Goal: Task Accomplishment & Management: Use online tool/utility

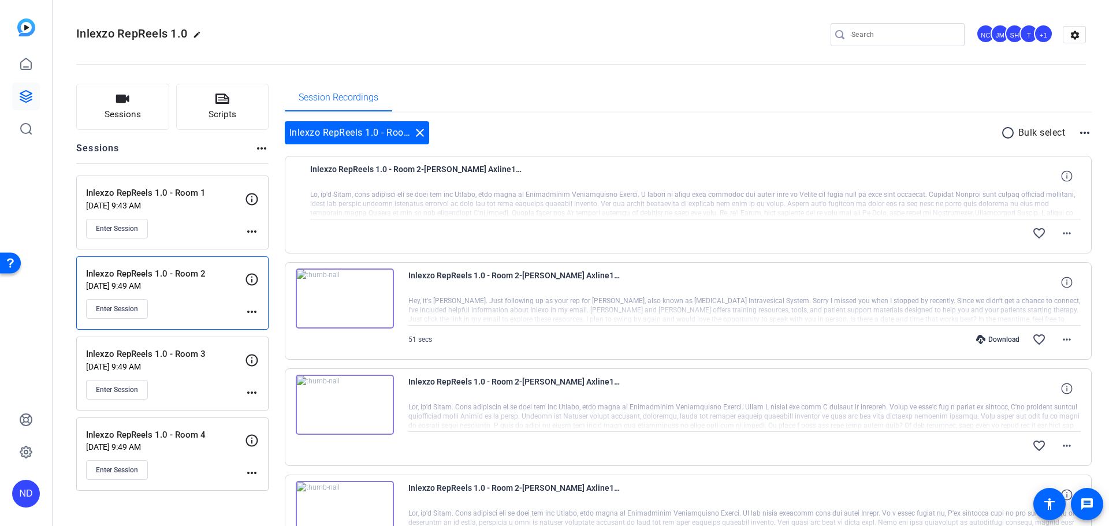
click at [171, 278] on p "Inlexzo RepReels 1.0 - Room 2" at bounding box center [165, 274] width 159 height 13
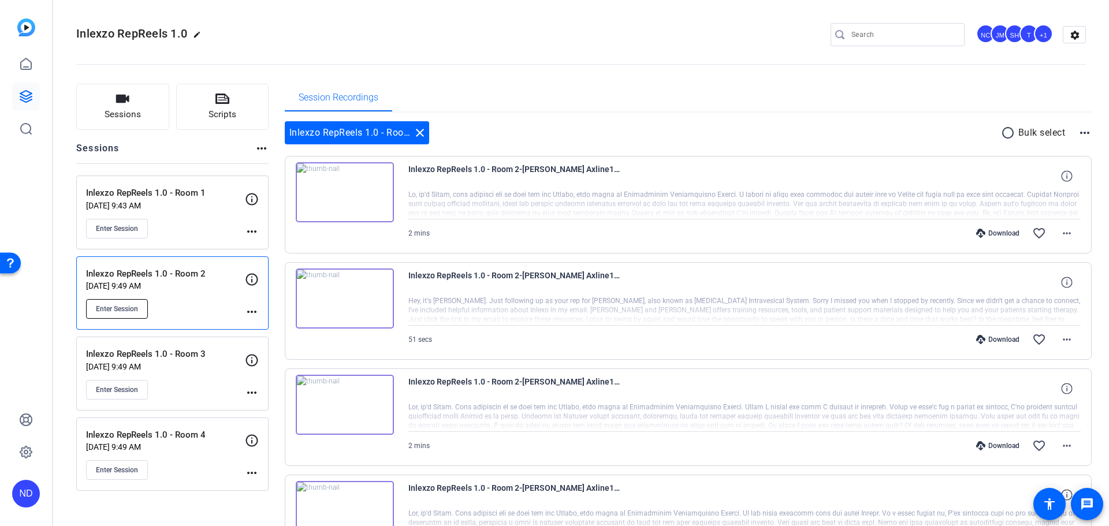
click at [125, 307] on span "Enter Session" at bounding box center [117, 308] width 42 height 9
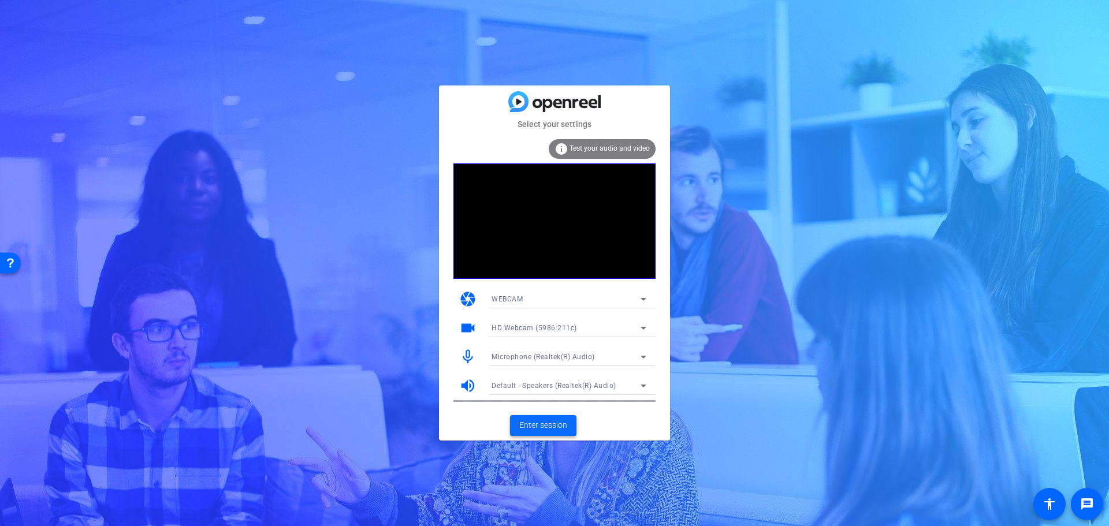
click at [532, 423] on span "Enter session" at bounding box center [543, 425] width 48 height 12
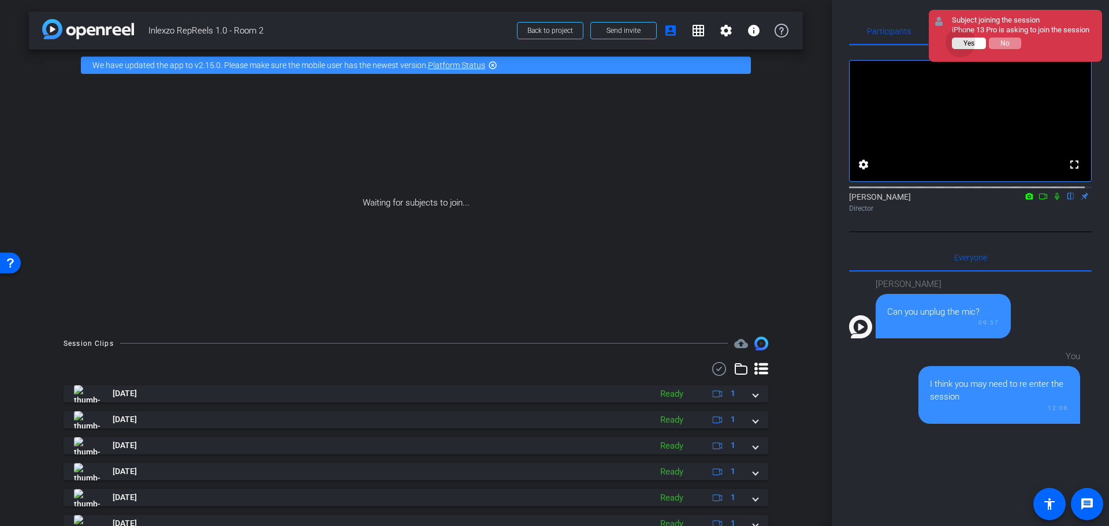
click at [961, 42] on button "Yes" at bounding box center [969, 44] width 34 height 12
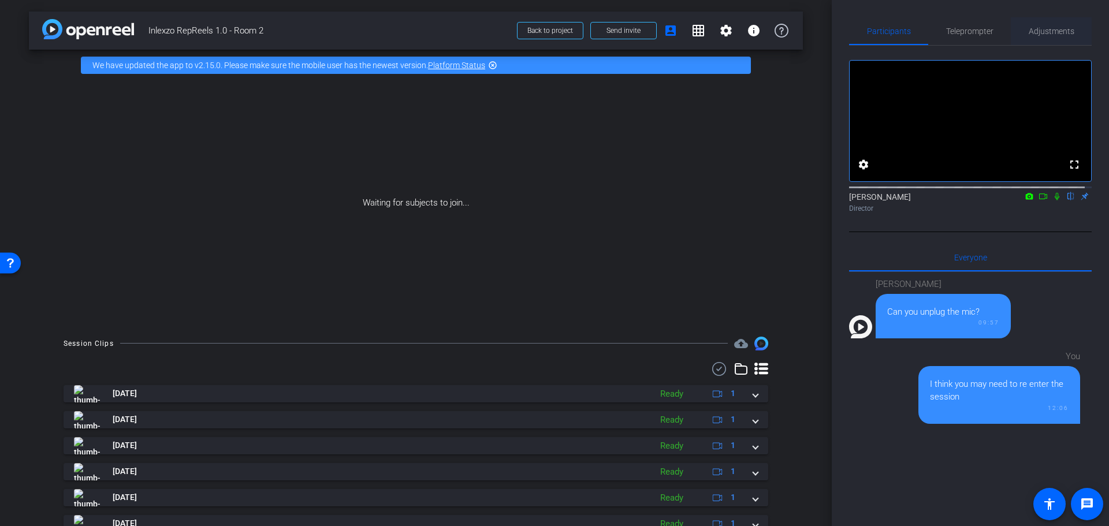
click at [1044, 36] on span "Adjustments" at bounding box center [1052, 31] width 46 height 28
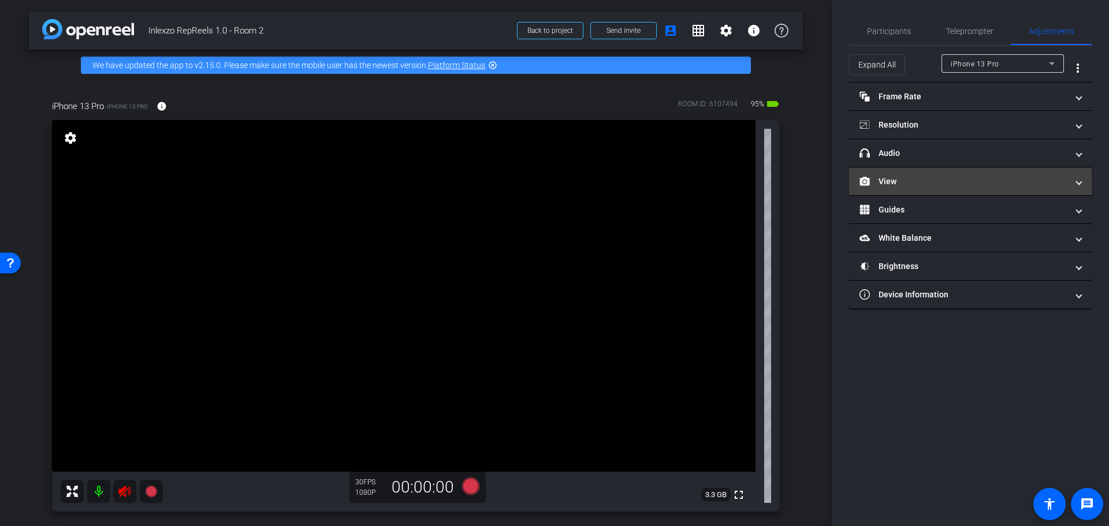
click at [910, 176] on mat-panel-title "View" at bounding box center [964, 182] width 208 height 12
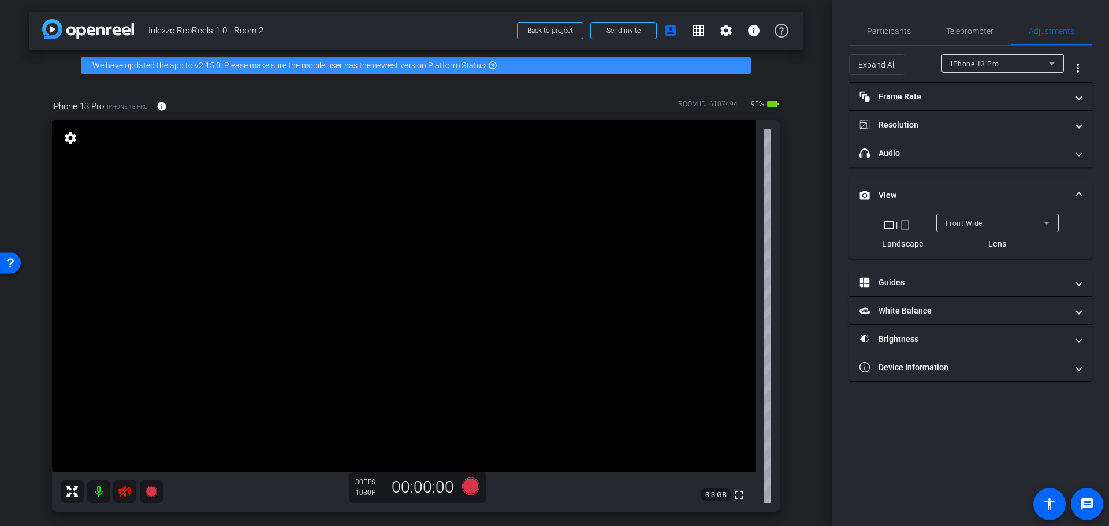
click at [908, 225] on mat-icon "crop_portrait" at bounding box center [905, 225] width 14 height 14
click at [122, 492] on icon at bounding box center [125, 499] width 14 height 14
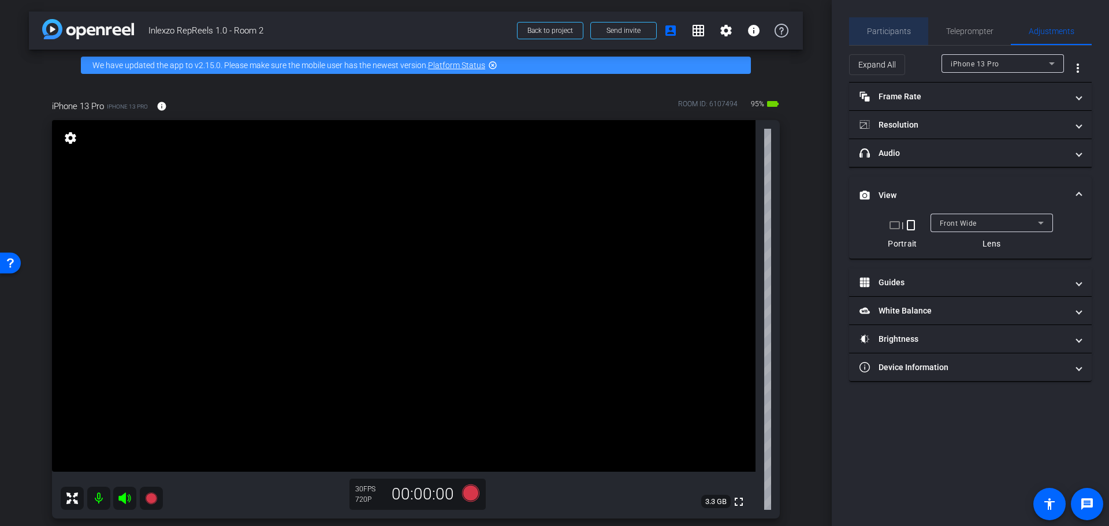
click at [902, 27] on span "Participants" at bounding box center [889, 31] width 44 height 8
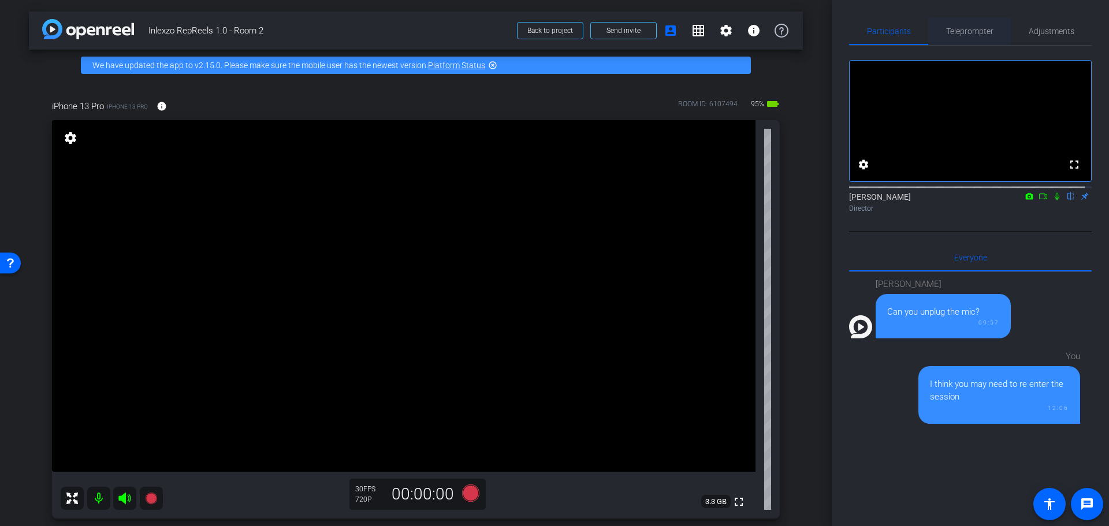
click at [981, 34] on span "Teleprompter" at bounding box center [969, 31] width 47 height 8
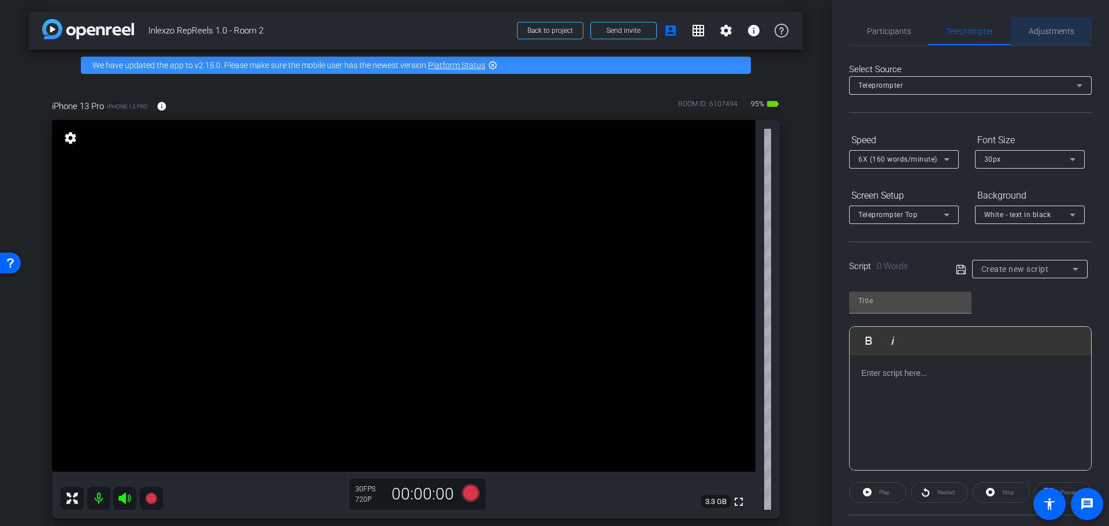
click at [1042, 29] on span "Adjustments" at bounding box center [1052, 31] width 46 height 8
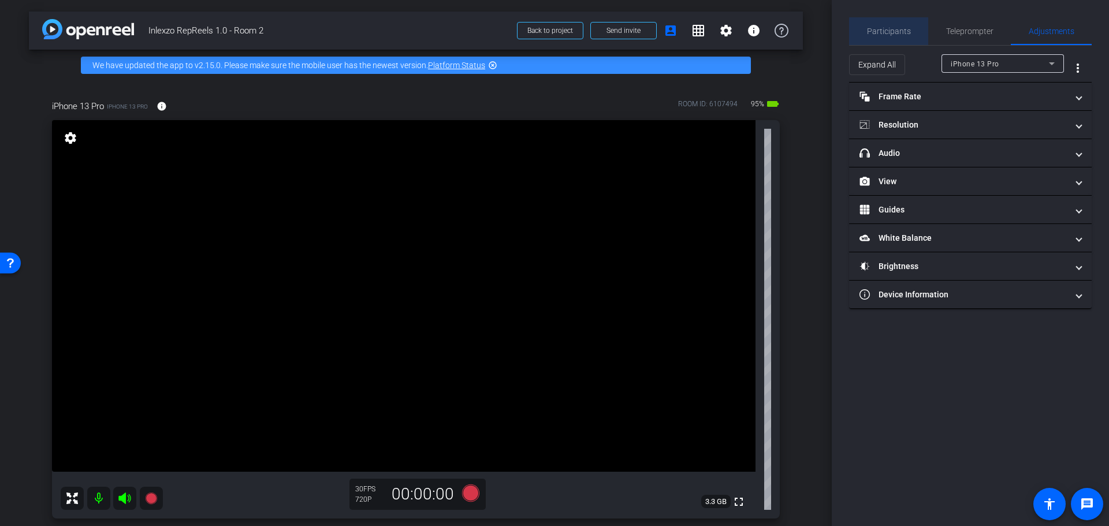
click at [891, 35] on span "Participants" at bounding box center [889, 31] width 44 height 8
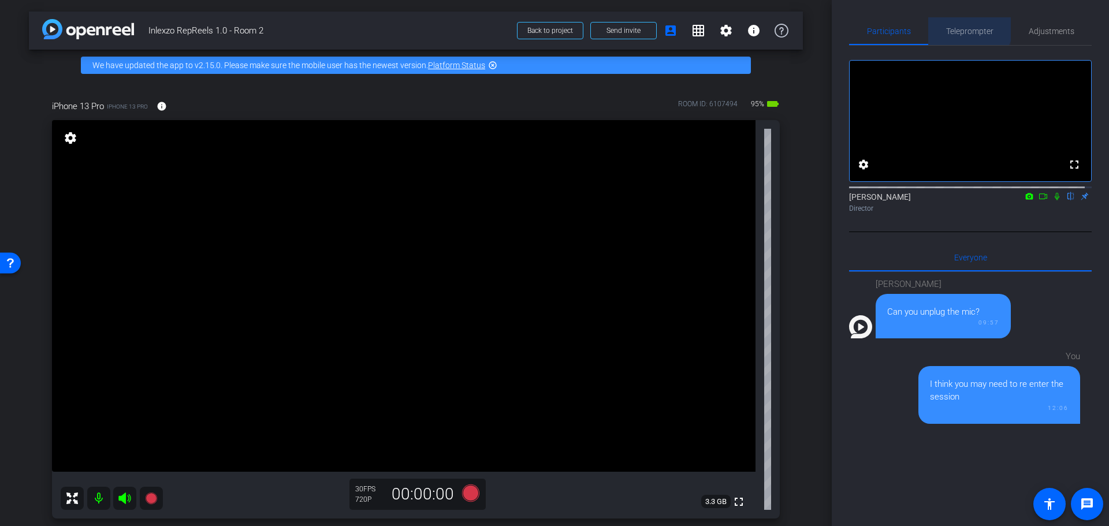
click at [962, 24] on span "Teleprompter" at bounding box center [969, 31] width 47 height 28
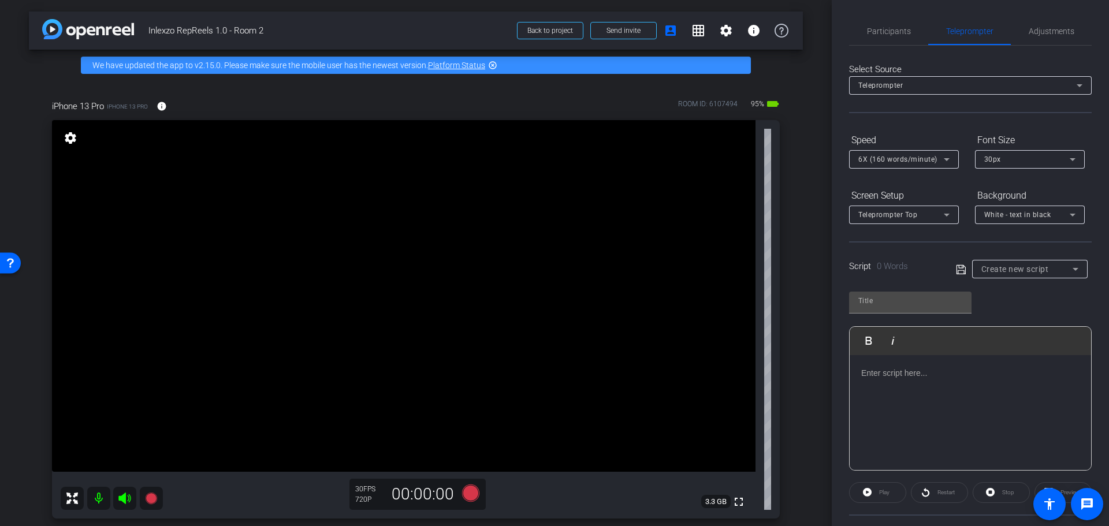
click at [918, 162] on span "6X (160 words/minute)" at bounding box center [898, 159] width 79 height 8
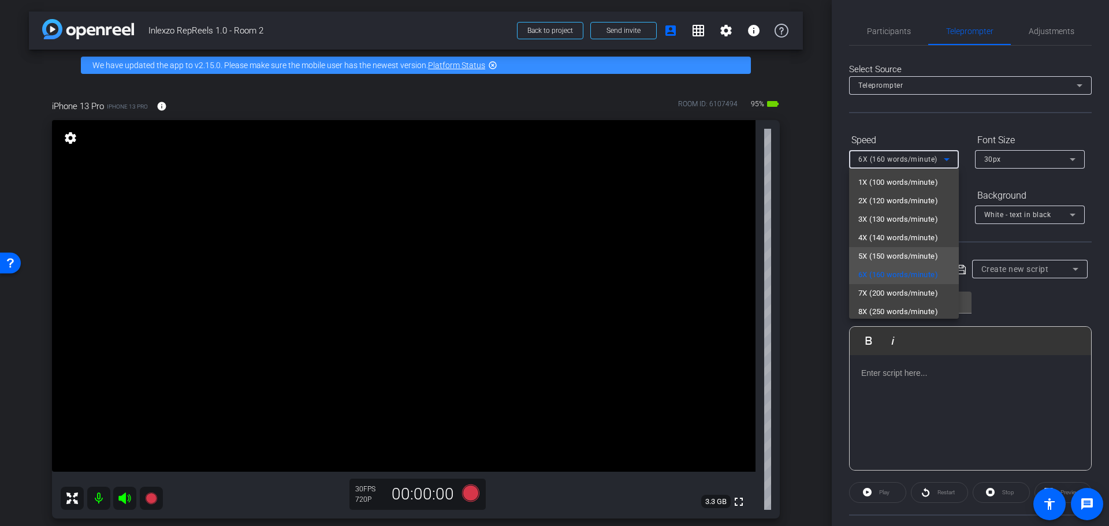
click at [894, 255] on span "5X (150 words/minute)" at bounding box center [899, 257] width 80 height 14
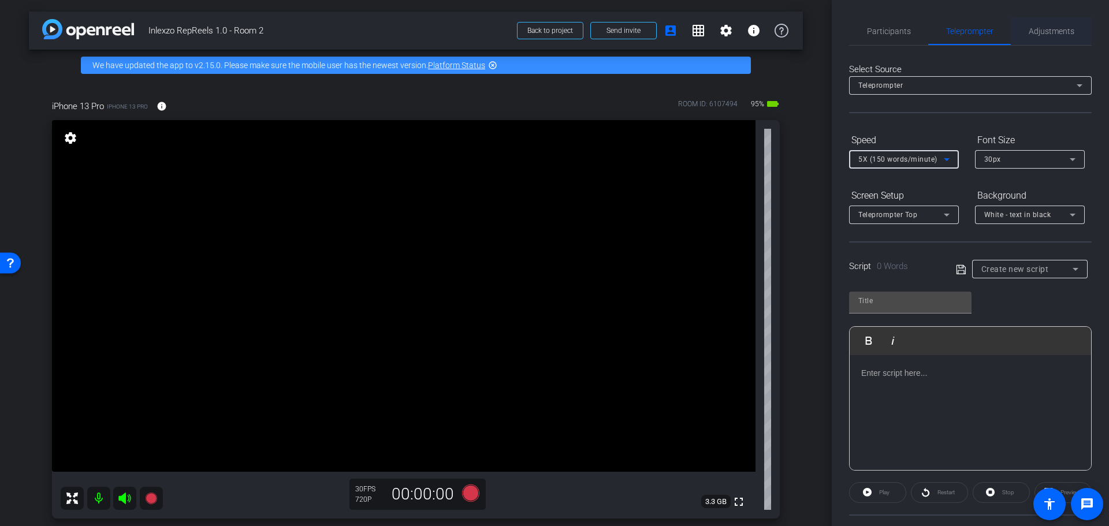
click at [1042, 20] on span "Adjustments" at bounding box center [1052, 31] width 46 height 28
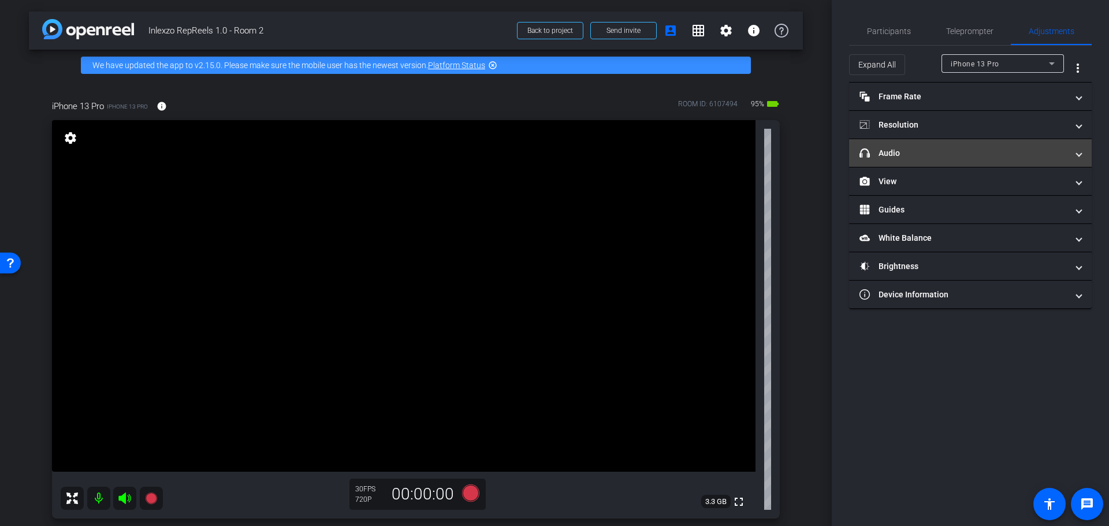
click at [941, 152] on mat-panel-title "headphone icon Audio" at bounding box center [964, 153] width 208 height 12
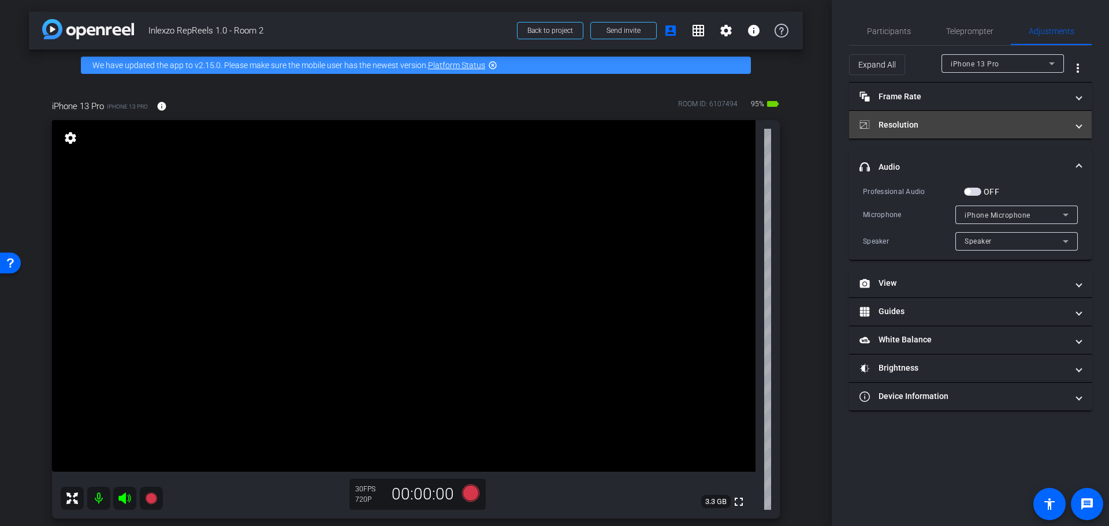
click at [969, 119] on mat-panel-title "Resolution" at bounding box center [964, 125] width 208 height 12
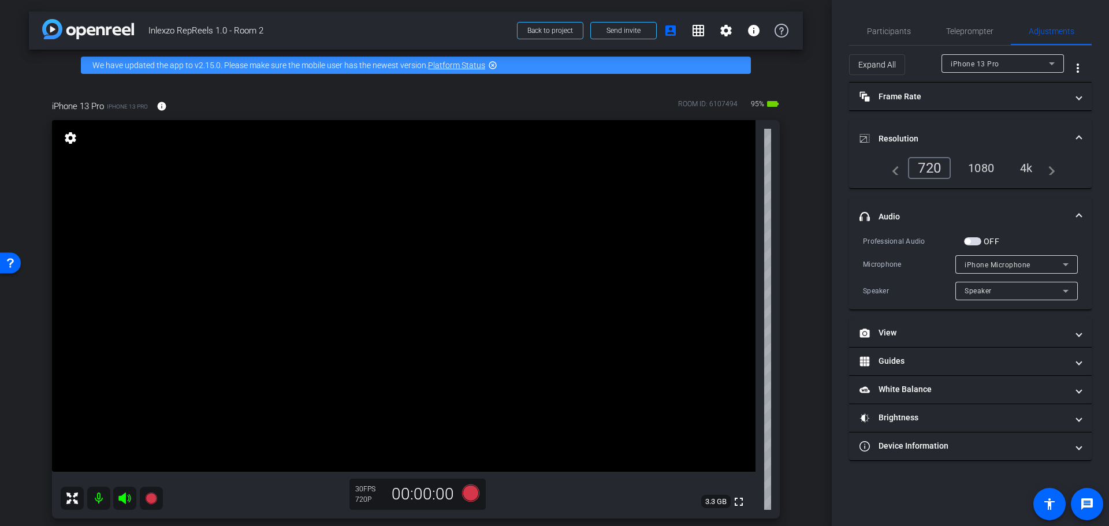
click at [1032, 170] on div "4k" at bounding box center [1027, 168] width 30 height 20
click at [1025, 133] on mat-panel-title "Resolution" at bounding box center [964, 139] width 208 height 12
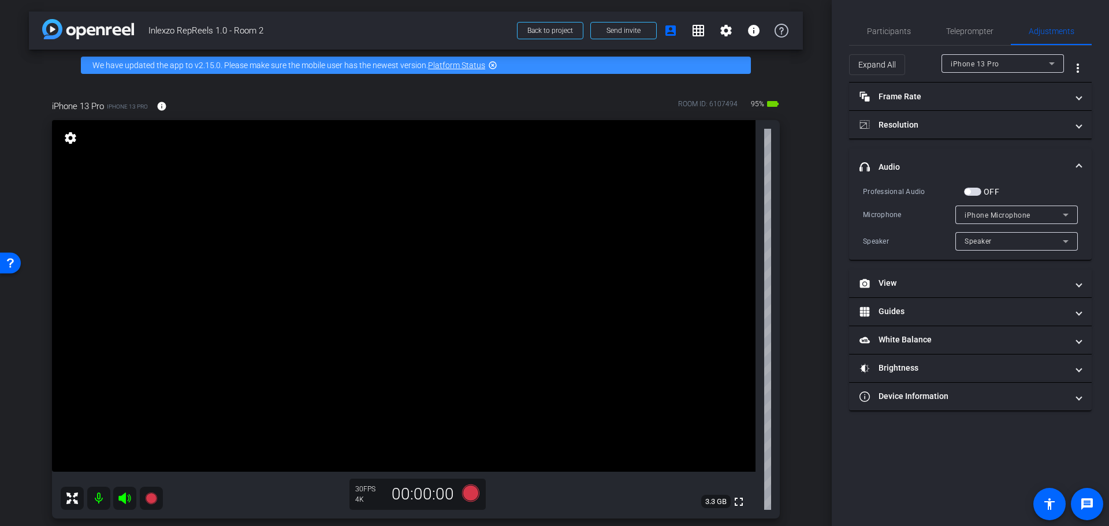
click at [974, 189] on span "button" at bounding box center [972, 192] width 17 height 8
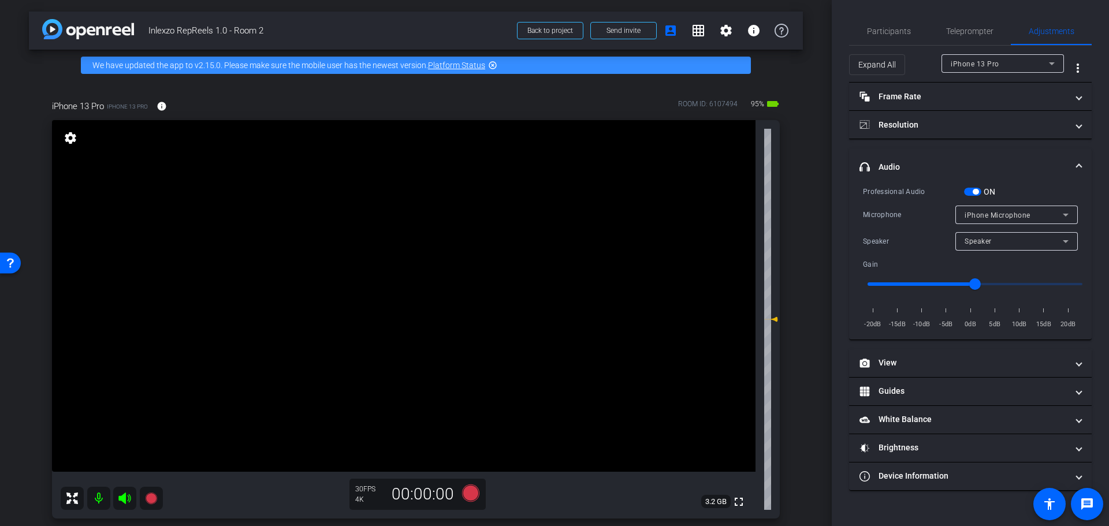
click at [941, 153] on mat-expansion-panel-header "headphone icon Audio" at bounding box center [970, 166] width 243 height 37
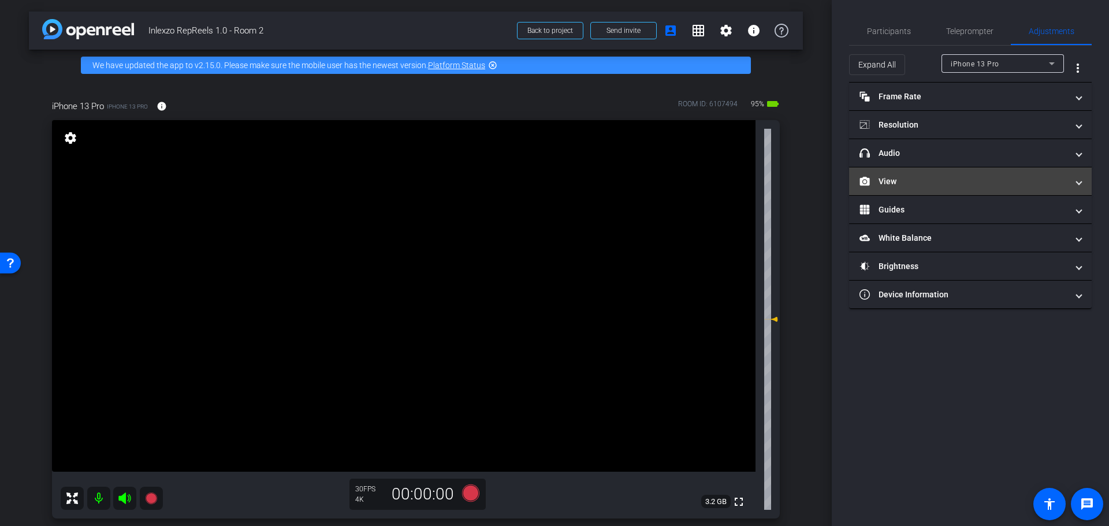
click at [952, 188] on mat-expansion-panel-header "View" at bounding box center [970, 182] width 243 height 28
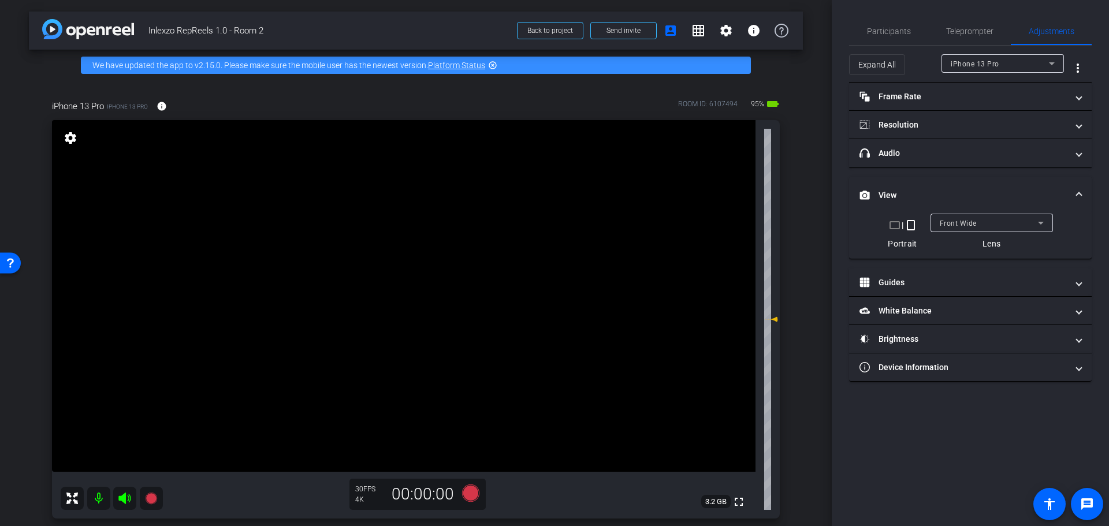
click at [952, 188] on mat-expansion-panel-header "View" at bounding box center [970, 195] width 243 height 37
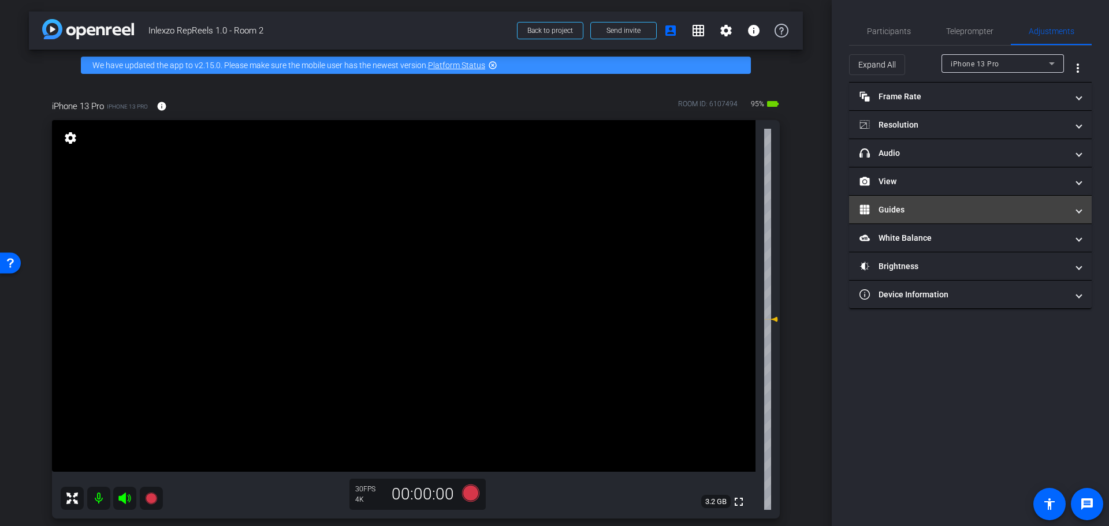
click at [948, 213] on mat-panel-title "Guides" at bounding box center [964, 210] width 208 height 12
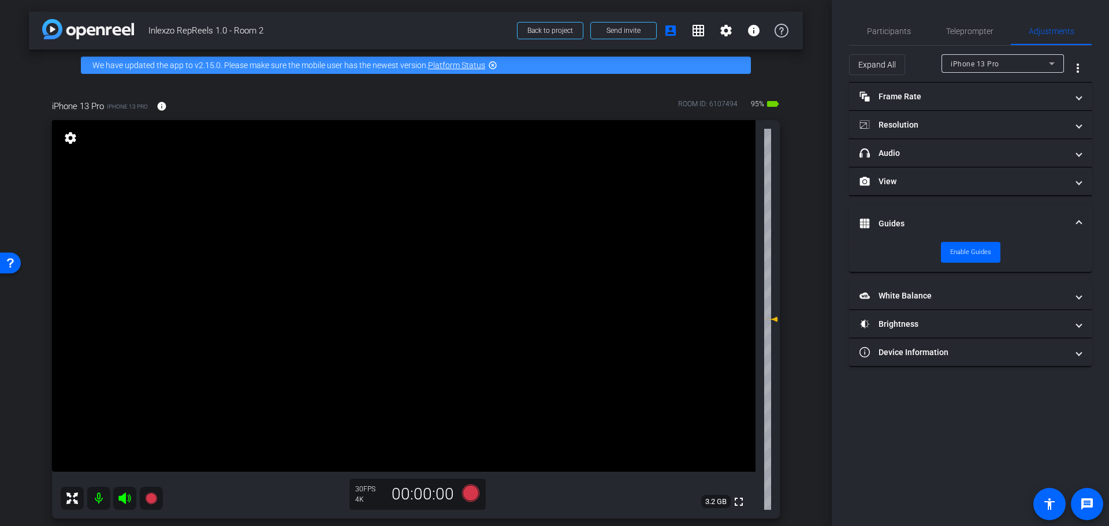
click at [948, 213] on mat-expansion-panel-header "Guides" at bounding box center [970, 223] width 243 height 37
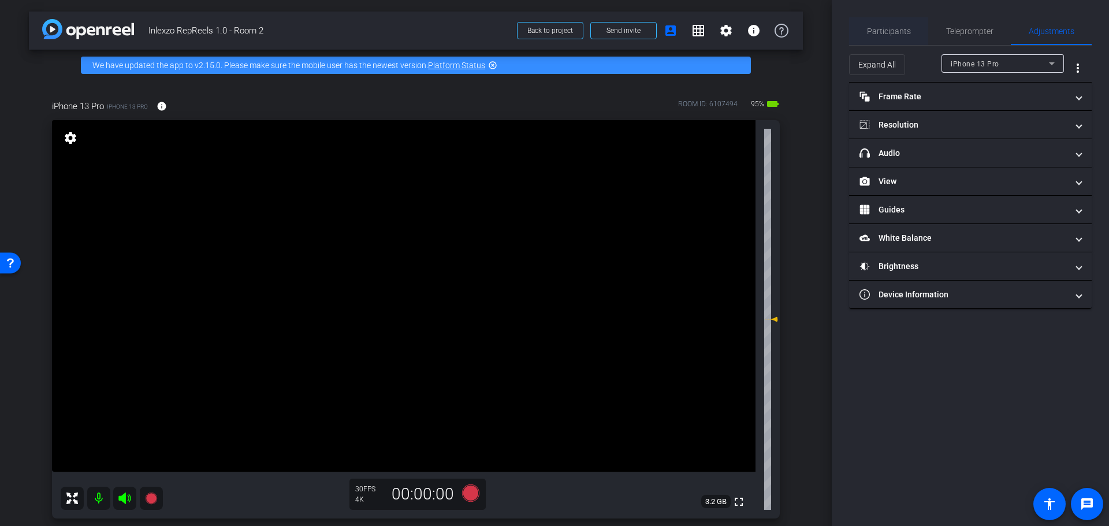
click at [903, 28] on span "Participants" at bounding box center [889, 31] width 44 height 8
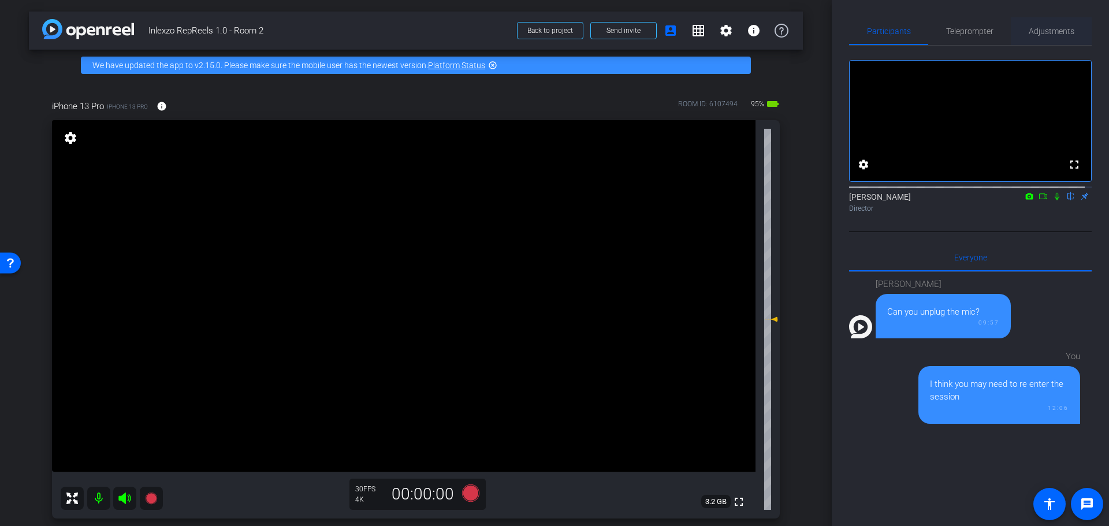
click at [1053, 34] on span "Adjustments" at bounding box center [1052, 31] width 46 height 8
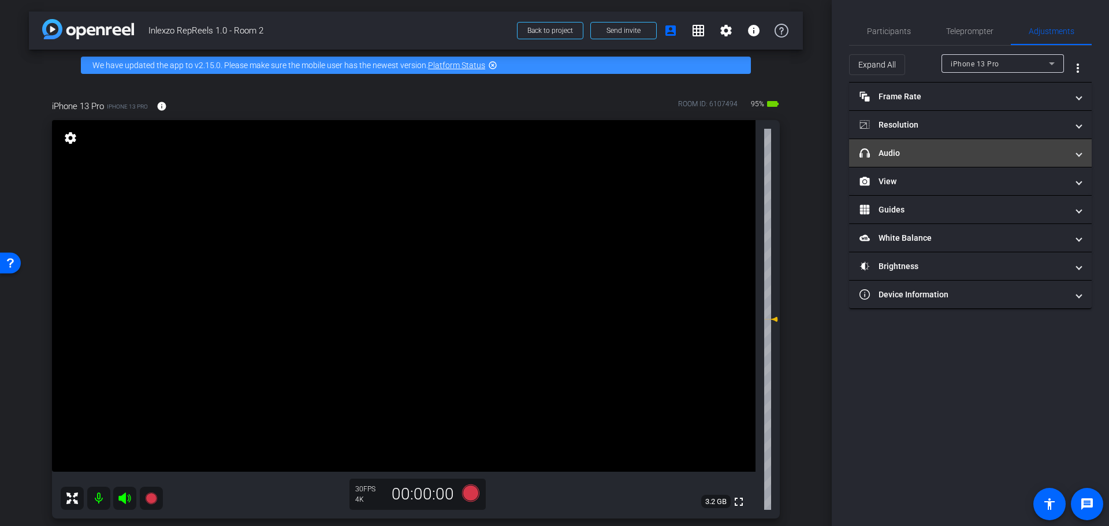
click at [945, 145] on mat-expansion-panel-header "headphone icon Audio" at bounding box center [970, 153] width 243 height 28
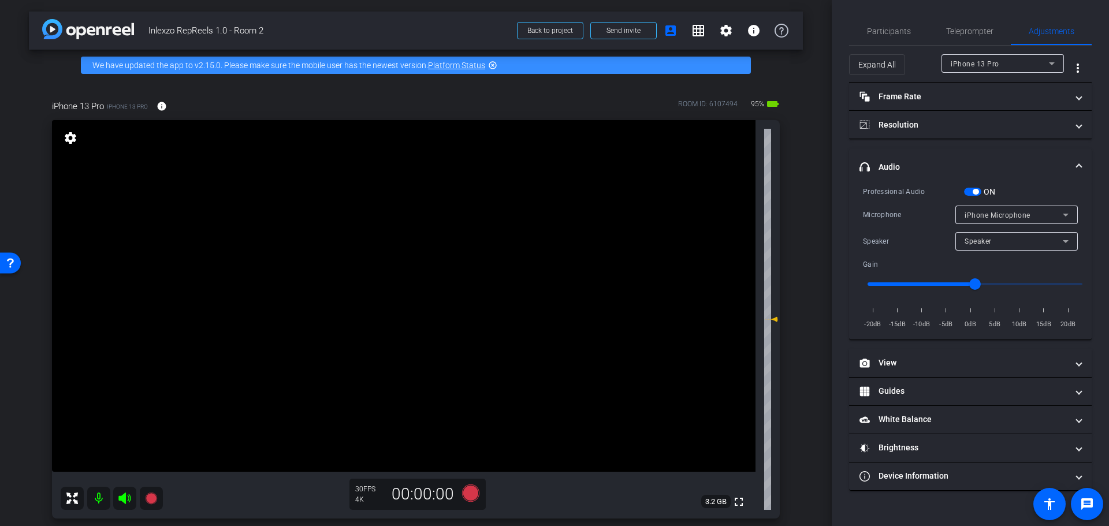
click at [979, 191] on span "button" at bounding box center [976, 192] width 6 height 6
click at [887, 29] on span "Participants" at bounding box center [889, 31] width 44 height 8
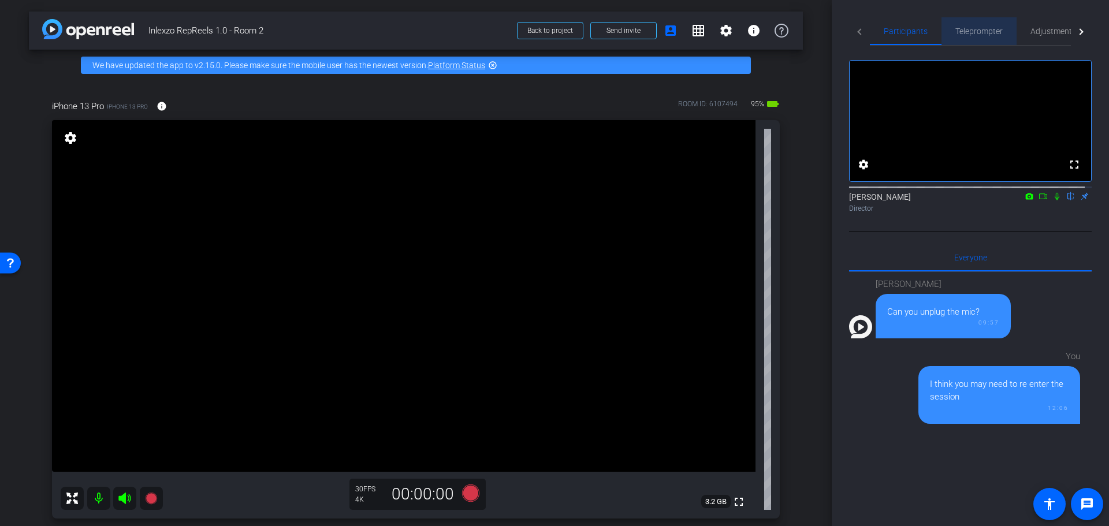
click at [981, 27] on span "Teleprompter" at bounding box center [979, 31] width 47 height 8
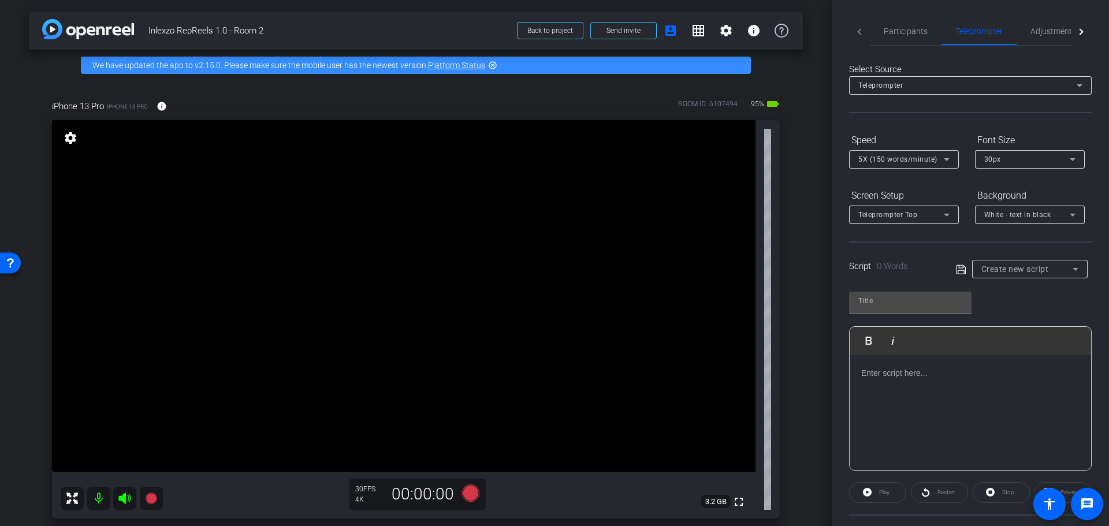
click at [1031, 278] on div at bounding box center [1030, 284] width 116 height 13
click at [1044, 263] on div "Create new script" at bounding box center [1027, 269] width 91 height 14
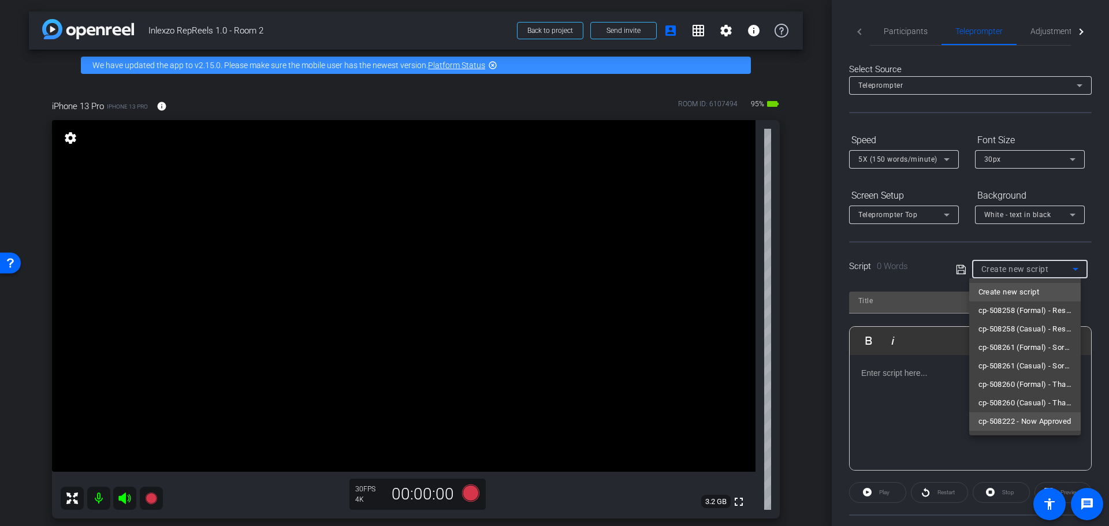
click at [1027, 424] on span "cp-508222 - Now Approved" at bounding box center [1025, 422] width 93 height 14
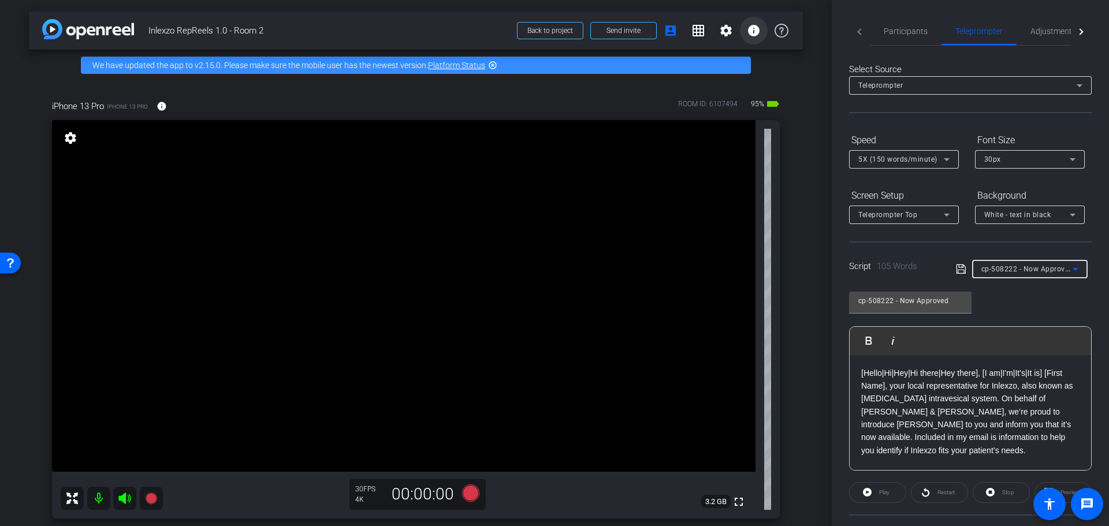
click at [747, 25] on mat-icon "info" at bounding box center [754, 31] width 14 height 14
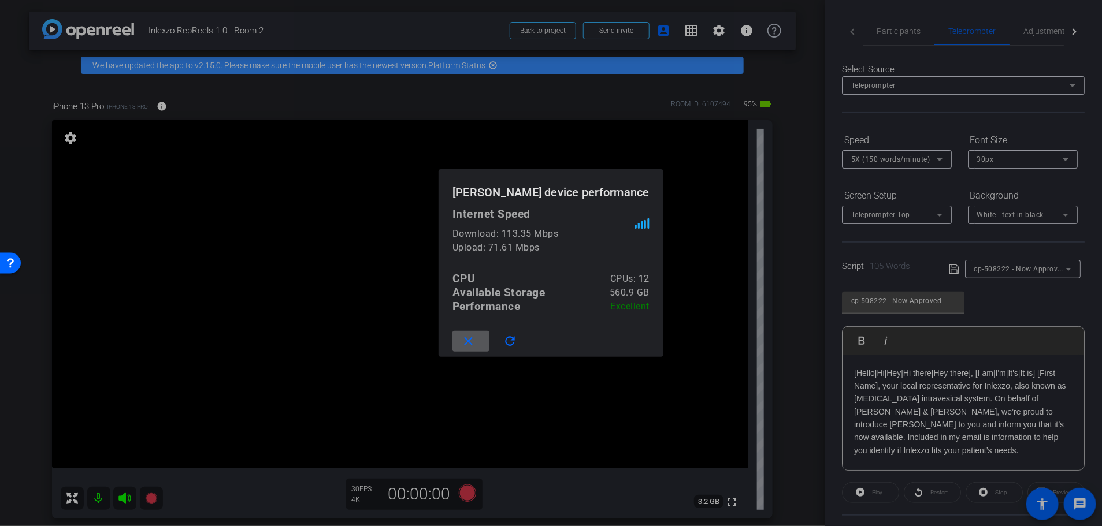
click at [788, 104] on div at bounding box center [551, 263] width 1102 height 526
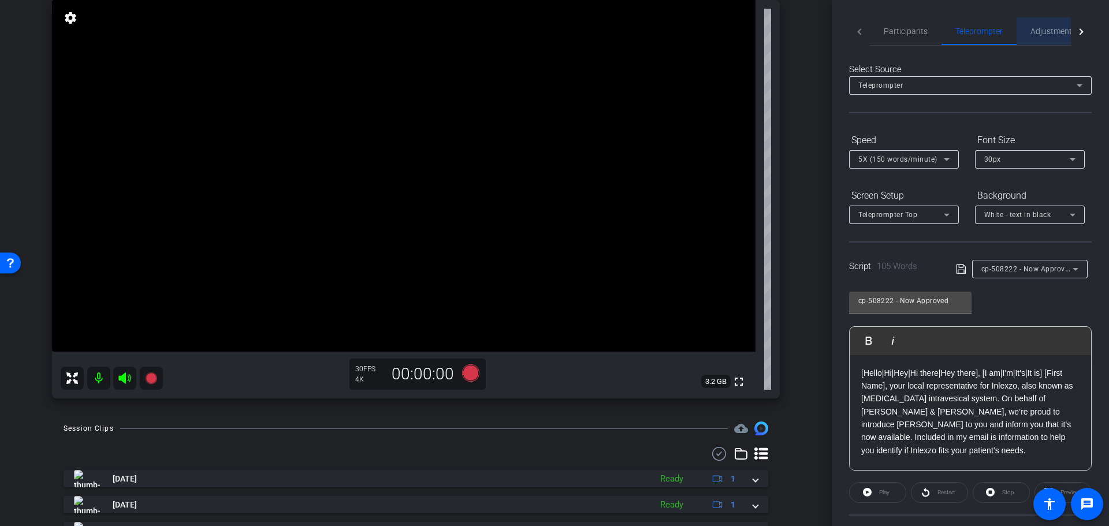
click at [1057, 29] on span "Adjustments" at bounding box center [1054, 31] width 46 height 8
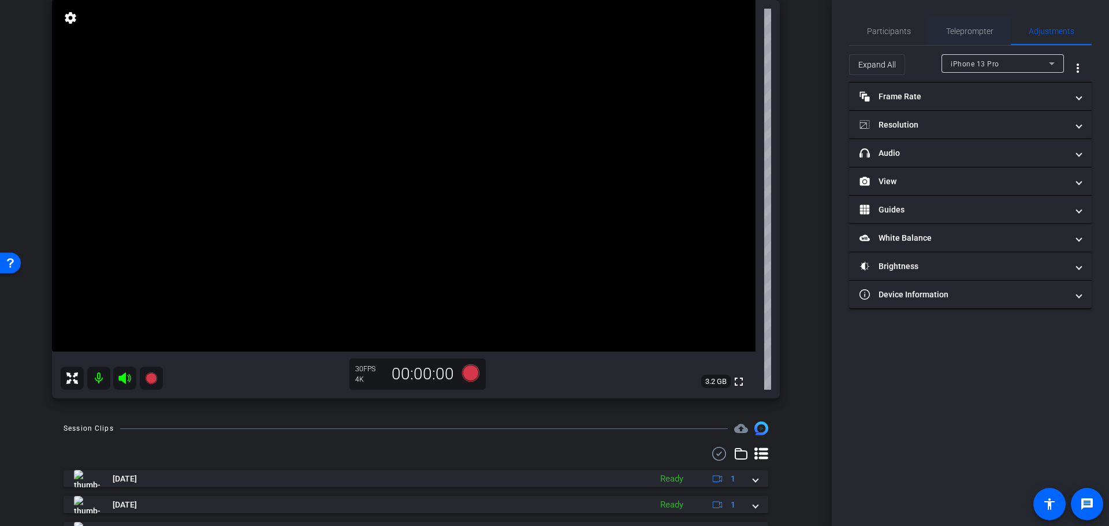
click at [977, 29] on span "Teleprompter" at bounding box center [969, 31] width 47 height 8
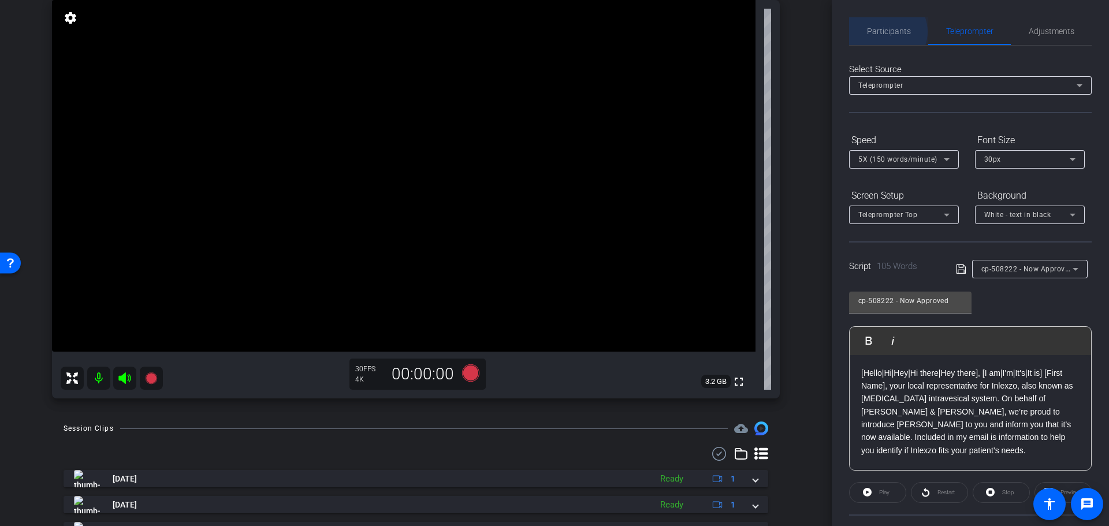
click at [886, 32] on span "Participants" at bounding box center [889, 31] width 44 height 8
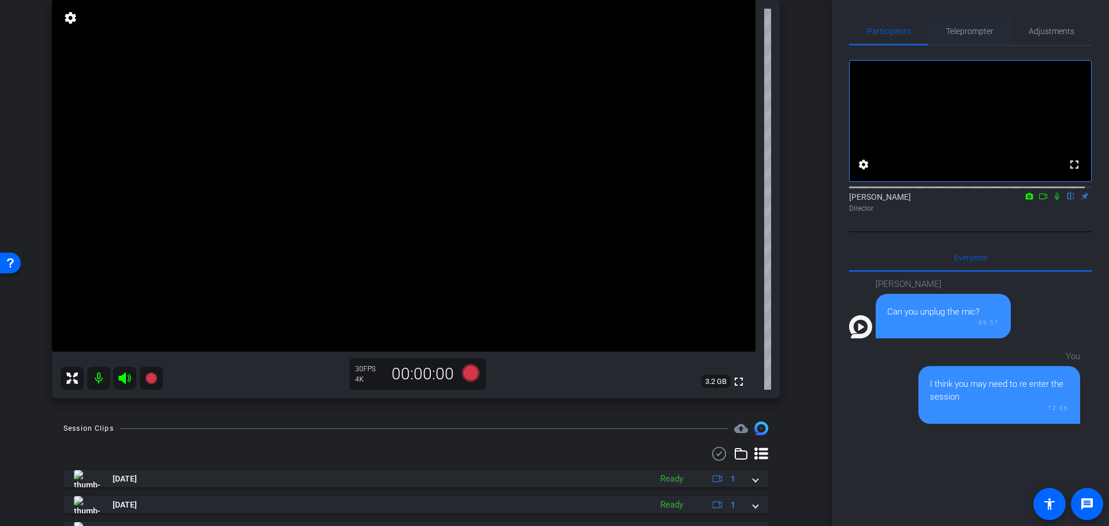
click at [953, 32] on span "Teleprompter" at bounding box center [969, 31] width 47 height 8
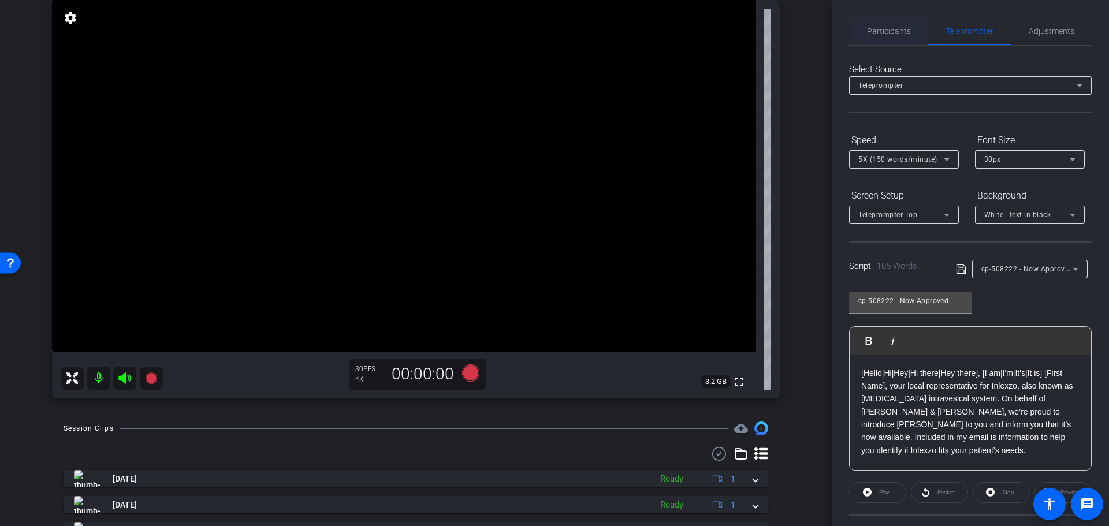
click at [874, 30] on span "Participants" at bounding box center [889, 31] width 44 height 8
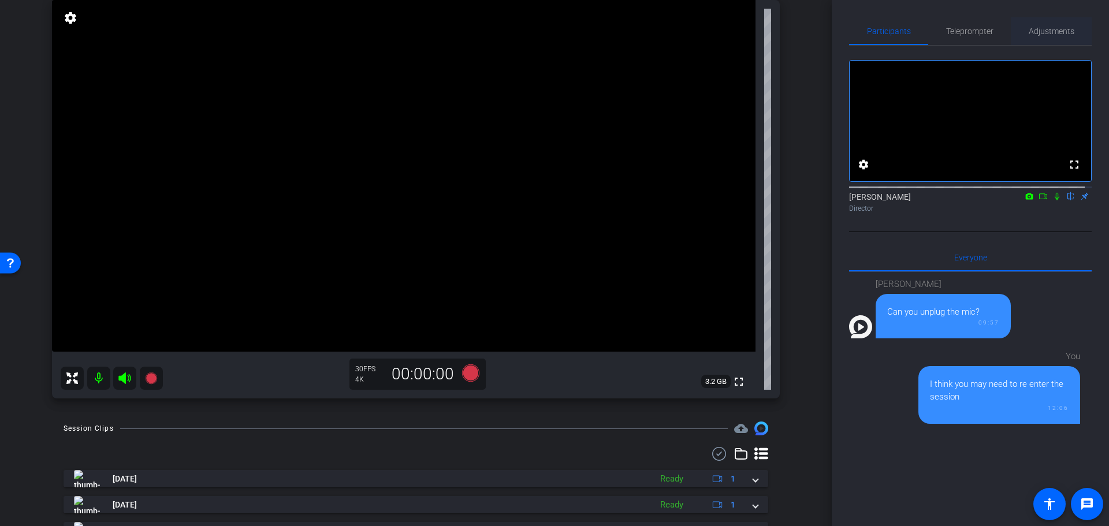
click at [1042, 31] on span "Adjustments" at bounding box center [1052, 31] width 46 height 8
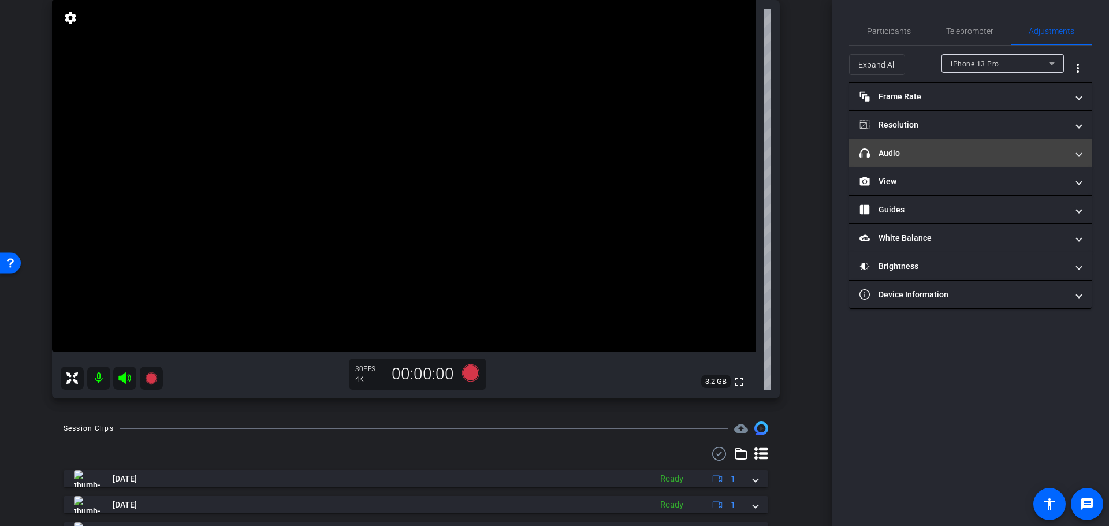
click at [955, 151] on mat-panel-title "headphone icon Audio" at bounding box center [964, 153] width 208 height 12
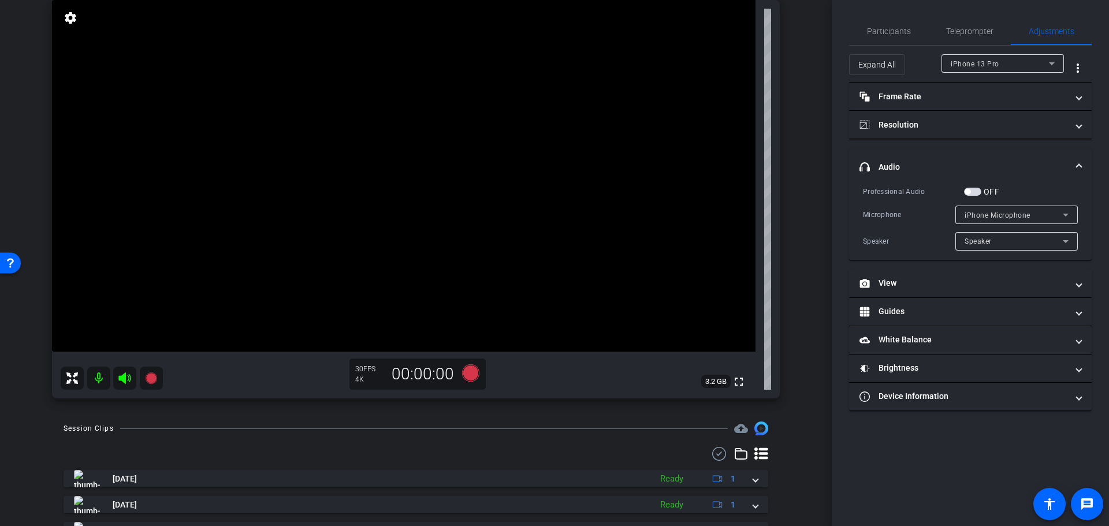
click at [972, 194] on span "button" at bounding box center [972, 192] width 17 height 8
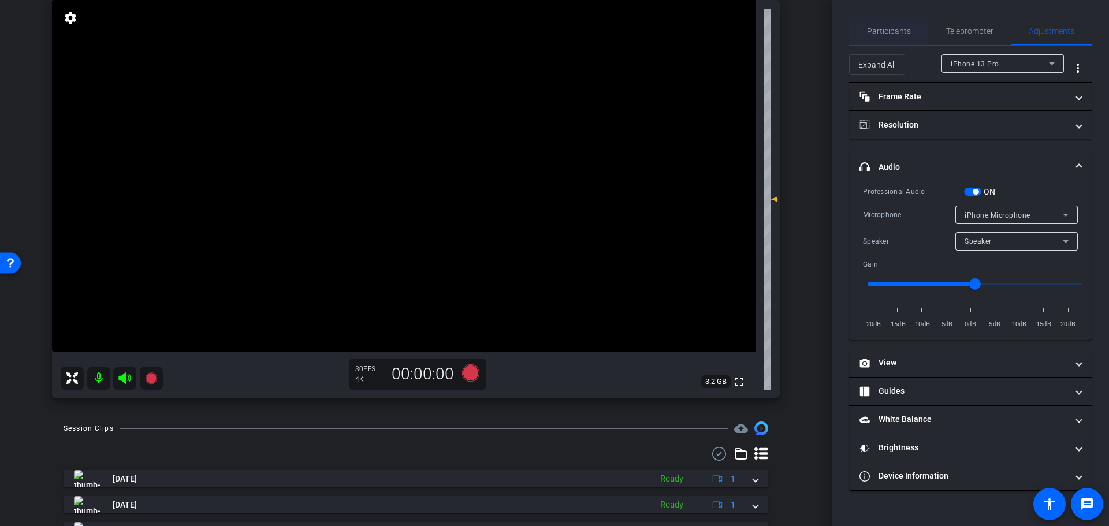
click at [903, 27] on span "Participants" at bounding box center [889, 31] width 44 height 8
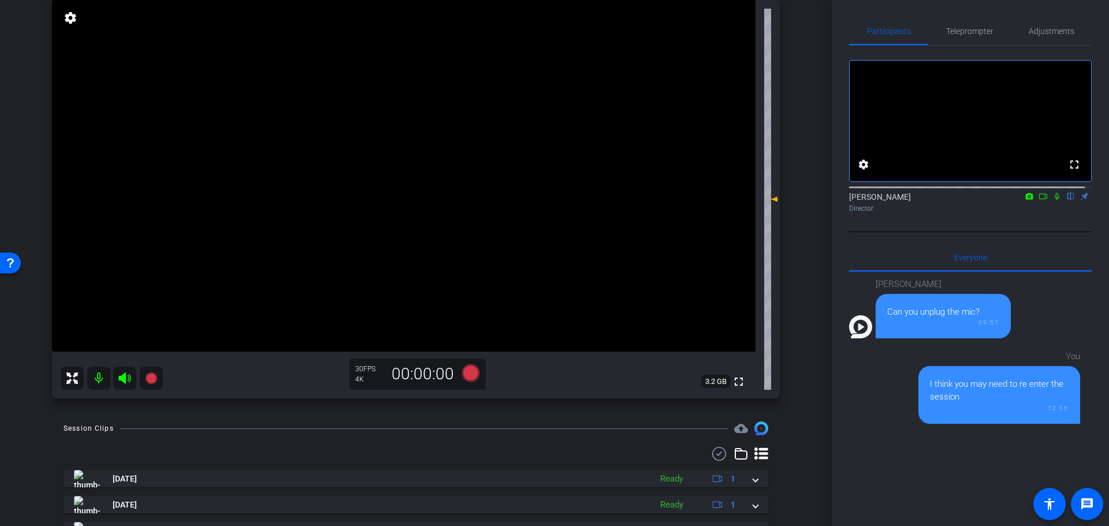
click at [1053, 200] on icon at bounding box center [1057, 196] width 9 height 8
click at [466, 372] on icon at bounding box center [470, 373] width 17 height 17
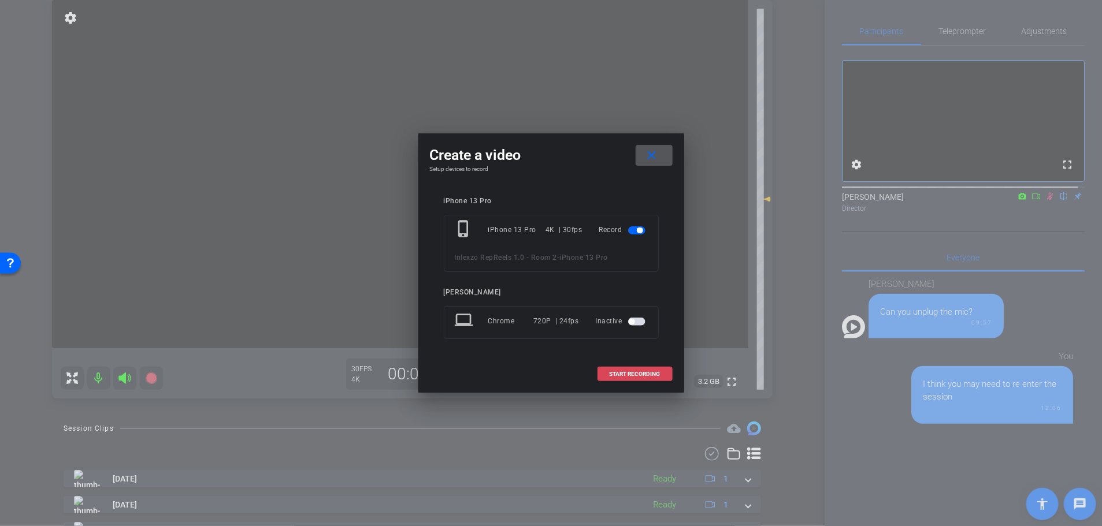
click at [627, 372] on span "START RECORDING" at bounding box center [635, 375] width 51 height 6
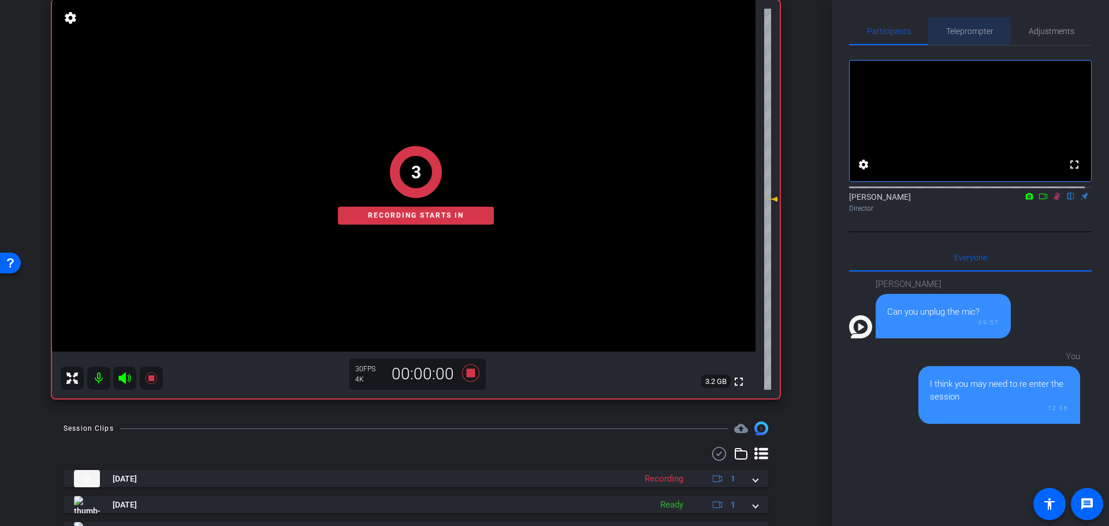
click at [957, 28] on span "Teleprompter" at bounding box center [969, 31] width 47 height 8
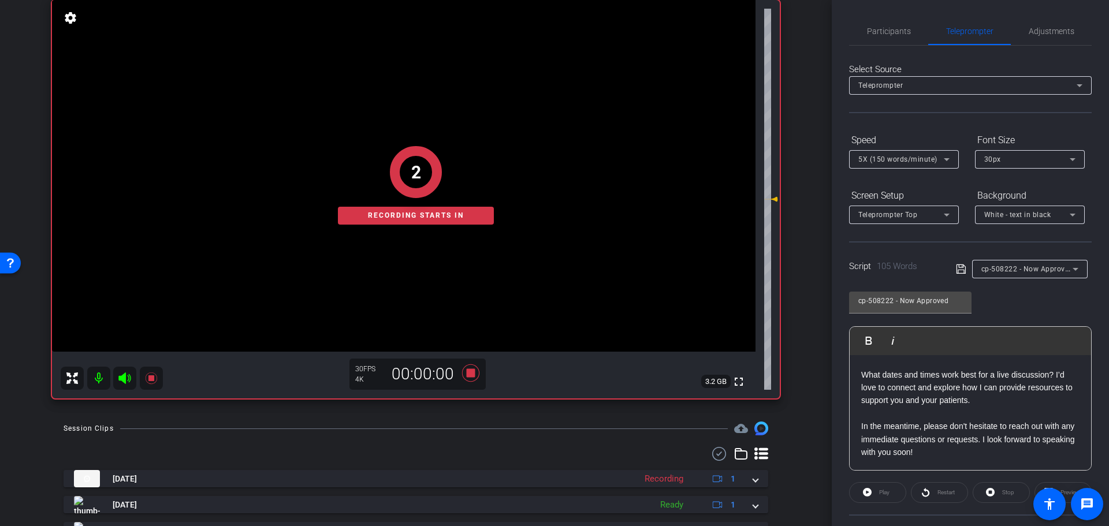
scroll to position [105, 0]
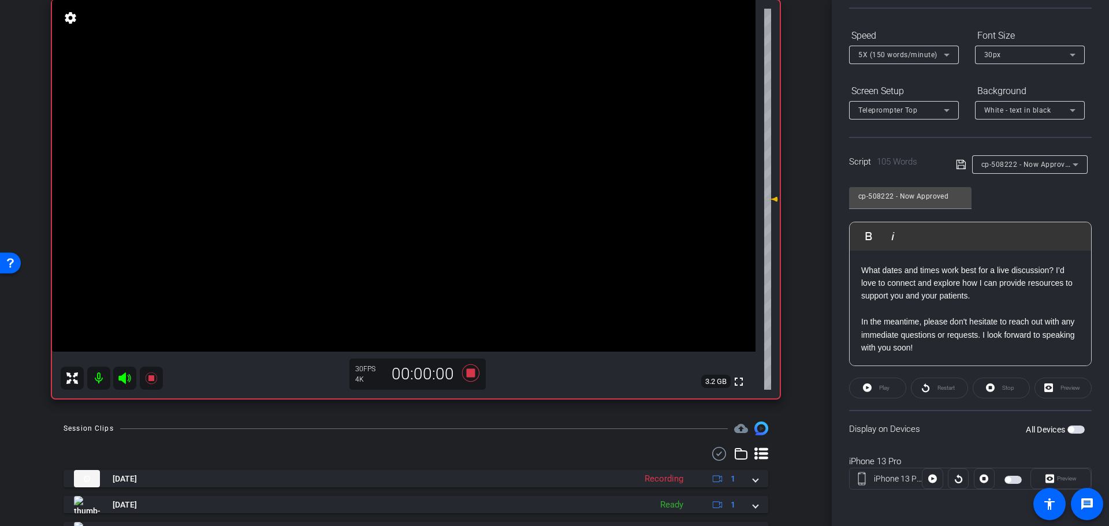
click at [1069, 430] on span "button" at bounding box center [1076, 430] width 17 height 8
click at [877, 392] on span "Play" at bounding box center [883, 388] width 13 height 16
click at [1058, 480] on span "Preview" at bounding box center [1067, 479] width 20 height 6
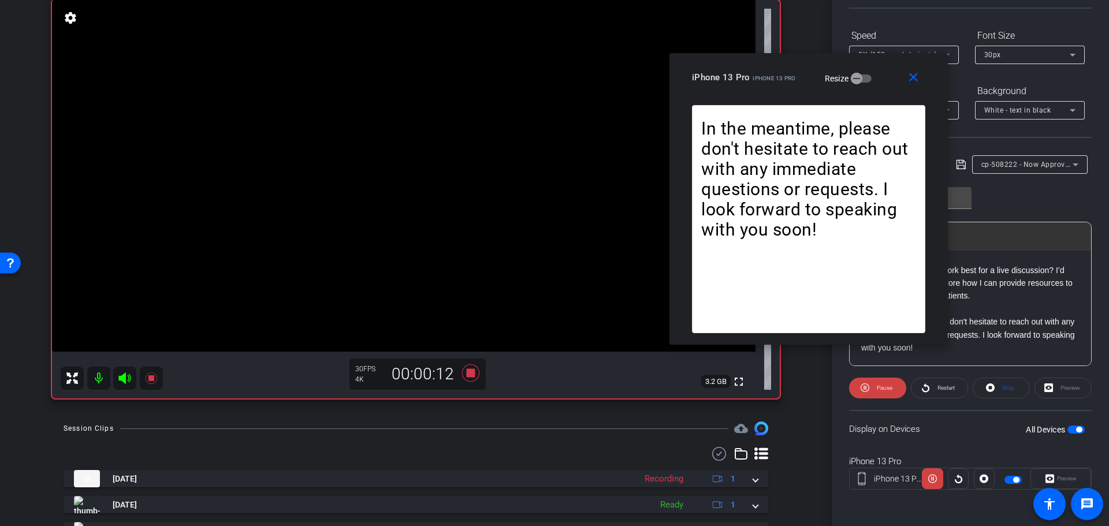
drag, startPoint x: 591, startPoint y: 120, endPoint x: 797, endPoint y: 66, distance: 213.9
click at [797, 66] on div "close iPhone 13 Pro iPhone 13 Pro Resize" at bounding box center [809, 79] width 278 height 52
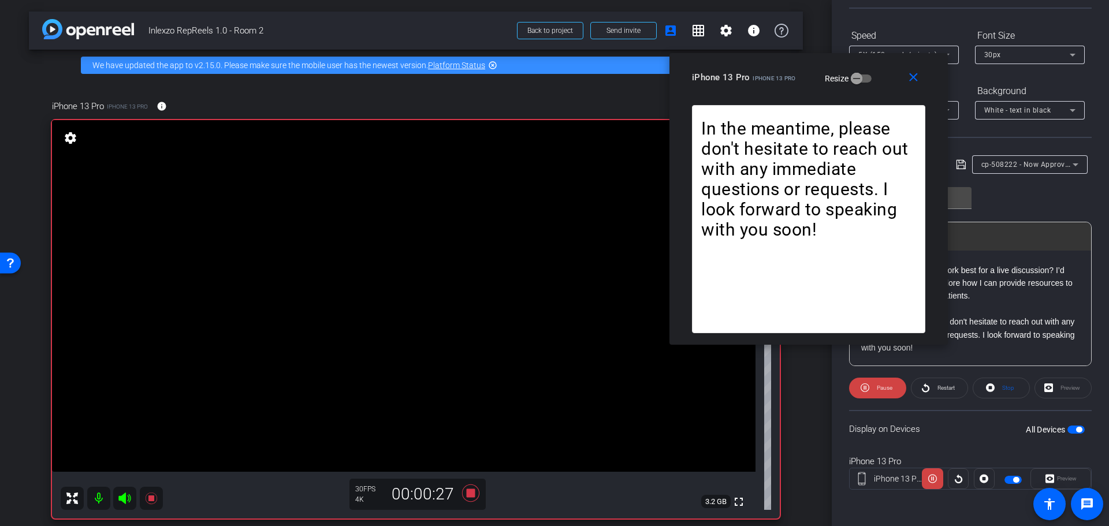
scroll to position [120, 0]
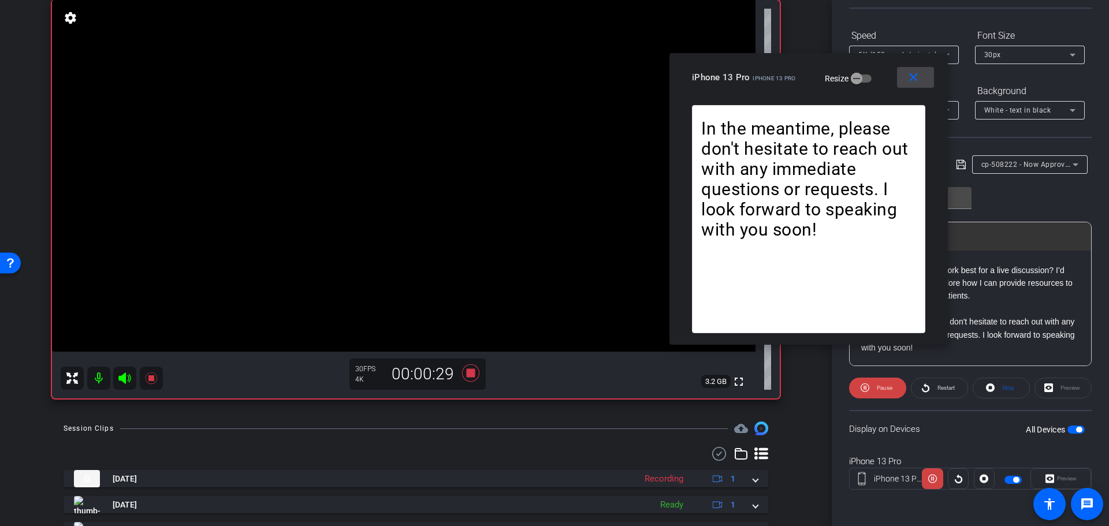
click at [919, 83] on mat-icon "close" at bounding box center [914, 77] width 14 height 14
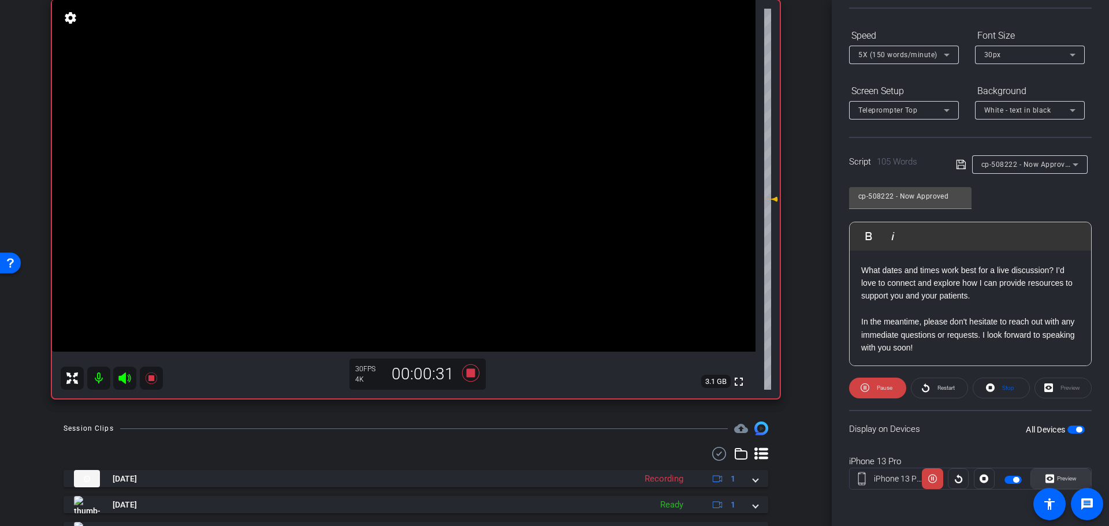
click at [1060, 474] on span "Preview" at bounding box center [1065, 479] width 23 height 16
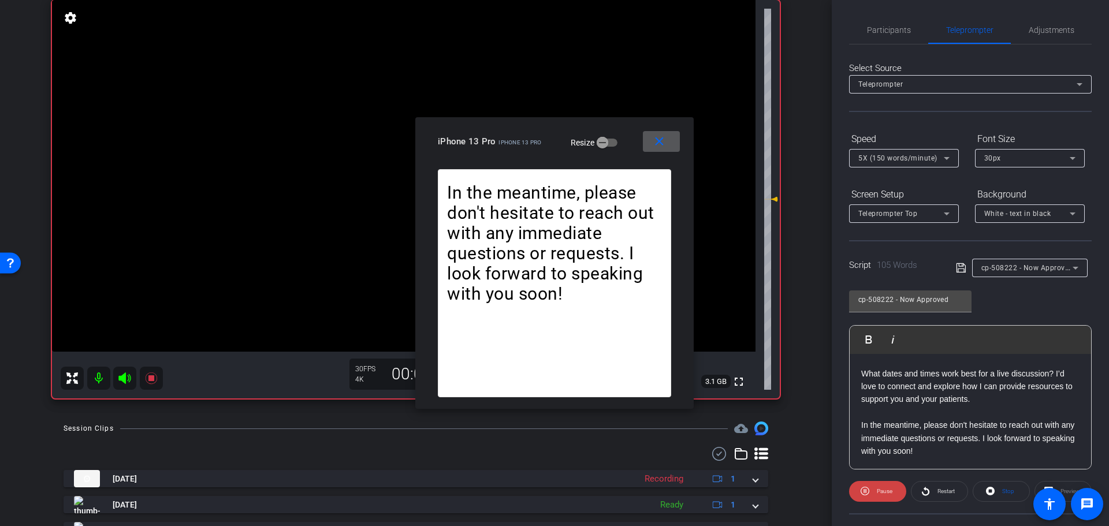
scroll to position [0, 0]
click at [1035, 37] on span "Adjustments" at bounding box center [1052, 31] width 46 height 28
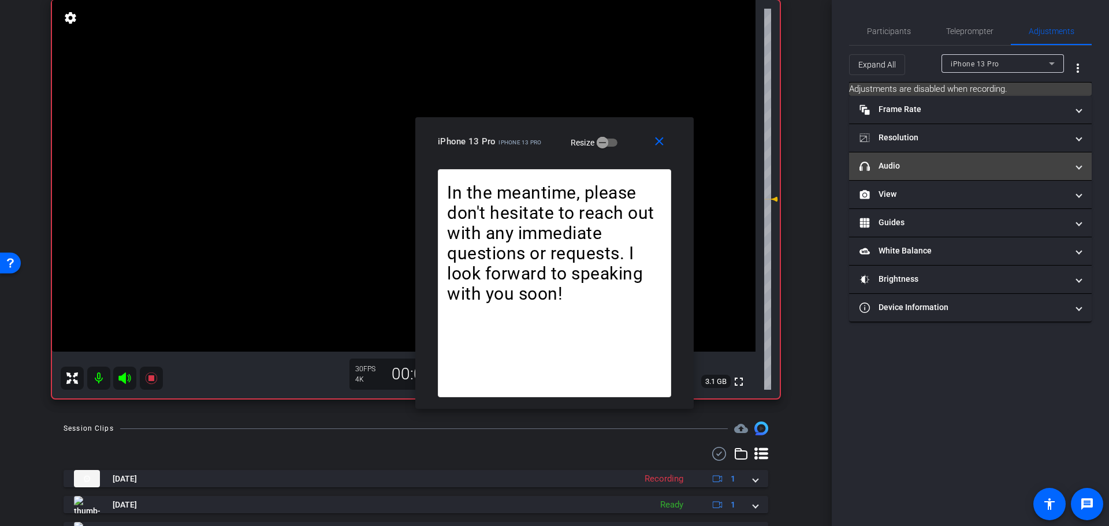
click at [949, 166] on mat-panel-title "headphone icon Audio" at bounding box center [964, 166] width 208 height 12
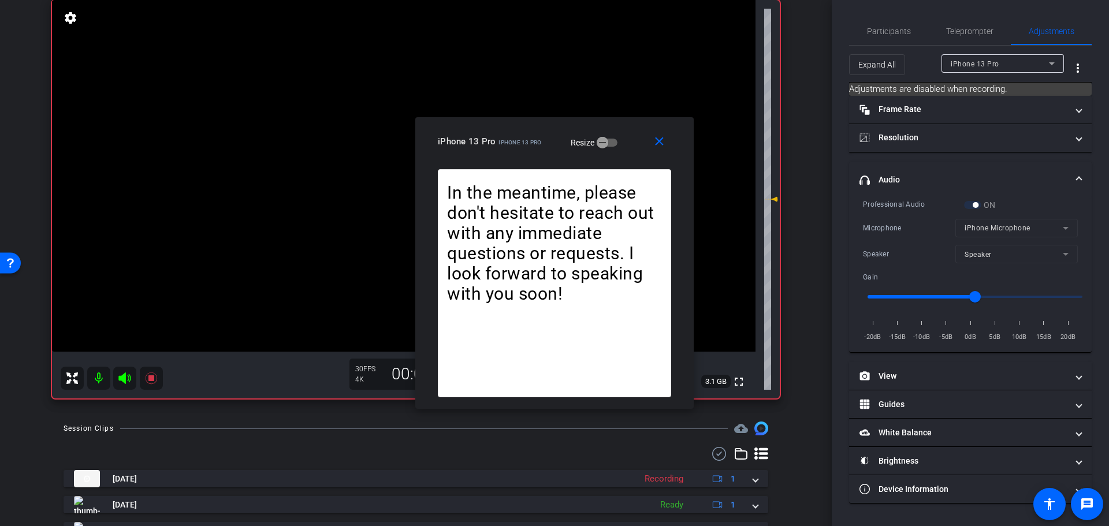
click at [949, 174] on mat-panel-title "headphone icon Audio" at bounding box center [964, 180] width 208 height 12
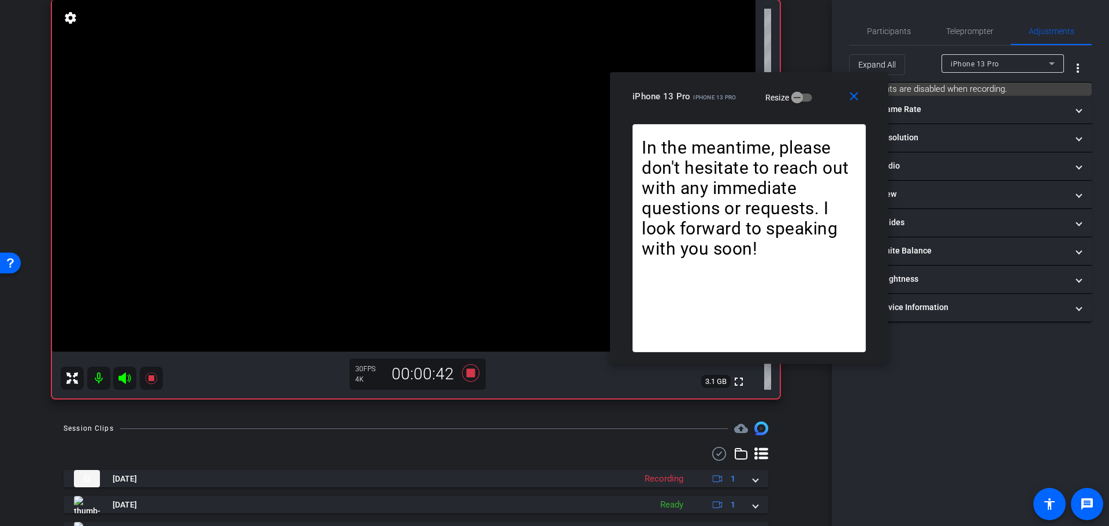
drag, startPoint x: 491, startPoint y: 137, endPoint x: 683, endPoint y: 90, distance: 198.2
click at [683, 90] on div "iPhone 13 Pro iPhone 13 Pro" at bounding box center [685, 95] width 104 height 14
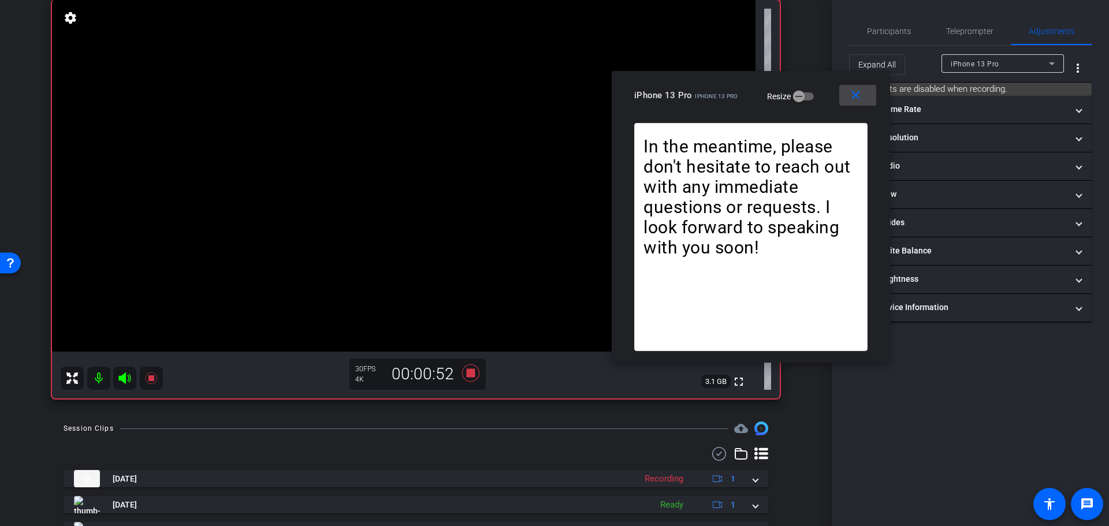
click at [857, 93] on mat-icon "close" at bounding box center [856, 95] width 14 height 14
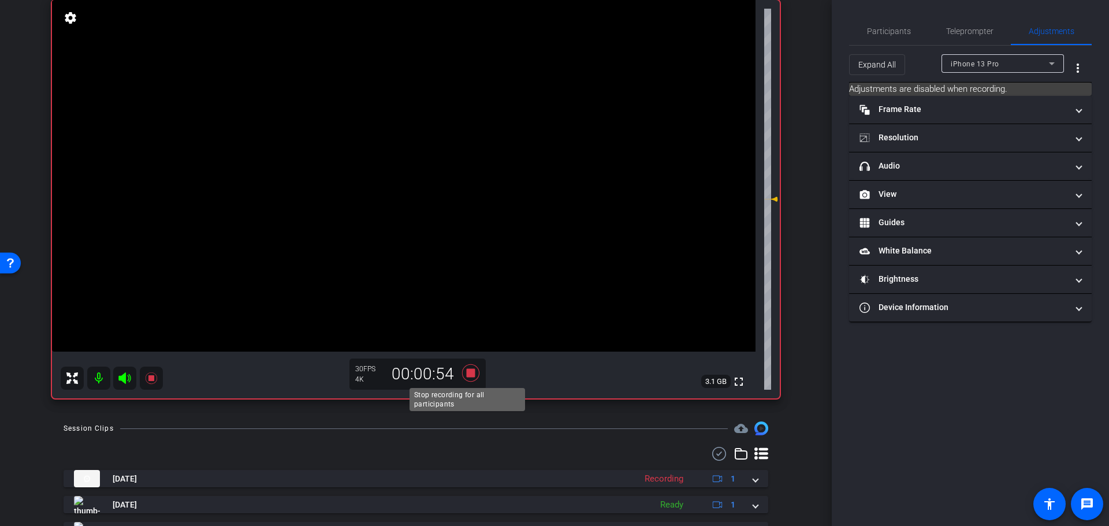
click at [473, 372] on icon at bounding box center [471, 373] width 28 height 21
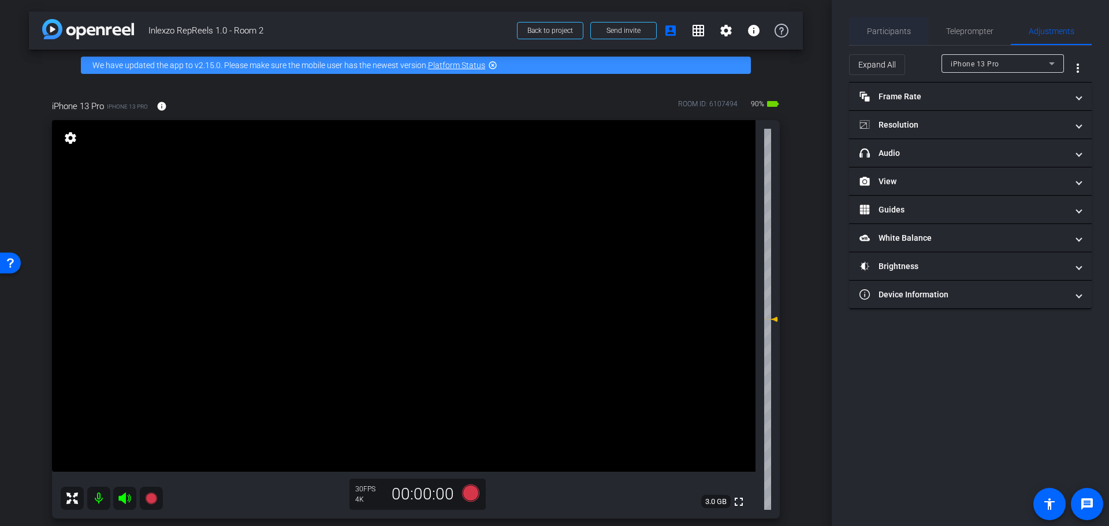
click at [878, 31] on span "Participants" at bounding box center [889, 31] width 44 height 8
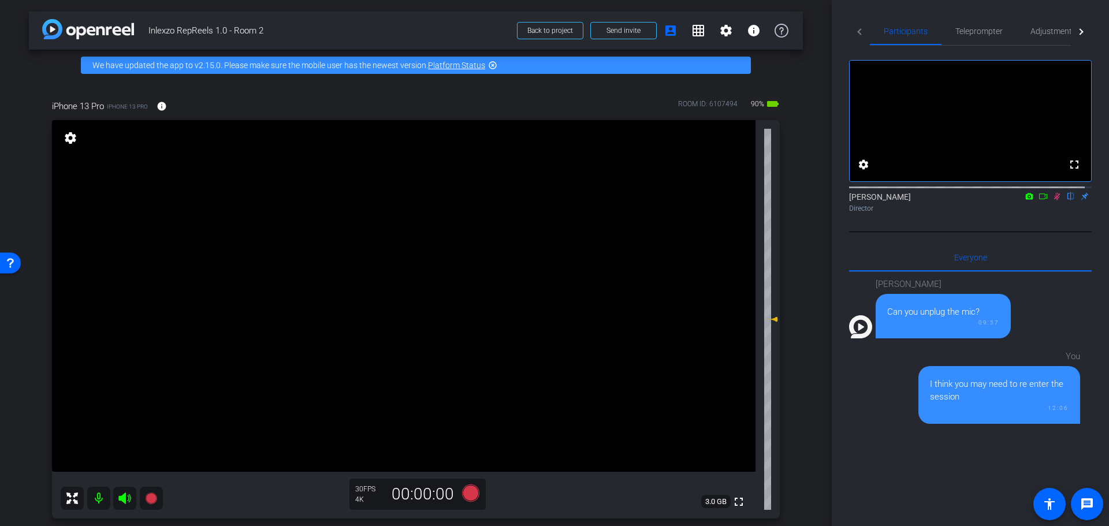
click at [1055, 202] on mat-icon at bounding box center [1057, 196] width 14 height 10
click at [1071, 32] on div at bounding box center [1081, 31] width 21 height 28
click at [1007, 35] on span "Adjustments" at bounding box center [1030, 31] width 46 height 8
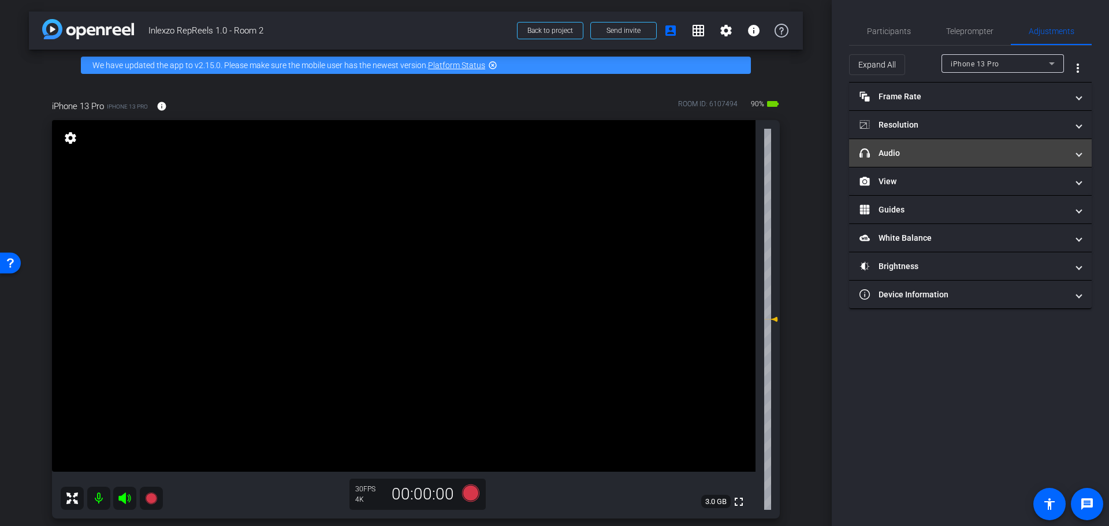
click at [952, 143] on mat-expansion-panel-header "headphone icon Audio" at bounding box center [970, 153] width 243 height 28
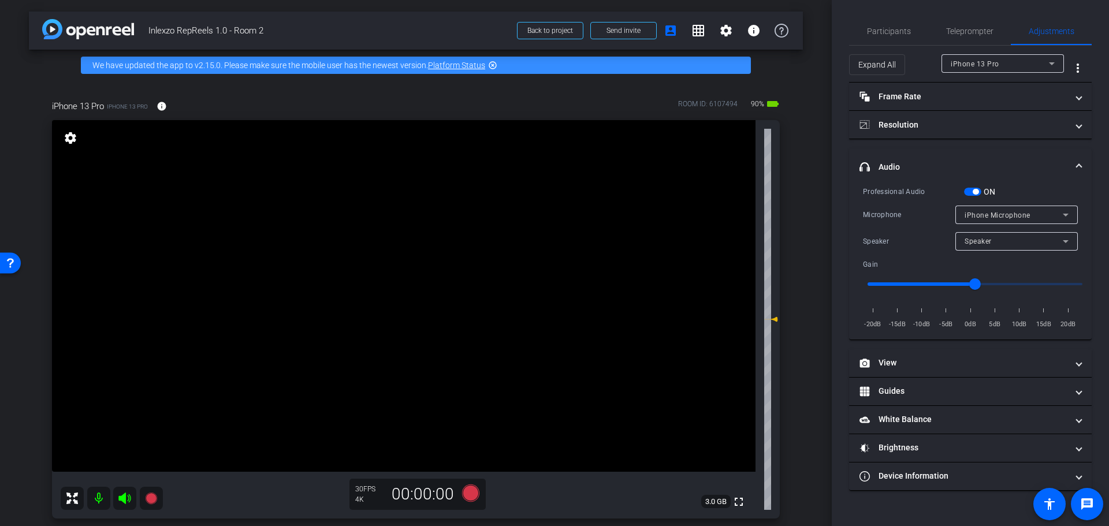
click at [969, 191] on span "button" at bounding box center [972, 192] width 17 height 8
click at [822, 276] on div "arrow_back Inlexzo RepReels 1.0 - Room 2 Back to project Send invite account_bo…" at bounding box center [416, 263] width 832 height 526
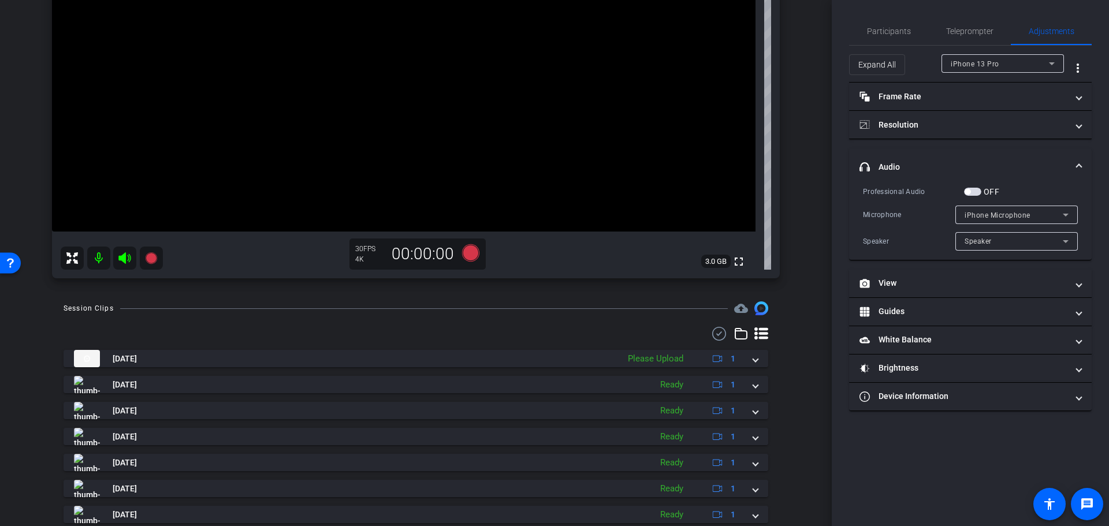
scroll to position [357, 0]
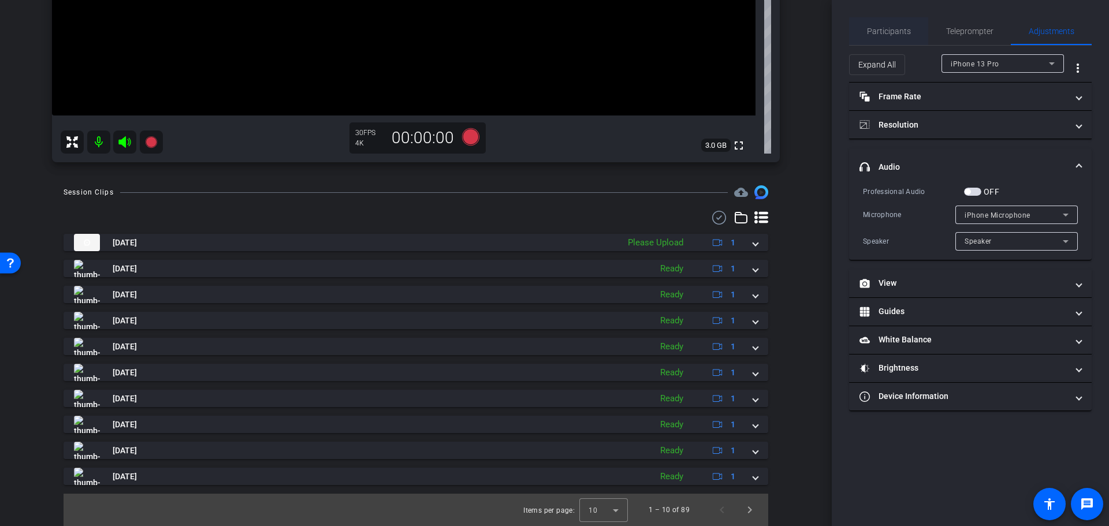
click at [883, 37] on span "Participants" at bounding box center [889, 31] width 44 height 28
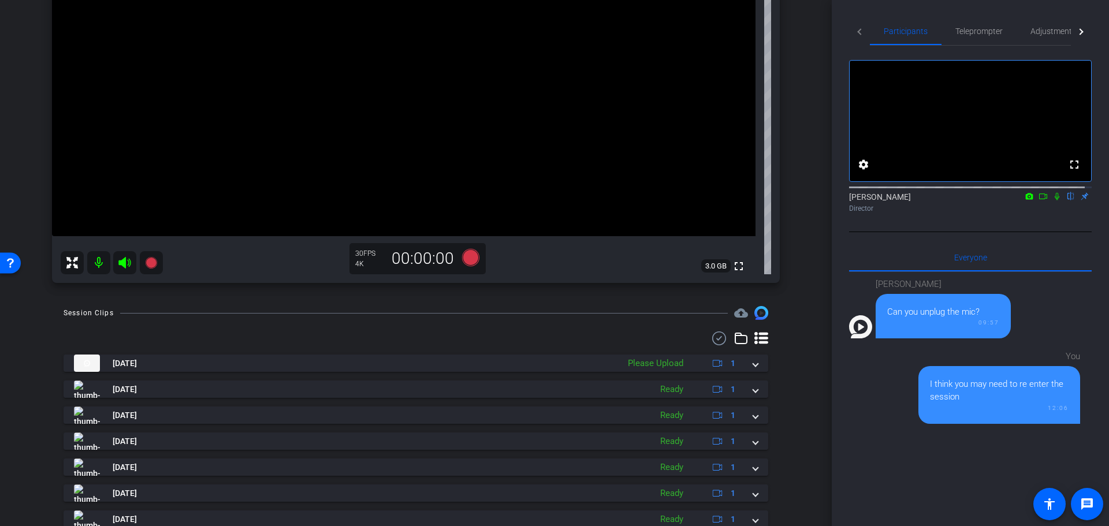
scroll to position [240, 0]
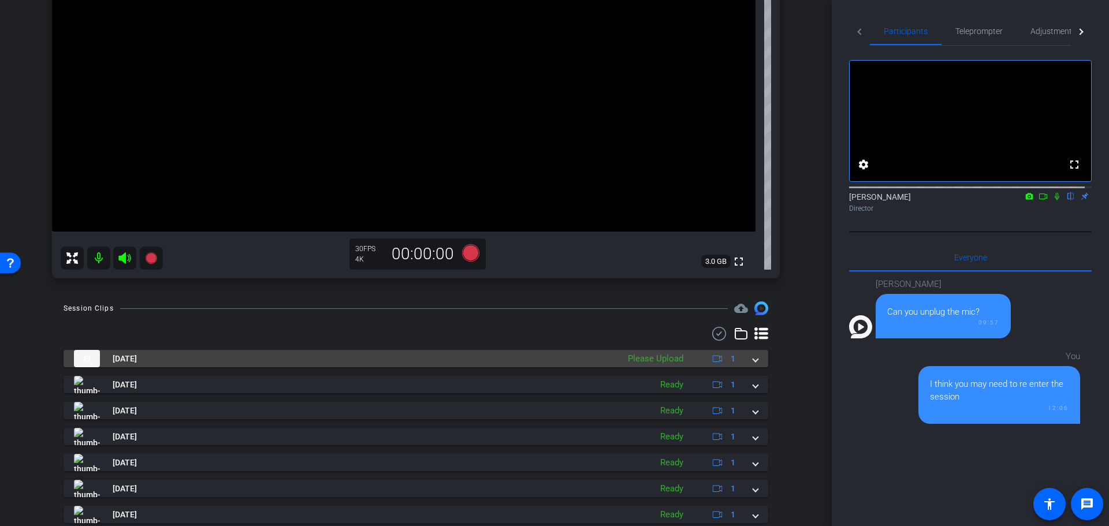
click at [738, 357] on div "[DATE] Please Upload 1" at bounding box center [413, 358] width 679 height 17
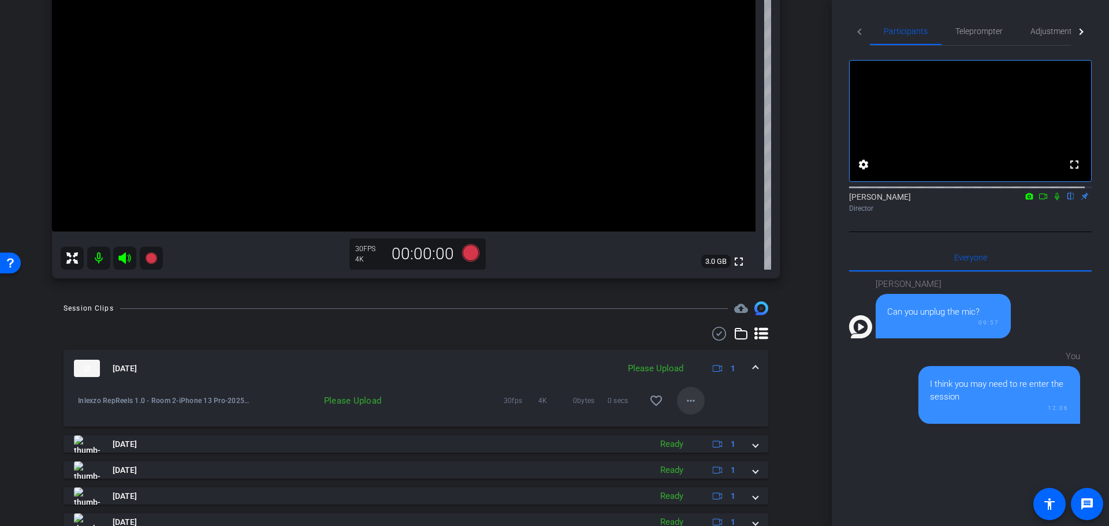
click at [687, 400] on mat-icon "more_horiz" at bounding box center [691, 401] width 14 height 14
click at [690, 421] on span "Upload" at bounding box center [702, 425] width 46 height 14
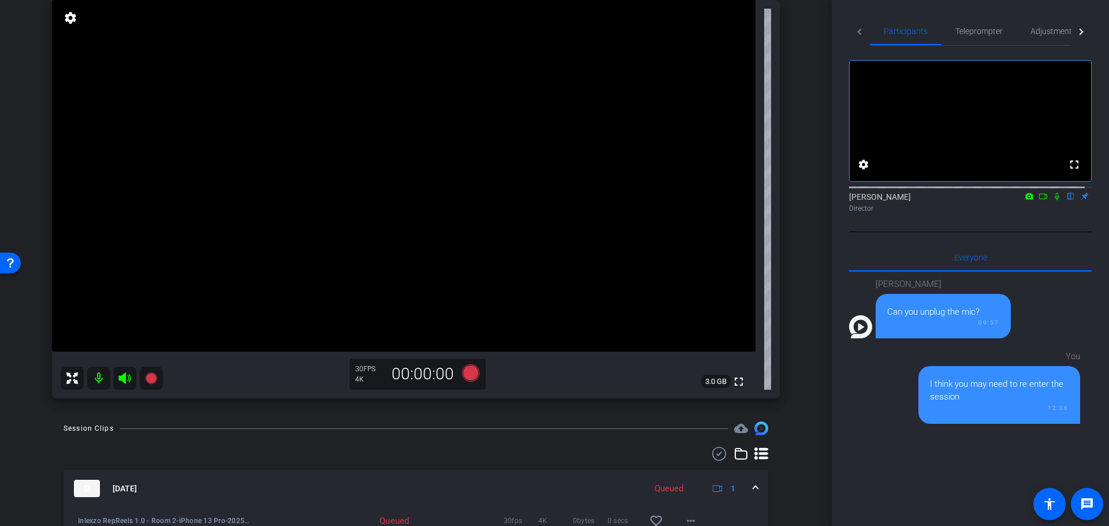
scroll to position [361, 0]
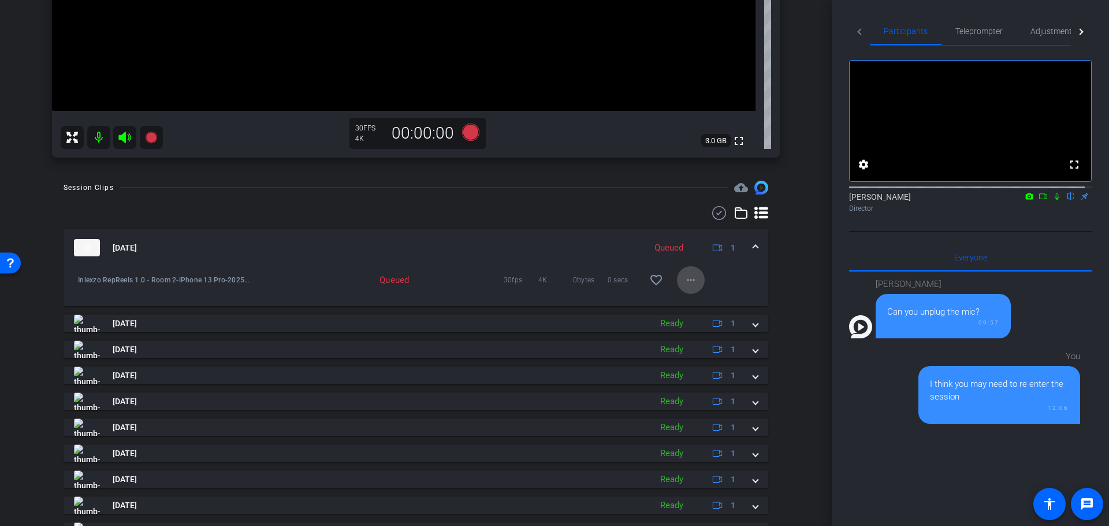
click at [687, 276] on mat-icon "more_horiz" at bounding box center [691, 280] width 14 height 14
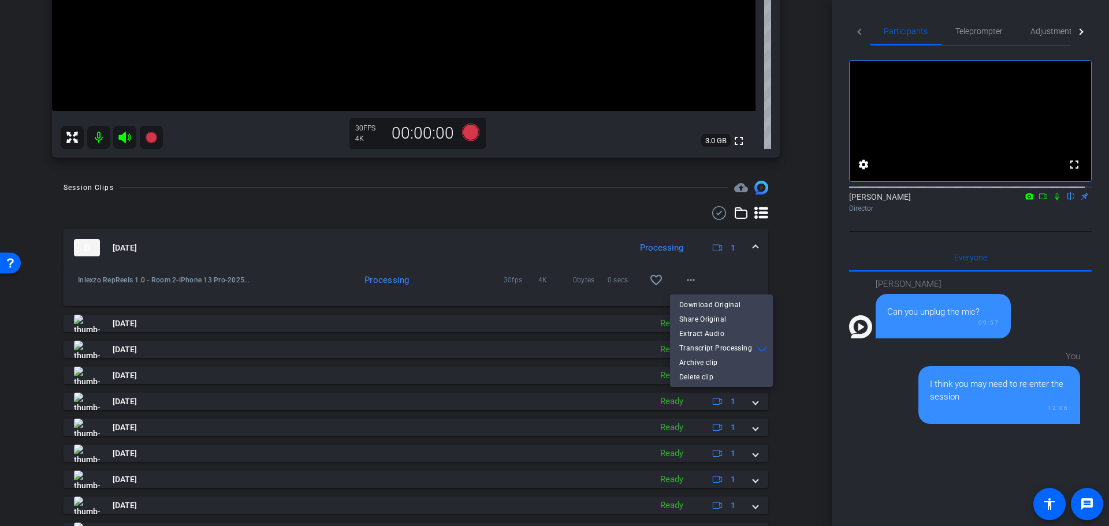
click at [797, 270] on div at bounding box center [554, 263] width 1109 height 526
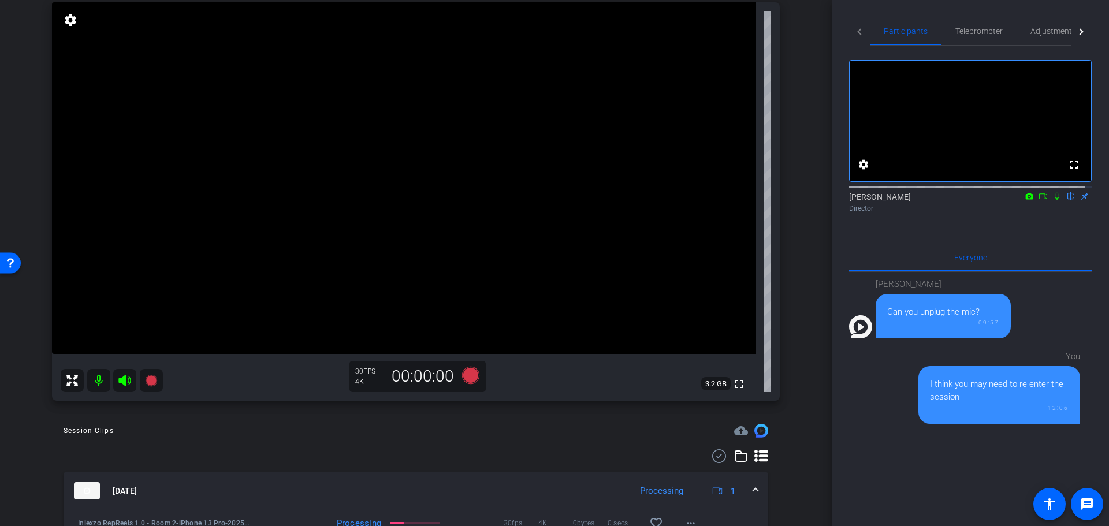
scroll to position [120, 0]
click at [100, 380] on mat-icon at bounding box center [98, 378] width 23 height 23
click at [118, 377] on icon at bounding box center [125, 379] width 14 height 14
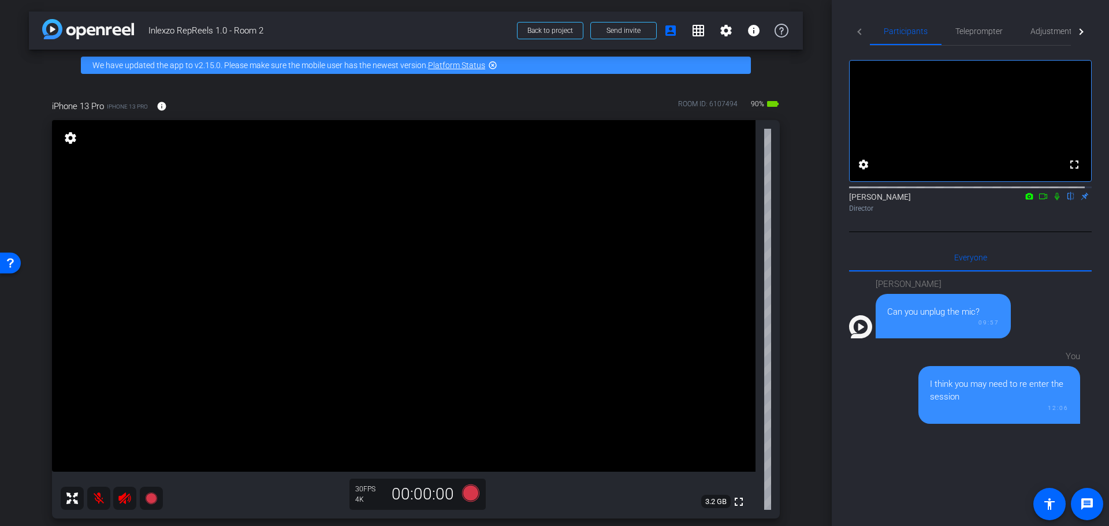
click at [102, 503] on mat-icon at bounding box center [98, 498] width 23 height 23
click at [121, 503] on icon at bounding box center [125, 499] width 14 height 14
click at [799, 289] on div "arrow_back Inlexzo RepReels 1.0 - Room 2 Back to project Send invite account_bo…" at bounding box center [416, 263] width 832 height 526
click at [970, 29] on span "Teleprompter" at bounding box center [979, 31] width 47 height 8
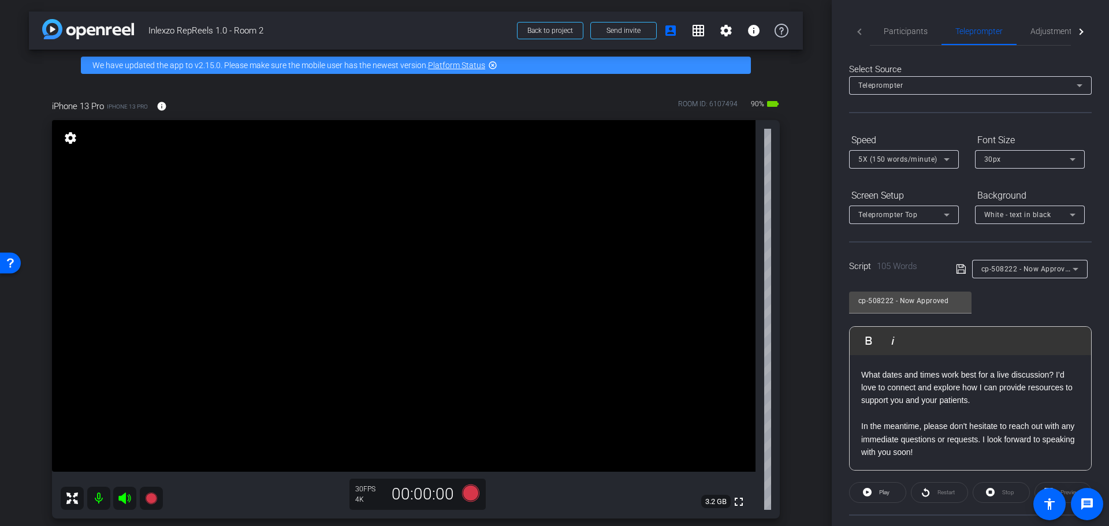
click at [914, 162] on span "5X (150 words/minute)" at bounding box center [898, 159] width 79 height 8
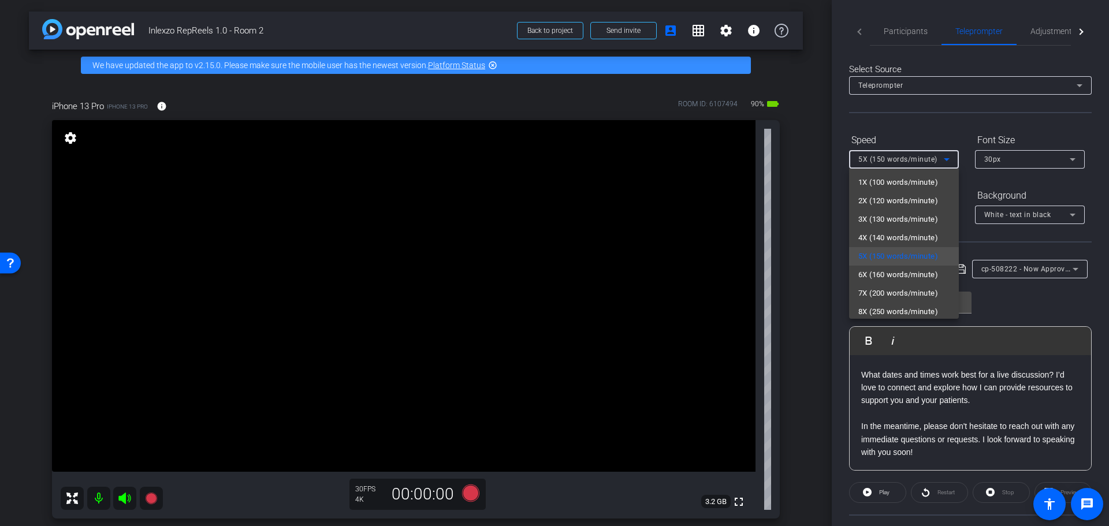
click at [892, 124] on div at bounding box center [554, 263] width 1109 height 526
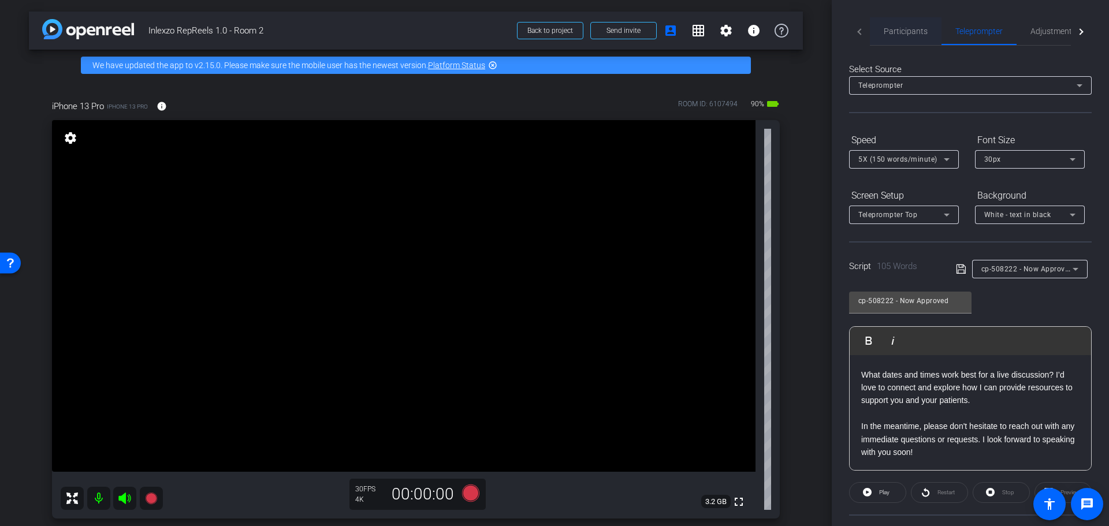
click at [899, 28] on span "Participants" at bounding box center [906, 31] width 44 height 8
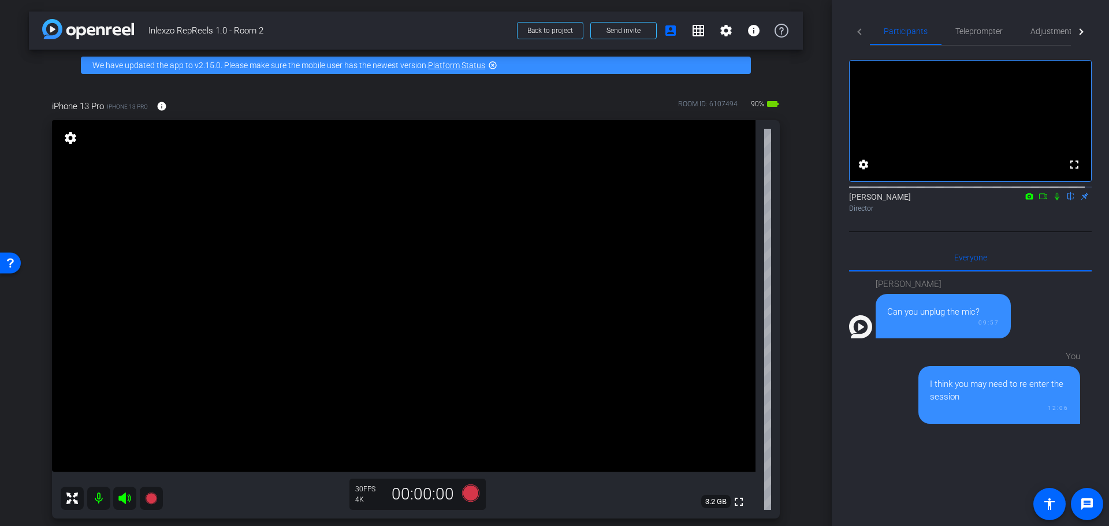
click at [99, 495] on mat-icon at bounding box center [98, 498] width 23 height 23
click at [85, 497] on div at bounding box center [112, 498] width 102 height 23
click at [94, 497] on mat-icon at bounding box center [98, 498] width 23 height 23
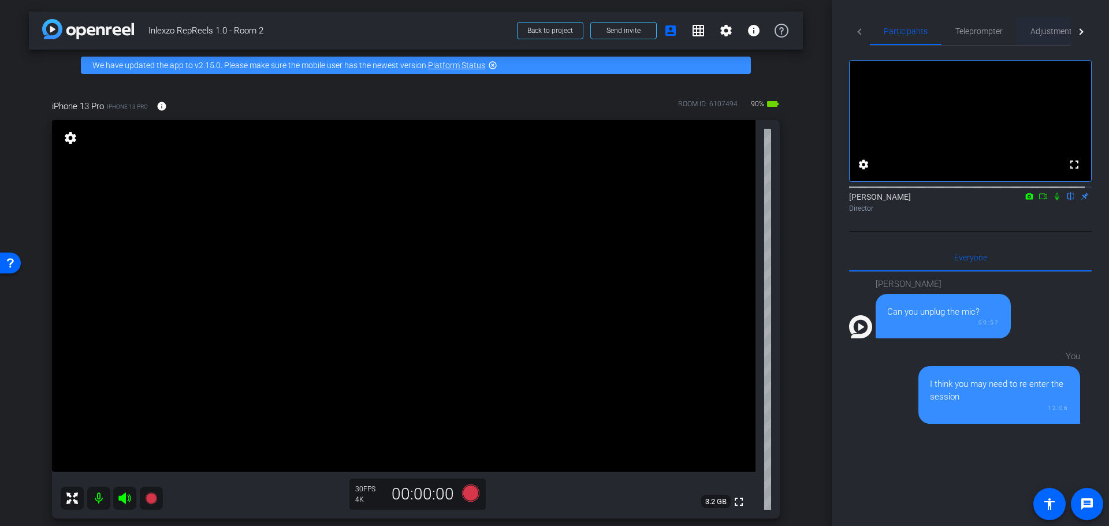
click at [1050, 38] on span "Adjustments" at bounding box center [1054, 31] width 46 height 28
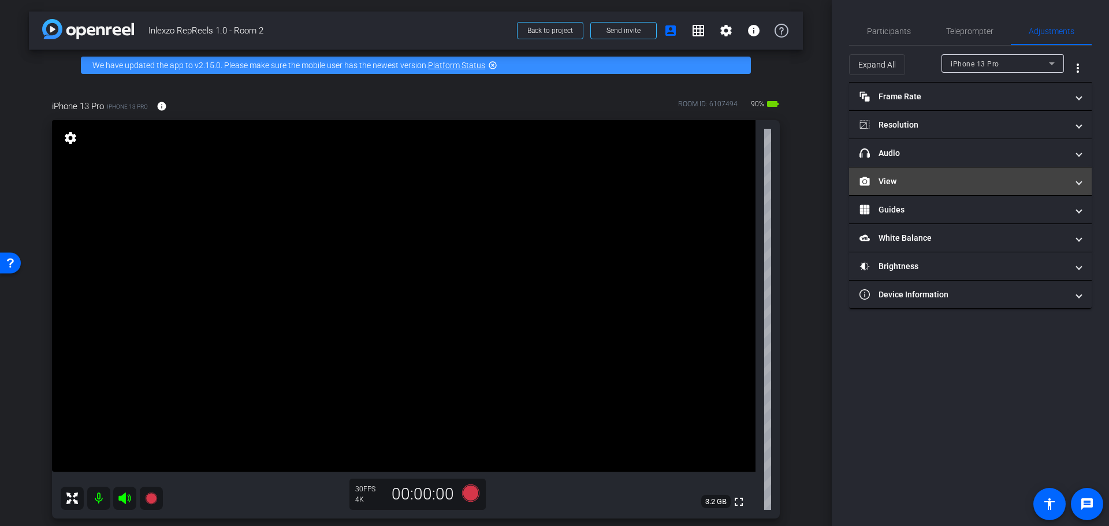
click at [902, 172] on mat-expansion-panel-header "View" at bounding box center [970, 182] width 243 height 28
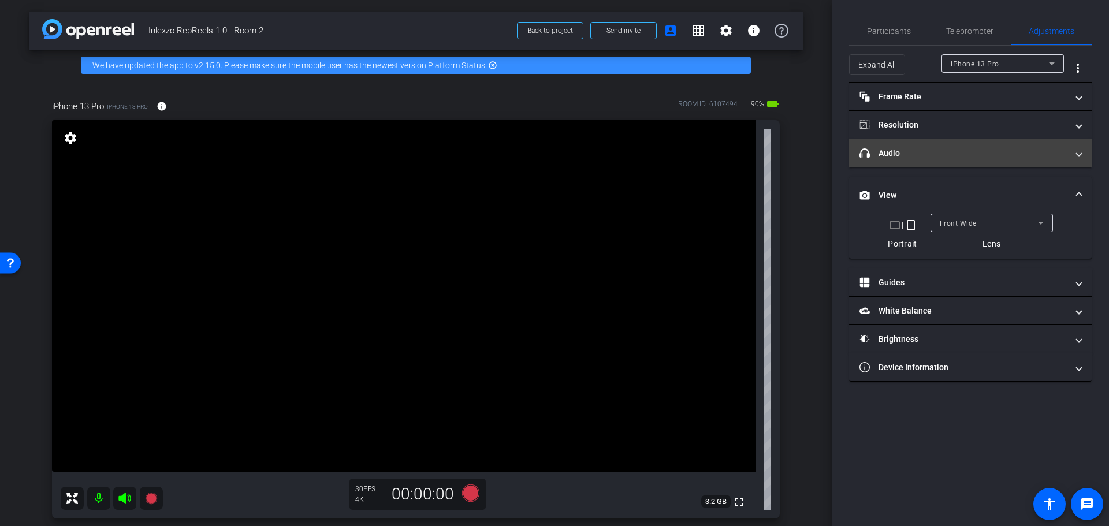
click at [922, 151] on mat-panel-title "headphone icon Audio" at bounding box center [964, 153] width 208 height 12
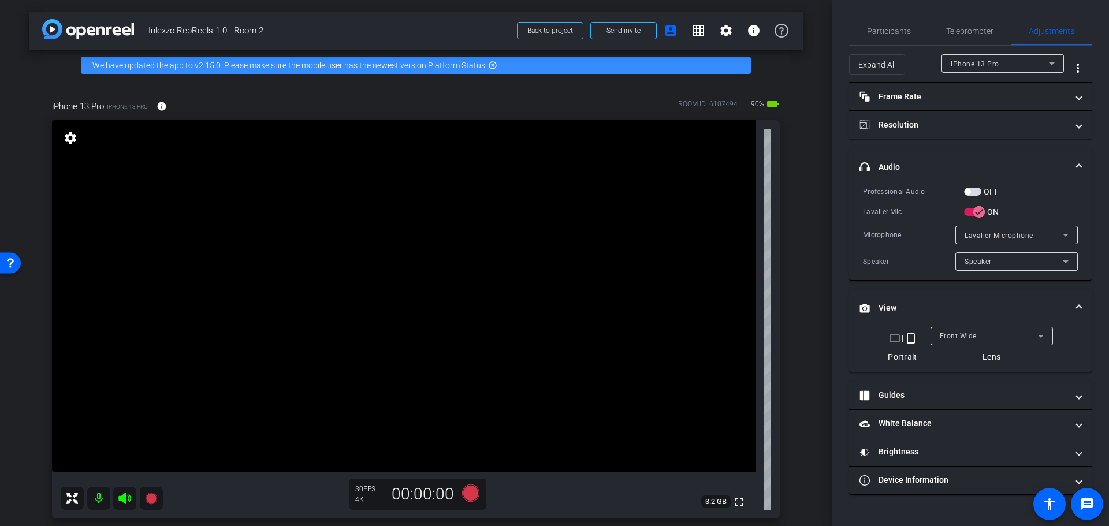
click at [958, 156] on mat-expansion-panel-header "headphone icon Audio" at bounding box center [970, 166] width 243 height 37
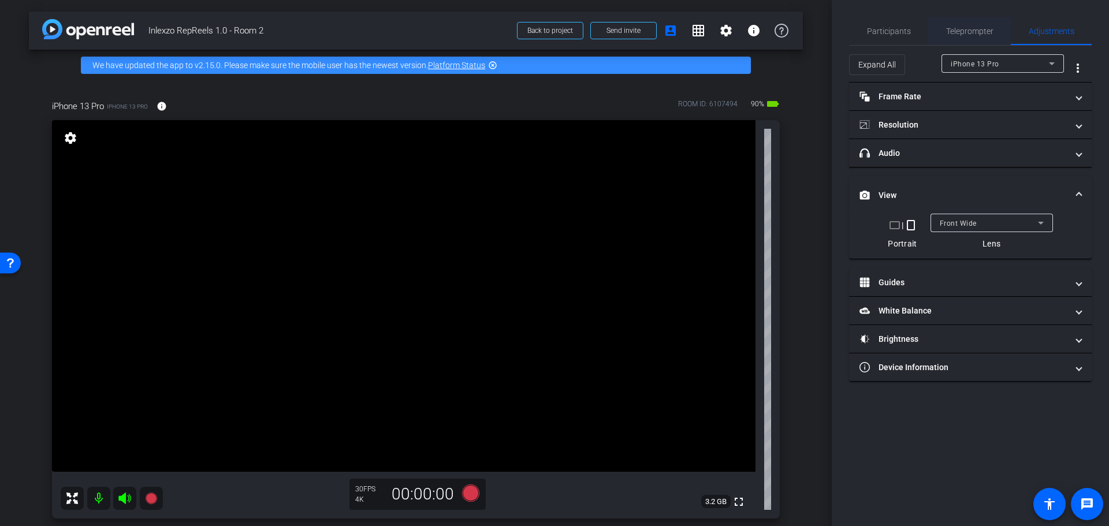
click at [967, 27] on span "Teleprompter" at bounding box center [969, 31] width 47 height 8
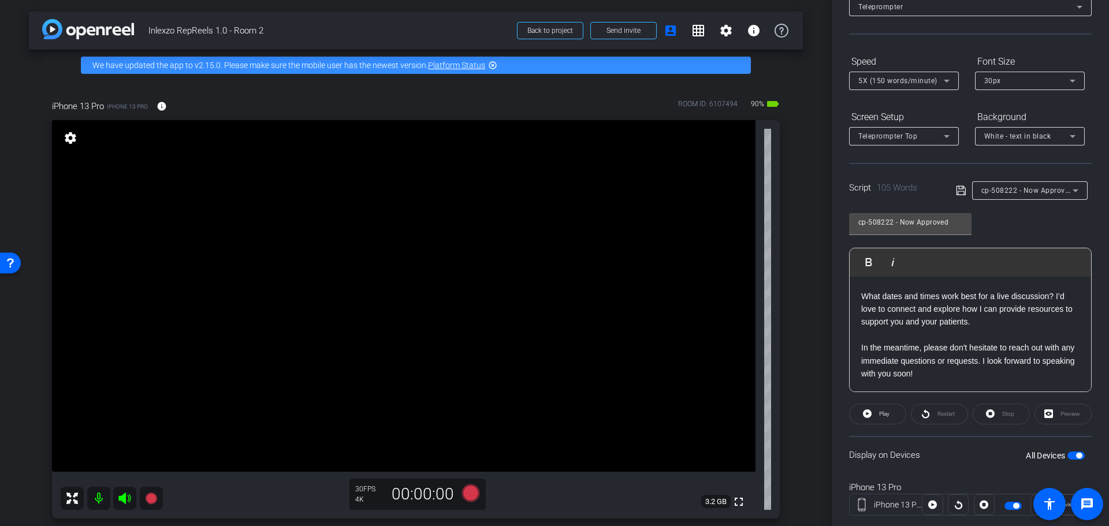
scroll to position [105, 0]
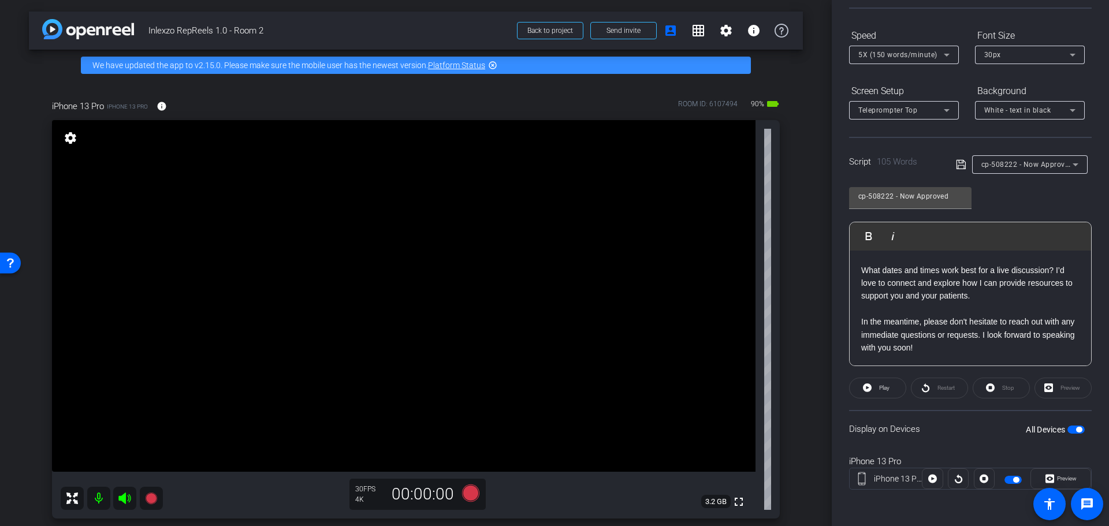
click at [1068, 430] on span "button" at bounding box center [1076, 430] width 17 height 8
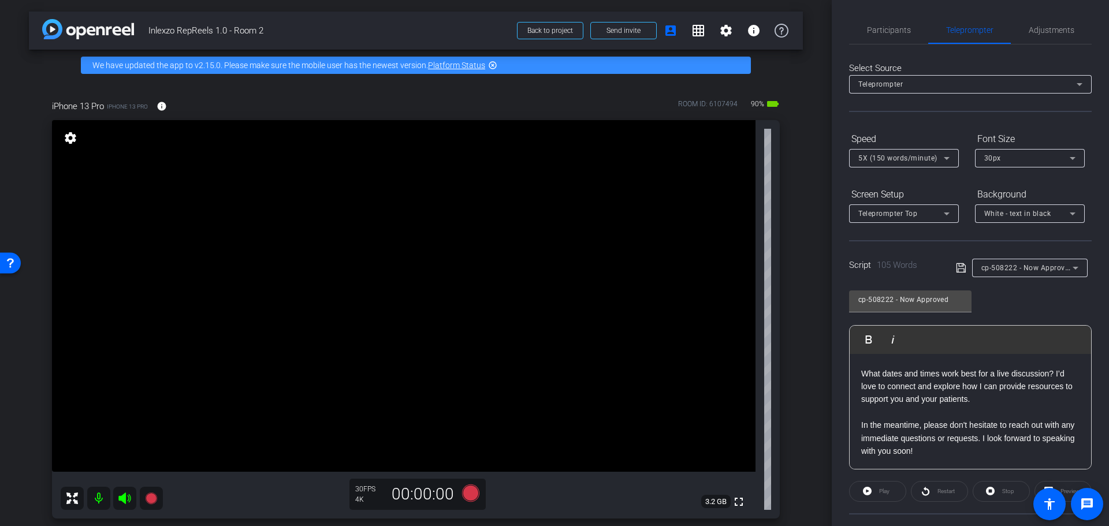
scroll to position [0, 0]
click at [1046, 34] on span "Adjustments" at bounding box center [1052, 31] width 46 height 8
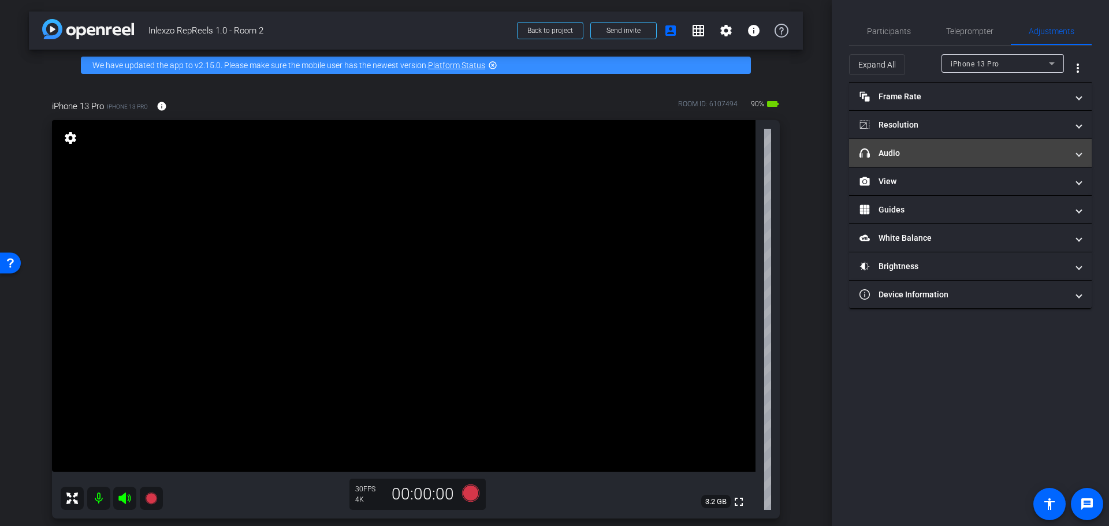
click at [915, 154] on mat-panel-title "headphone icon Audio" at bounding box center [964, 153] width 208 height 12
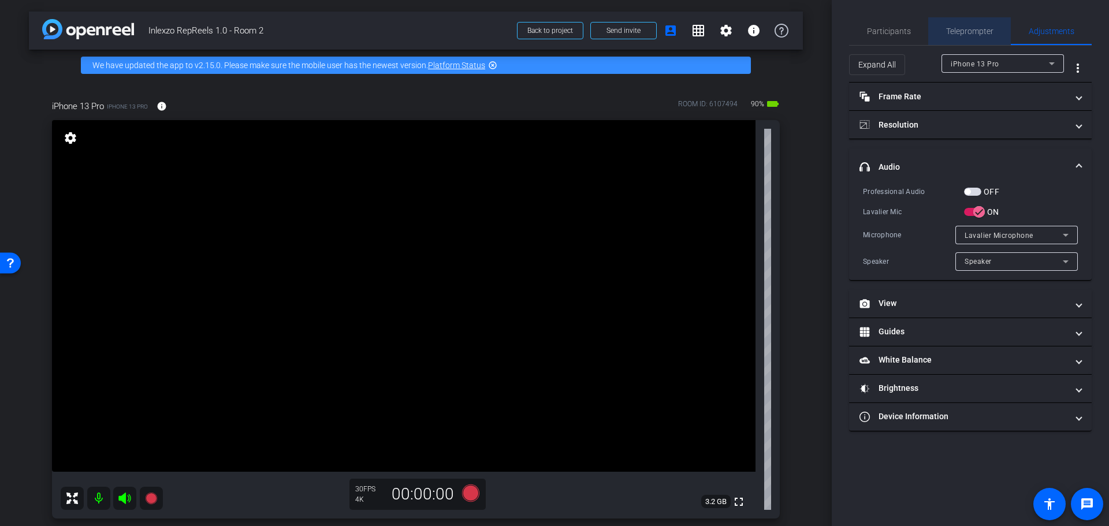
click at [968, 27] on span "Teleprompter" at bounding box center [969, 31] width 47 height 8
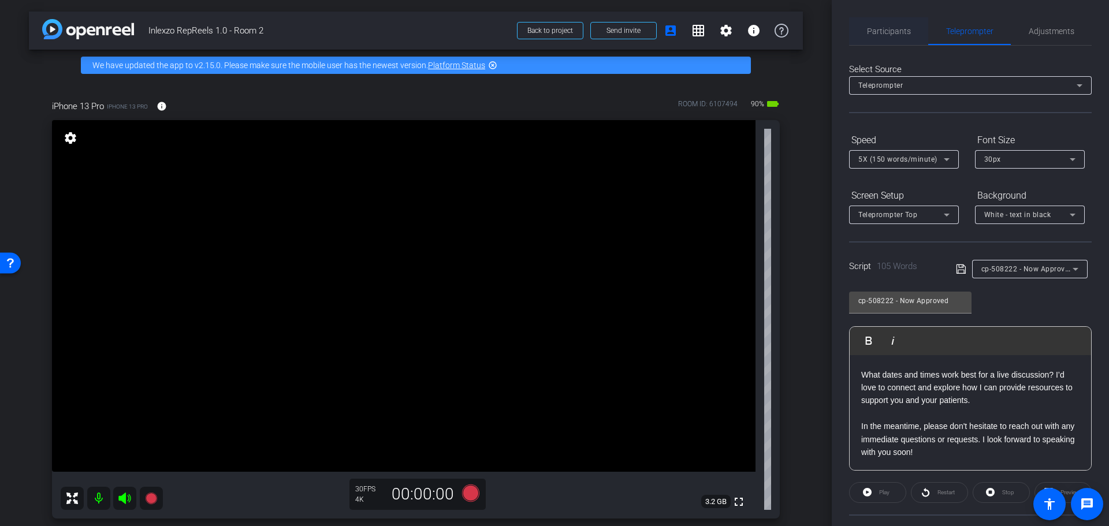
click at [890, 35] on span "Participants" at bounding box center [889, 31] width 44 height 8
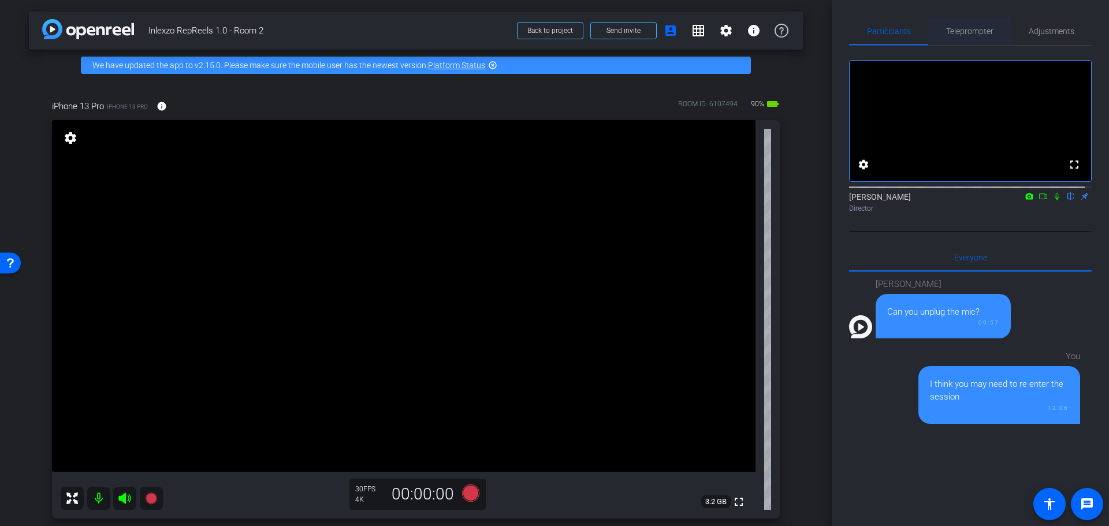
click at [955, 33] on span "Teleprompter" at bounding box center [969, 31] width 47 height 8
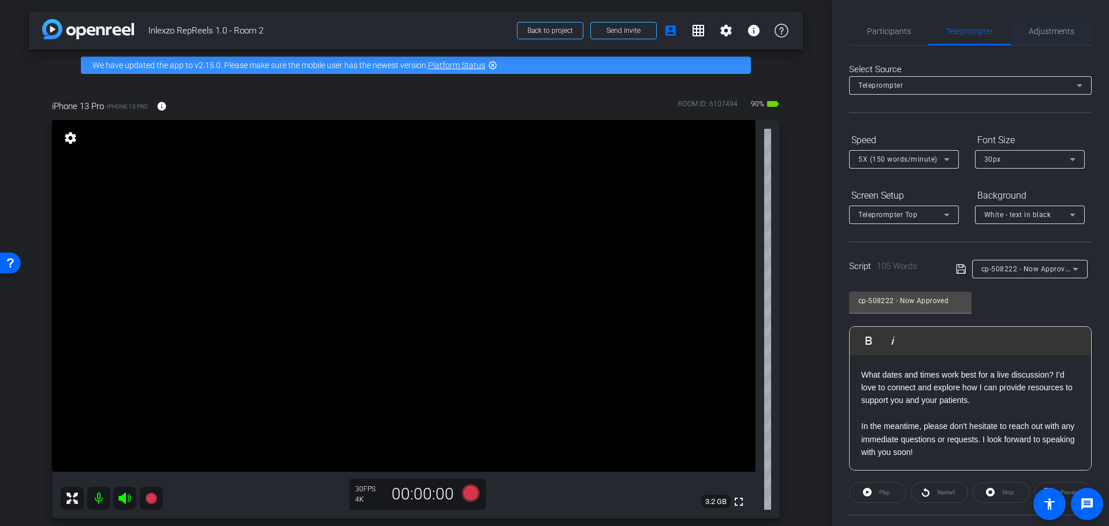
click at [1037, 20] on span "Adjustments" at bounding box center [1052, 31] width 46 height 28
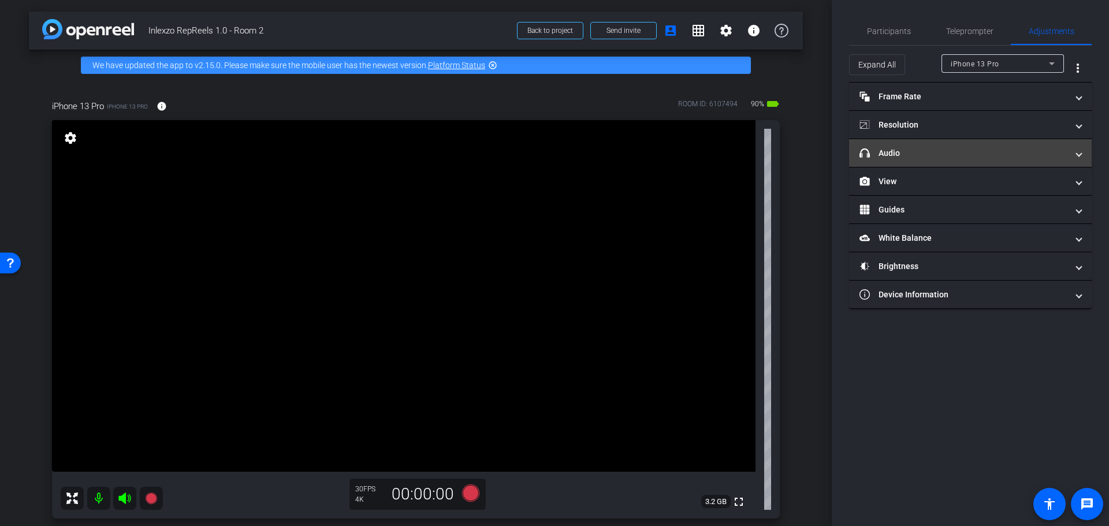
click at [939, 146] on mat-expansion-panel-header "headphone icon Audio" at bounding box center [970, 153] width 243 height 28
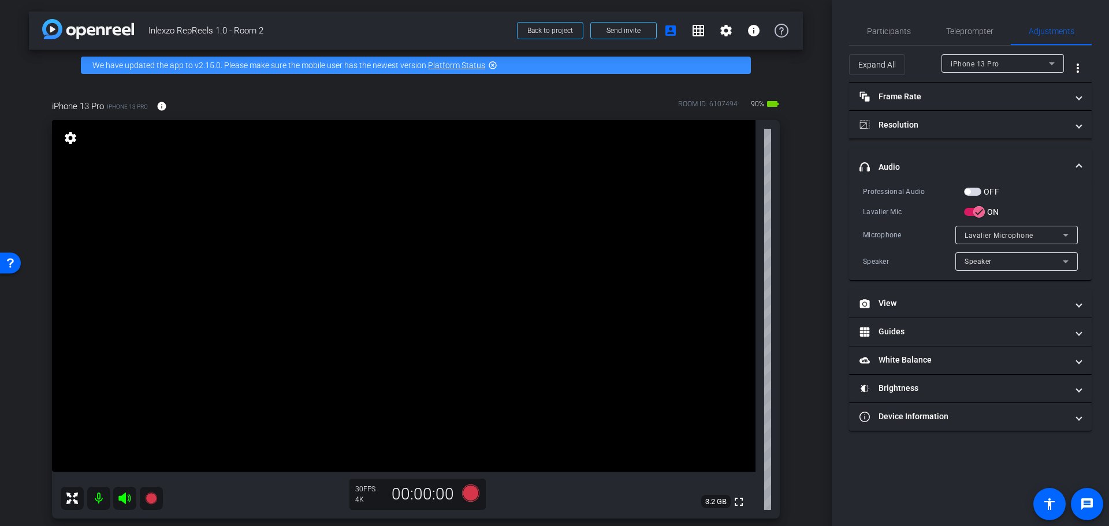
click at [970, 184] on mat-expansion-panel-header "headphone icon Audio" at bounding box center [970, 166] width 243 height 37
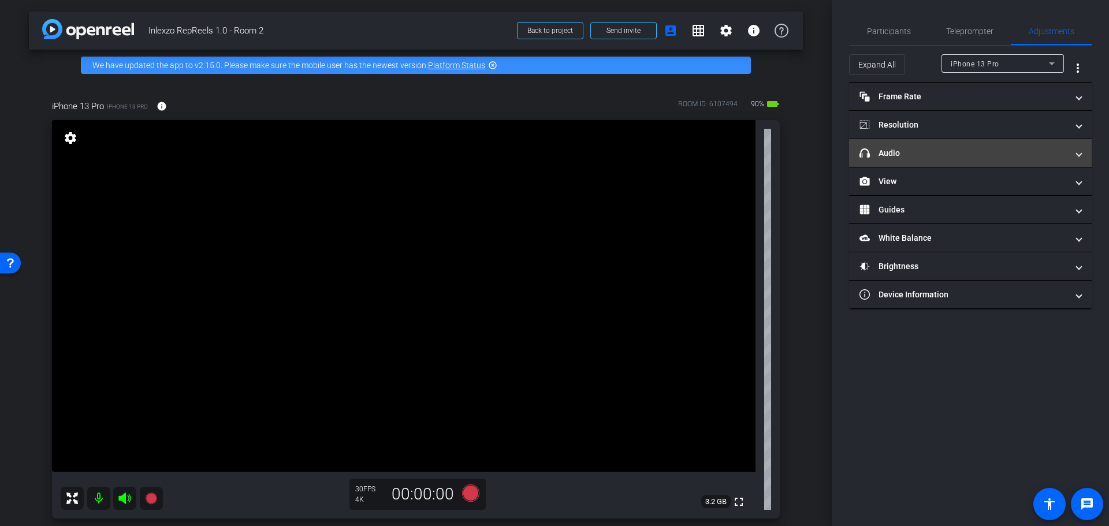
click at [970, 165] on mat-expansion-panel-header "headphone icon Audio" at bounding box center [970, 153] width 243 height 28
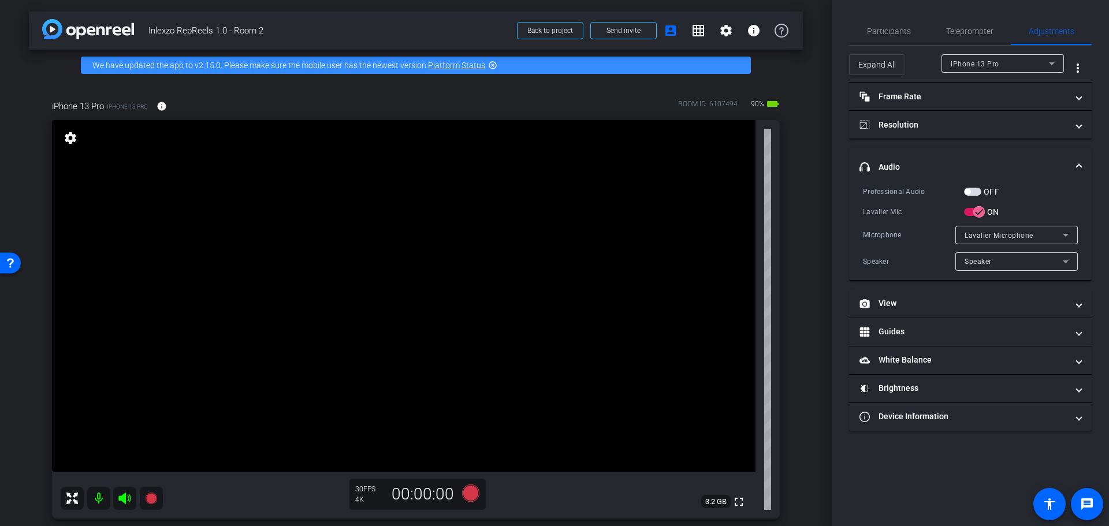
click at [975, 188] on div "OFF" at bounding box center [981, 192] width 35 height 12
click at [976, 191] on span "button" at bounding box center [972, 192] width 17 height 8
click at [889, 27] on span "Participants" at bounding box center [889, 31] width 44 height 8
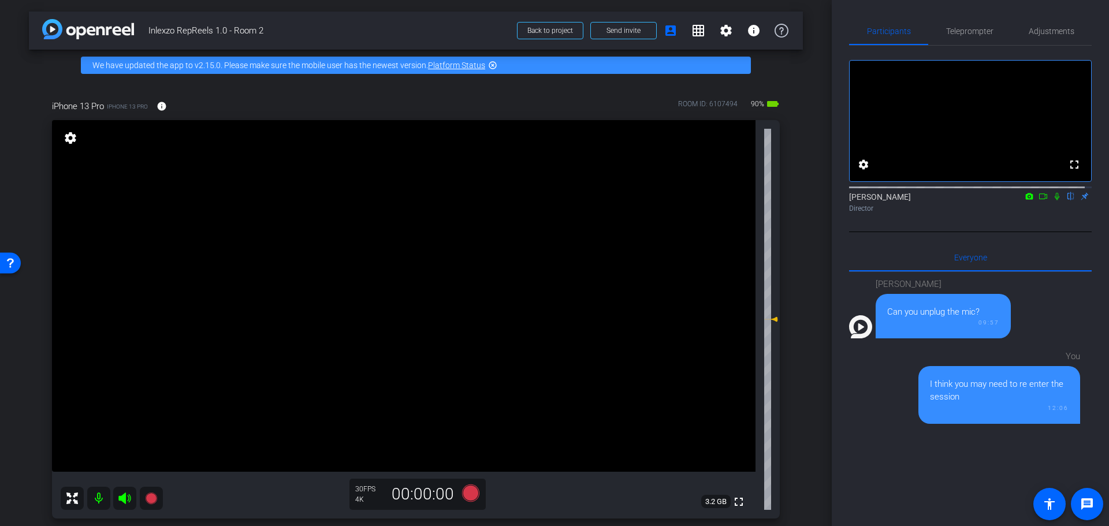
click at [1053, 200] on icon at bounding box center [1057, 196] width 9 height 8
click at [469, 495] on icon at bounding box center [470, 493] width 17 height 17
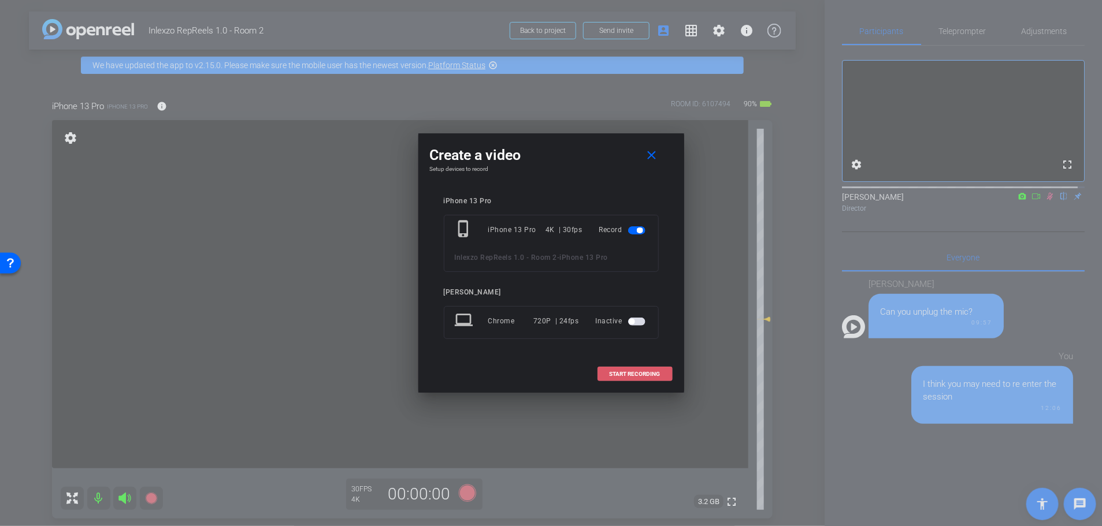
click at [614, 381] on span at bounding box center [635, 375] width 74 height 28
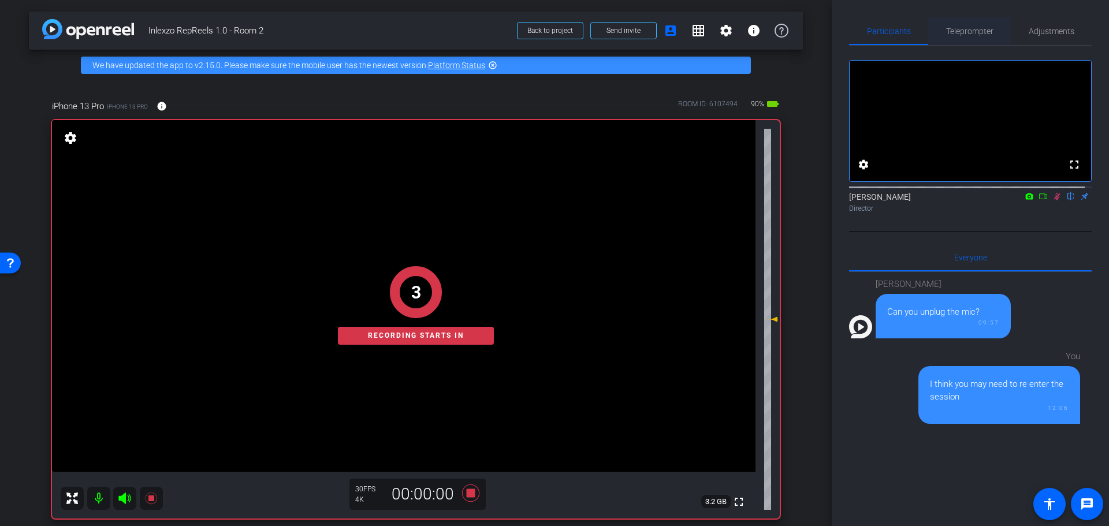
click at [962, 22] on span "Teleprompter" at bounding box center [969, 31] width 47 height 28
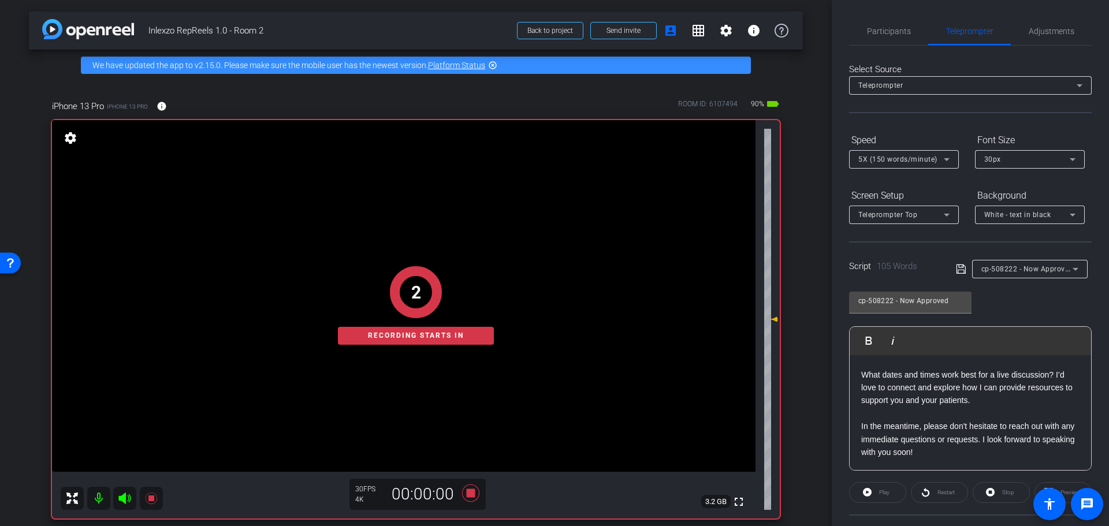
scroll to position [105, 0]
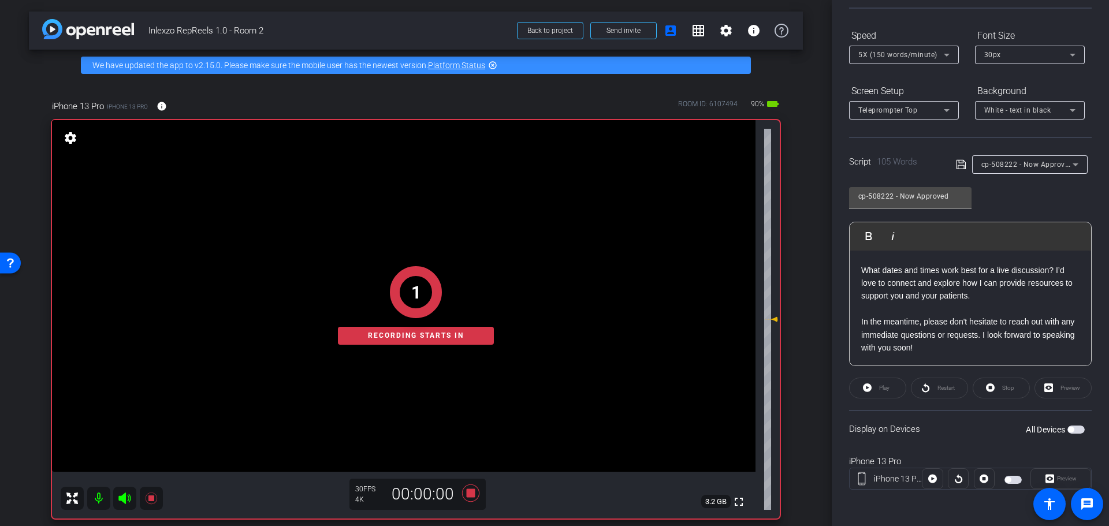
click at [1068, 430] on span "button" at bounding box center [1071, 430] width 6 height 6
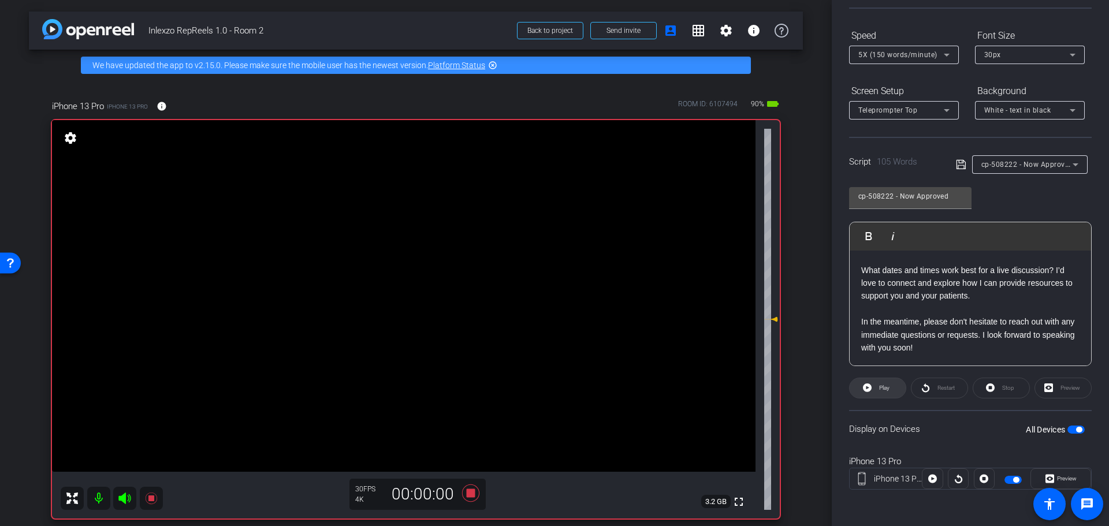
click at [885, 387] on span "Play" at bounding box center [884, 388] width 10 height 6
click at [1057, 479] on span "Preview" at bounding box center [1067, 479] width 20 height 6
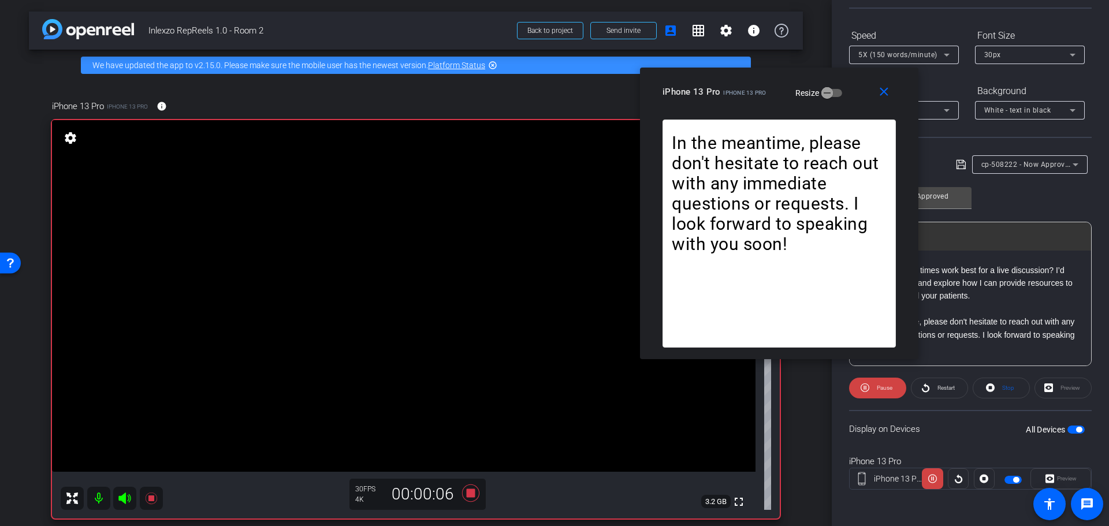
drag, startPoint x: 536, startPoint y: 132, endPoint x: 761, endPoint y: 83, distance: 230.1
click at [761, 83] on div "iPhone 13 Pro iPhone 13 Pro Resize" at bounding box center [784, 91] width 242 height 21
click at [872, 97] on span at bounding box center [886, 92] width 37 height 28
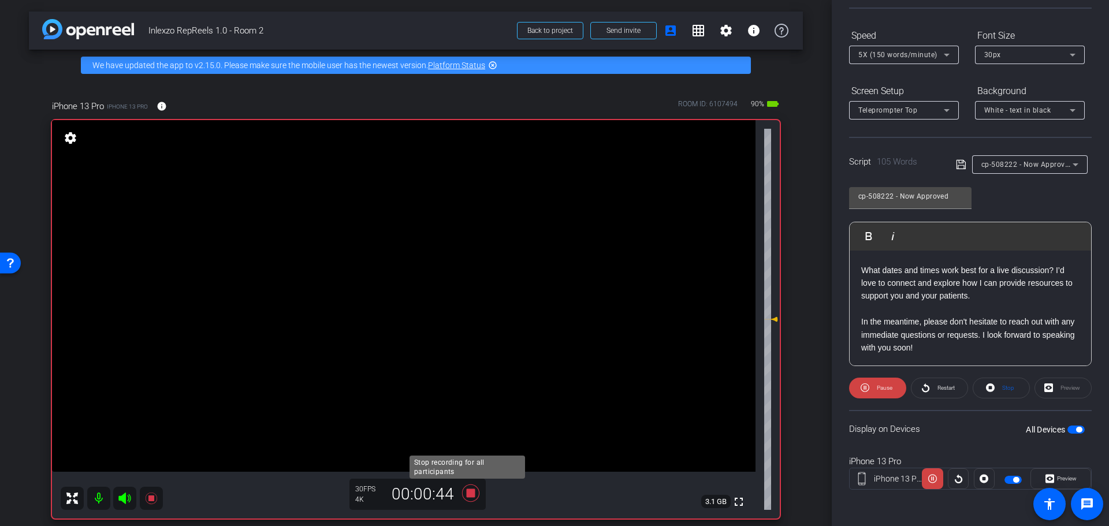
click at [470, 497] on icon at bounding box center [470, 493] width 17 height 17
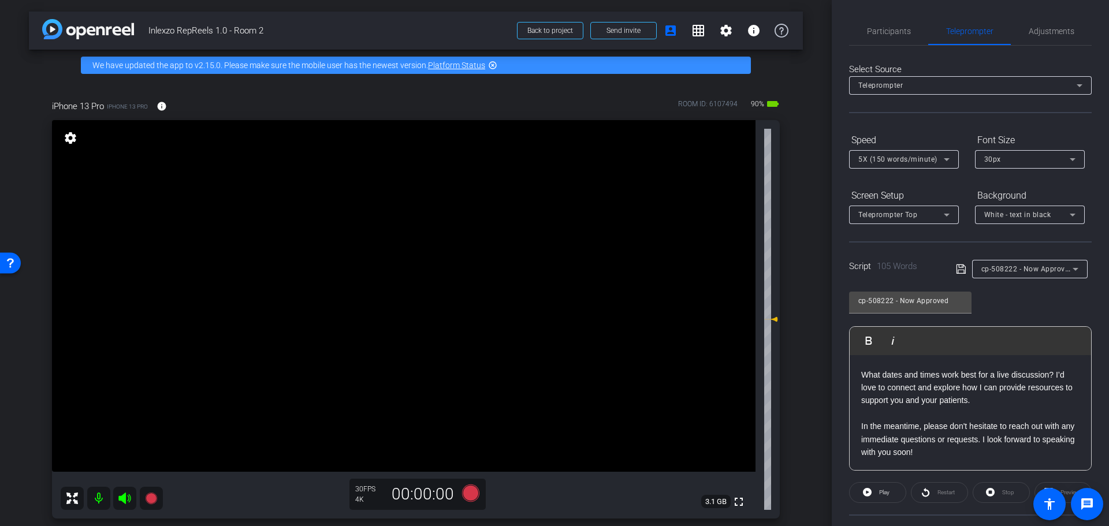
scroll to position [0, 0]
click at [1033, 32] on span "Adjustments" at bounding box center [1052, 31] width 46 height 8
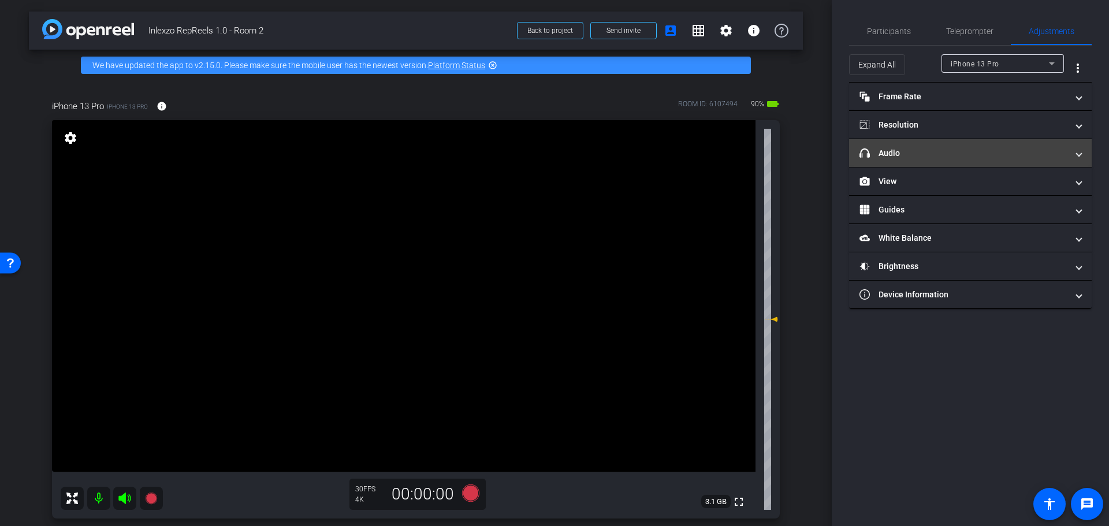
click at [931, 155] on mat-panel-title "headphone icon Audio" at bounding box center [964, 153] width 208 height 12
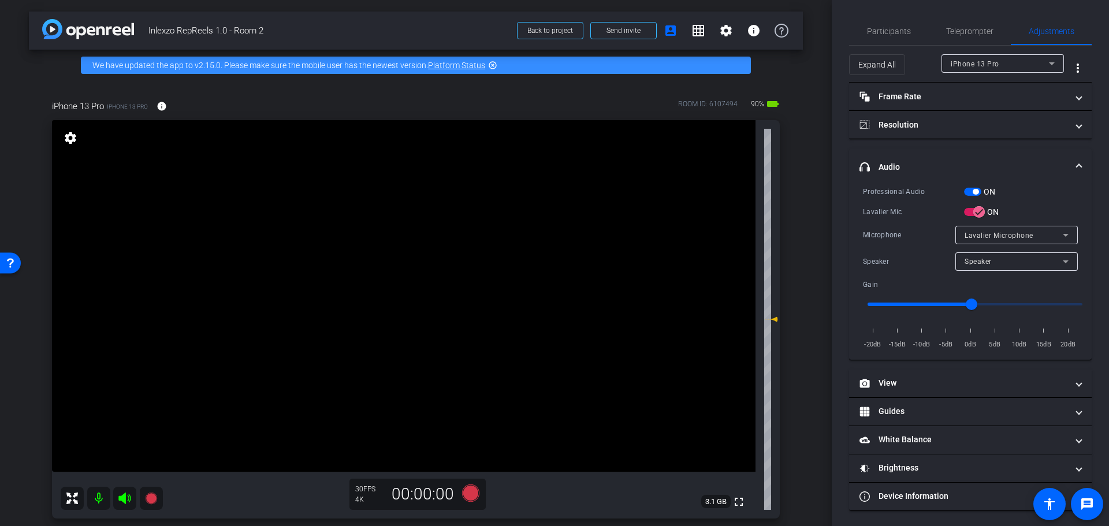
click at [974, 193] on span "button" at bounding box center [976, 192] width 6 height 6
click at [892, 35] on span "Participants" at bounding box center [889, 31] width 44 height 8
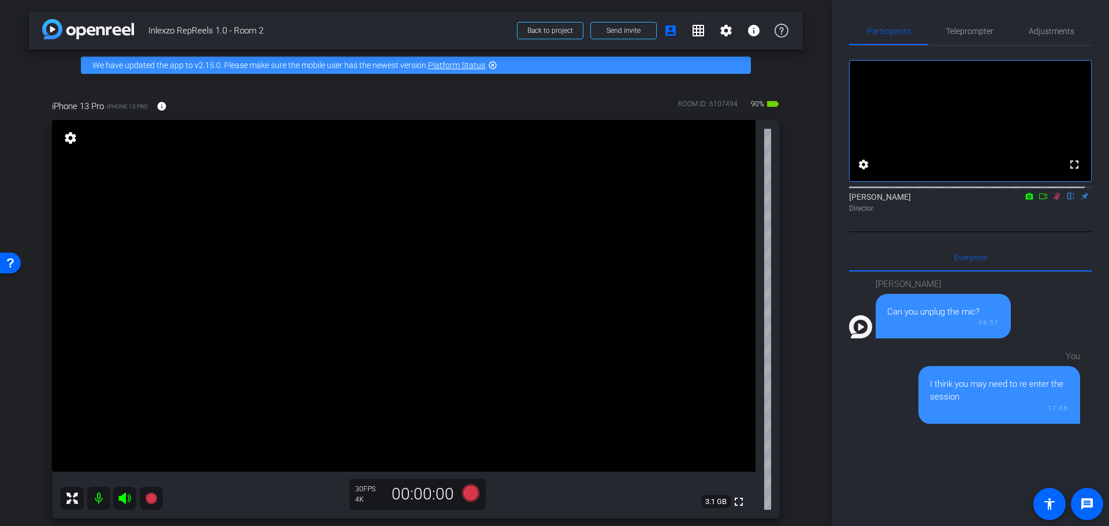
click at [1053, 200] on icon at bounding box center [1057, 196] width 9 height 8
click at [801, 292] on div "arrow_back Inlexzo RepReels 1.0 - Room 2 Back to project Send invite account_bo…" at bounding box center [416, 263] width 832 height 526
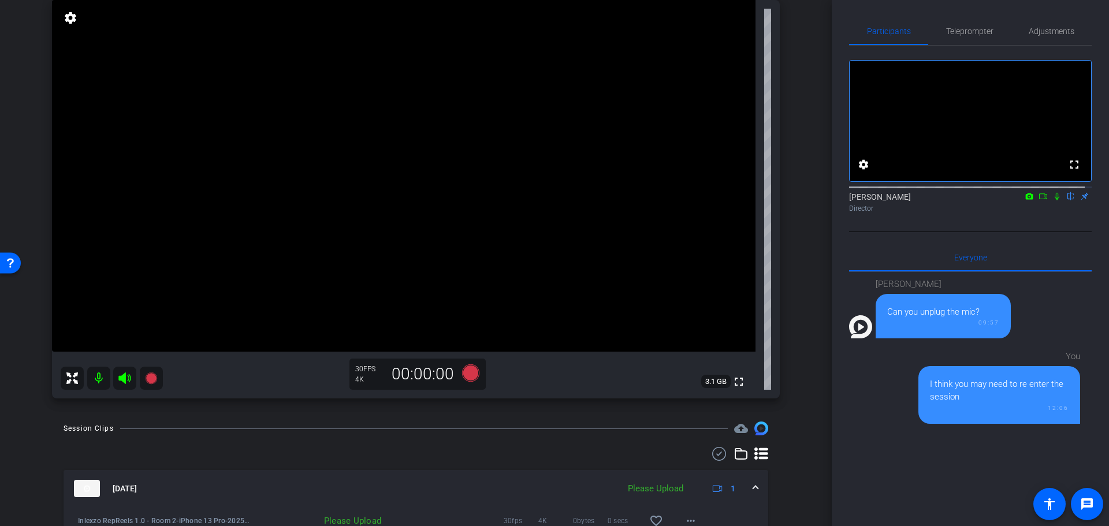
scroll to position [240, 0]
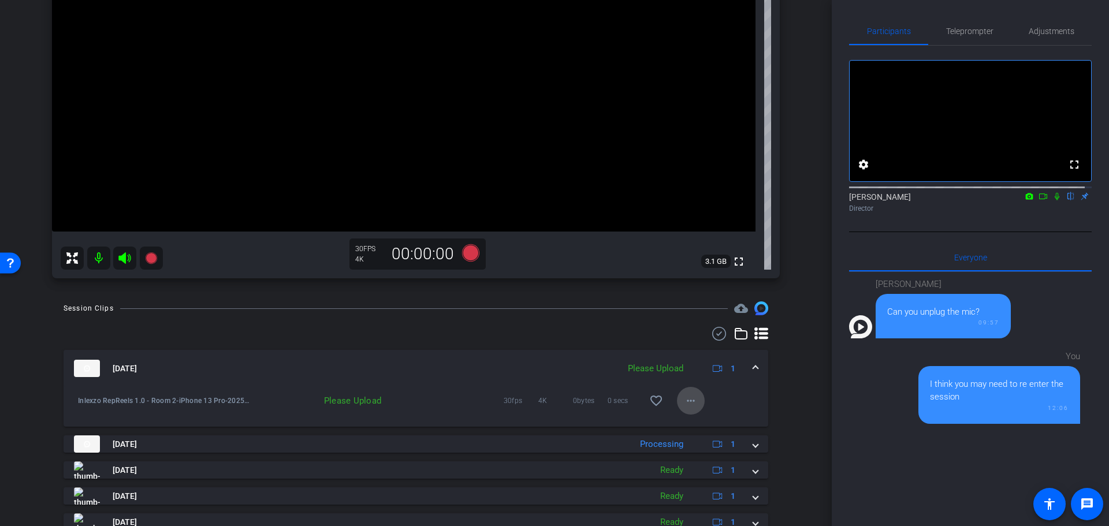
click at [684, 400] on mat-icon "more_horiz" at bounding box center [691, 401] width 14 height 14
click at [697, 426] on span "Upload" at bounding box center [702, 425] width 46 height 14
click at [805, 400] on div "arrow_back Inlexzo RepReels 1.0 - Room 2 Back to project Send invite account_bo…" at bounding box center [416, 263] width 832 height 526
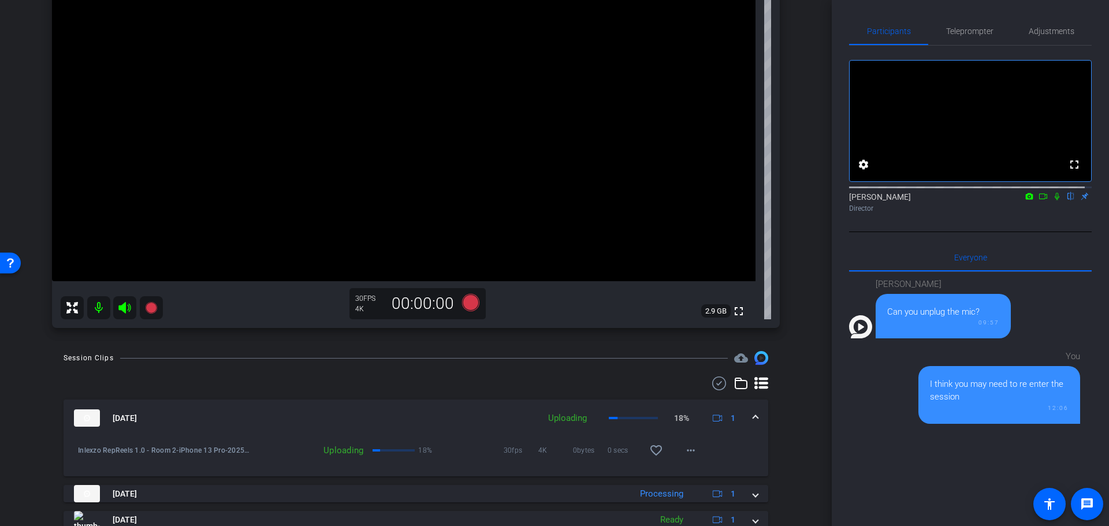
scroll to position [0, 0]
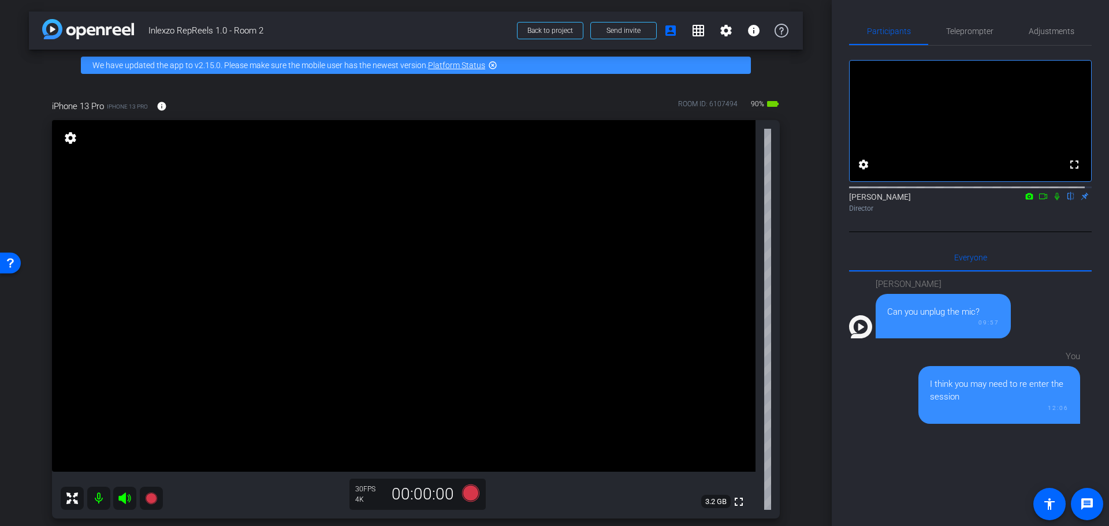
click at [804, 217] on div "arrow_back Inlexzo RepReels 1.0 - Room 2 Back to project Send invite account_bo…" at bounding box center [416, 263] width 832 height 526
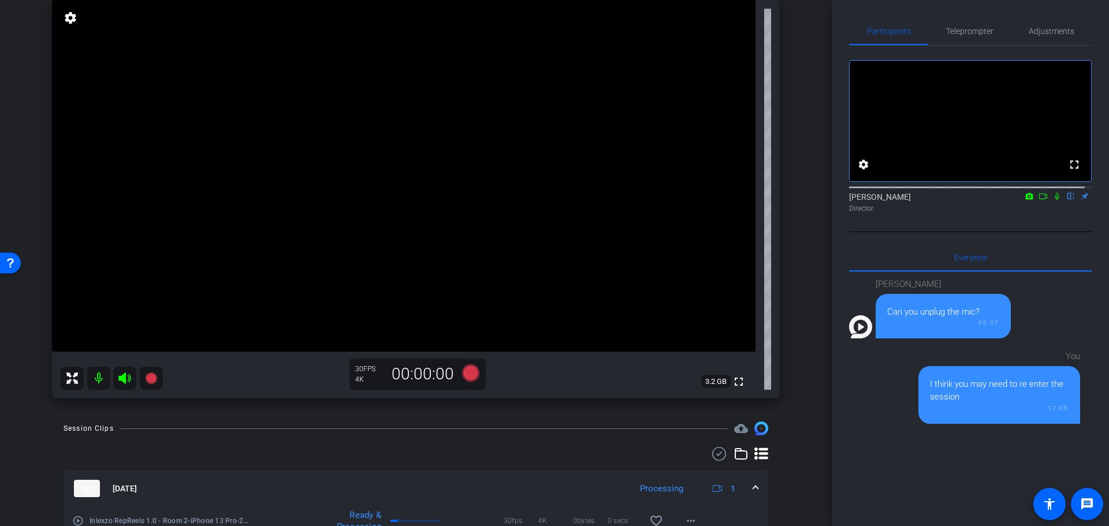
click at [126, 378] on icon at bounding box center [125, 379] width 14 height 14
click at [100, 373] on mat-icon at bounding box center [98, 378] width 23 height 23
click at [116, 375] on mat-icon at bounding box center [124, 378] width 23 height 23
click at [98, 377] on mat-icon at bounding box center [98, 378] width 23 height 23
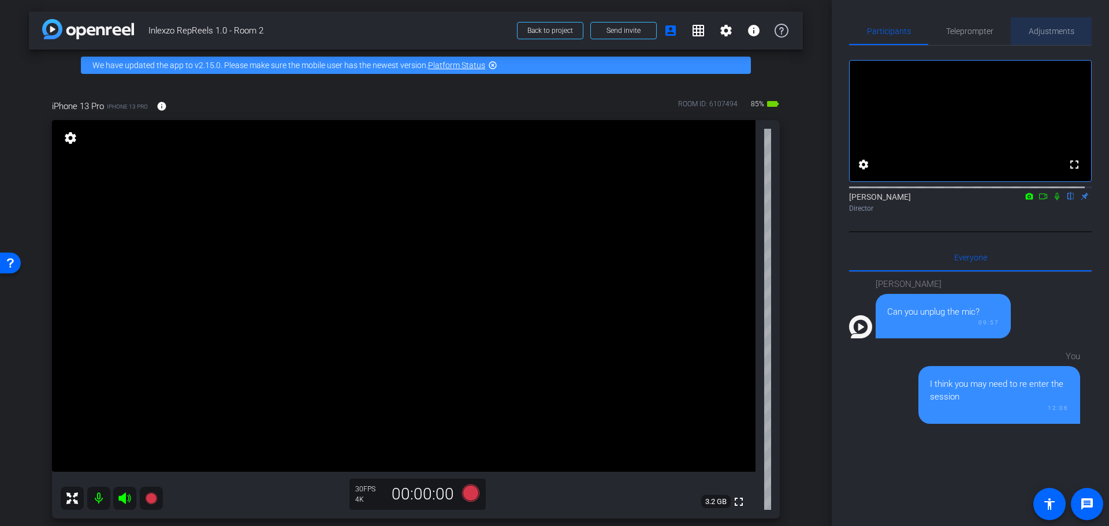
click at [1056, 22] on span "Adjustments" at bounding box center [1052, 31] width 46 height 28
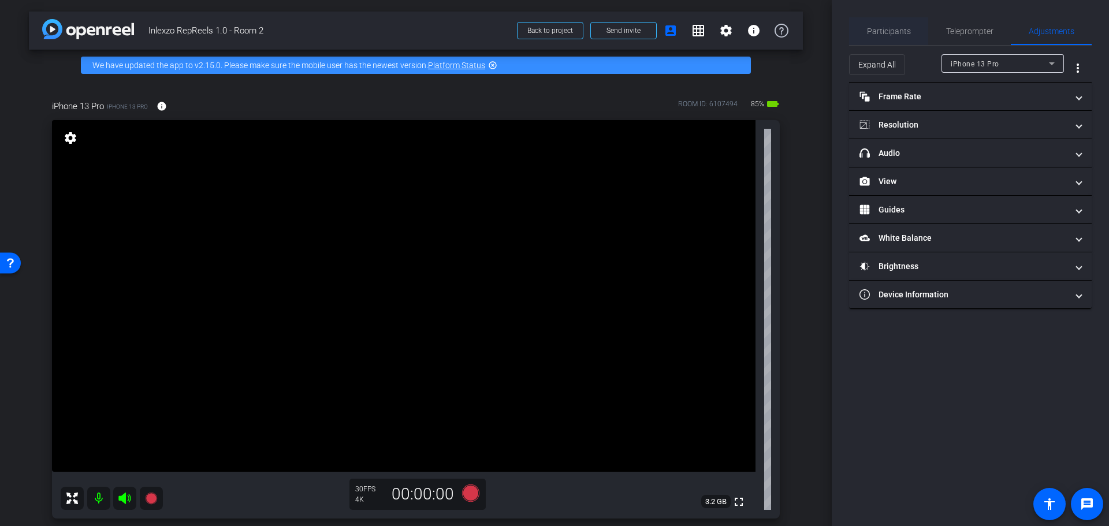
click at [899, 33] on span "Participants" at bounding box center [889, 31] width 44 height 8
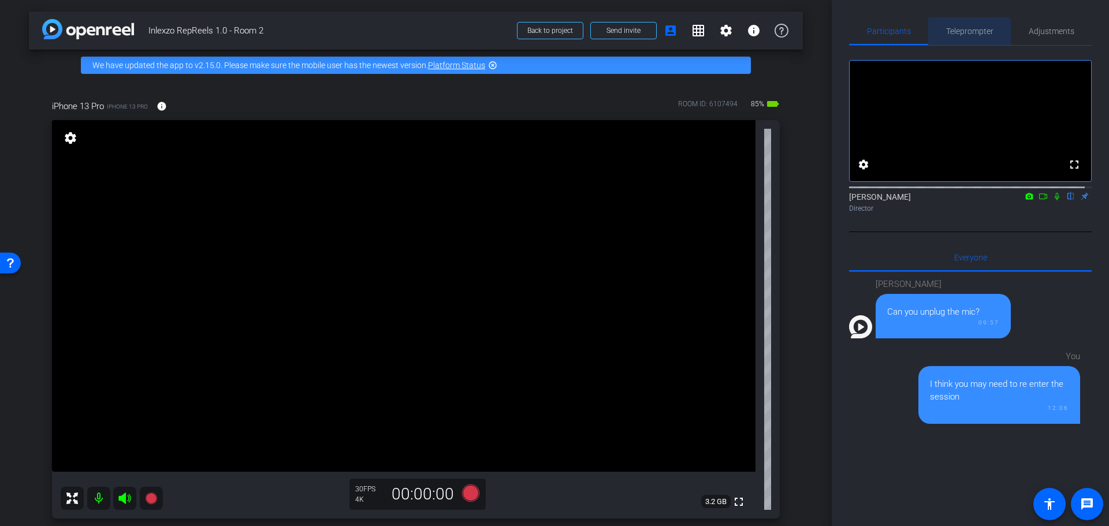
click at [963, 43] on span "Teleprompter" at bounding box center [969, 31] width 47 height 28
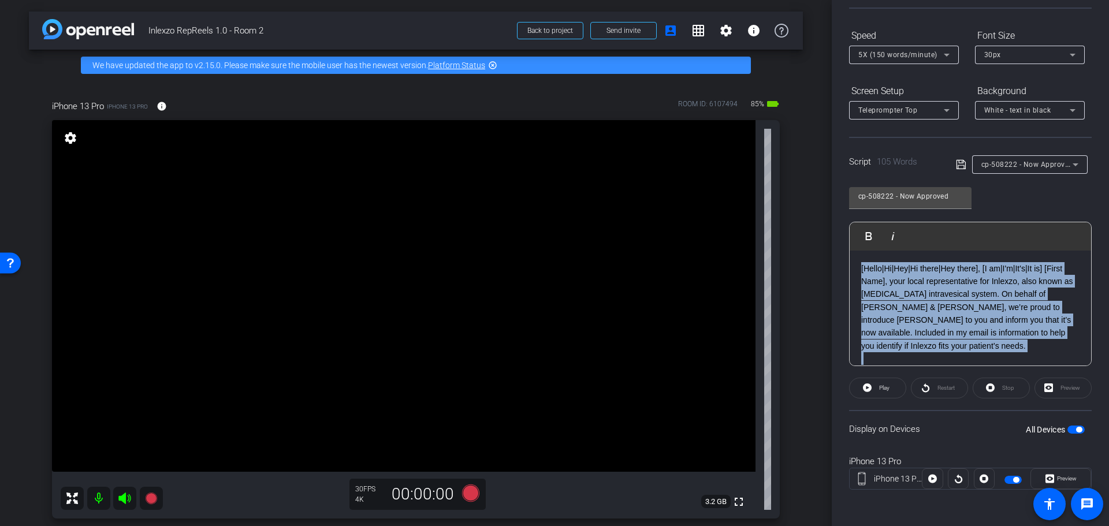
drag, startPoint x: 962, startPoint y: 343, endPoint x: 886, endPoint y: 269, distance: 105.4
click at [855, 258] on div "[Hello|Hi|Hey|Hi there|Hey there], [I am|I'm|It's|It is] [First Name], your loc…" at bounding box center [971, 359] width 242 height 217
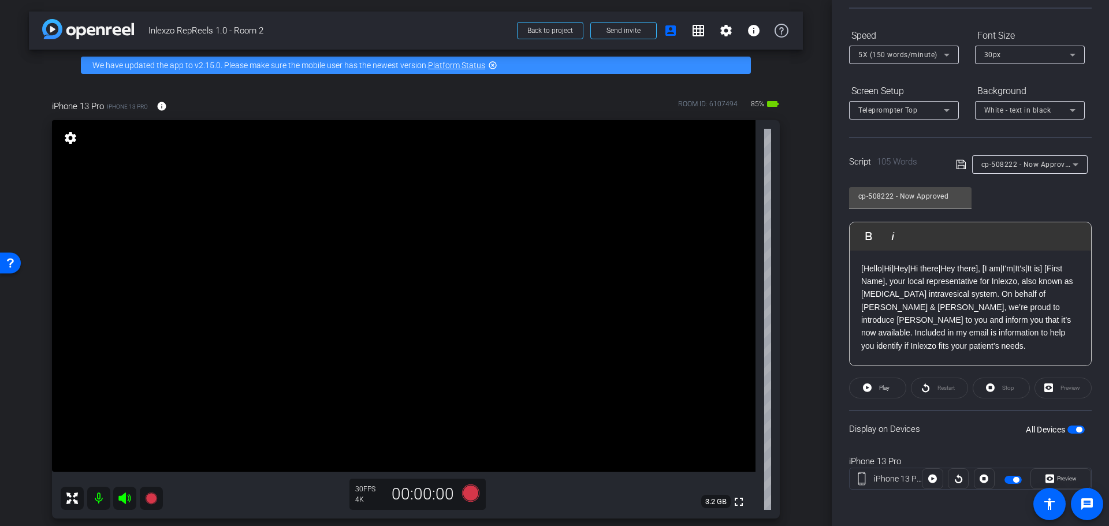
click at [920, 283] on p "[Hello|Hi|Hey|Hi there|Hey there], [I am|I'm|It's|It is] [First Name], your loc…" at bounding box center [970, 307] width 218 height 91
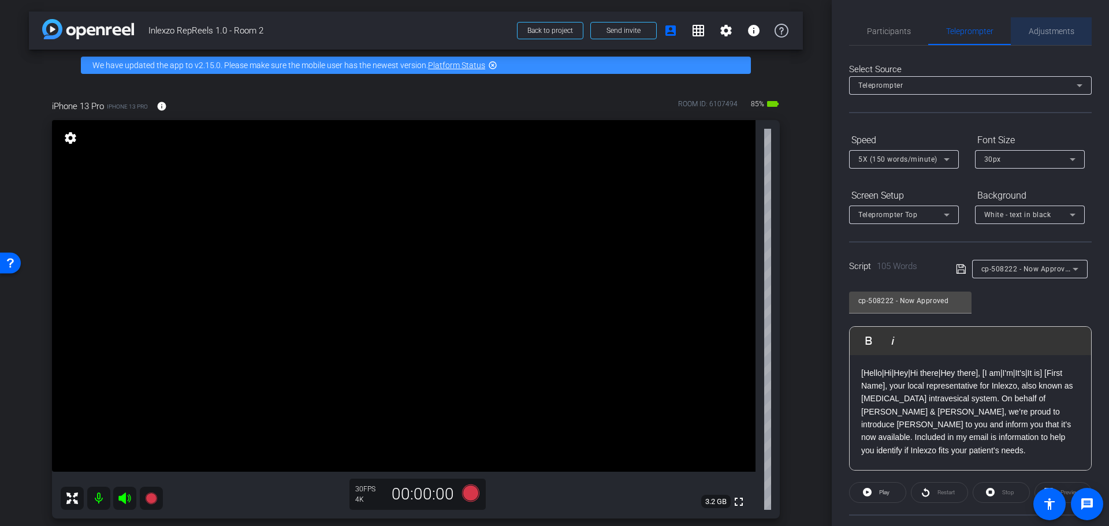
click at [1047, 23] on span "Adjustments" at bounding box center [1052, 31] width 46 height 28
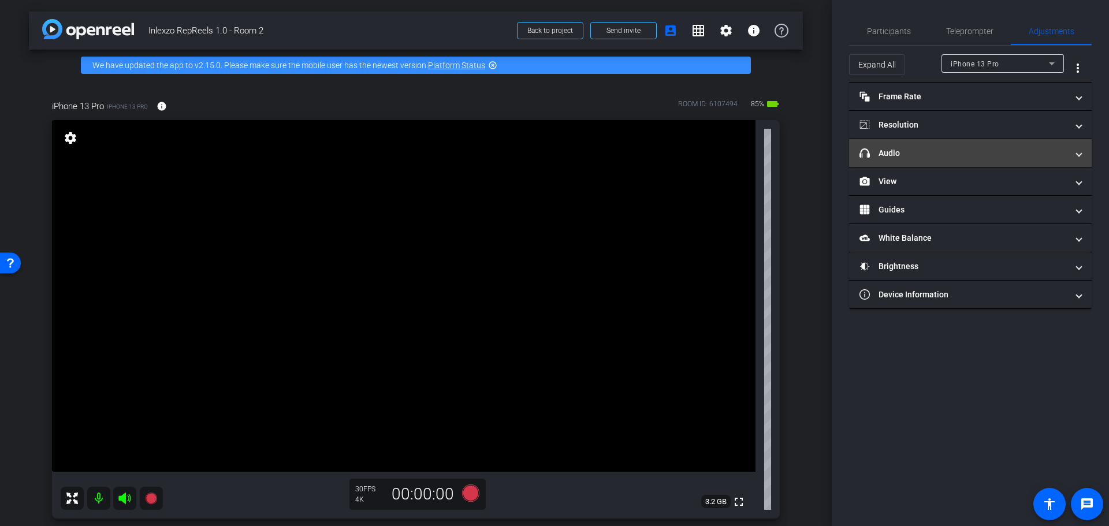
click at [948, 153] on mat-panel-title "headphone icon Audio" at bounding box center [964, 153] width 208 height 12
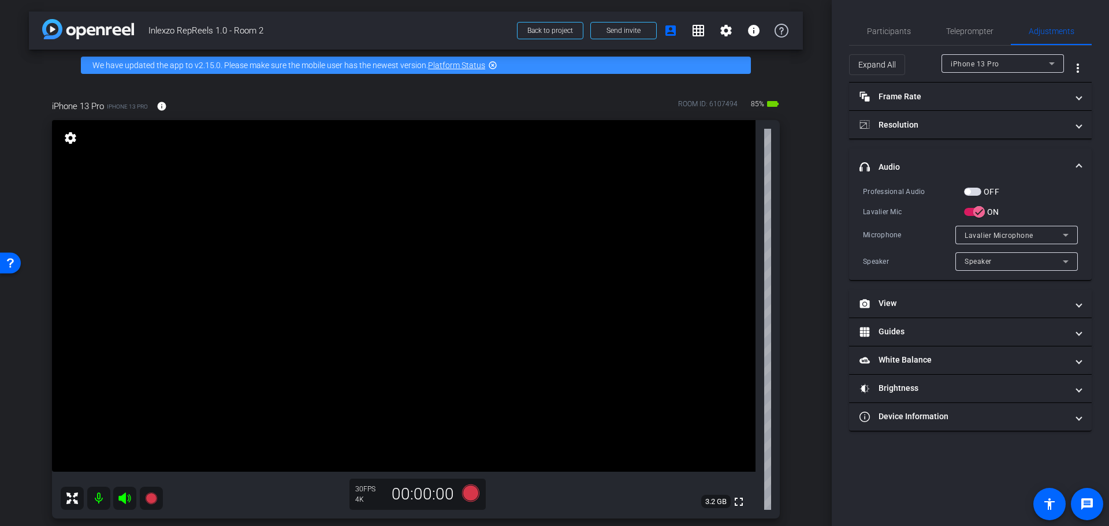
click at [977, 187] on div "OFF" at bounding box center [981, 192] width 35 height 12
click at [975, 192] on span "button" at bounding box center [972, 192] width 17 height 8
click at [913, 38] on div "Participants" at bounding box center [888, 31] width 79 height 28
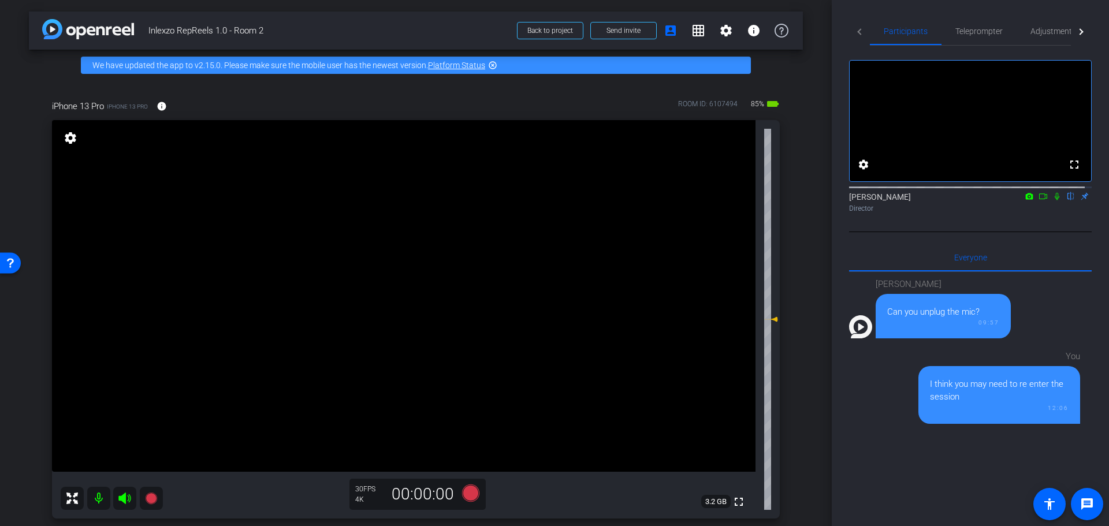
click at [1055, 200] on icon at bounding box center [1057, 197] width 5 height 8
click at [462, 492] on icon at bounding box center [470, 493] width 17 height 17
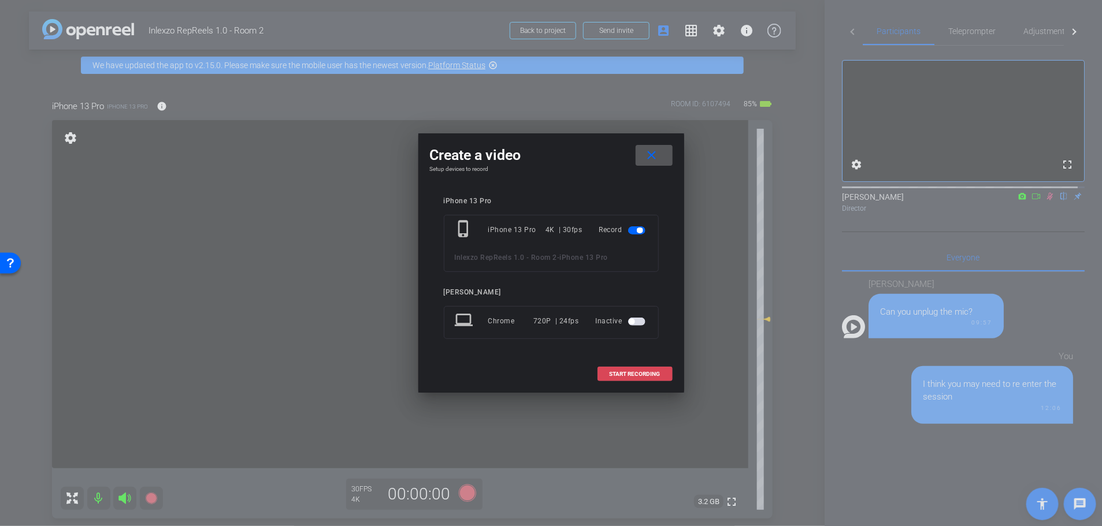
click at [641, 373] on span "START RECORDING" at bounding box center [635, 375] width 51 height 6
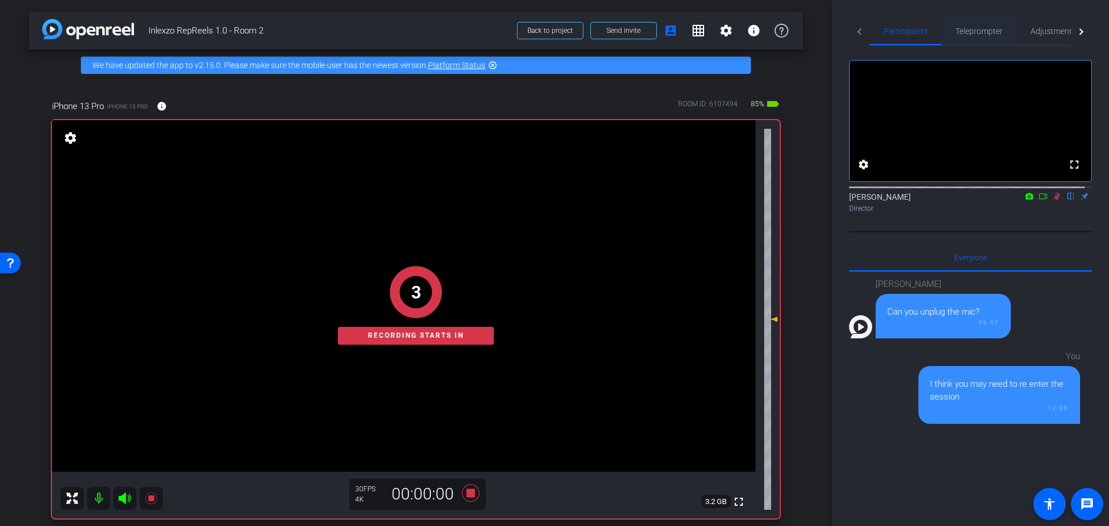
click at [987, 36] on span "Teleprompter" at bounding box center [979, 31] width 47 height 28
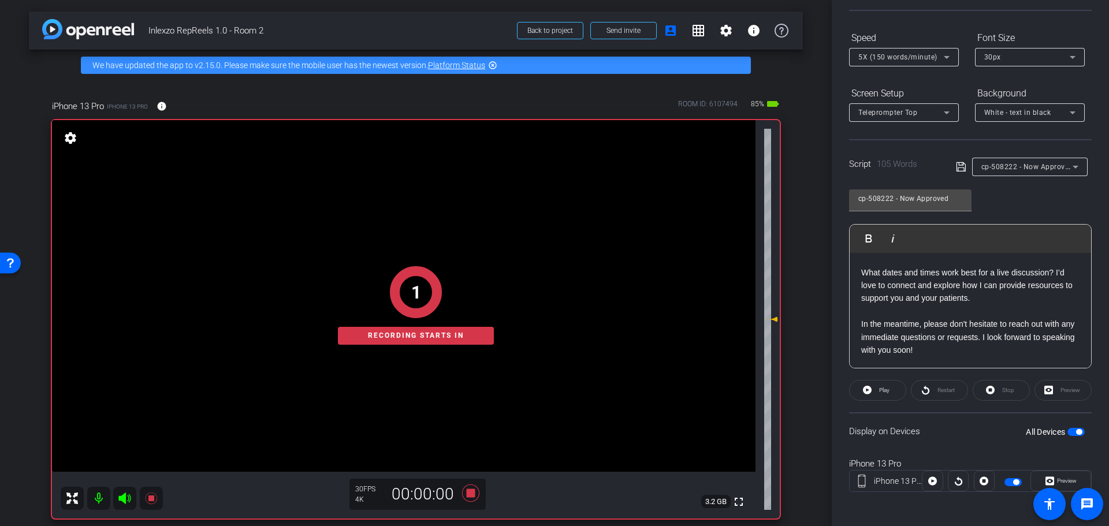
scroll to position [105, 0]
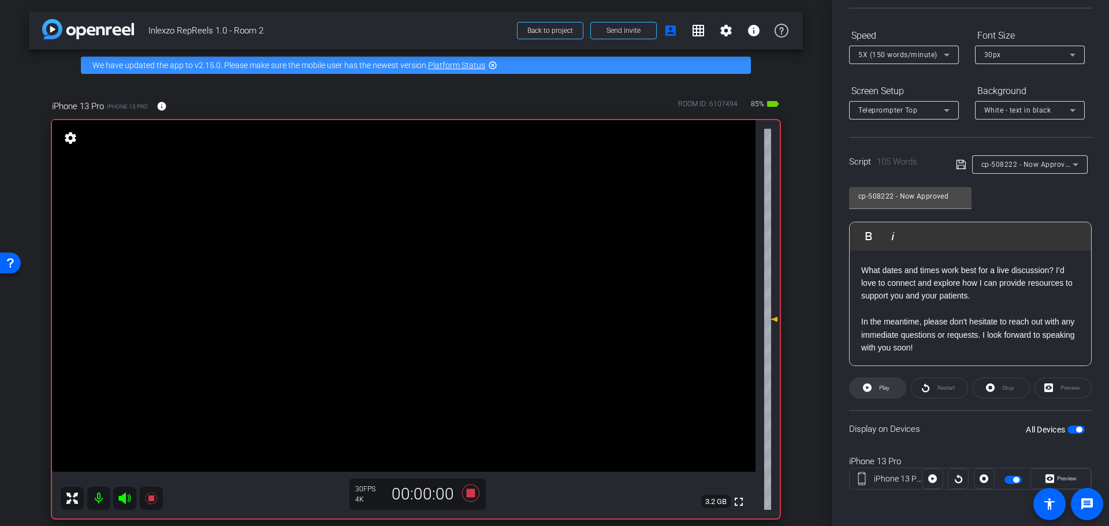
click at [865, 389] on icon at bounding box center [867, 388] width 9 height 9
click at [1057, 476] on span "Preview" at bounding box center [1067, 479] width 20 height 6
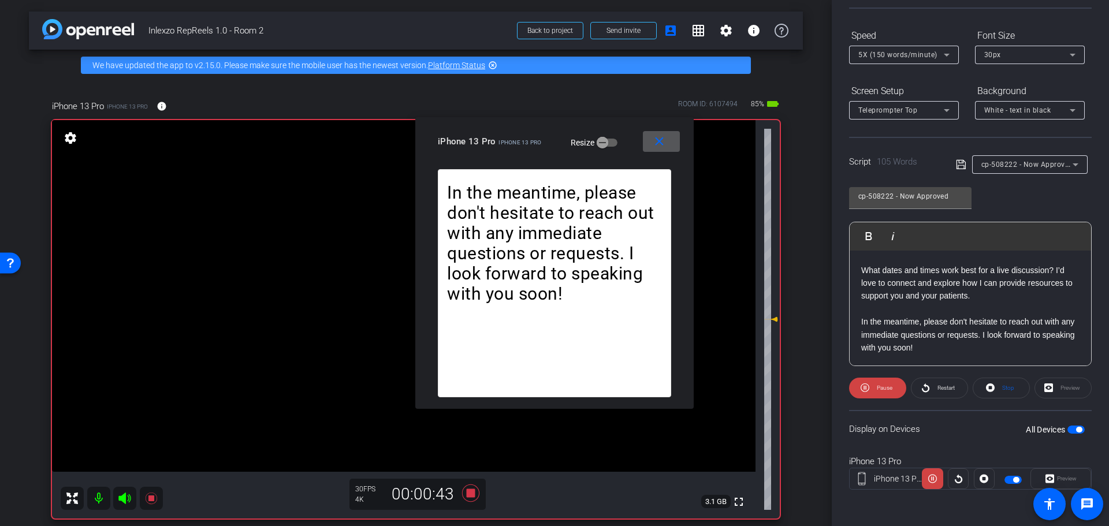
click at [664, 147] on mat-icon "close" at bounding box center [659, 142] width 14 height 14
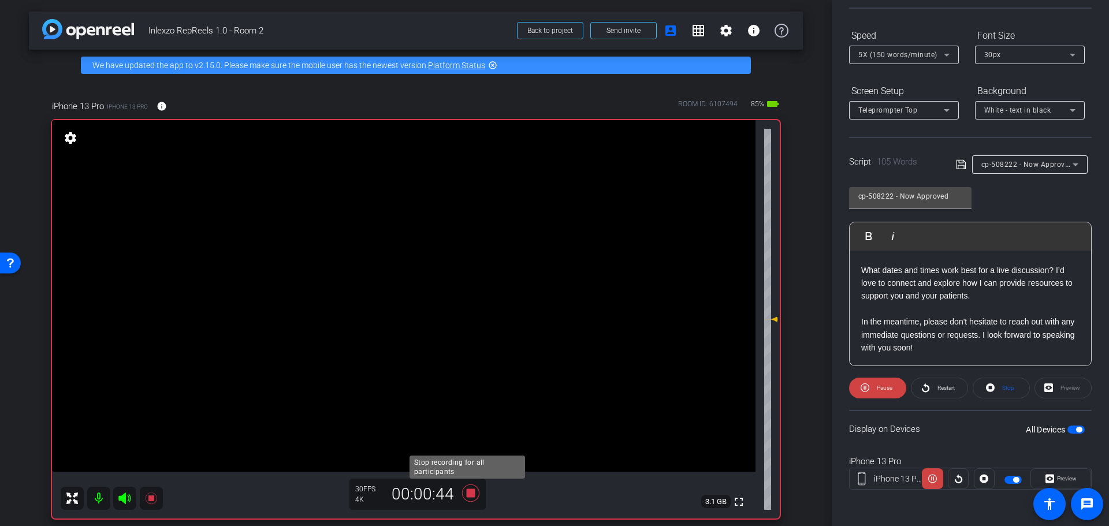
click at [466, 491] on icon at bounding box center [470, 493] width 17 height 17
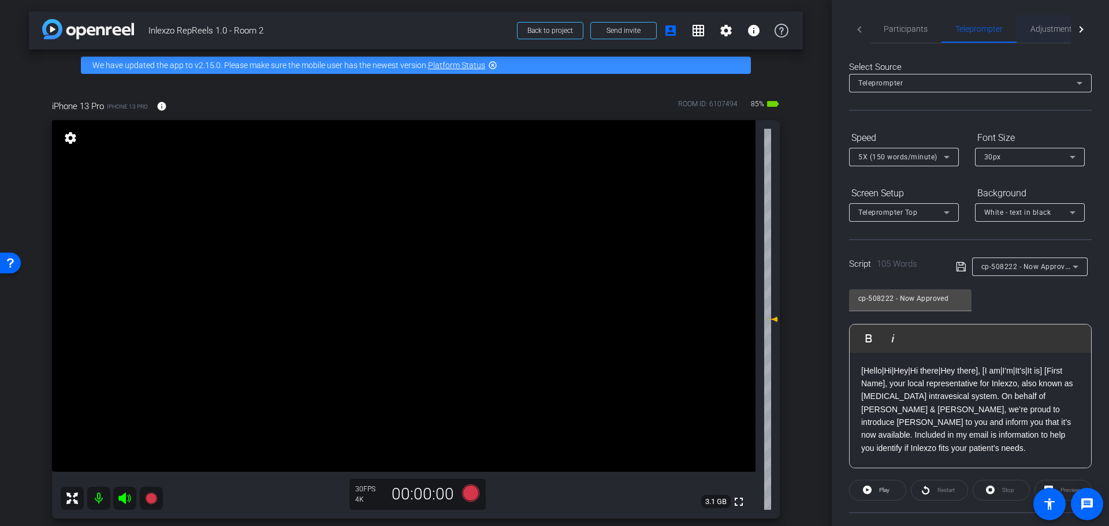
scroll to position [0, 0]
click at [1046, 29] on span "Adjustments" at bounding box center [1054, 31] width 46 height 8
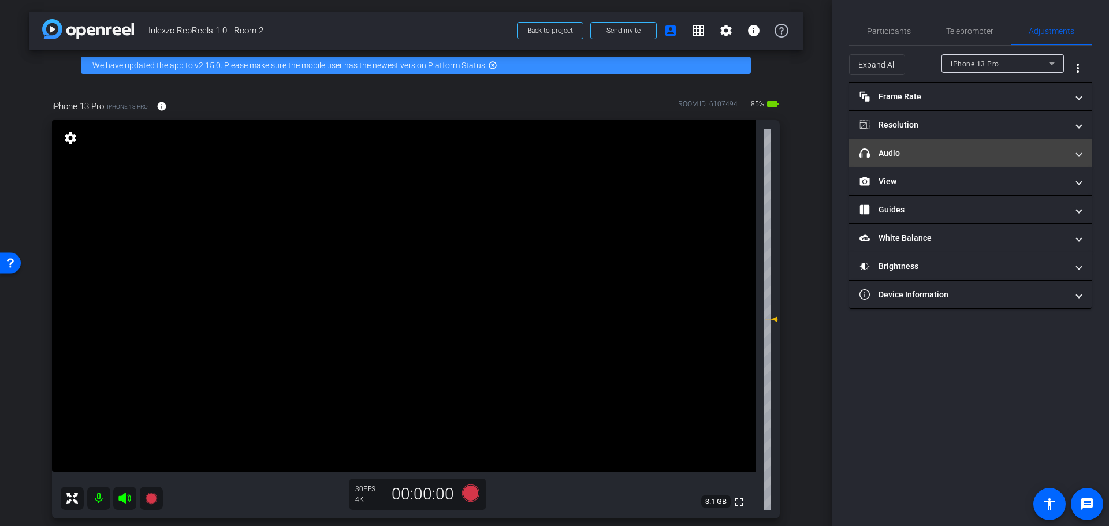
click at [903, 149] on mat-panel-title "headphone icon Audio" at bounding box center [964, 153] width 208 height 12
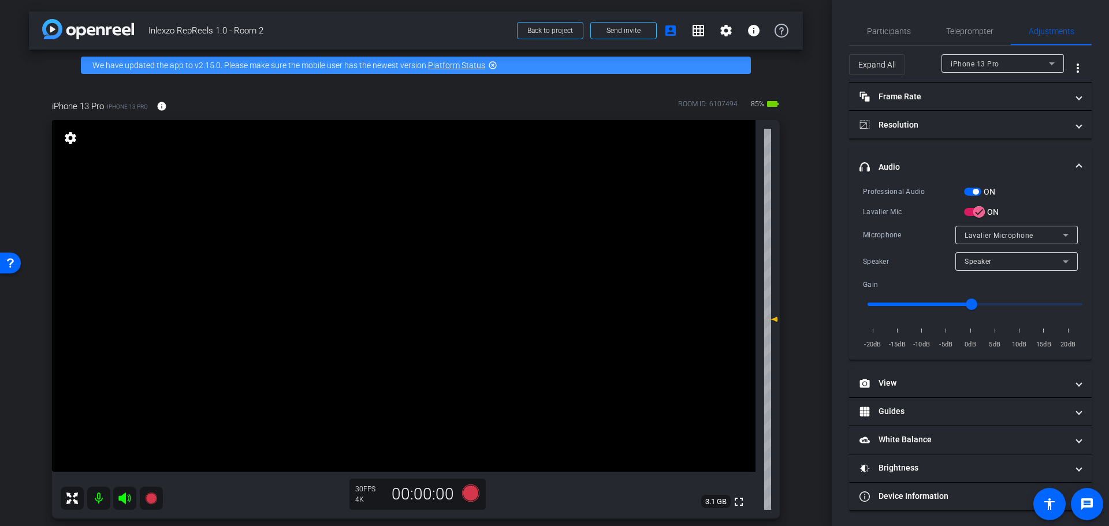
click at [981, 192] on span "button" at bounding box center [972, 192] width 17 height 8
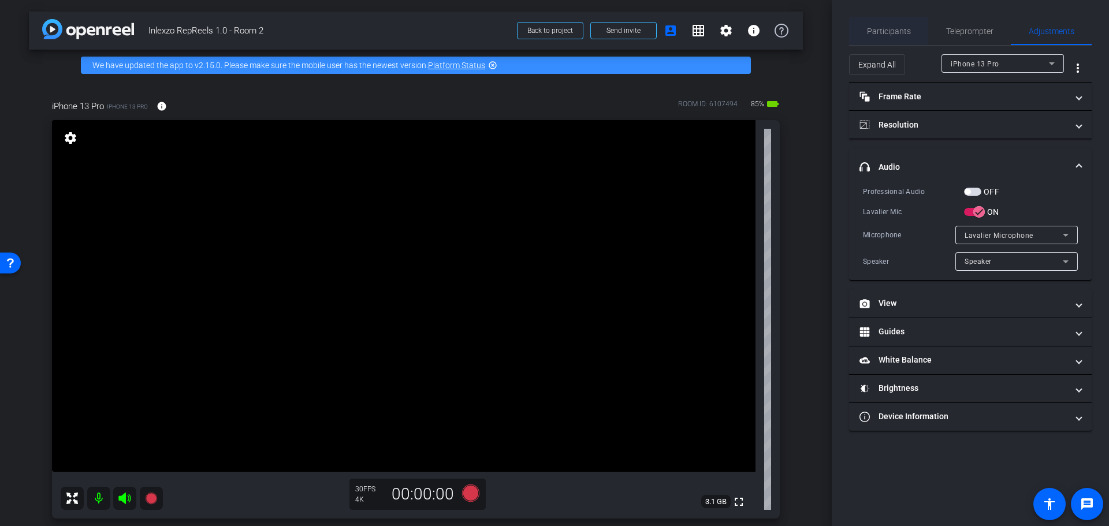
click at [898, 33] on span "Participants" at bounding box center [889, 31] width 44 height 8
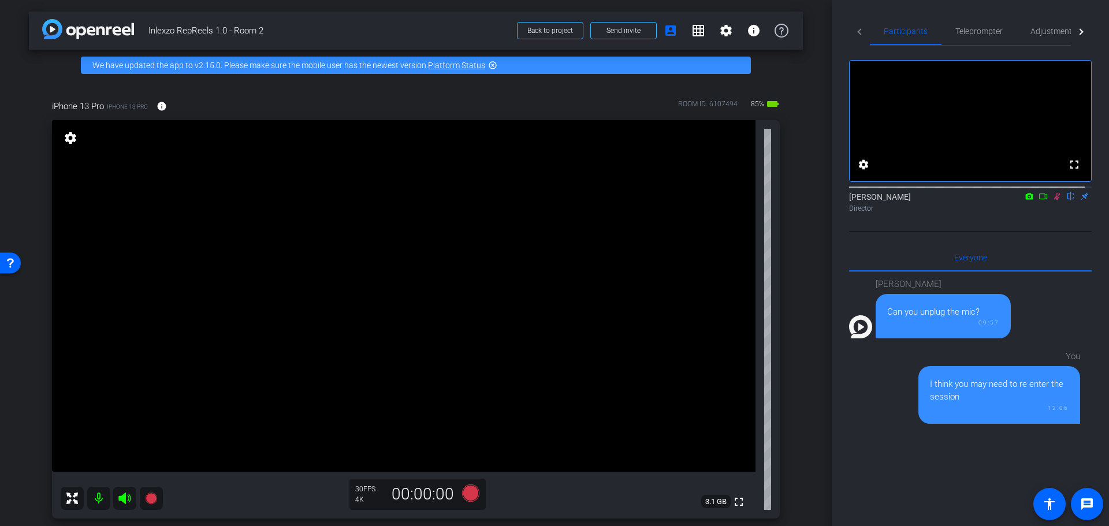
click at [1053, 200] on icon at bounding box center [1057, 196] width 9 height 8
click at [813, 216] on div "arrow_back Inlexzo RepReels 1.0 - Room 2 Back to project Send invite account_bo…" at bounding box center [416, 263] width 832 height 526
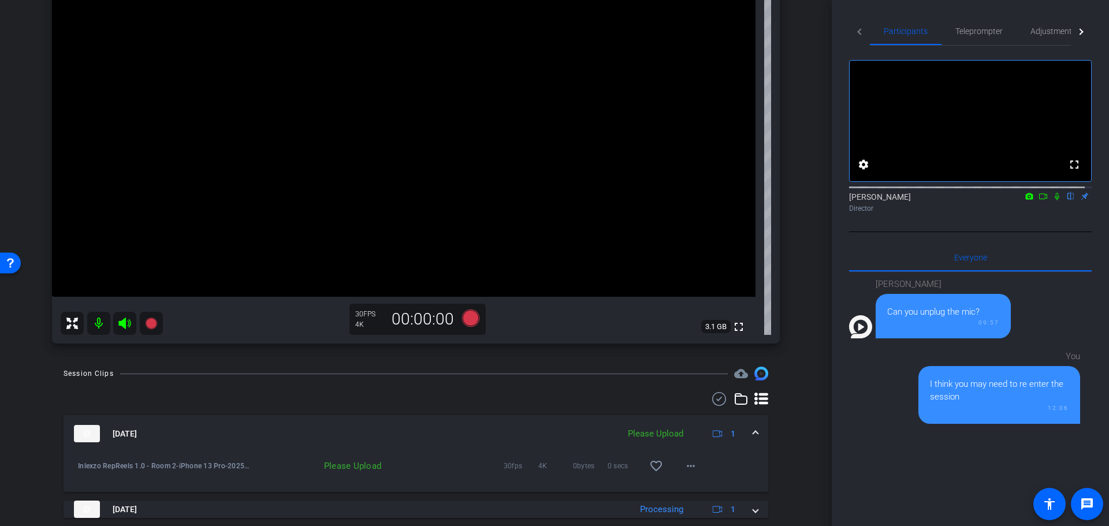
scroll to position [55, 0]
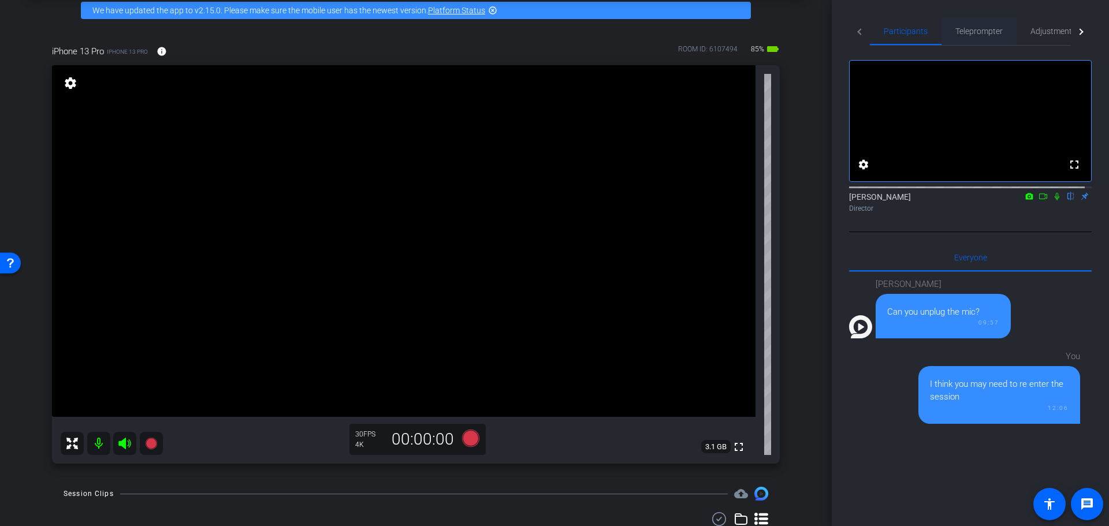
click at [993, 36] on span "Teleprompter" at bounding box center [979, 31] width 47 height 28
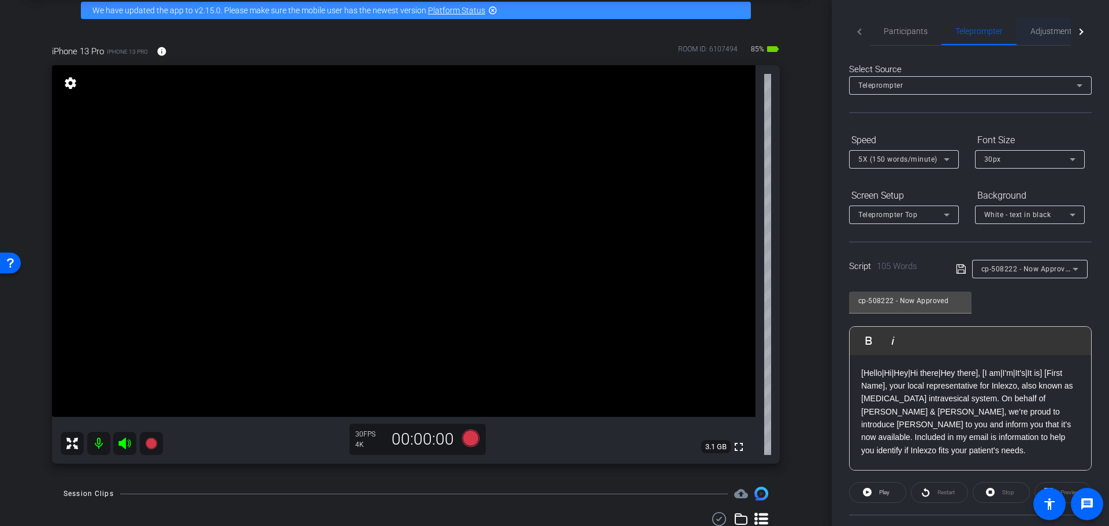
click at [1044, 24] on span "Adjustments" at bounding box center [1054, 31] width 46 height 28
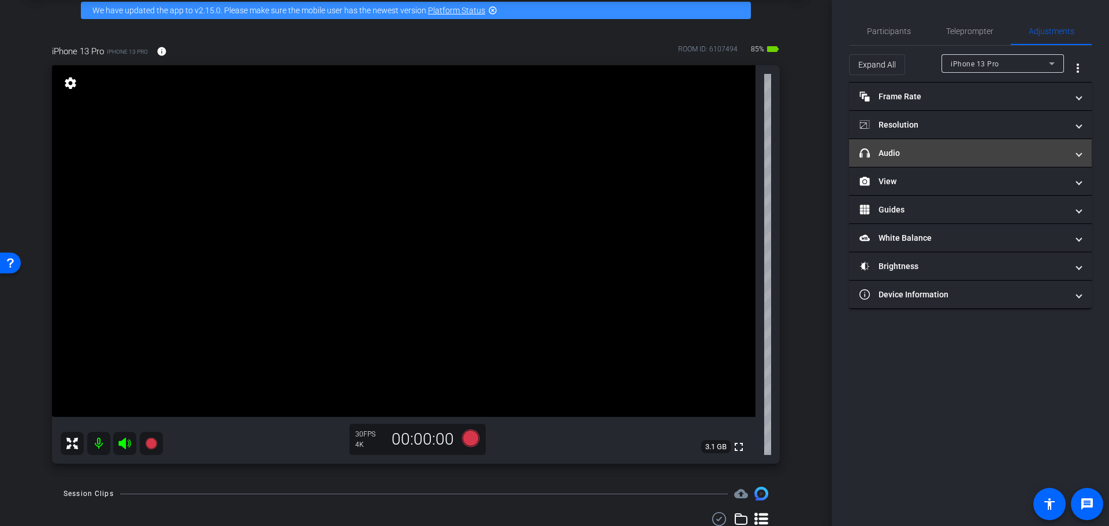
click at [940, 161] on mat-expansion-panel-header "headphone icon Audio" at bounding box center [970, 153] width 243 height 28
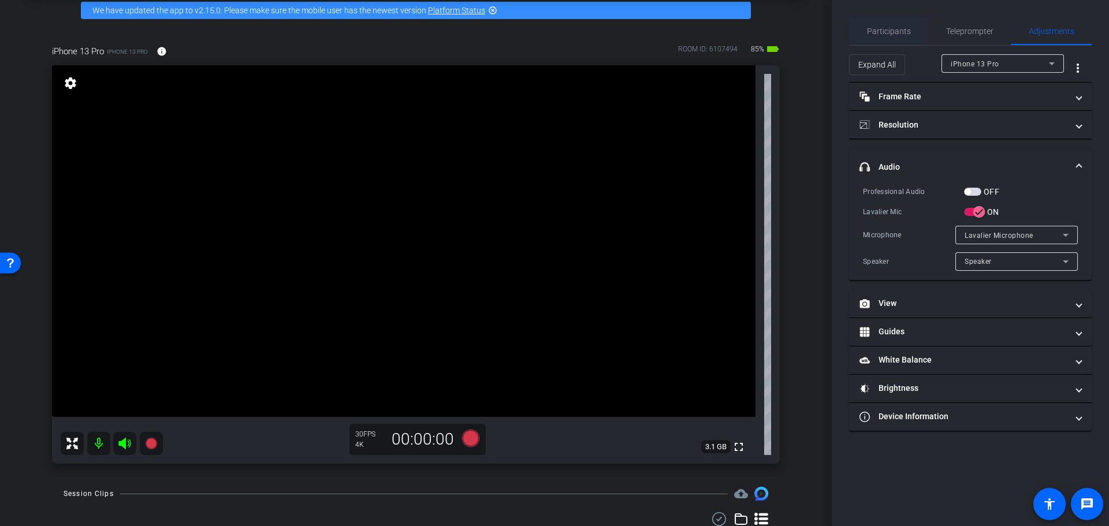
click at [897, 32] on span "Participants" at bounding box center [889, 31] width 44 height 8
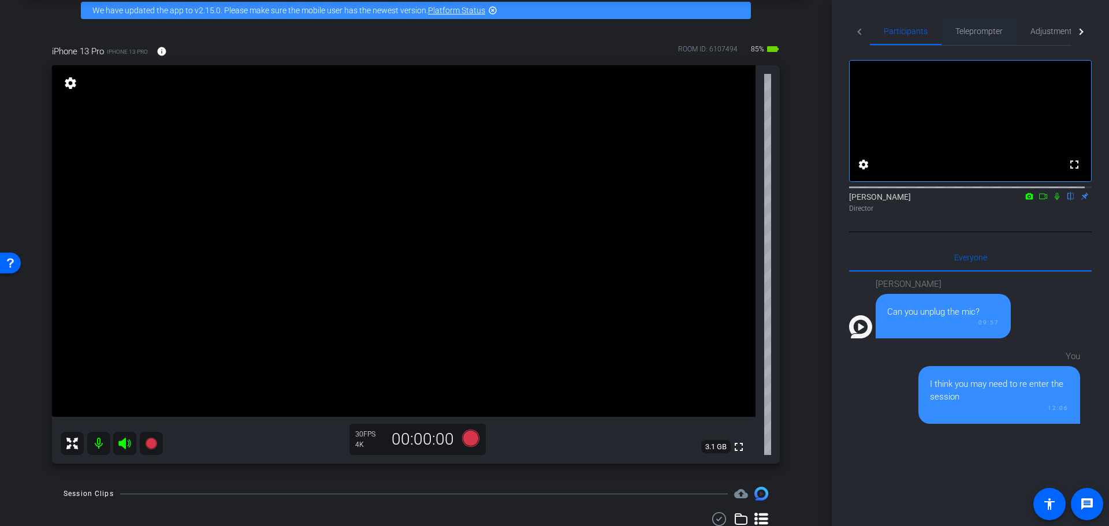
click at [987, 27] on span "Teleprompter" at bounding box center [979, 31] width 47 height 8
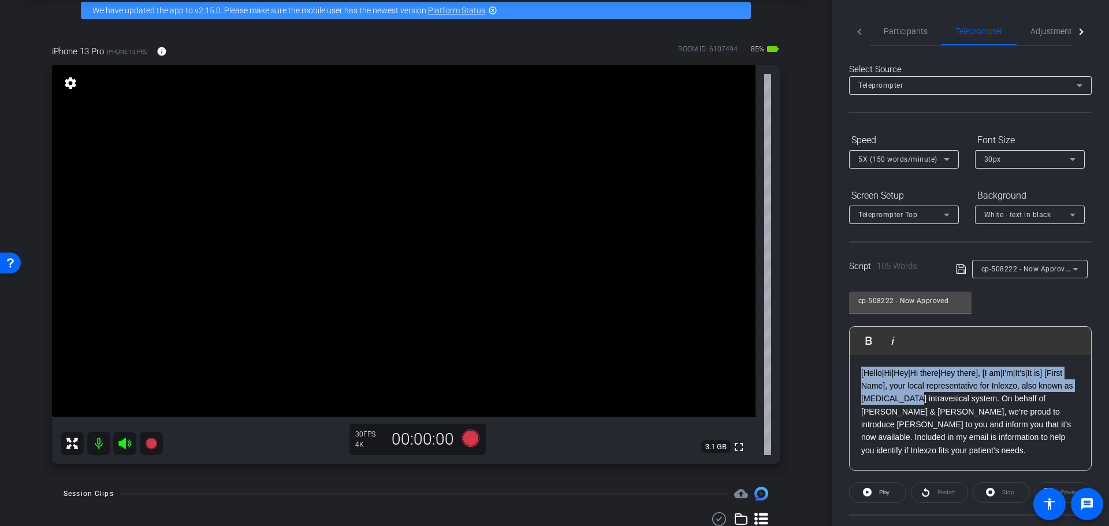
drag, startPoint x: 859, startPoint y: 372, endPoint x: 923, endPoint y: 398, distance: 68.5
click at [923, 398] on div "[Hello|Hi|Hey|Hi there|Hey there], [I am|I'm|It's|It is] [First Name], your loc…" at bounding box center [971, 463] width 242 height 217
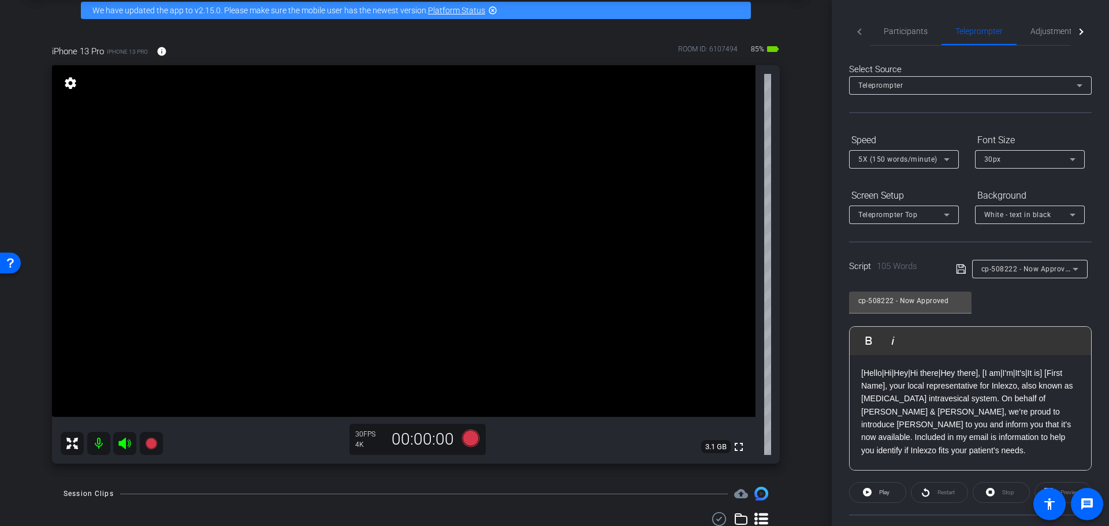
click at [923, 398] on p "[Hello|Hi|Hey|Hi there|Hey there], [I am|I'm|It's|It is] [First Name], your loc…" at bounding box center [970, 412] width 218 height 91
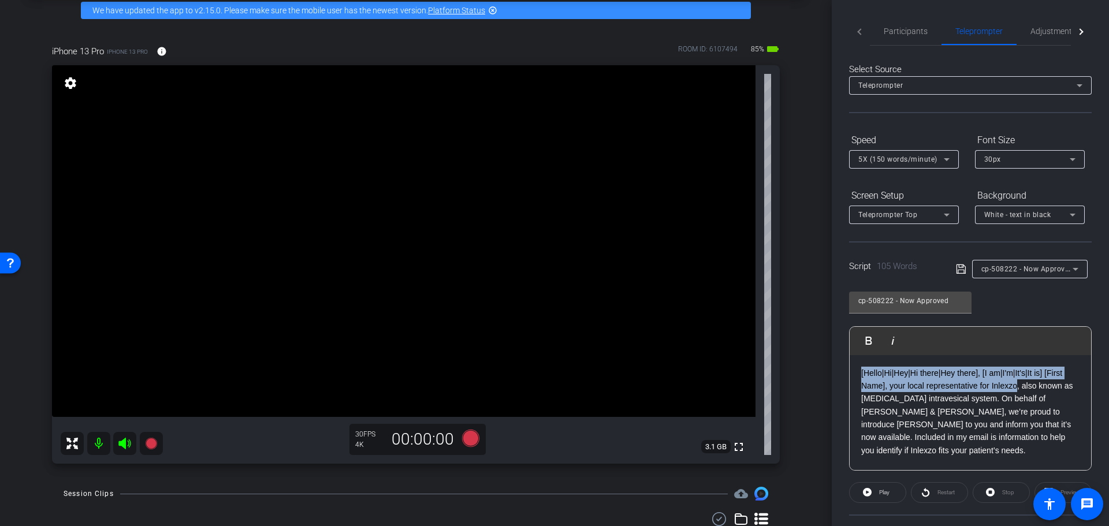
drag, startPoint x: 859, startPoint y: 372, endPoint x: 1016, endPoint y: 384, distance: 157.6
click at [1016, 384] on div "[Hello|Hi|Hey|Hi there|Hey there], [I am|I'm|It's|It is] [First Name], your loc…" at bounding box center [971, 463] width 242 height 217
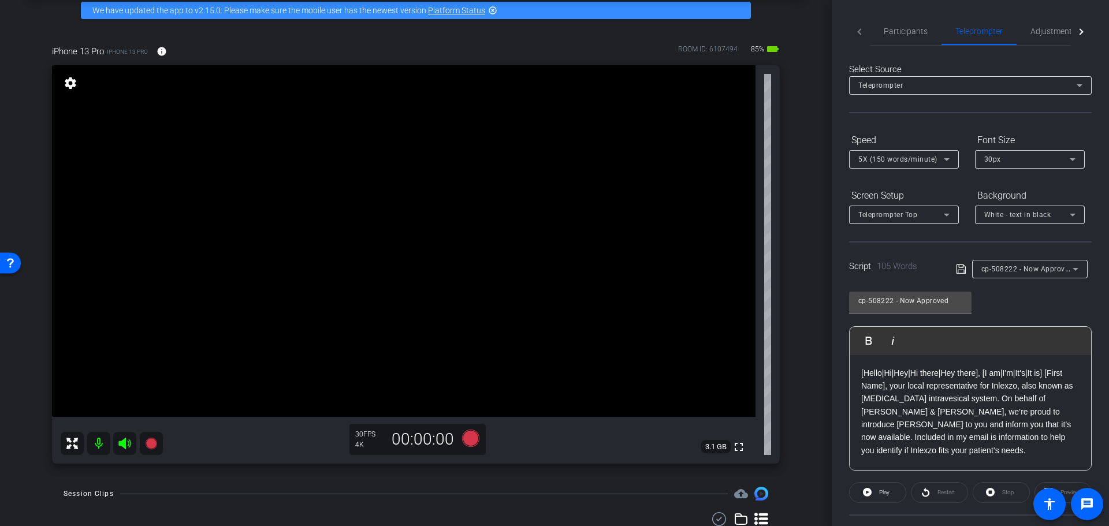
click at [1016, 384] on p "[Hello|Hi|Hey|Hi there|Hey there], [I am|I'm|It's|It is] [First Name], your loc…" at bounding box center [970, 412] width 218 height 91
drag, startPoint x: 909, startPoint y: 372, endPoint x: 934, endPoint y: 376, distance: 24.6
click at [934, 376] on p "[Hello|Hi|Hey|Hi there|Hey there], [I am|I'm|It's|It is] [First Name], your loc…" at bounding box center [970, 412] width 218 height 91
drag, startPoint x: 982, startPoint y: 372, endPoint x: 1001, endPoint y: 372, distance: 19.1
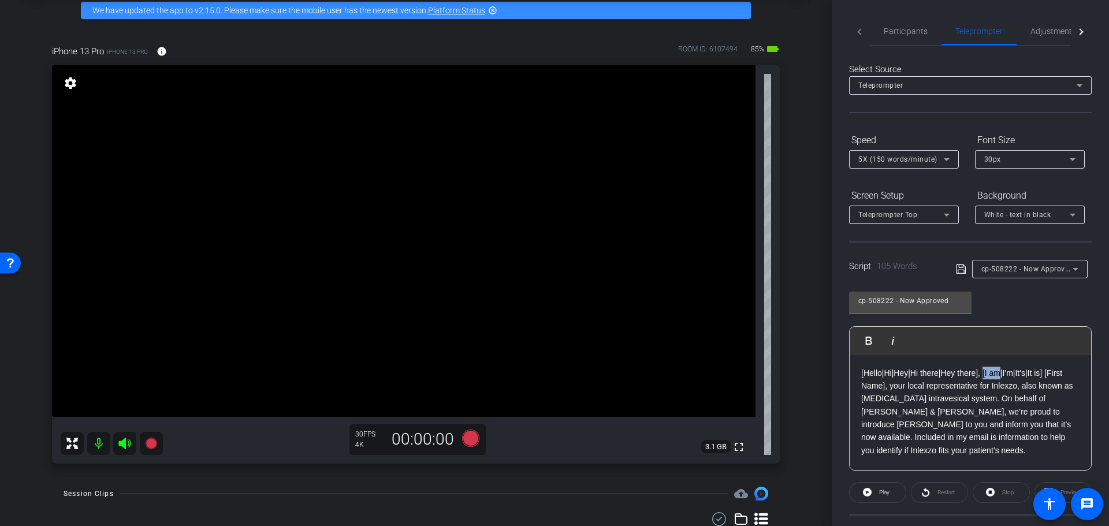
click at [1001, 372] on p "[Hello|Hi|Hey|Hi there|Hey there], [I am|I'm|It's|It is] [First Name], your loc…" at bounding box center [970, 412] width 218 height 91
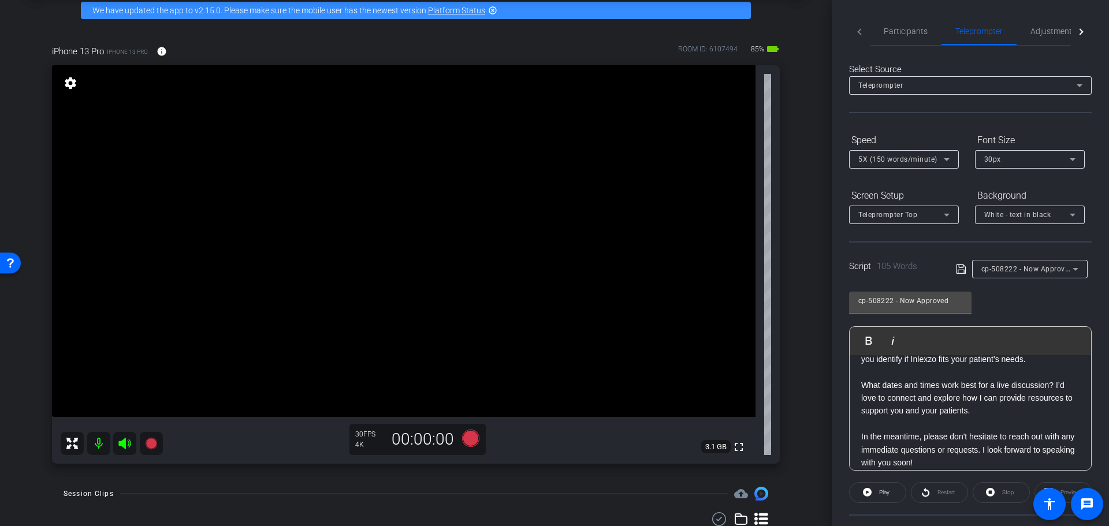
scroll to position [102, 0]
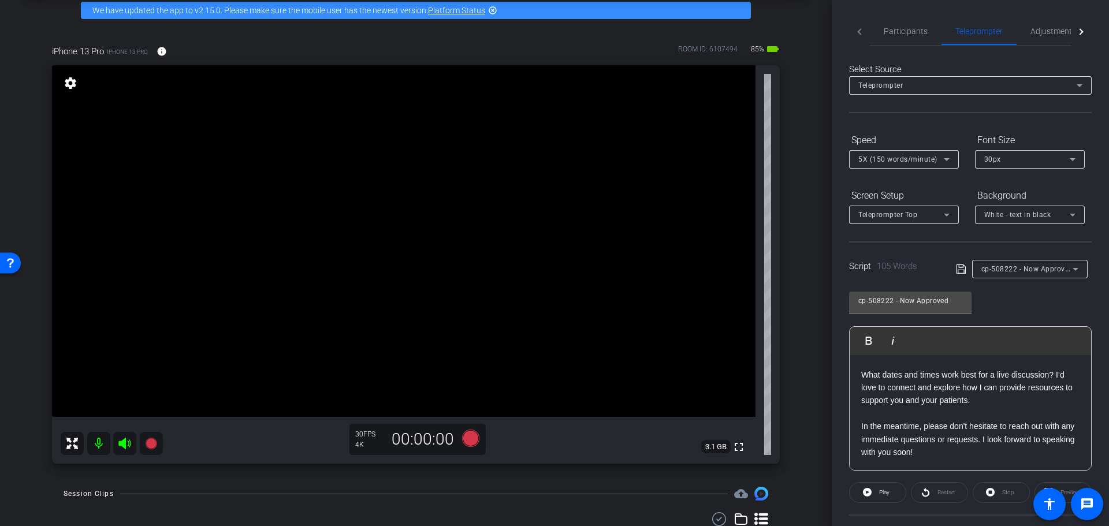
click at [952, 451] on p "In the meantime, please don't hesitate to reach out with any immediate question…" at bounding box center [970, 439] width 218 height 39
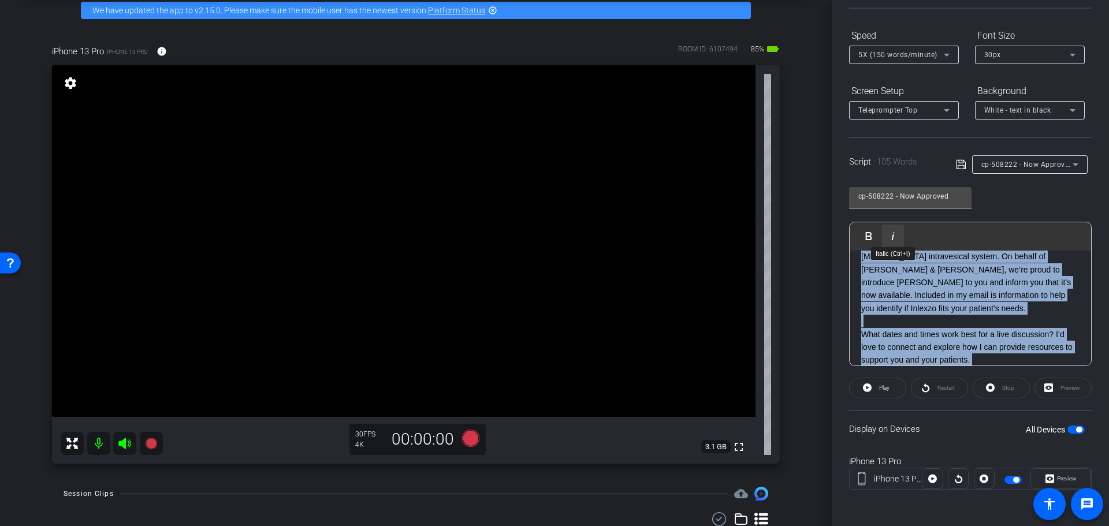
scroll to position [0, 0]
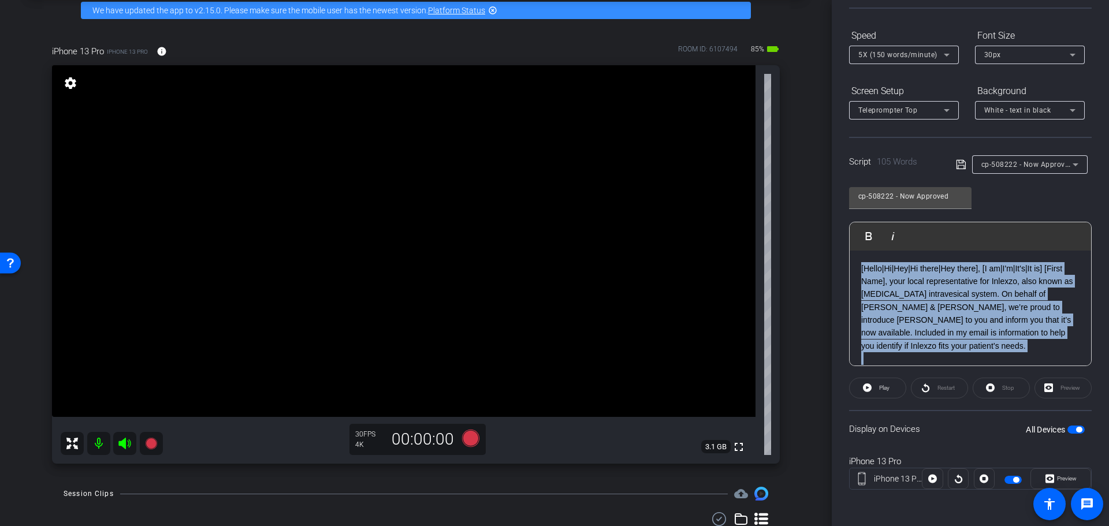
drag, startPoint x: 960, startPoint y: 351, endPoint x: 833, endPoint y: 257, distance: 157.9
click at [833, 257] on div "Participants Teleprompter Adjustments settings [PERSON_NAME] flip Director Ever…" at bounding box center [970, 263] width 277 height 526
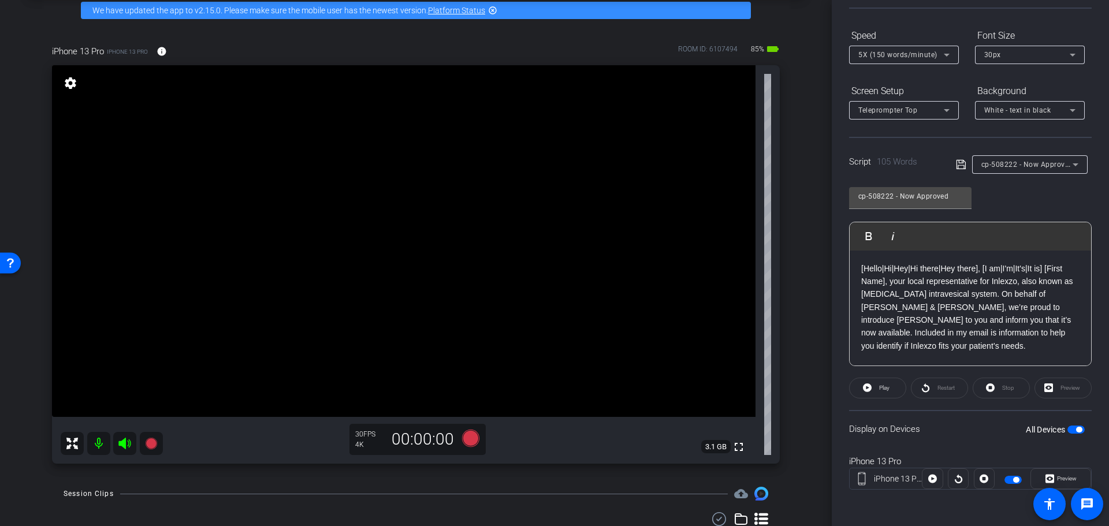
click at [938, 327] on p "[Hello|Hi|Hey|Hi there|Hey there], [I am|I'm|It's|It is] [First Name], your loc…" at bounding box center [970, 307] width 218 height 91
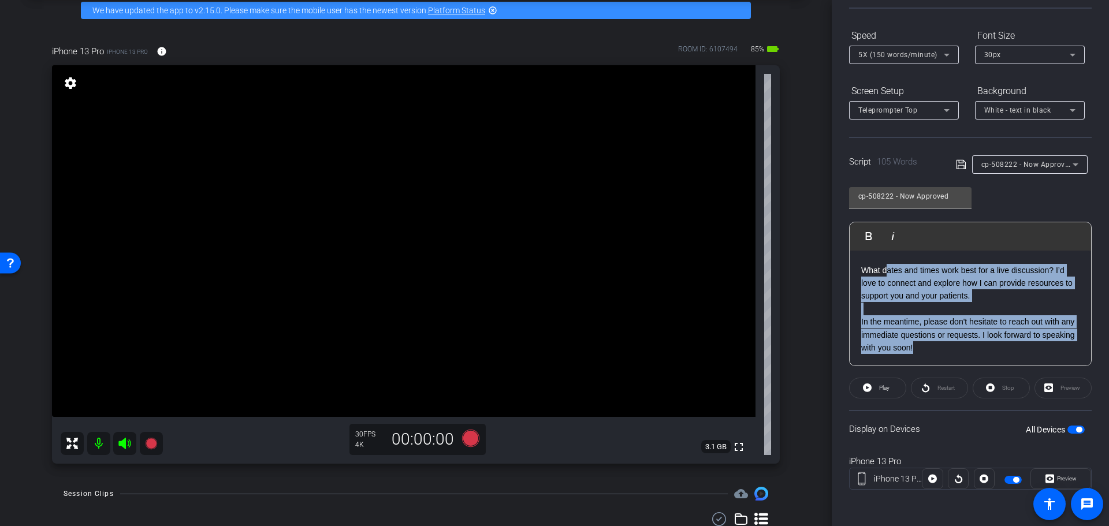
drag, startPoint x: 960, startPoint y: 351, endPoint x: 887, endPoint y: 269, distance: 109.3
click at [887, 269] on div "[Hello|Hi|Hey|Hi there|Hey there], [I am|I'm|It's|It is] [First Name], your loc…" at bounding box center [971, 257] width 242 height 217
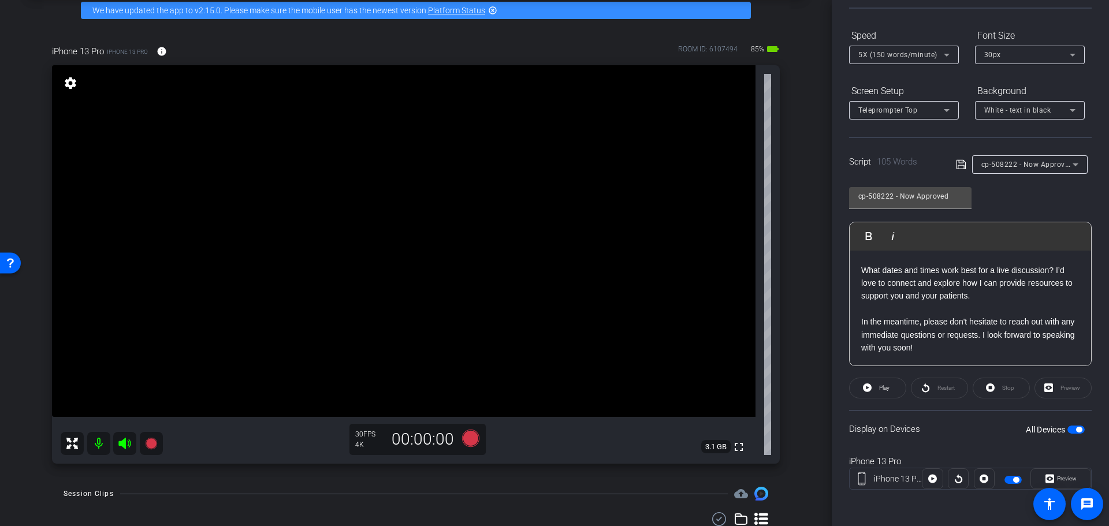
click at [934, 297] on p "What dates and times work best for a live discussion? I’d love to connect and e…" at bounding box center [970, 283] width 218 height 39
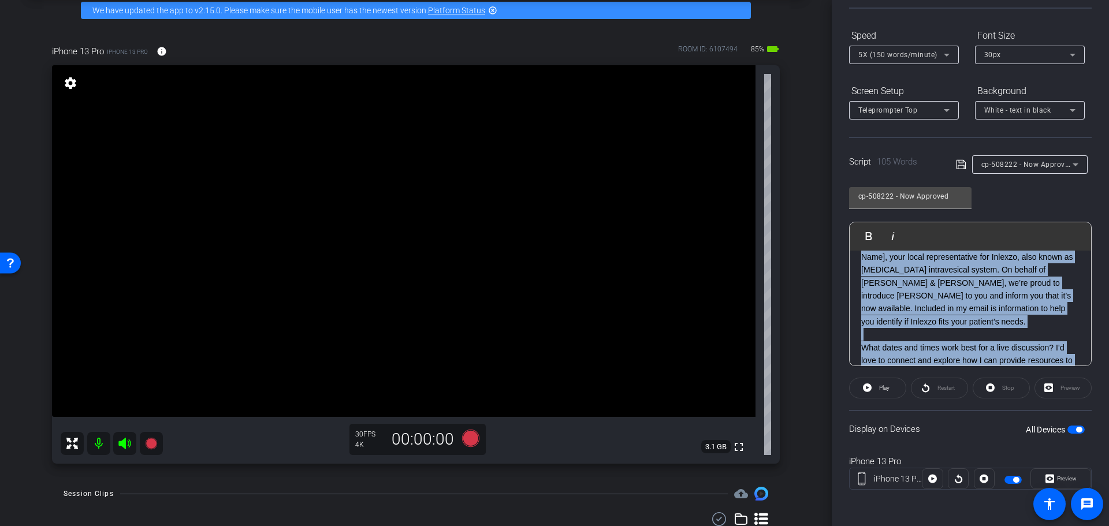
scroll to position [0, 0]
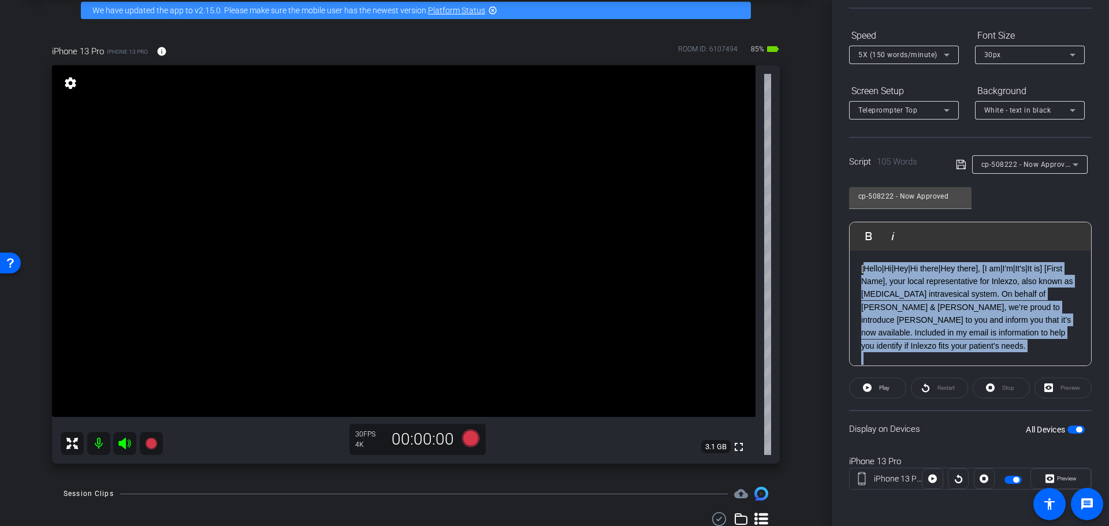
drag, startPoint x: 957, startPoint y: 346, endPoint x: 863, endPoint y: 254, distance: 131.2
click at [863, 254] on div "[Hello|Hi|Hey|Hi there|Hey there], [I am|I'm|It's|It is] [First Name], your loc…" at bounding box center [971, 359] width 242 height 217
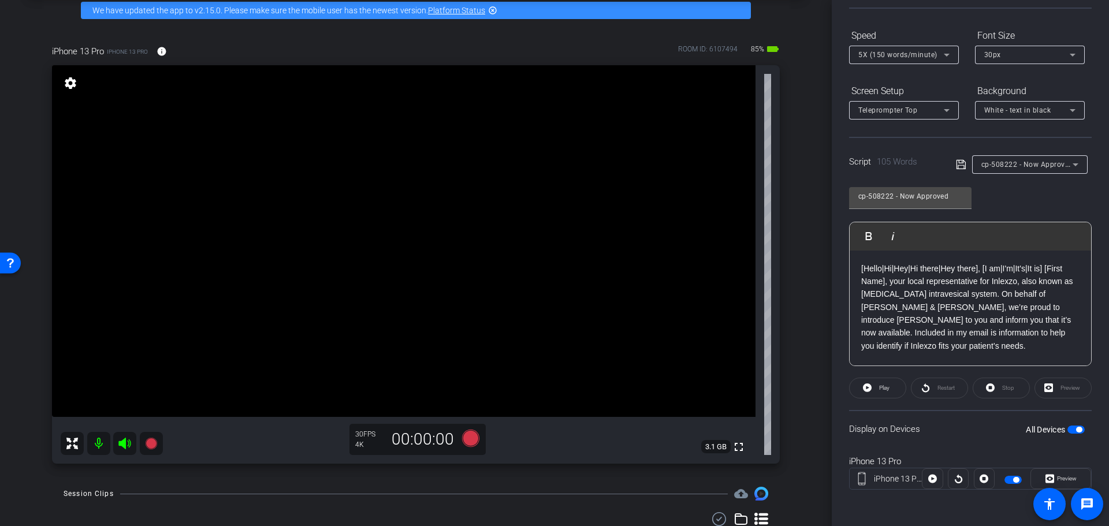
click at [913, 285] on p "[Hello|Hi|Hey|Hi there|Hey there], [I am|I'm|It's|It is] [First Name], your loc…" at bounding box center [970, 307] width 218 height 91
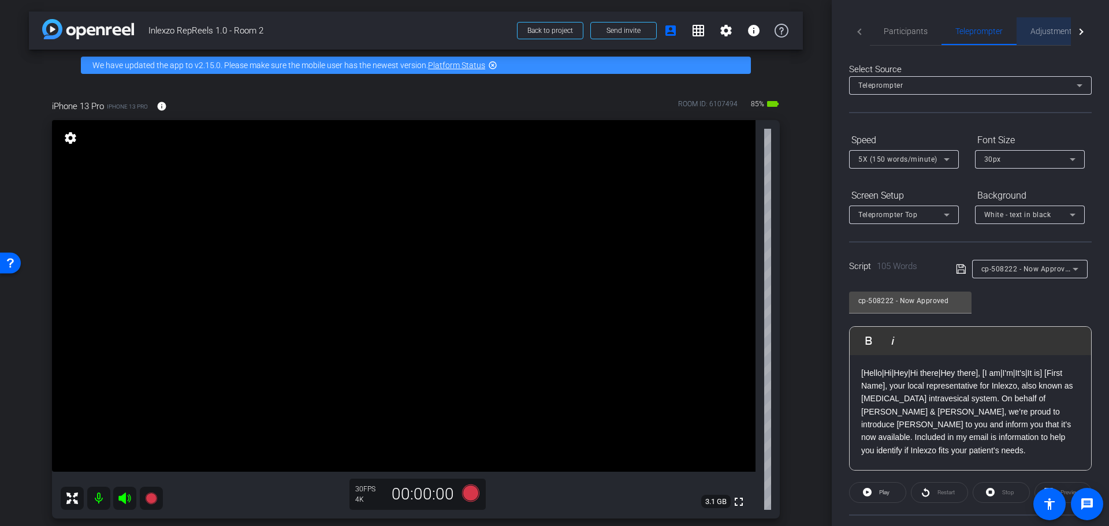
drag, startPoint x: 1046, startPoint y: 28, endPoint x: 1042, endPoint y: 38, distance: 10.1
click at [1046, 28] on span "Adjustments" at bounding box center [1054, 31] width 46 height 8
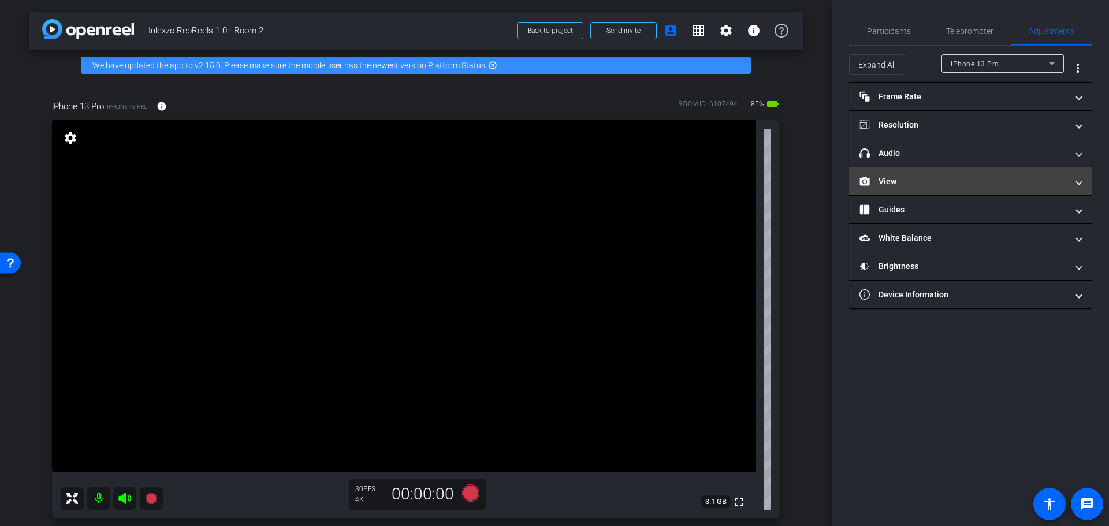
click at [921, 171] on mat-expansion-panel-header "View" at bounding box center [970, 182] width 243 height 28
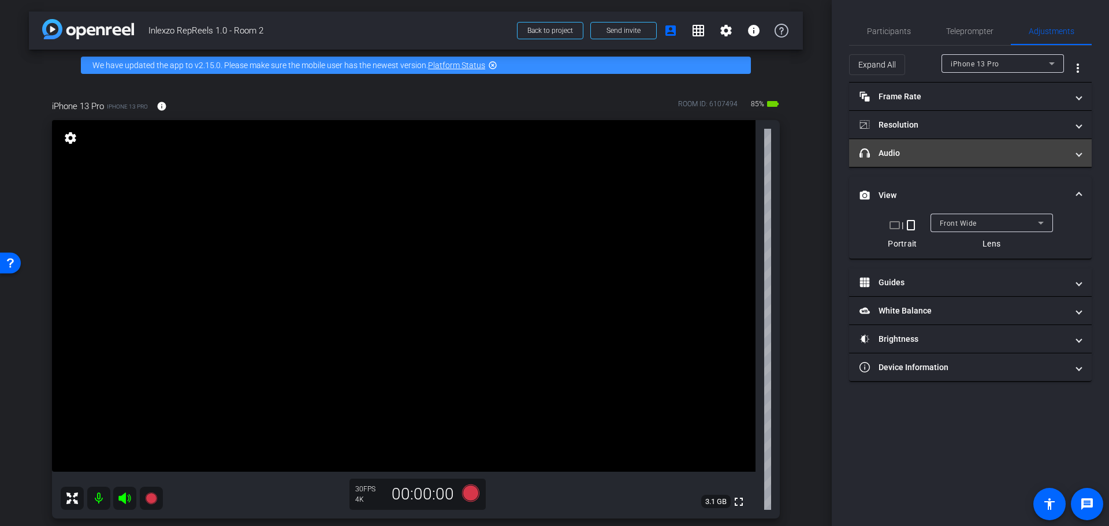
click at [930, 155] on mat-panel-title "headphone icon Audio" at bounding box center [964, 153] width 208 height 12
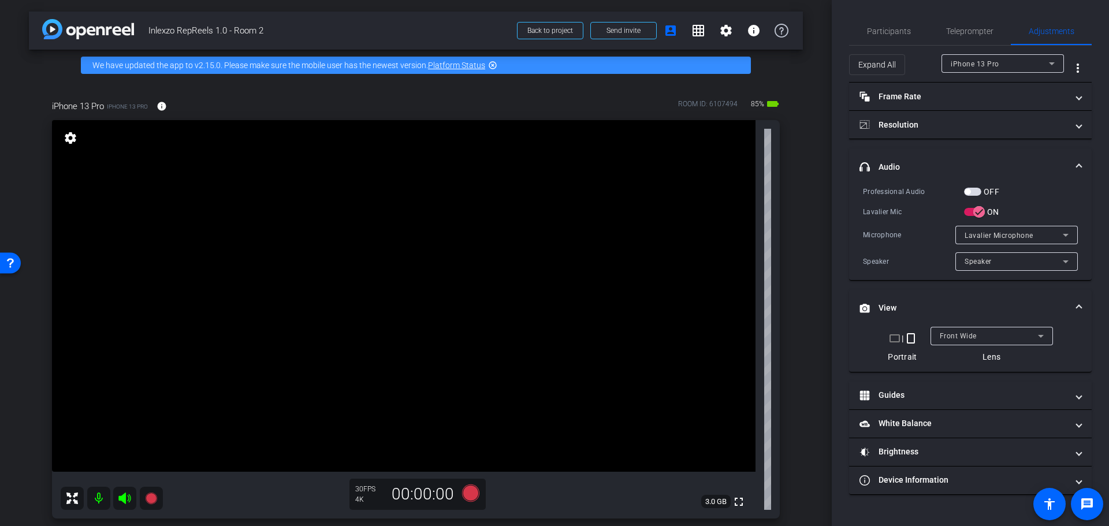
click at [974, 191] on span "button" at bounding box center [972, 192] width 17 height 8
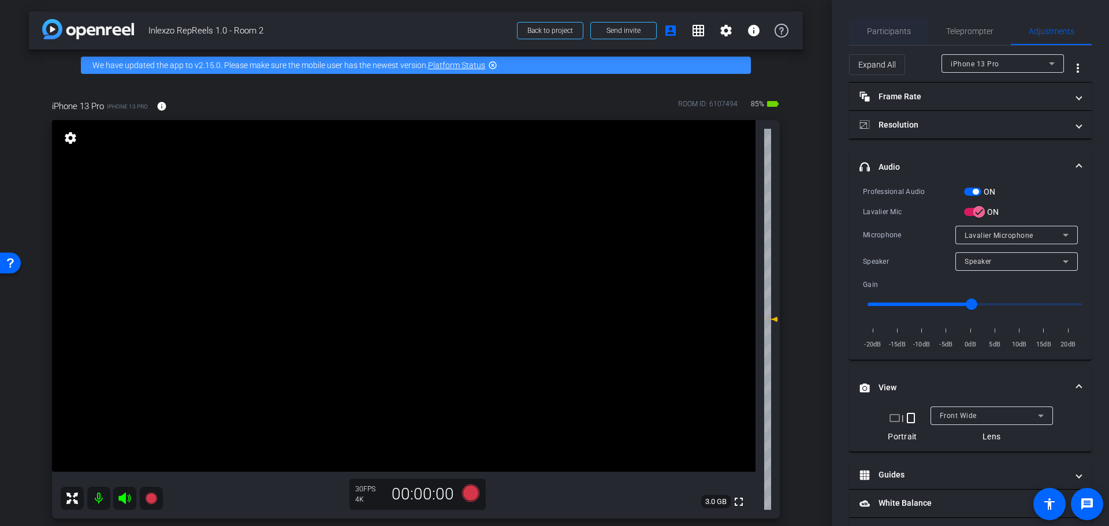
click at [881, 31] on span "Participants" at bounding box center [889, 31] width 44 height 8
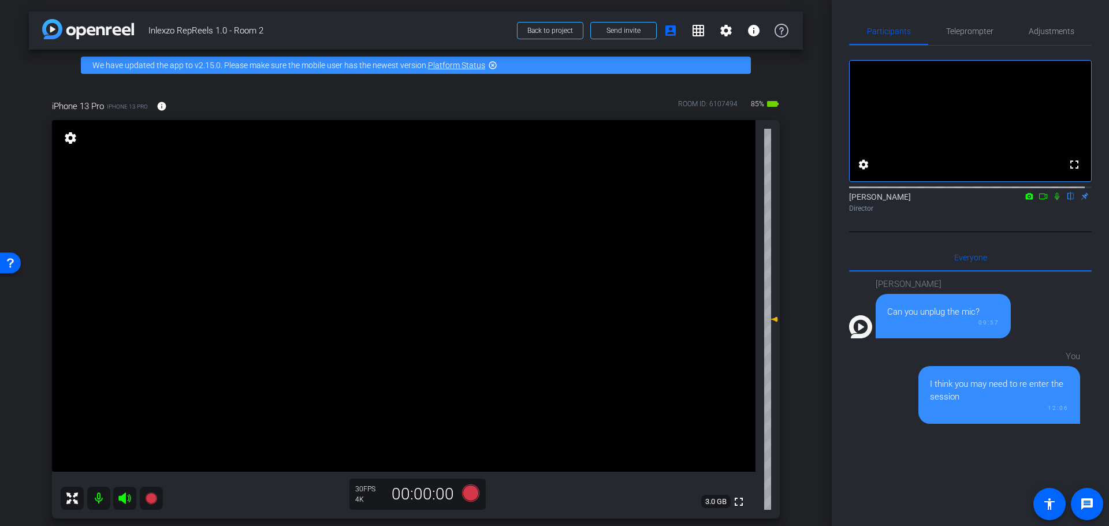
click at [1053, 200] on icon at bounding box center [1057, 196] width 9 height 8
click at [466, 498] on icon at bounding box center [470, 493] width 17 height 17
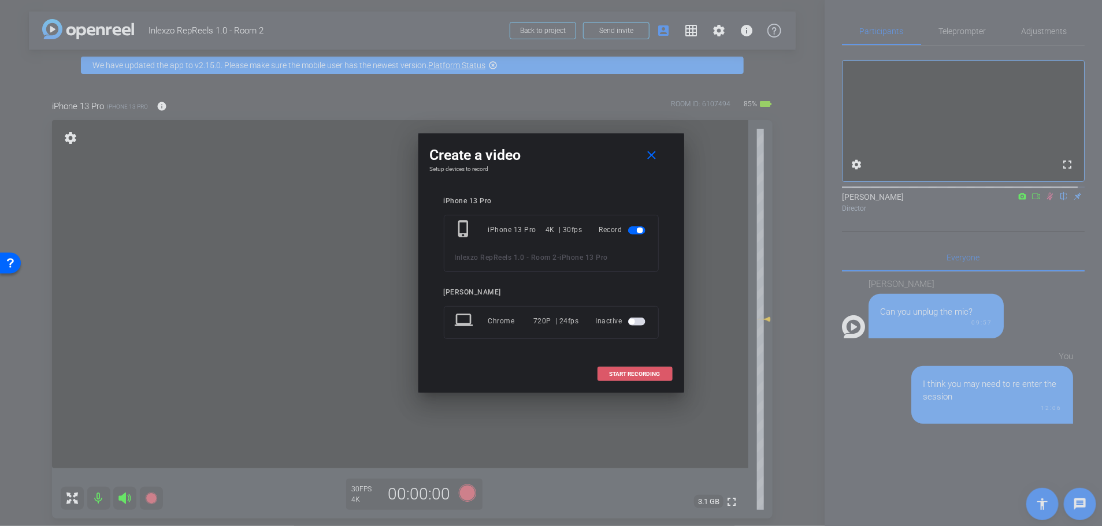
click at [636, 372] on span "START RECORDING" at bounding box center [635, 375] width 51 height 6
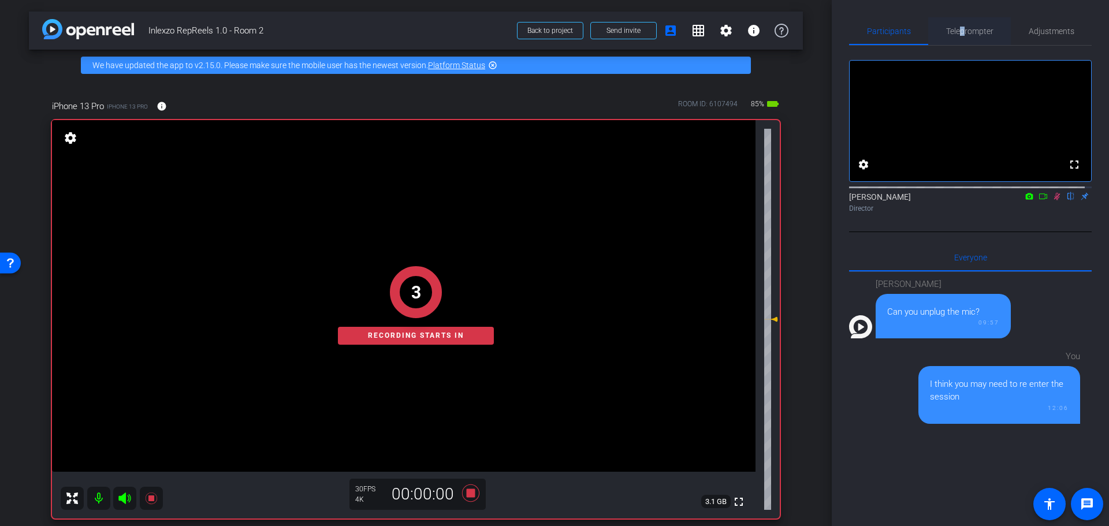
click at [959, 20] on span "Teleprompter" at bounding box center [969, 31] width 47 height 28
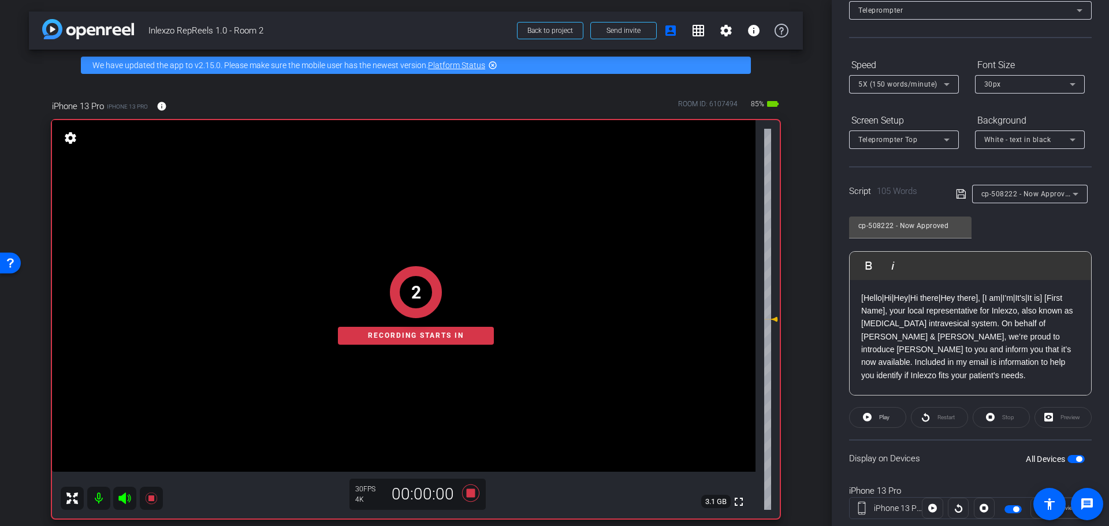
scroll to position [105, 0]
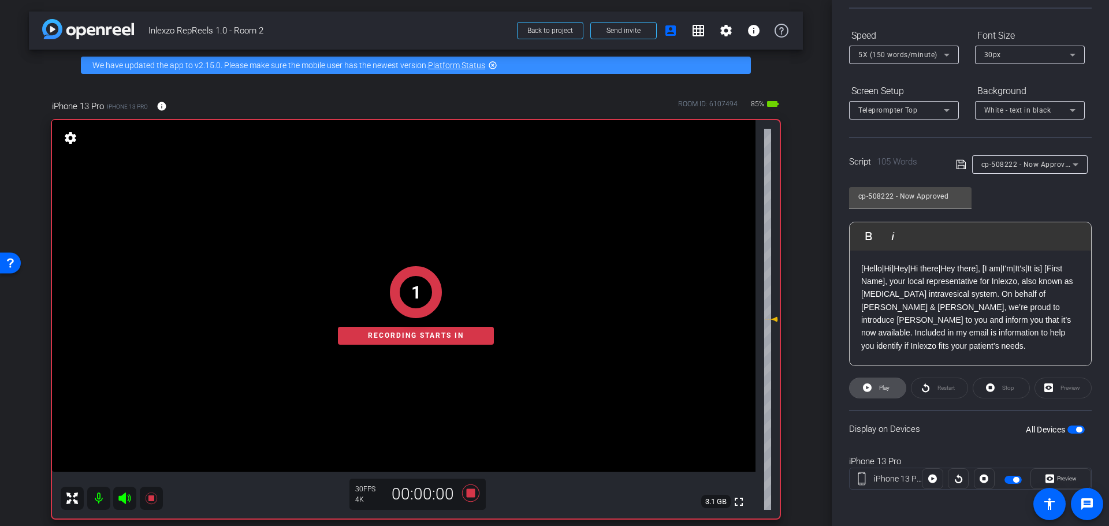
click at [885, 389] on span "Play" at bounding box center [884, 388] width 10 height 6
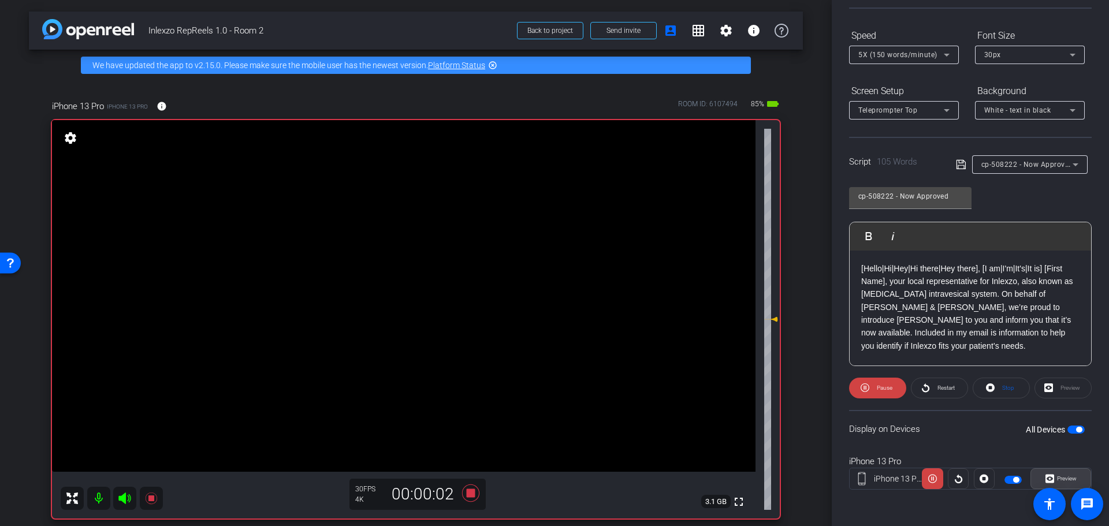
click at [1057, 478] on span "Preview" at bounding box center [1067, 479] width 20 height 6
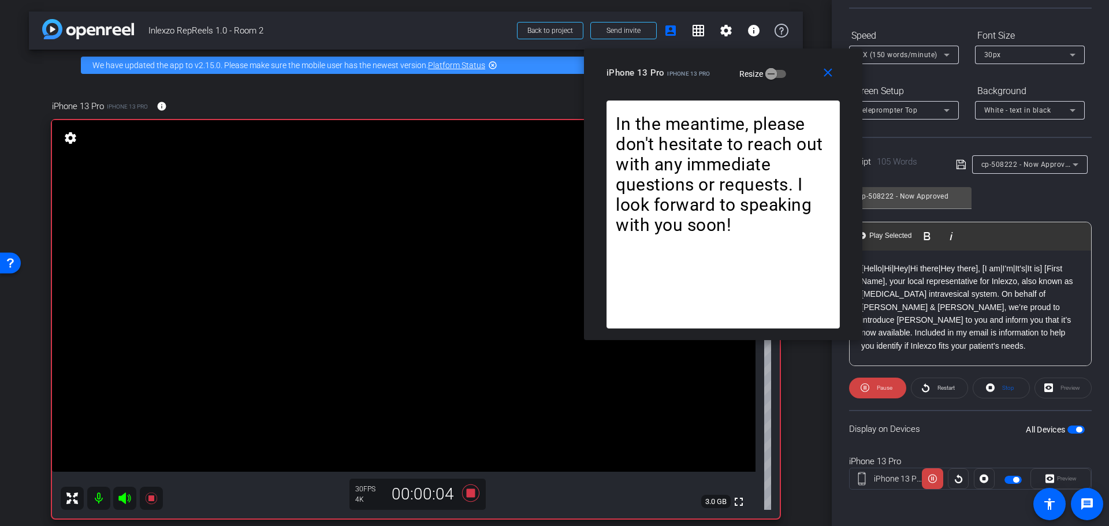
drag, startPoint x: 527, startPoint y: 147, endPoint x: 697, endPoint y: 78, distance: 183.5
click at [697, 78] on div "iPhone 13 Pro iPhone 13 Pro Resize" at bounding box center [728, 72] width 242 height 21
click at [830, 74] on mat-icon "close" at bounding box center [829, 72] width 14 height 14
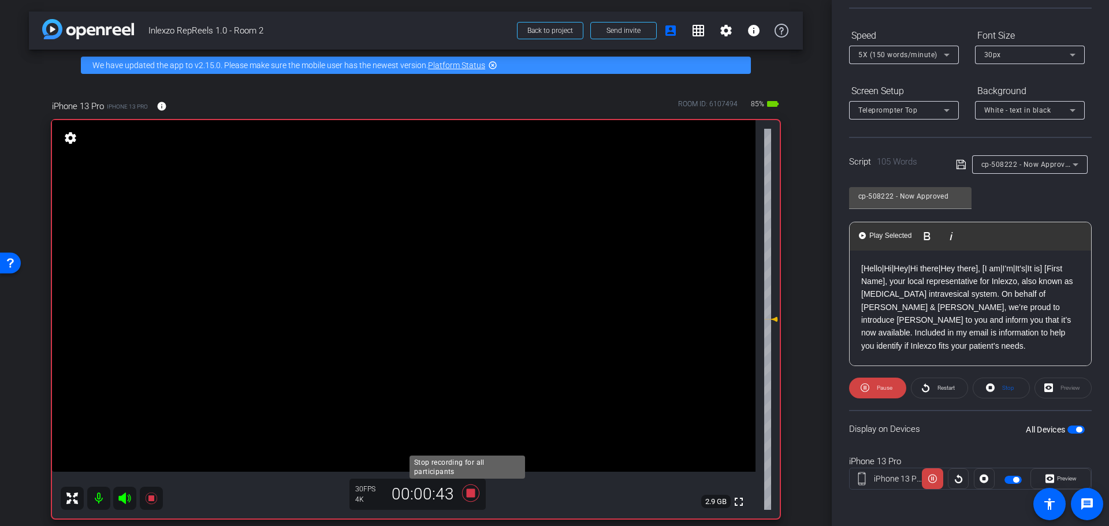
click at [467, 487] on icon at bounding box center [471, 493] width 28 height 21
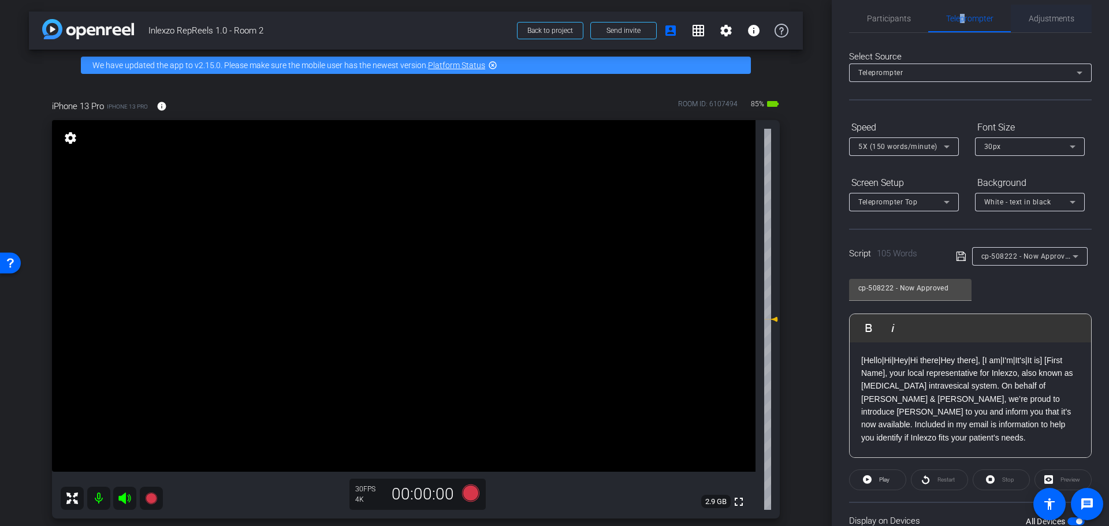
scroll to position [0, 0]
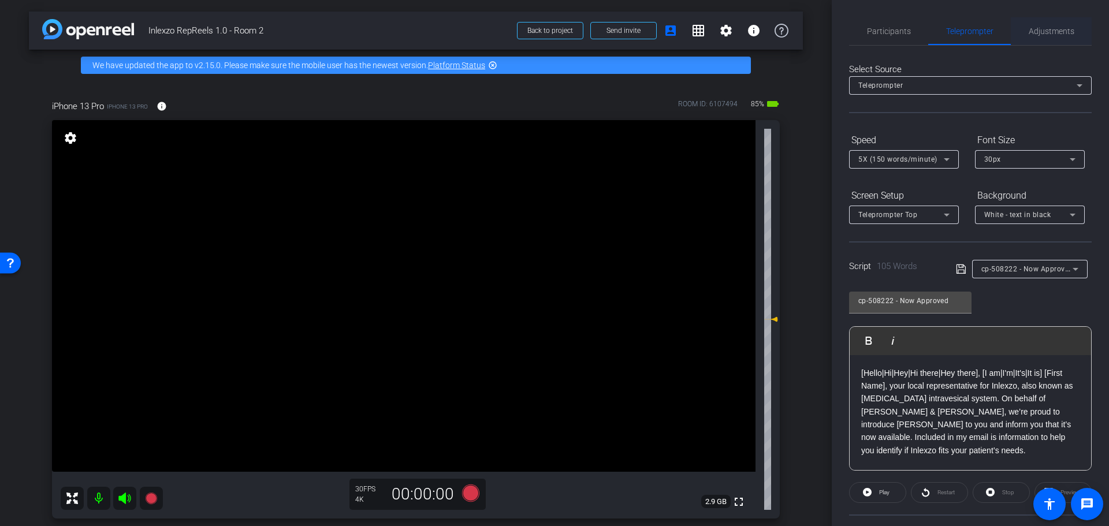
click at [1043, 29] on span "Adjustments" at bounding box center [1052, 31] width 46 height 8
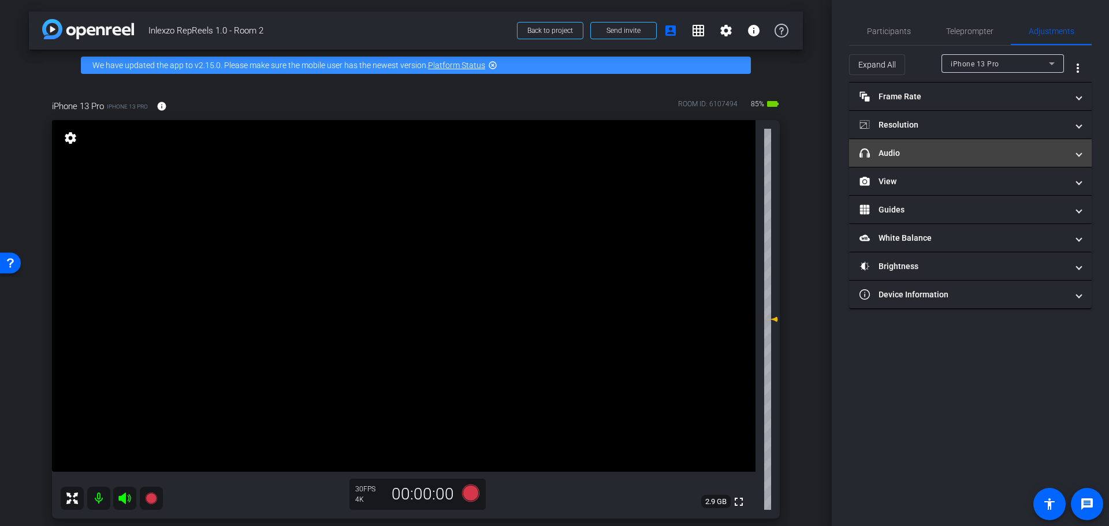
click at [937, 146] on mat-expansion-panel-header "headphone icon Audio" at bounding box center [970, 153] width 243 height 28
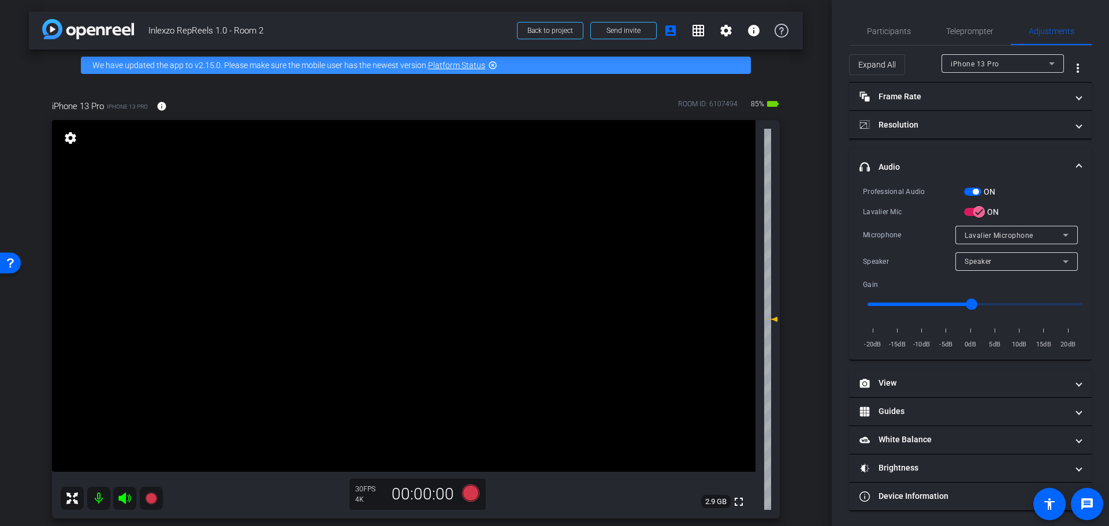
click at [972, 191] on span "button" at bounding box center [972, 192] width 17 height 8
click at [896, 27] on span "Participants" at bounding box center [889, 31] width 44 height 8
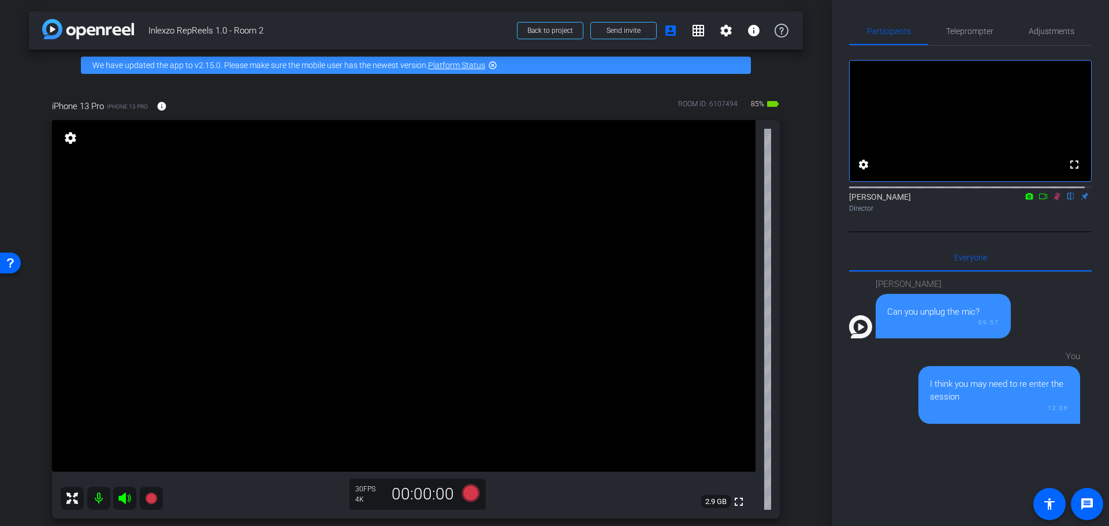
click at [1053, 200] on icon at bounding box center [1057, 196] width 9 height 8
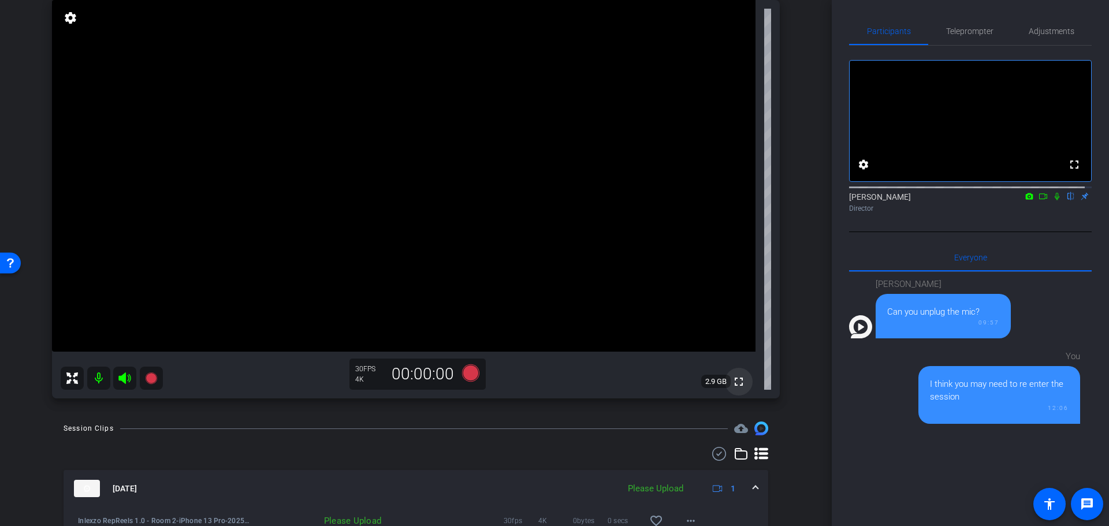
scroll to position [240, 0]
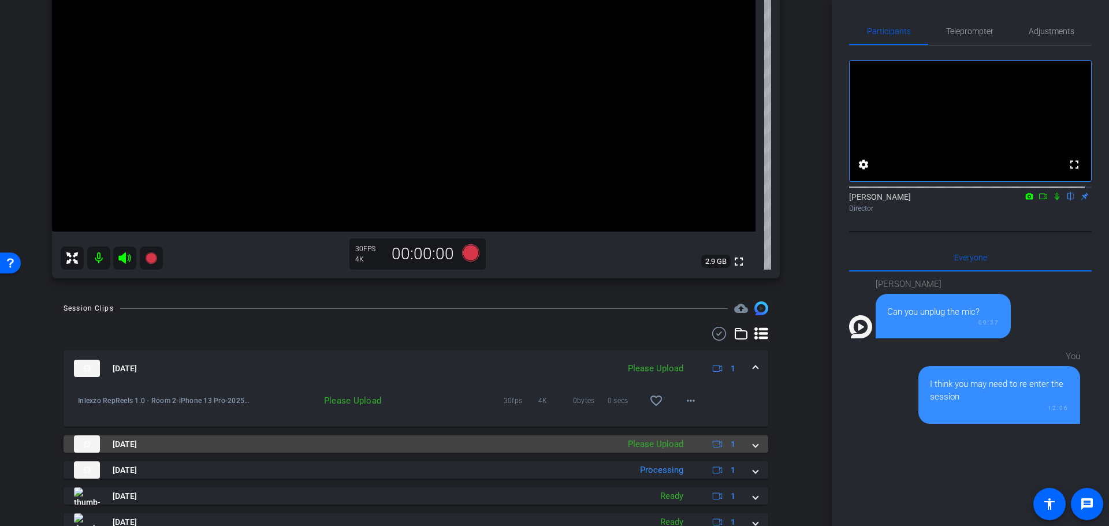
click at [753, 444] on span at bounding box center [755, 445] width 5 height 12
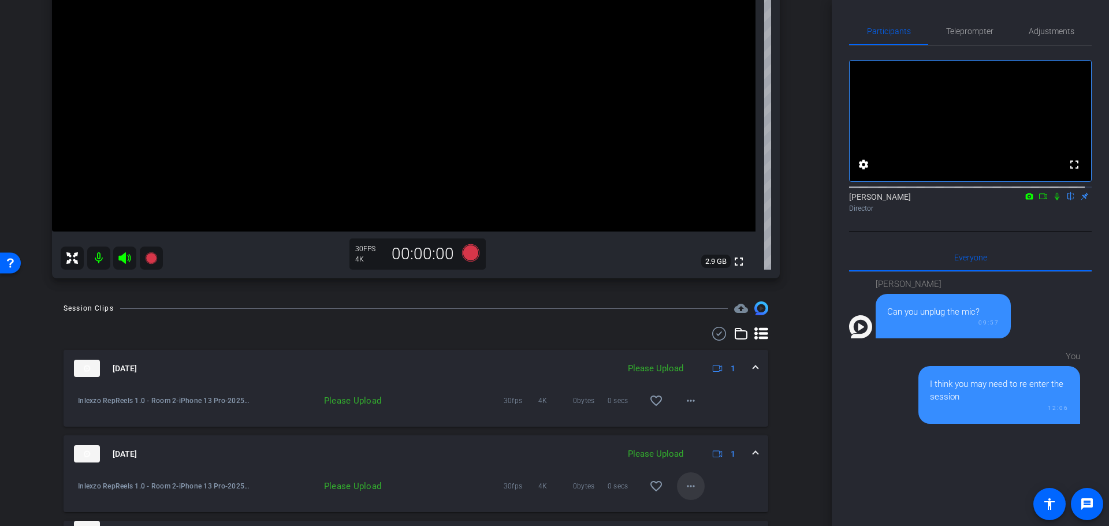
click at [684, 488] on mat-icon "more_horiz" at bounding box center [691, 487] width 14 height 14
click at [697, 436] on span "Upload" at bounding box center [702, 434] width 46 height 14
click at [684, 402] on mat-icon "more_horiz" at bounding box center [691, 401] width 14 height 14
click at [700, 424] on span "Upload" at bounding box center [702, 425] width 46 height 14
click at [814, 381] on div "arrow_back Inlexzo RepReels 1.0 - Room 2 Back to project Send invite account_bo…" at bounding box center [416, 263] width 832 height 526
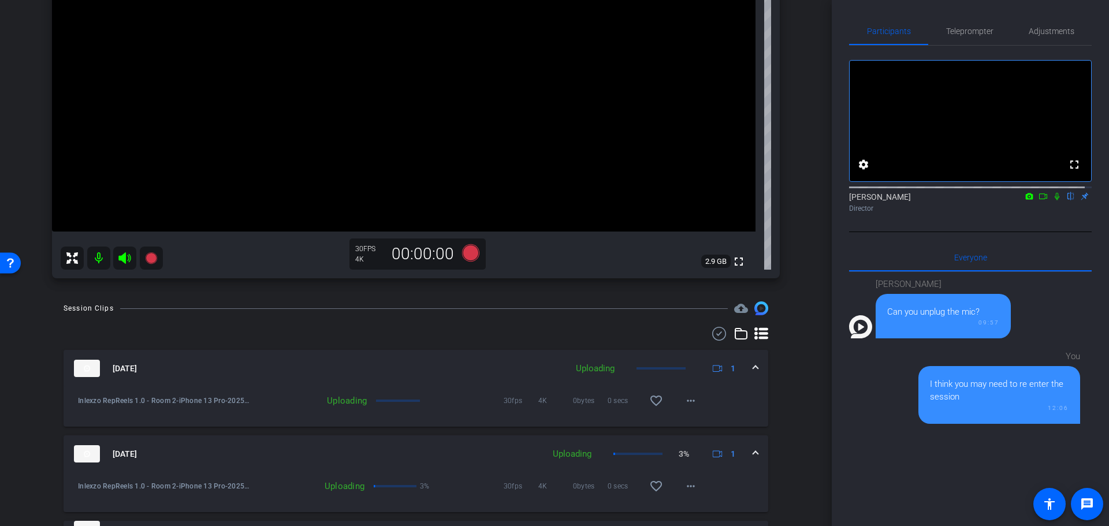
scroll to position [0, 0]
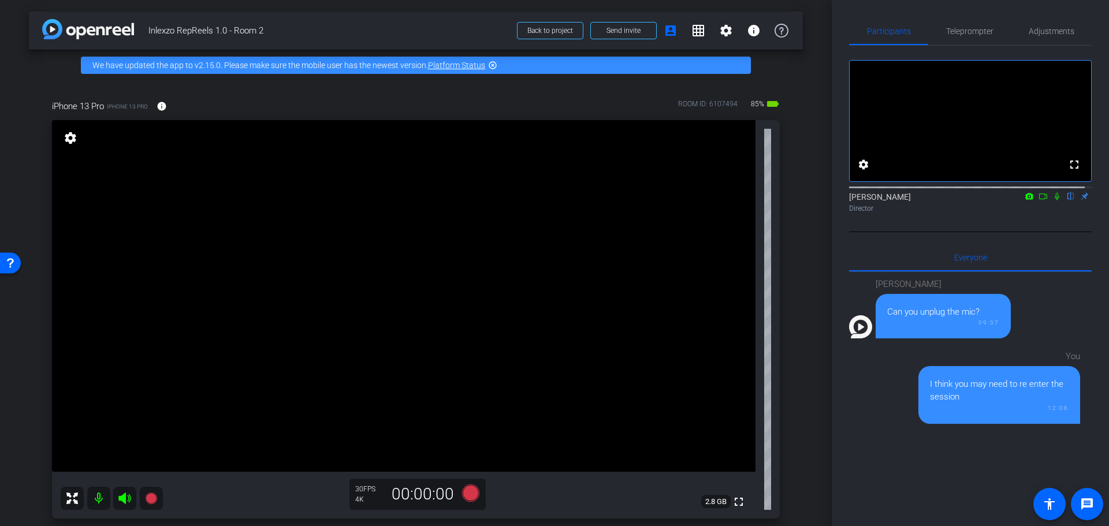
click at [1040, 14] on div "Participants Teleprompter Adjustments fullscreen settings [PERSON_NAME] flip Di…" at bounding box center [970, 263] width 277 height 526
click at [1041, 27] on span "Adjustments" at bounding box center [1052, 31] width 46 height 8
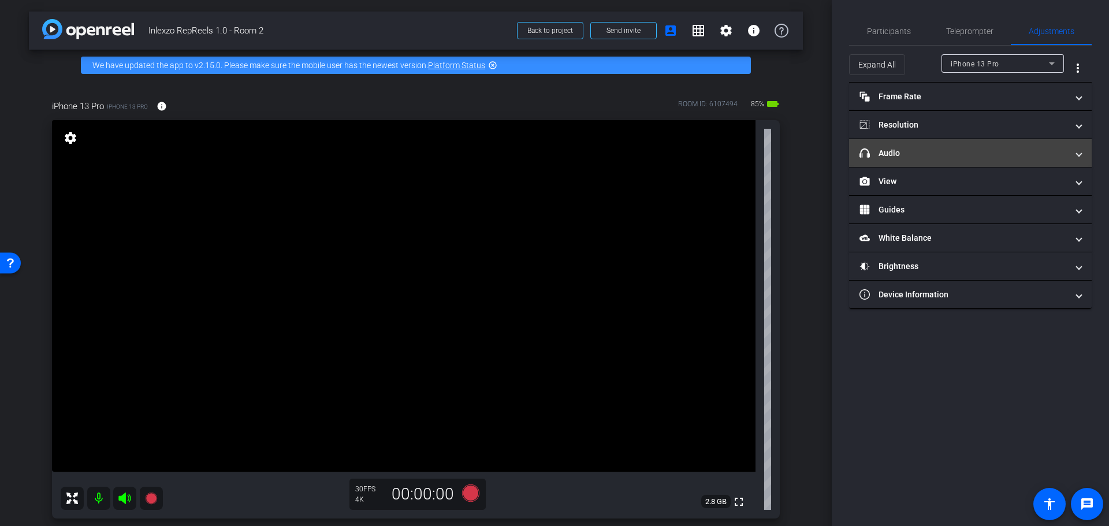
click at [942, 149] on mat-panel-title "headphone icon Audio" at bounding box center [964, 153] width 208 height 12
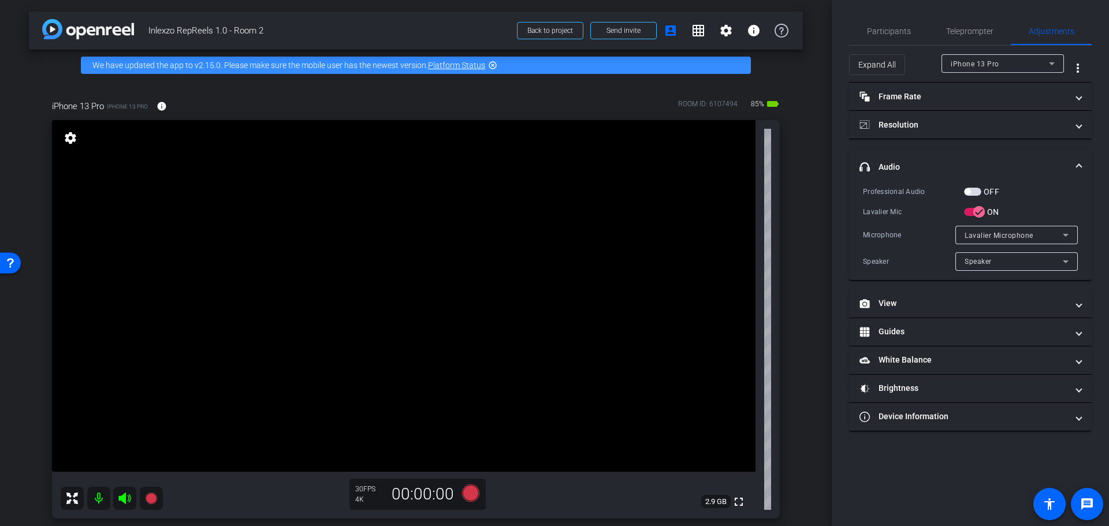
click at [974, 191] on span "button" at bounding box center [972, 192] width 17 height 8
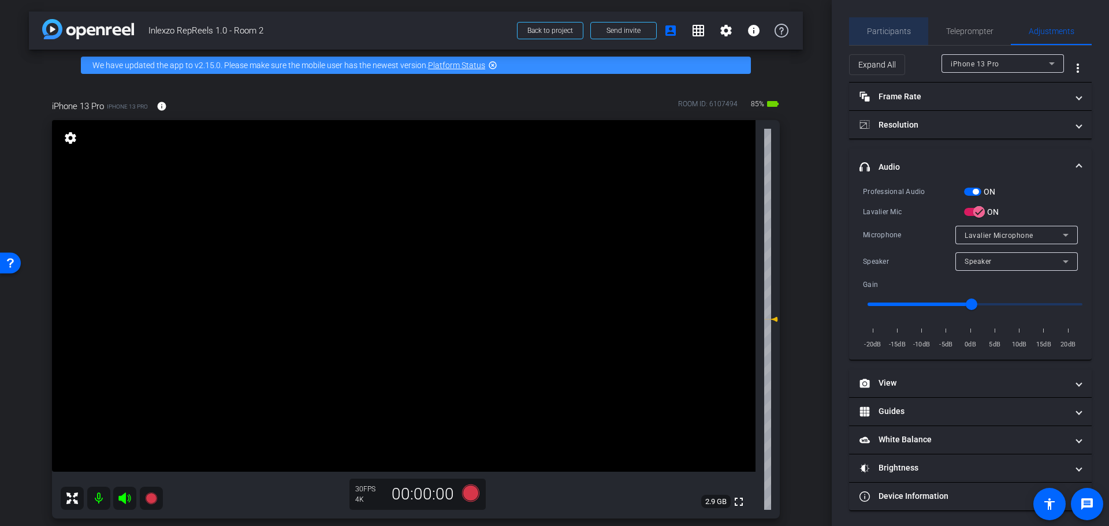
click at [900, 35] on span "Participants" at bounding box center [889, 31] width 44 height 8
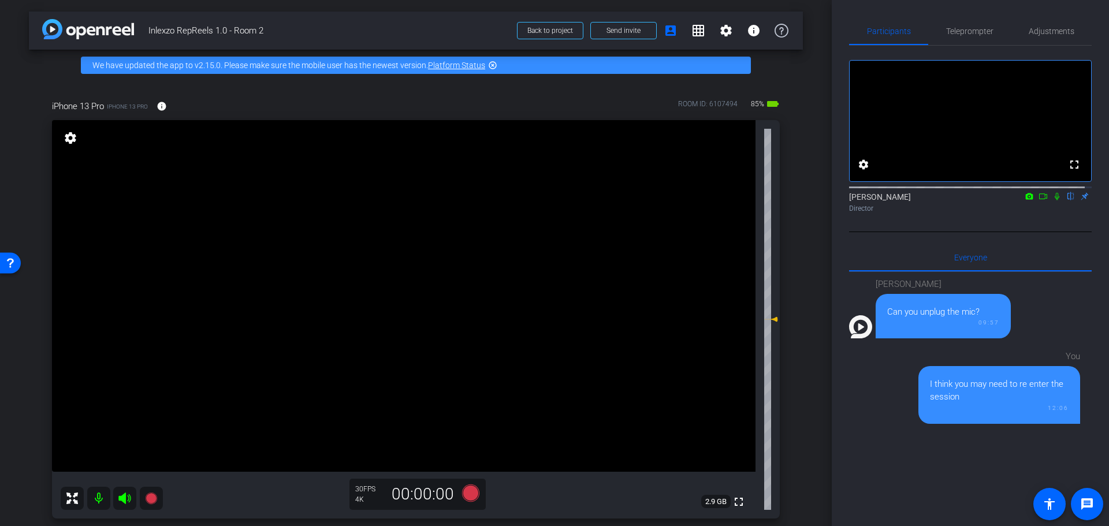
click at [1055, 202] on mat-icon at bounding box center [1057, 196] width 14 height 10
click at [470, 495] on icon at bounding box center [470, 493] width 17 height 17
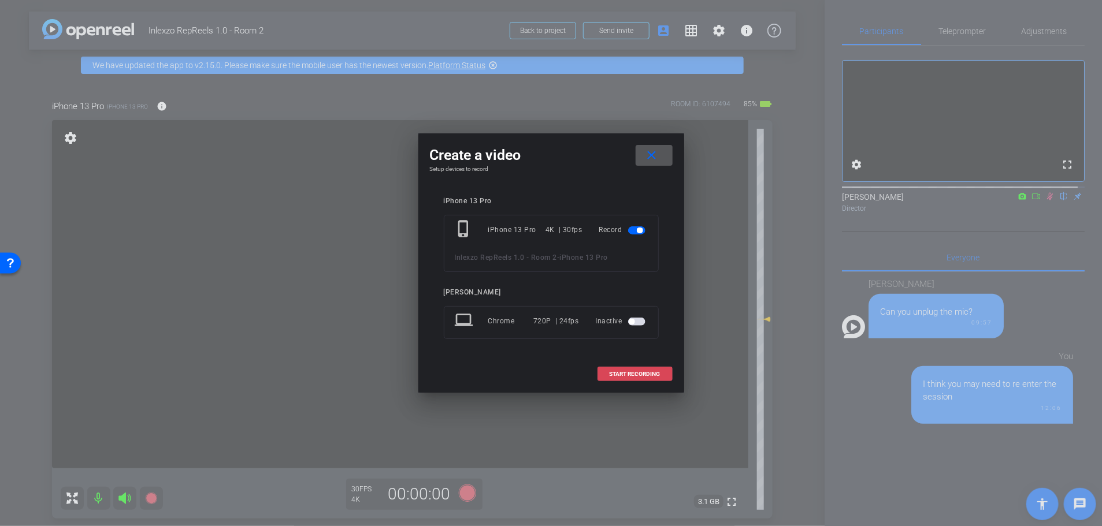
click at [651, 374] on span "START RECORDING" at bounding box center [635, 375] width 51 height 6
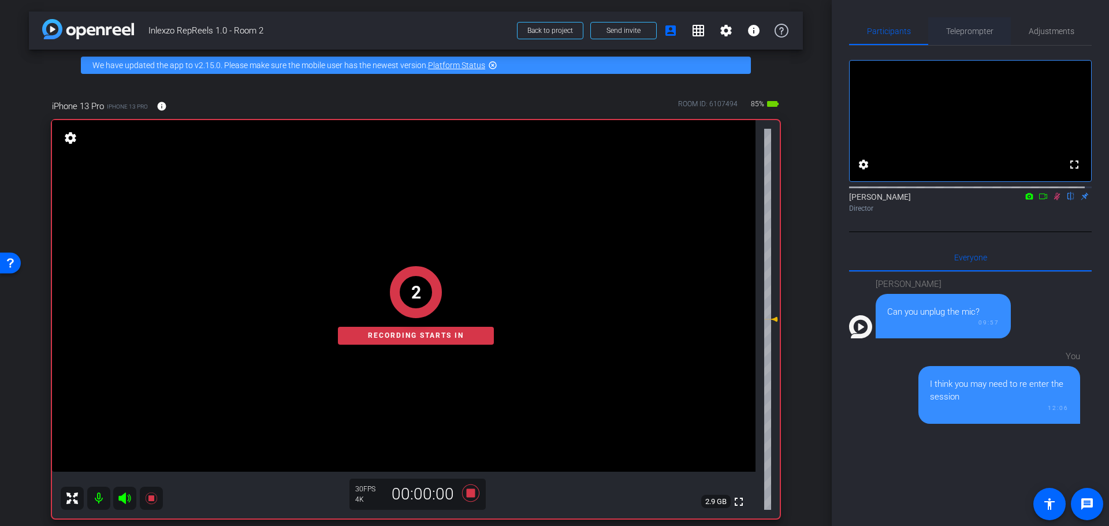
click at [954, 34] on span "Teleprompter" at bounding box center [969, 31] width 47 height 8
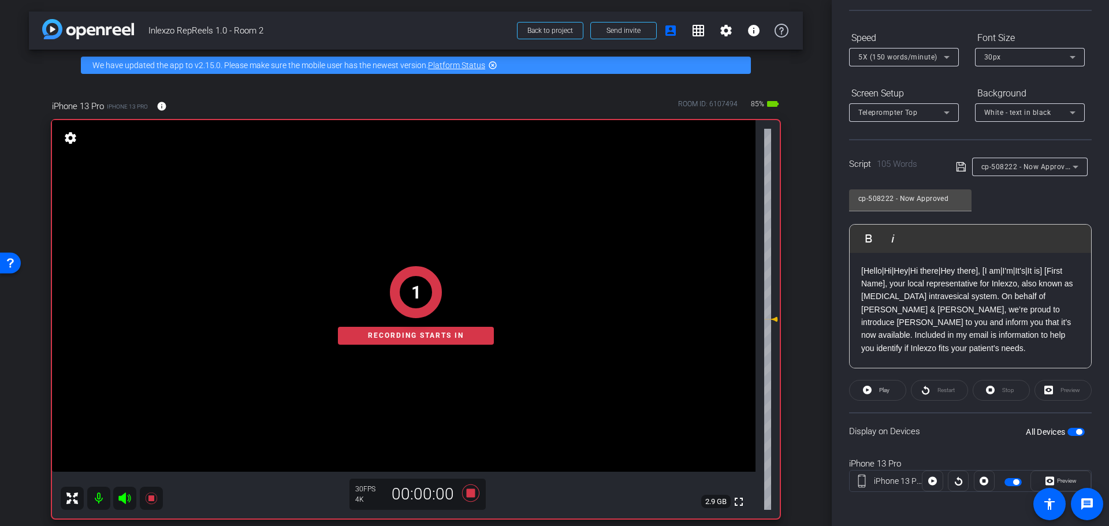
scroll to position [105, 0]
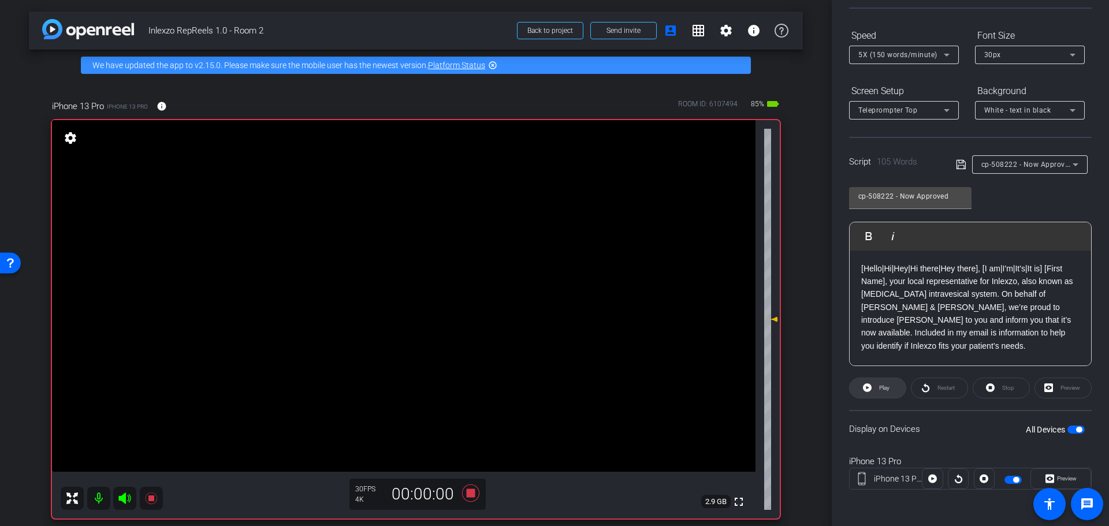
click at [878, 392] on span "Play" at bounding box center [883, 388] width 13 height 16
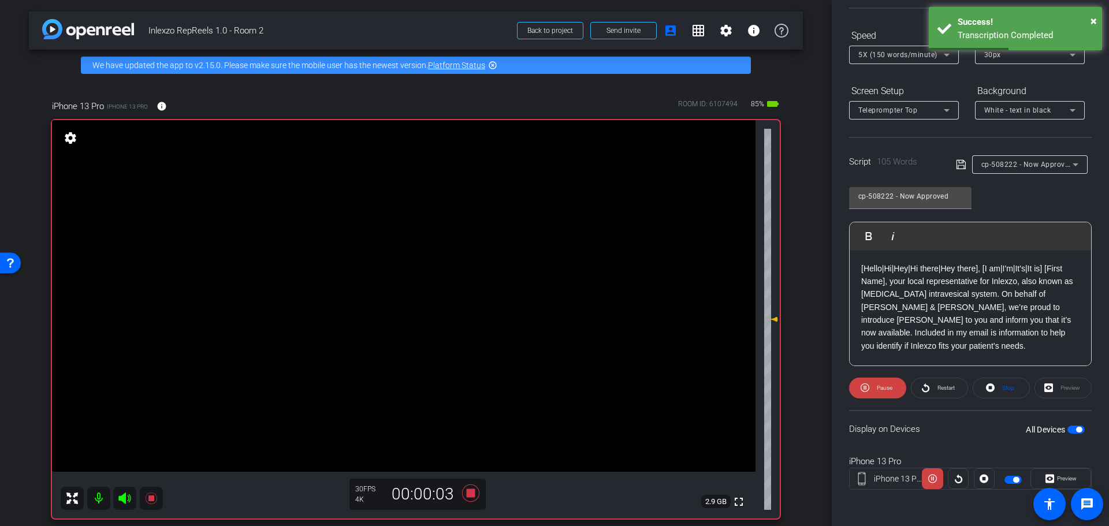
click at [1057, 477] on span "Preview" at bounding box center [1067, 479] width 20 height 6
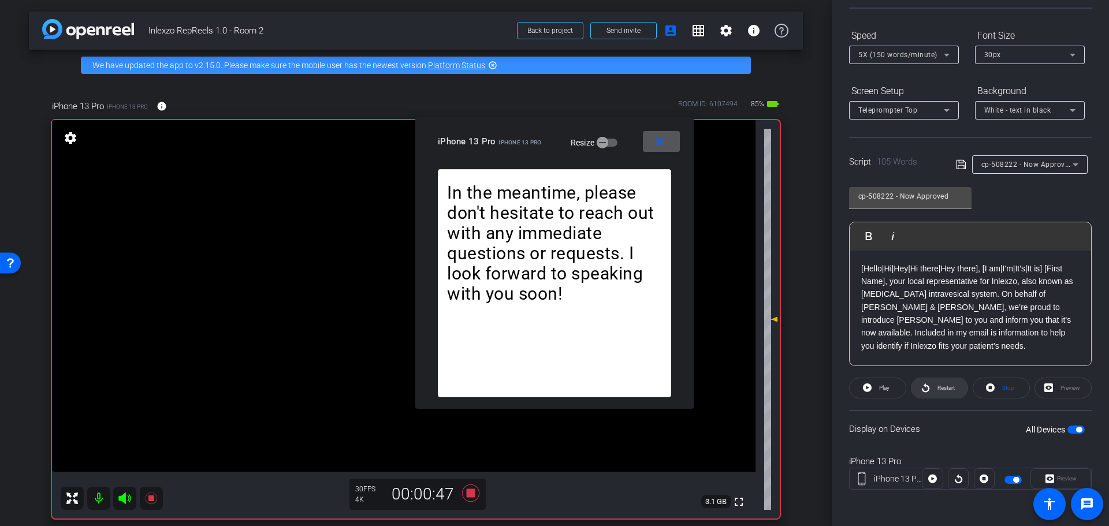
click at [939, 390] on span "Restart" at bounding box center [946, 388] width 17 height 6
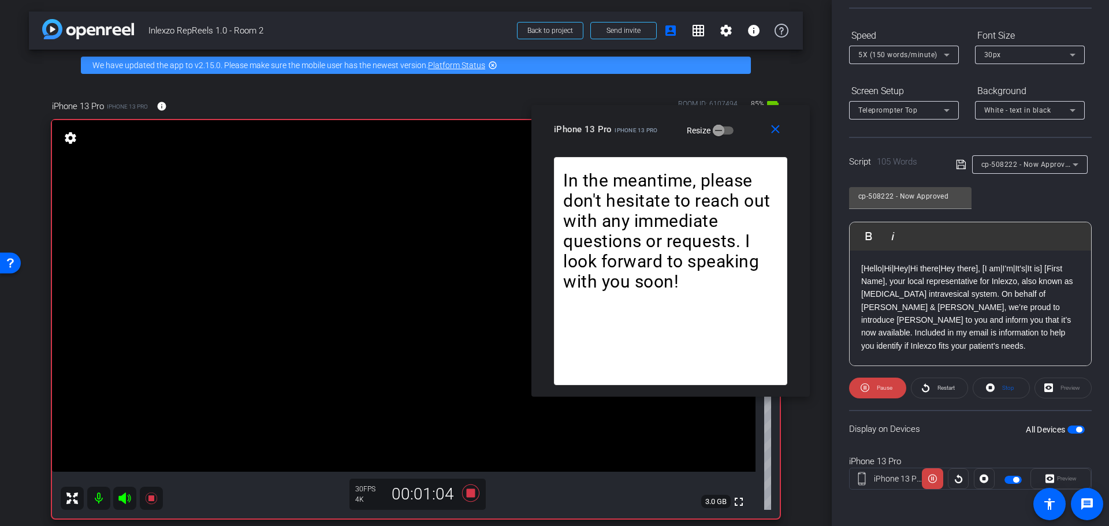
drag, startPoint x: 532, startPoint y: 140, endPoint x: 648, endPoint y: 128, distance: 116.8
click at [648, 128] on span "iPhone 13 Pro" at bounding box center [636, 130] width 43 height 6
click at [775, 135] on mat-icon "close" at bounding box center [775, 129] width 14 height 14
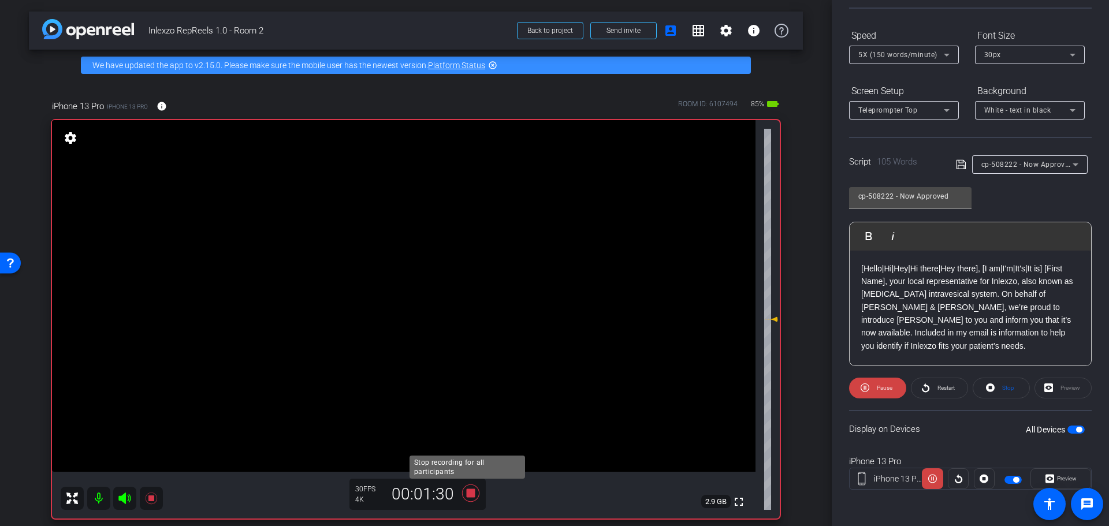
click at [464, 500] on icon at bounding box center [471, 493] width 28 height 21
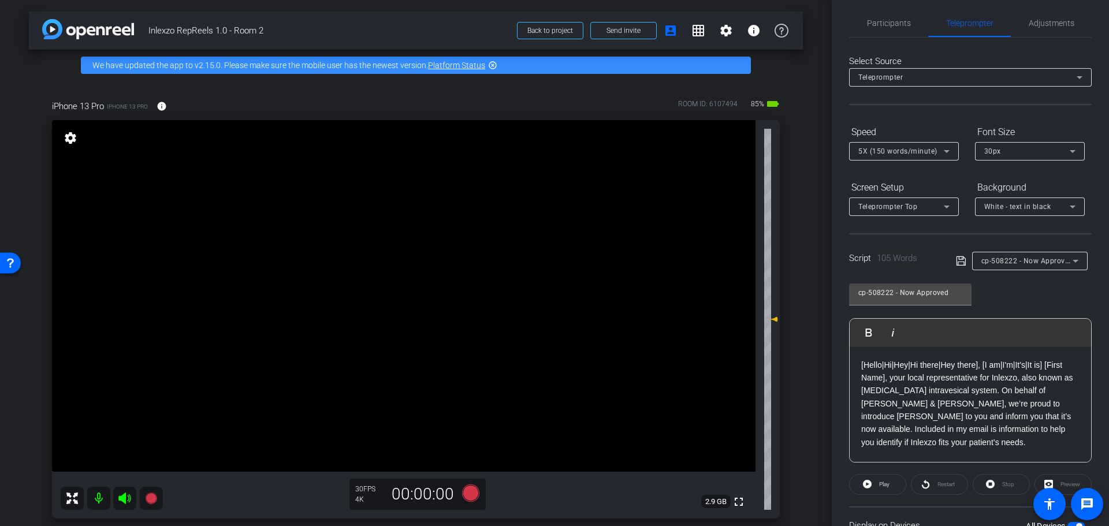
scroll to position [0, 0]
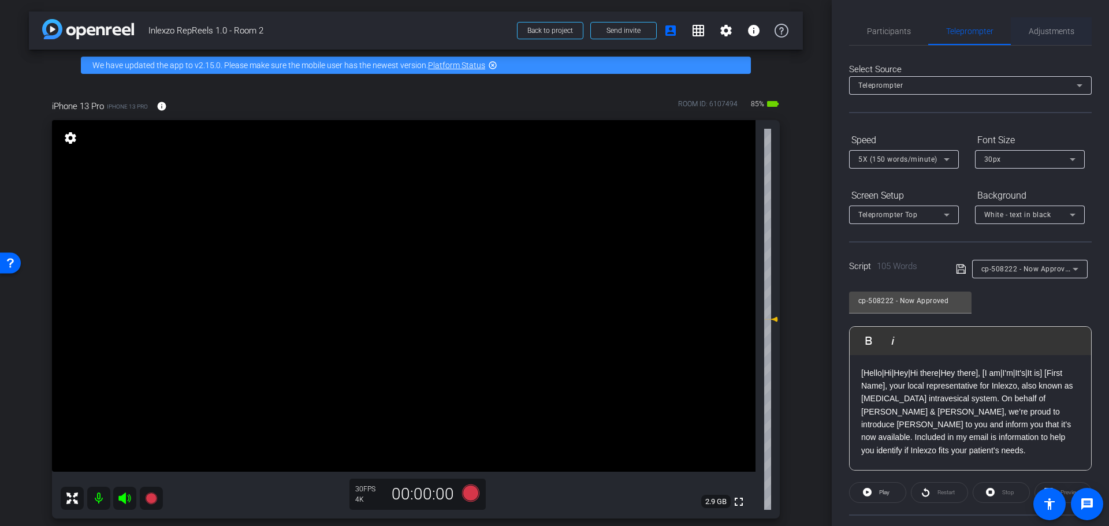
click at [1031, 30] on span "Adjustments" at bounding box center [1052, 31] width 46 height 8
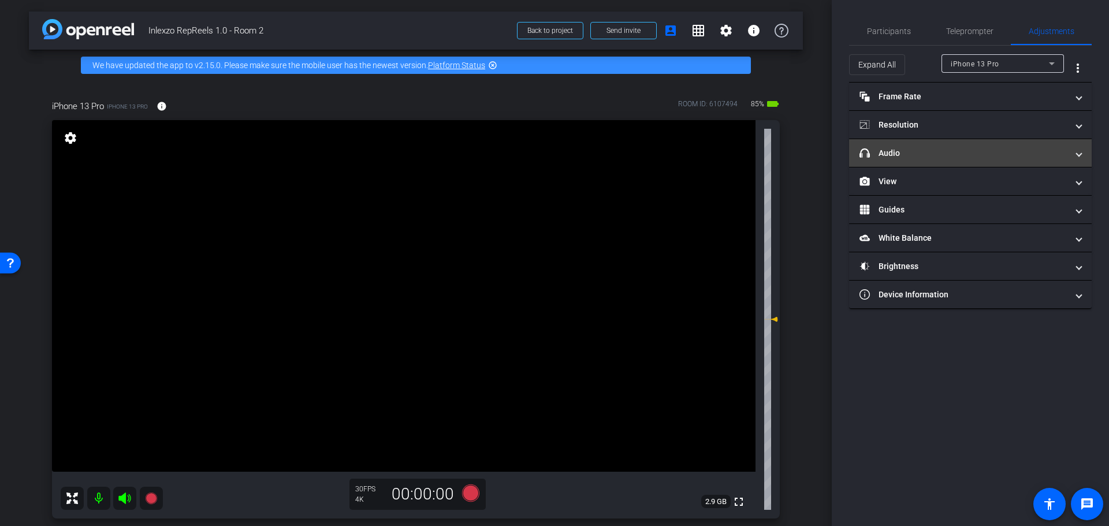
click at [919, 156] on mat-panel-title "headphone icon Audio" at bounding box center [964, 153] width 208 height 12
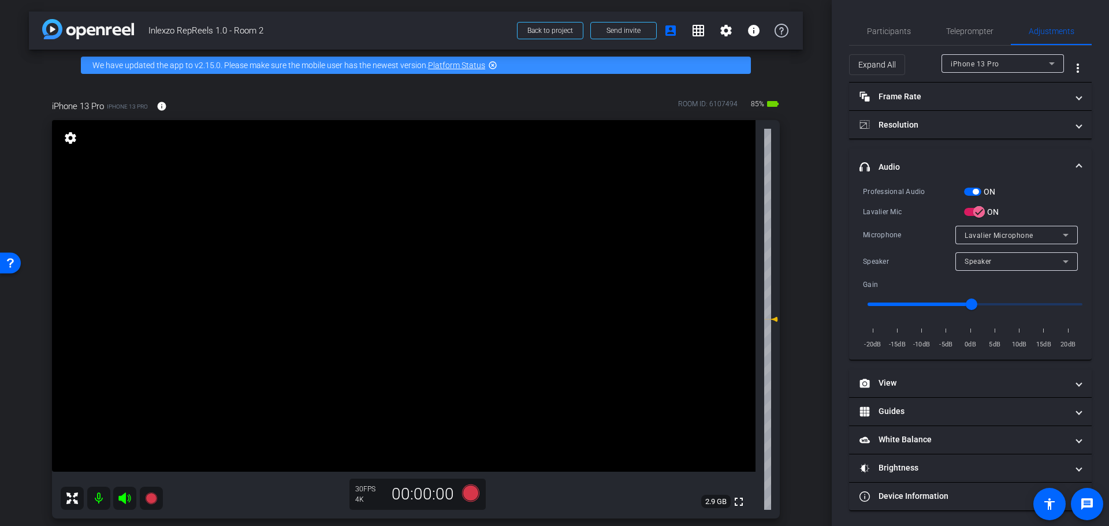
click at [972, 194] on span "button" at bounding box center [972, 192] width 17 height 8
click at [894, 31] on span "Participants" at bounding box center [889, 31] width 44 height 8
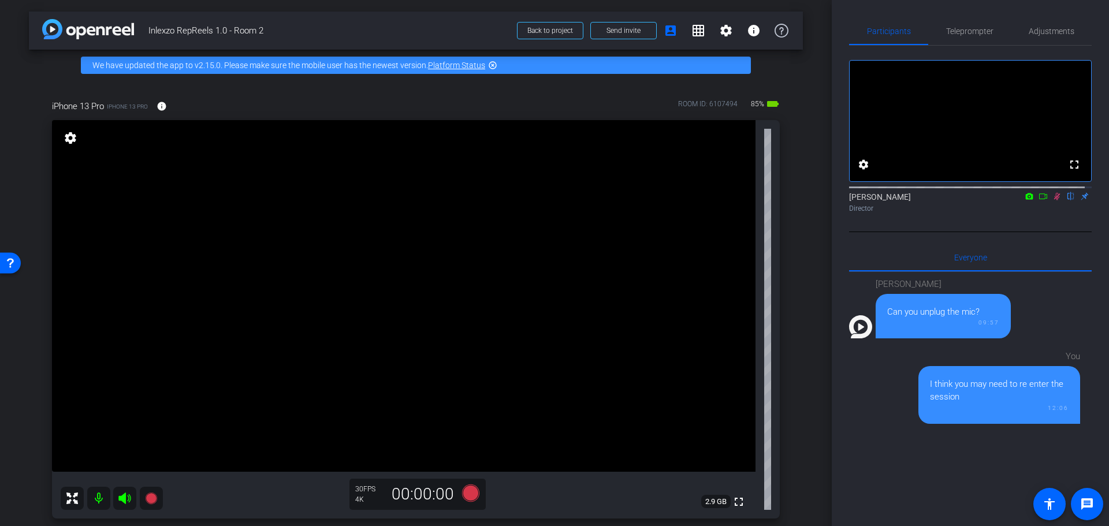
click at [1053, 200] on icon at bounding box center [1057, 196] width 9 height 8
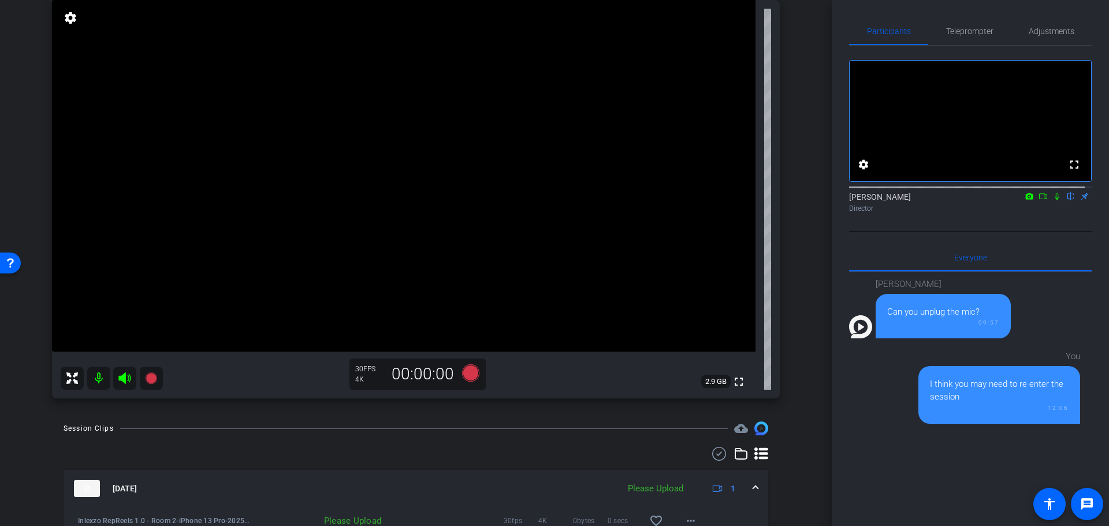
scroll to position [240, 0]
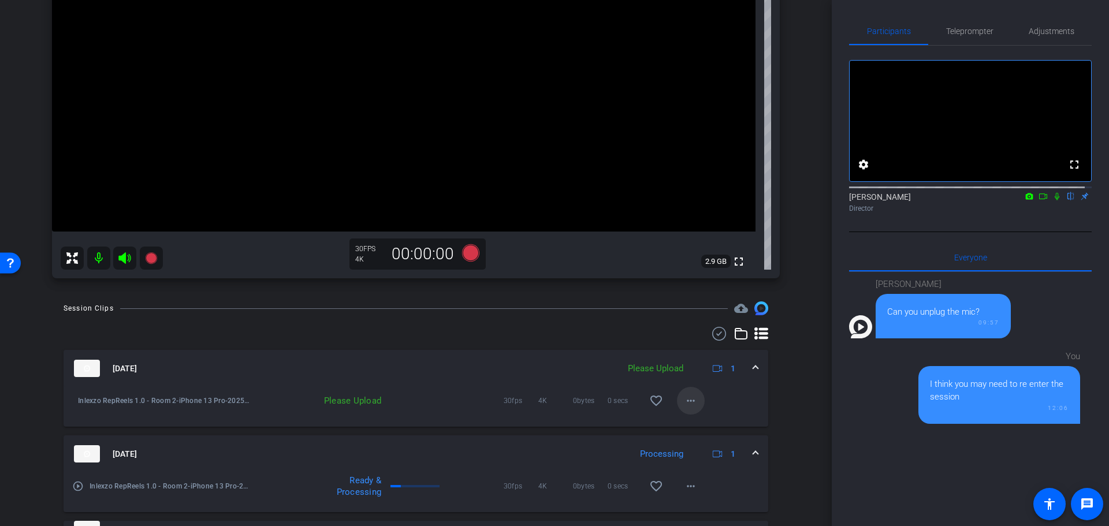
click at [684, 403] on mat-icon "more_horiz" at bounding box center [691, 401] width 14 height 14
click at [691, 425] on span "Upload" at bounding box center [702, 425] width 46 height 14
click at [803, 377] on div "arrow_back Inlexzo RepReels 1.0 - Room 2 Back to project Send invite account_bo…" at bounding box center [416, 263] width 832 height 526
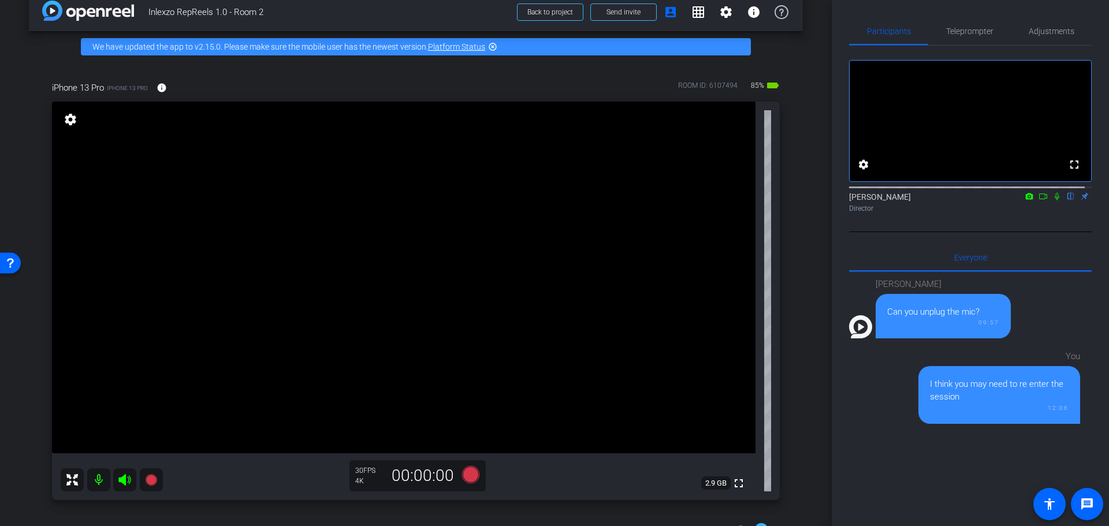
scroll to position [0, 0]
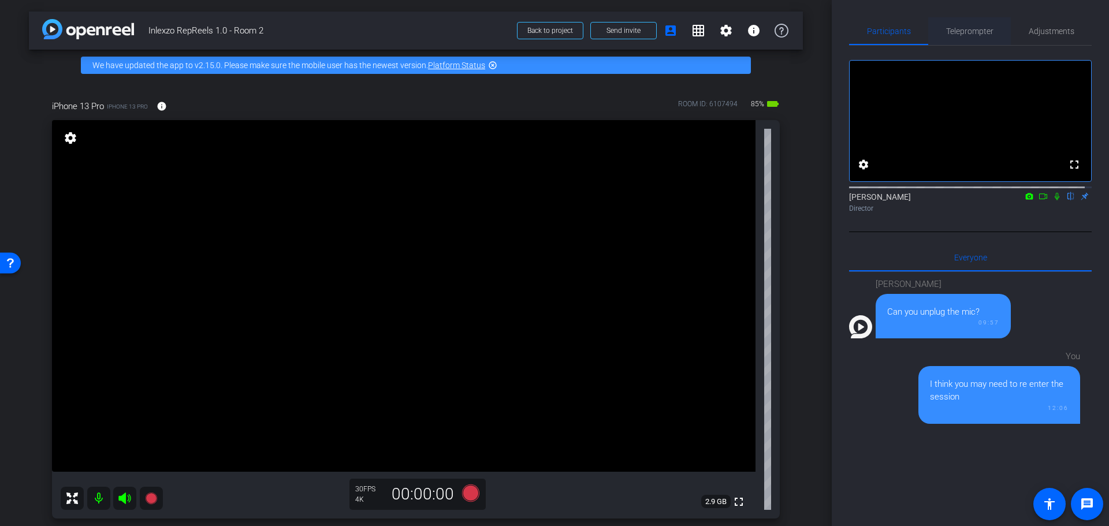
click at [962, 30] on span "Teleprompter" at bounding box center [969, 31] width 47 height 8
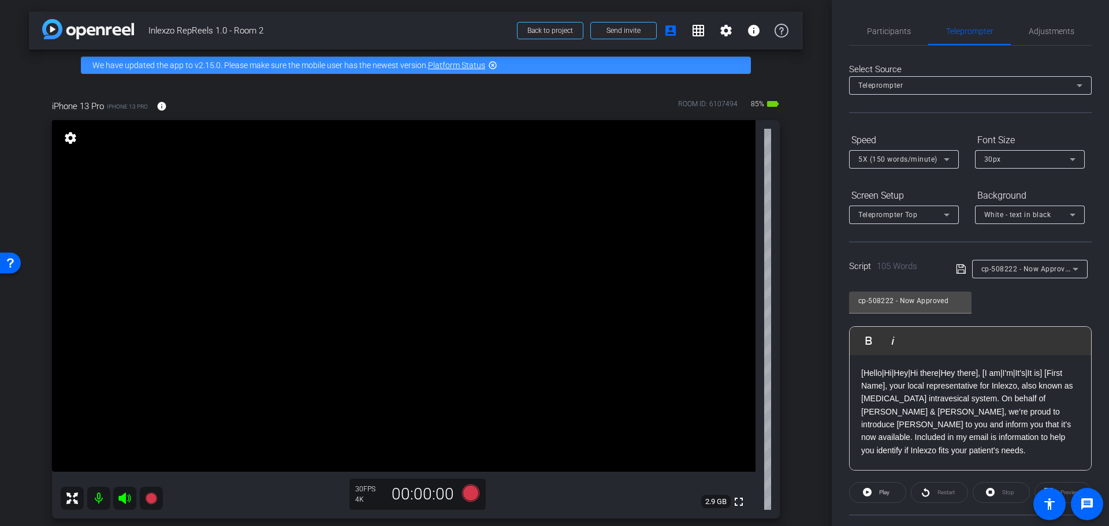
click at [1000, 274] on div "cp-508222 - Now Approved" at bounding box center [1027, 269] width 91 height 14
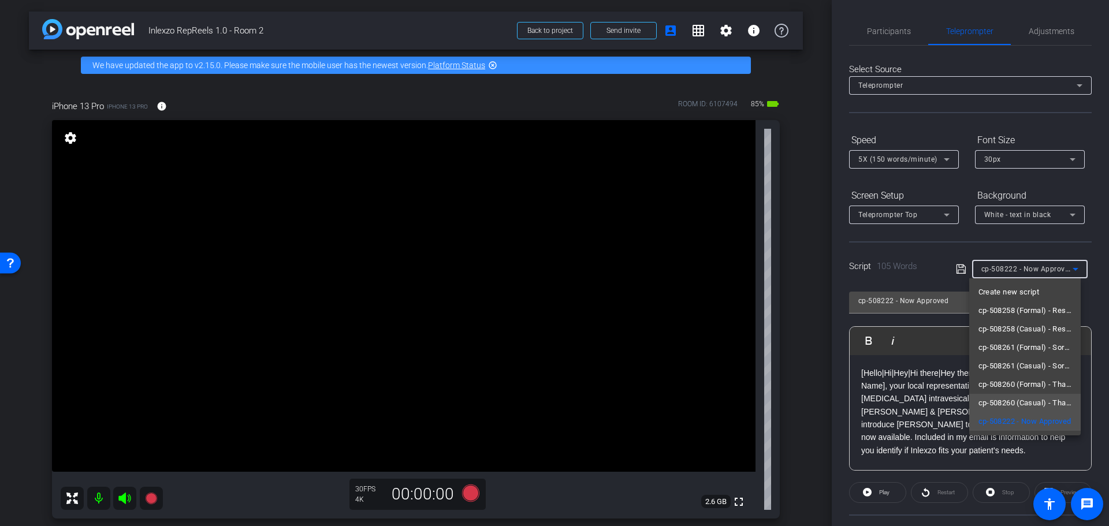
click at [1008, 403] on span "cp-508260 (Casual) - Thanks for Seeing Me" at bounding box center [1026, 403] width 94 height 14
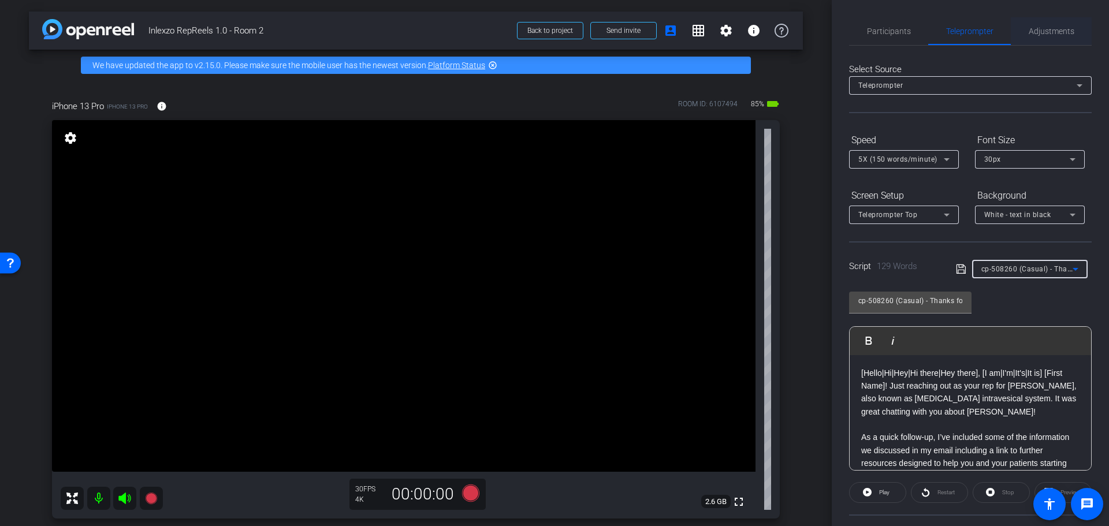
click at [1057, 36] on span "Adjustments" at bounding box center [1052, 31] width 46 height 28
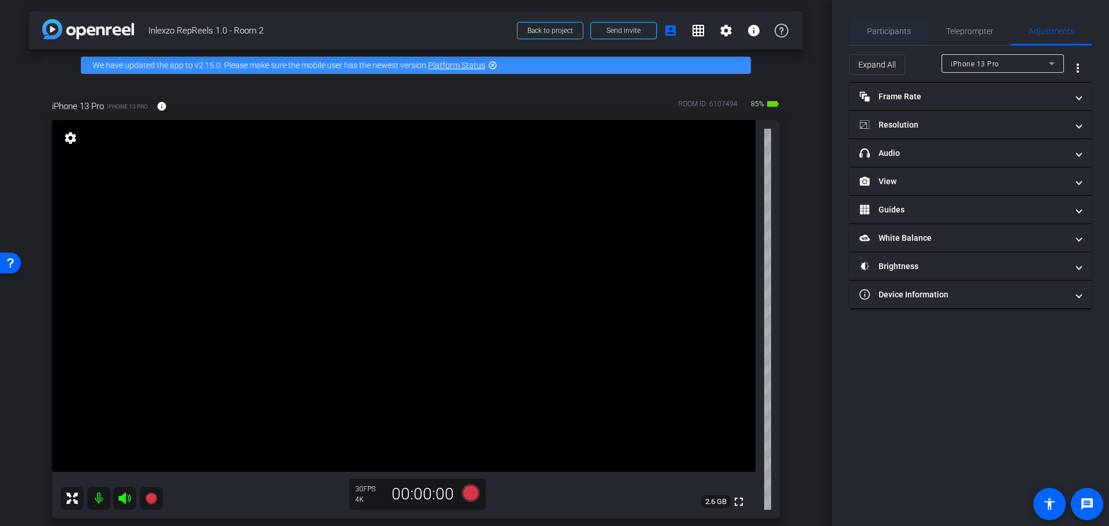
click at [878, 27] on span "Participants" at bounding box center [889, 31] width 44 height 8
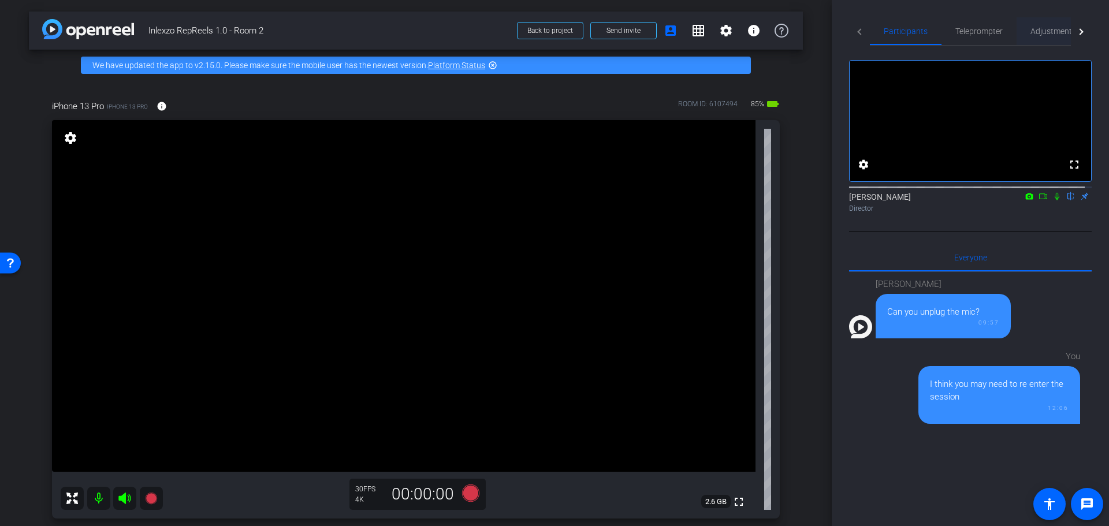
click at [1046, 29] on span "Adjustments" at bounding box center [1054, 31] width 46 height 8
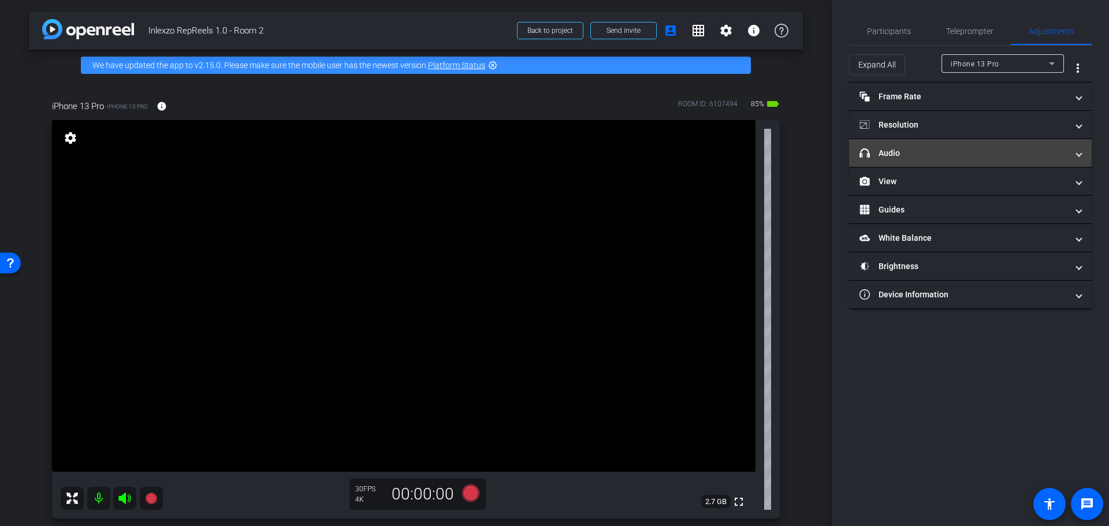
click at [924, 157] on mat-panel-title "headphone icon Audio" at bounding box center [964, 153] width 208 height 12
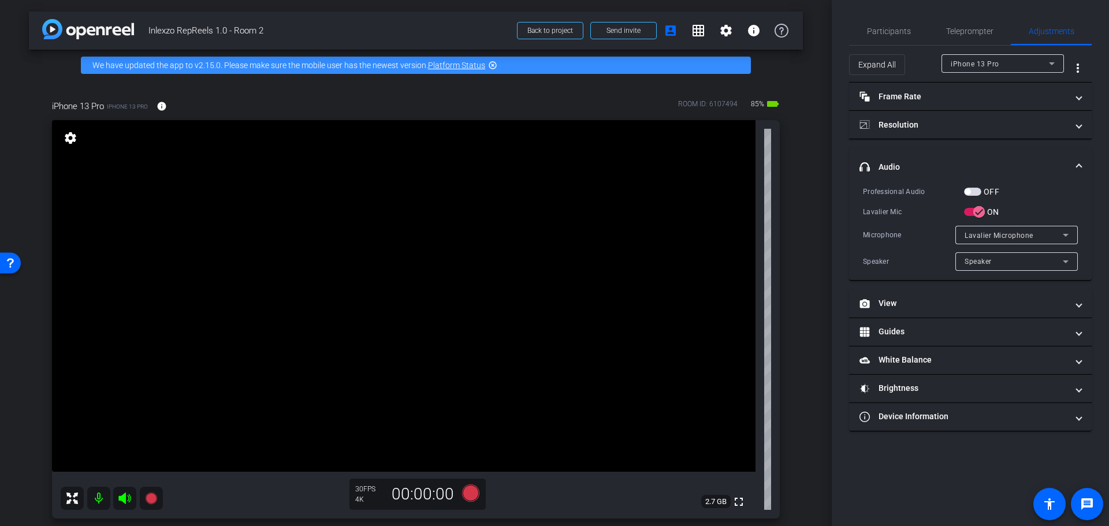
click at [974, 192] on span "button" at bounding box center [972, 192] width 17 height 8
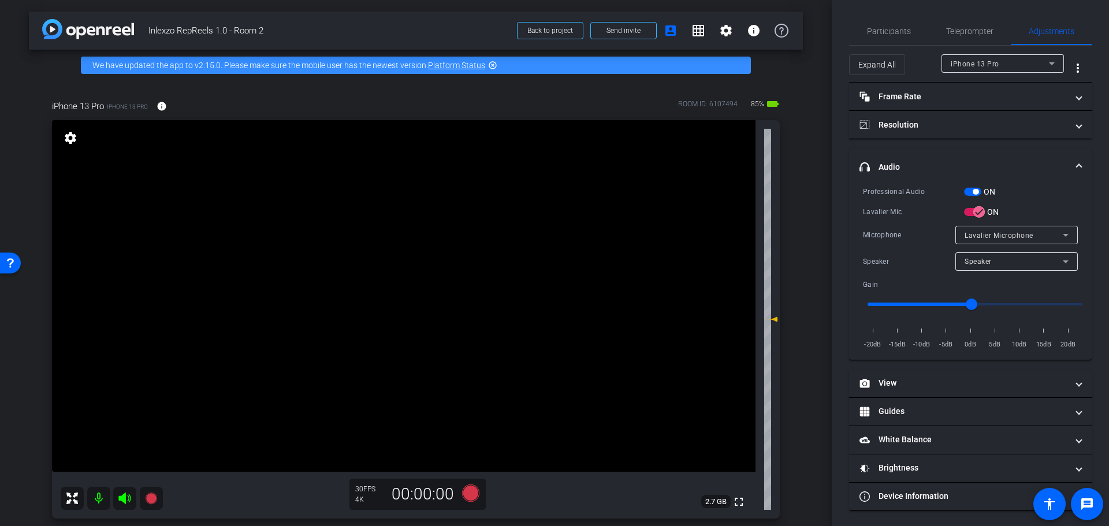
click at [976, 192] on span "button" at bounding box center [976, 192] width 6 height 6
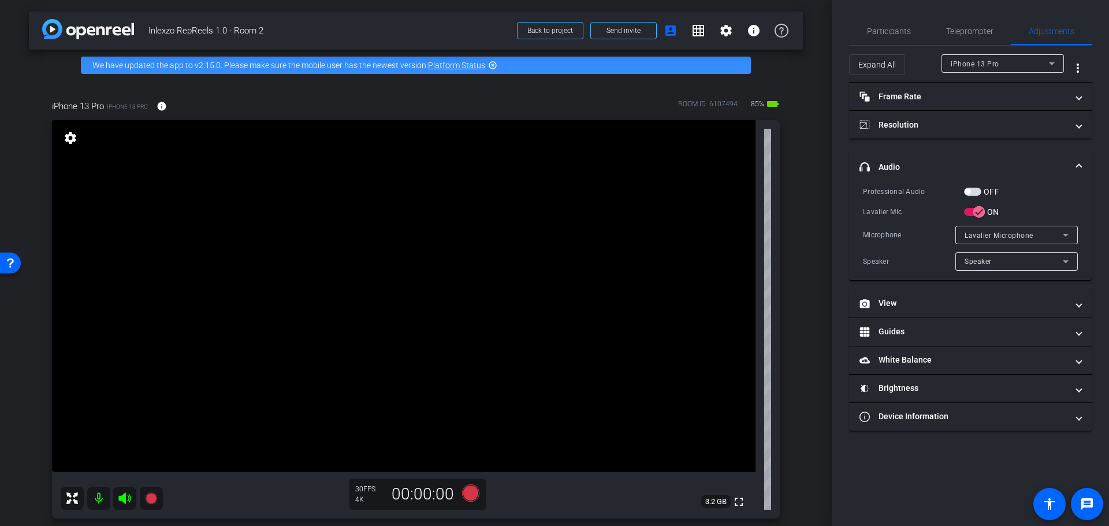
click at [976, 190] on span "button" at bounding box center [972, 192] width 17 height 8
click at [905, 31] on span "Participants" at bounding box center [889, 31] width 44 height 8
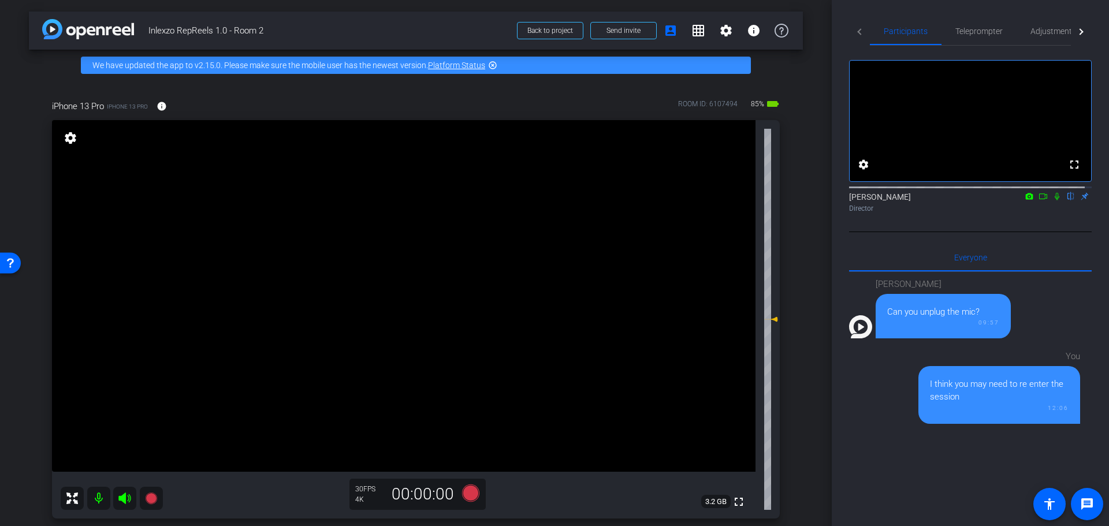
click at [1053, 200] on icon at bounding box center [1057, 196] width 9 height 8
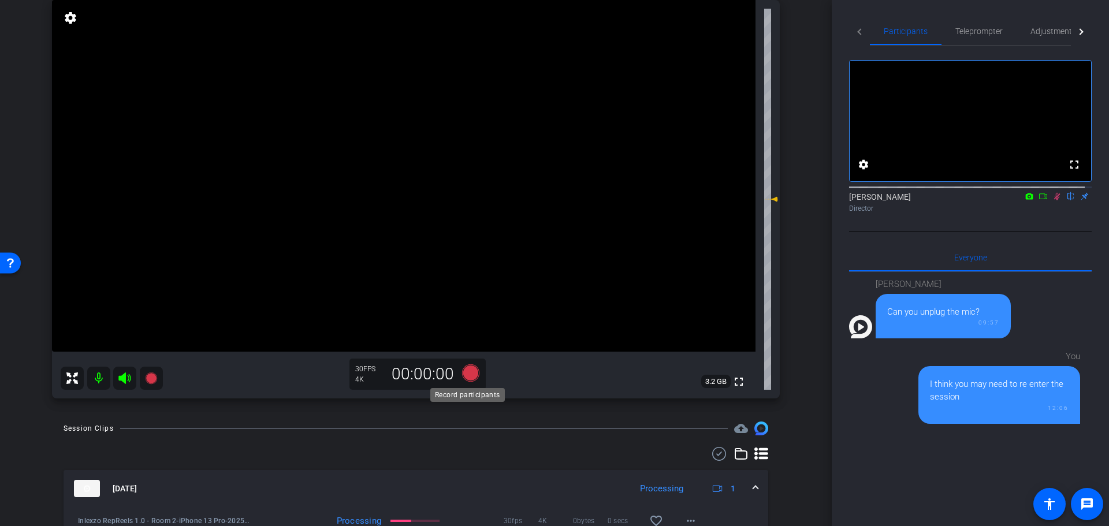
click at [461, 370] on icon at bounding box center [471, 373] width 28 height 21
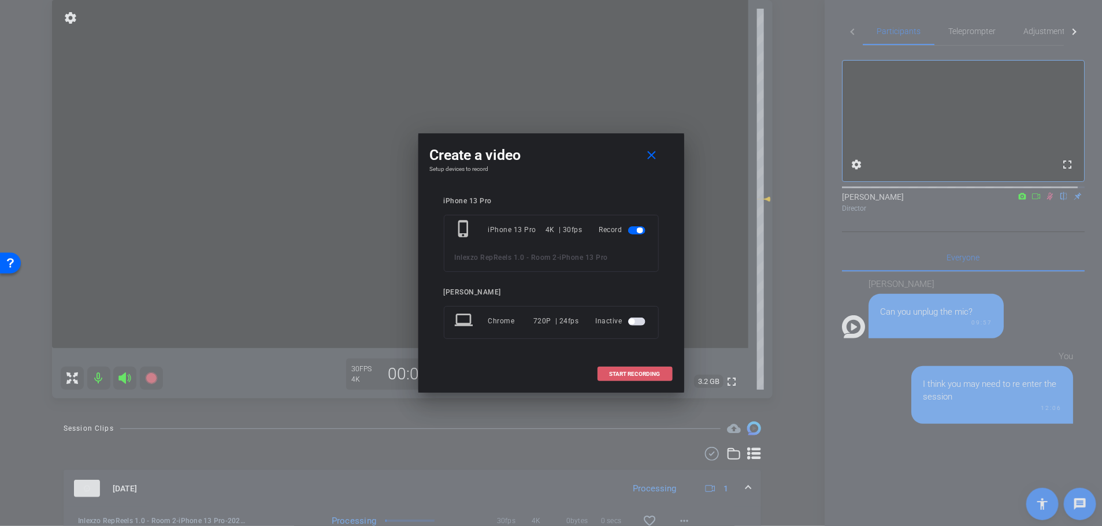
click at [659, 372] on span "START RECORDING" at bounding box center [635, 375] width 51 height 6
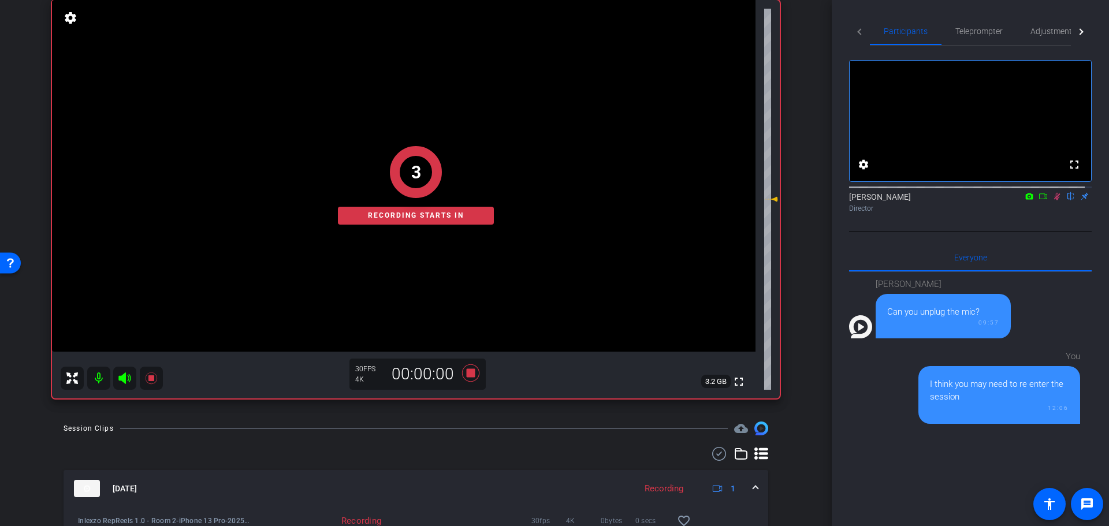
scroll to position [0, 0]
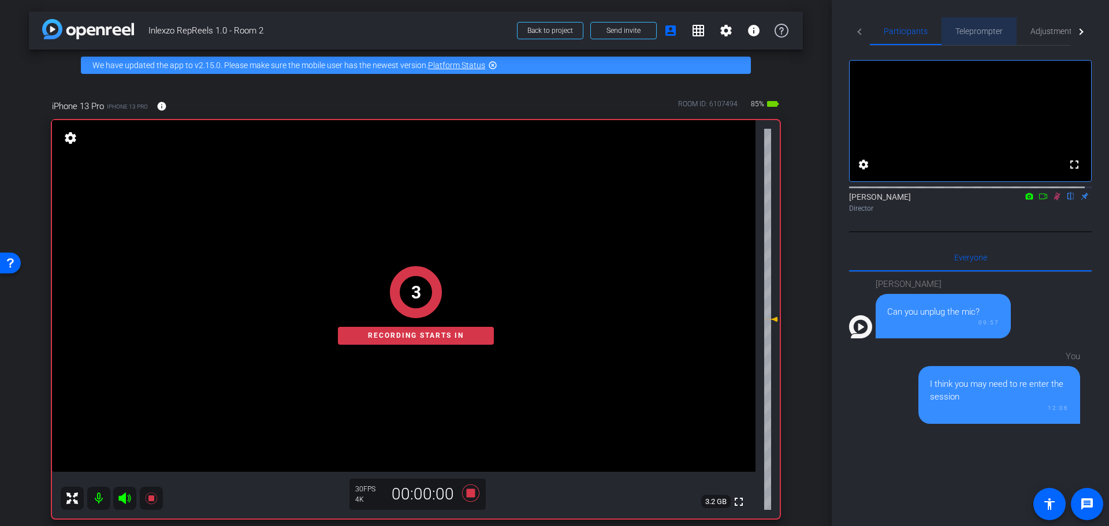
click at [973, 35] on span "Teleprompter" at bounding box center [979, 31] width 47 height 8
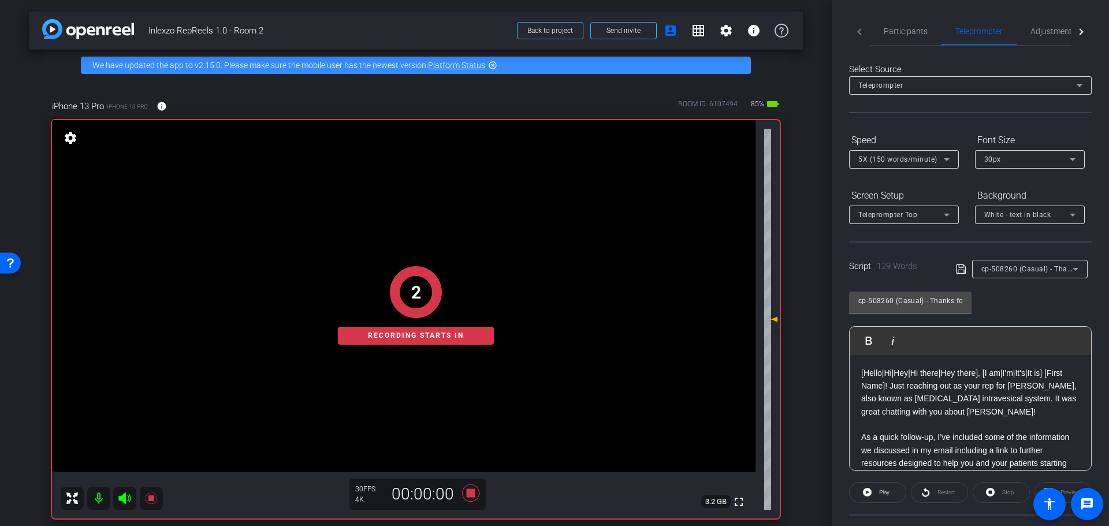
scroll to position [105, 0]
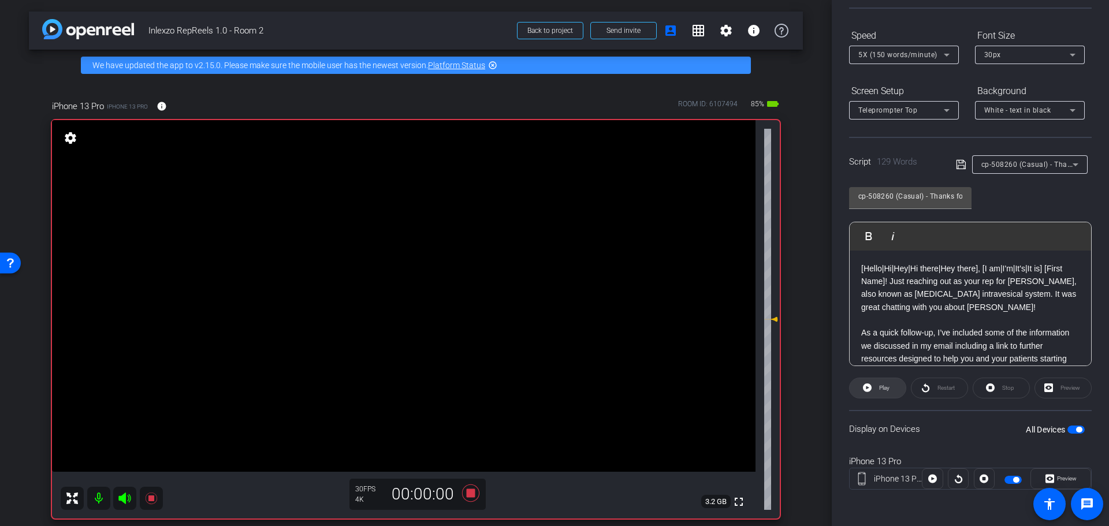
click at [883, 391] on span "Play" at bounding box center [883, 388] width 13 height 16
click at [1056, 473] on span "Preview" at bounding box center [1065, 479] width 23 height 16
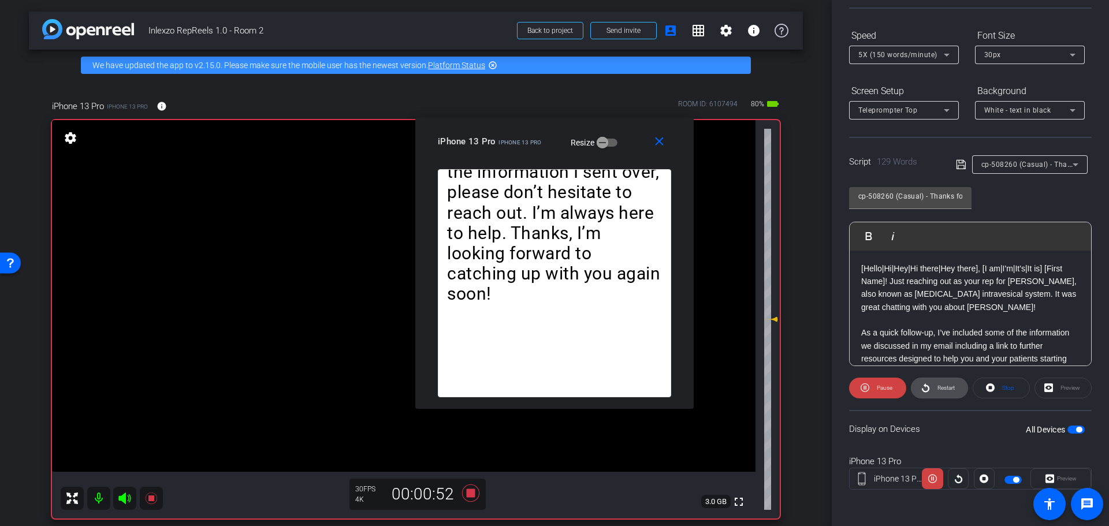
click at [938, 389] on span "Restart" at bounding box center [946, 388] width 17 height 6
click at [663, 140] on mat-icon "close" at bounding box center [659, 142] width 14 height 14
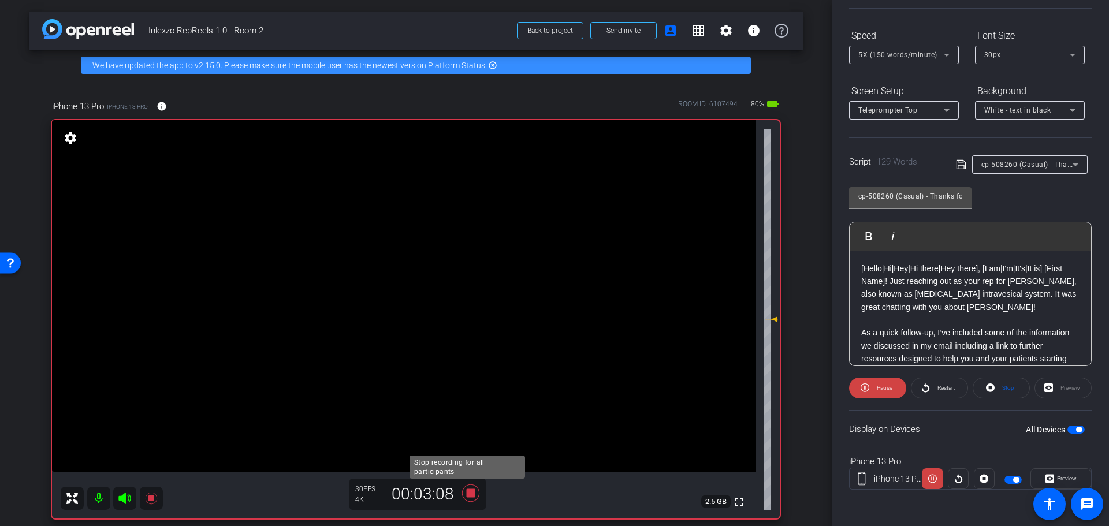
click at [464, 499] on icon at bounding box center [471, 493] width 28 height 21
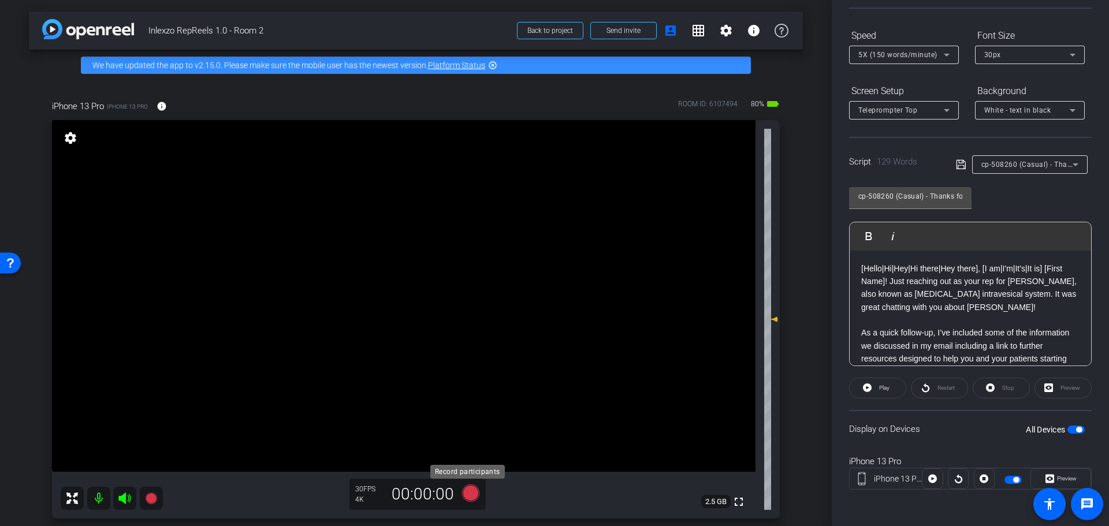
click at [471, 492] on icon at bounding box center [470, 493] width 17 height 17
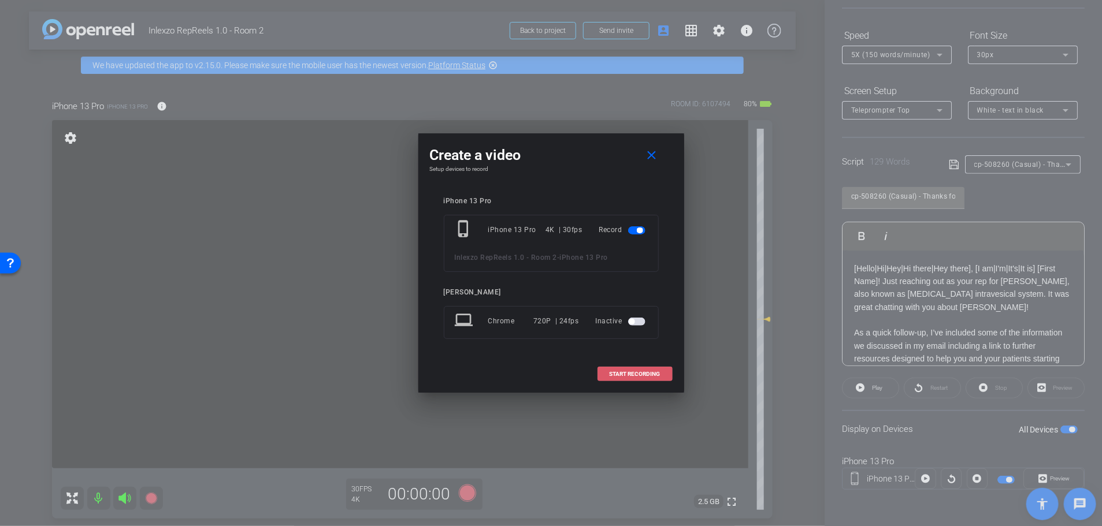
click at [651, 369] on span at bounding box center [635, 375] width 74 height 28
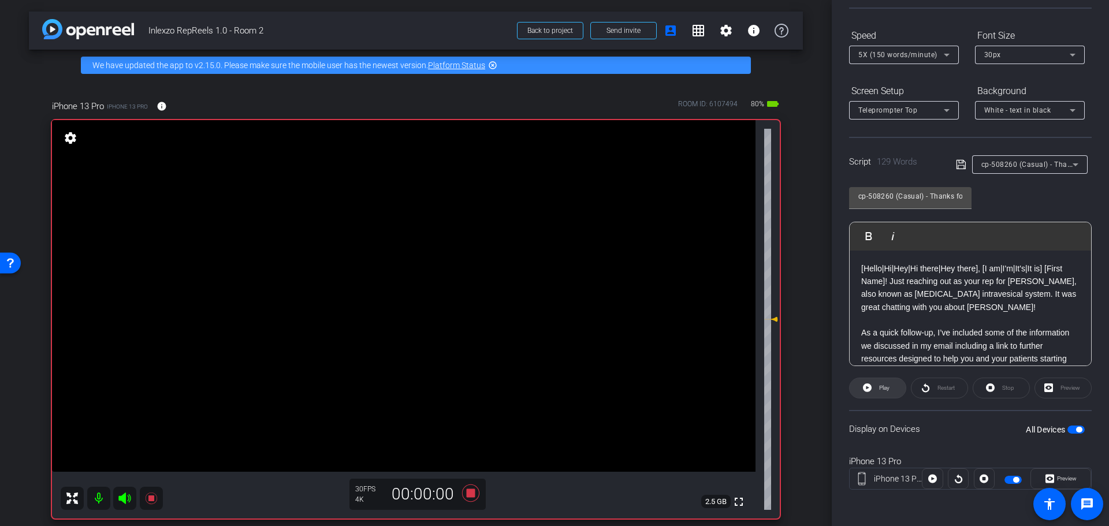
click at [873, 389] on span at bounding box center [878, 388] width 56 height 28
click at [1056, 475] on span "Preview" at bounding box center [1065, 479] width 23 height 16
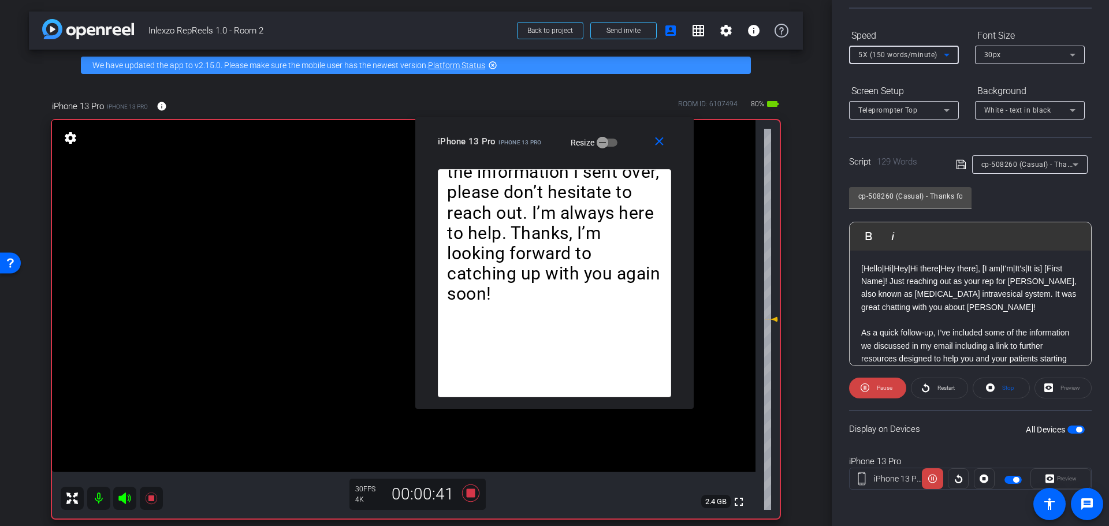
click at [912, 54] on span "5X (150 words/minute)" at bounding box center [898, 55] width 79 height 8
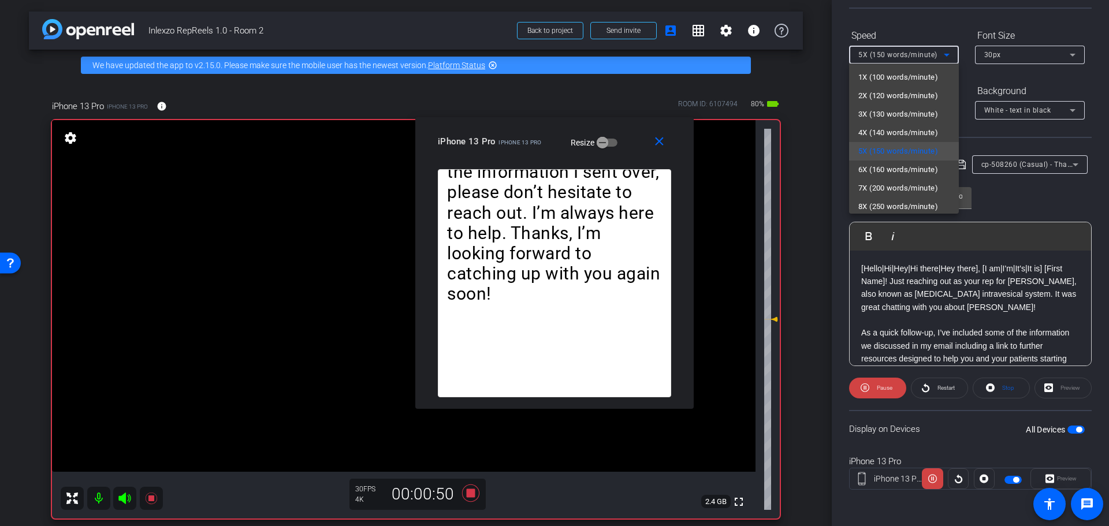
click at [788, 153] on div at bounding box center [554, 263] width 1109 height 526
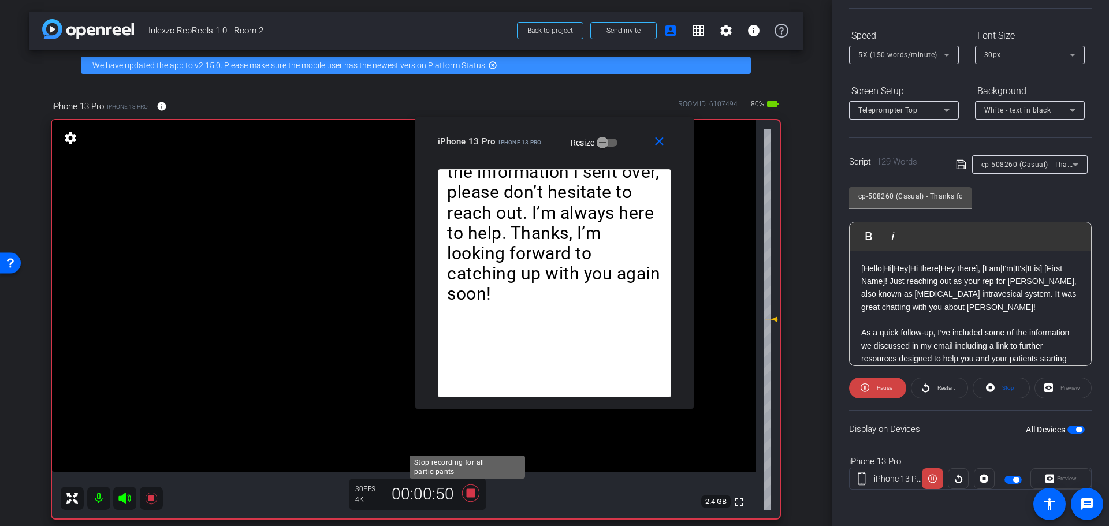
click at [459, 495] on icon at bounding box center [471, 493] width 28 height 21
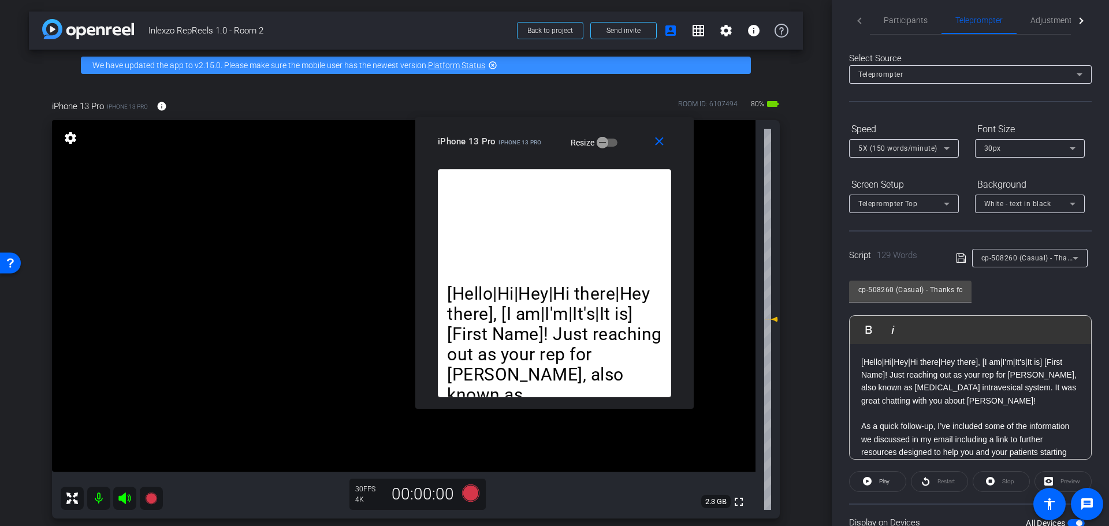
scroll to position [0, 0]
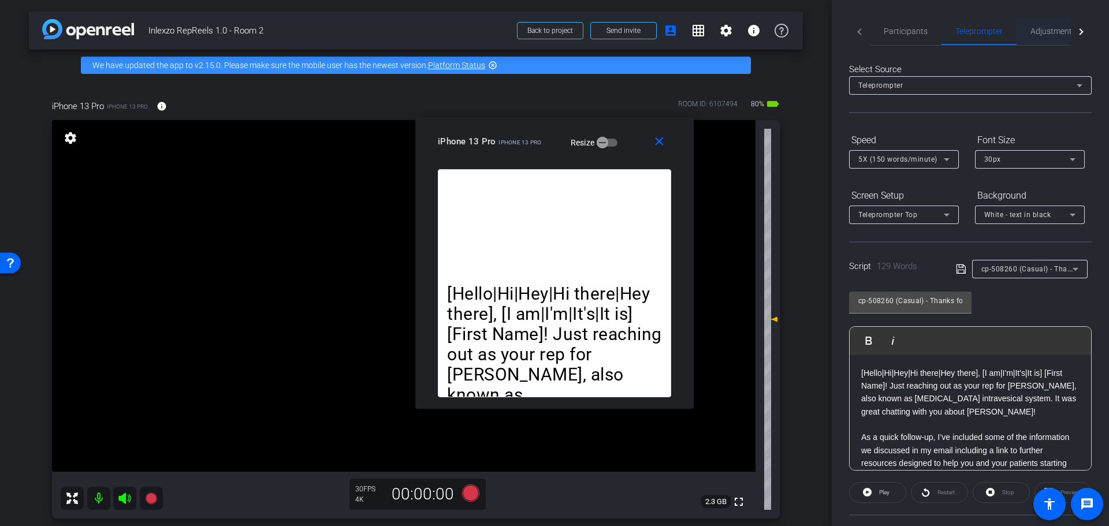
click at [1048, 29] on span "Adjustments" at bounding box center [1054, 31] width 46 height 8
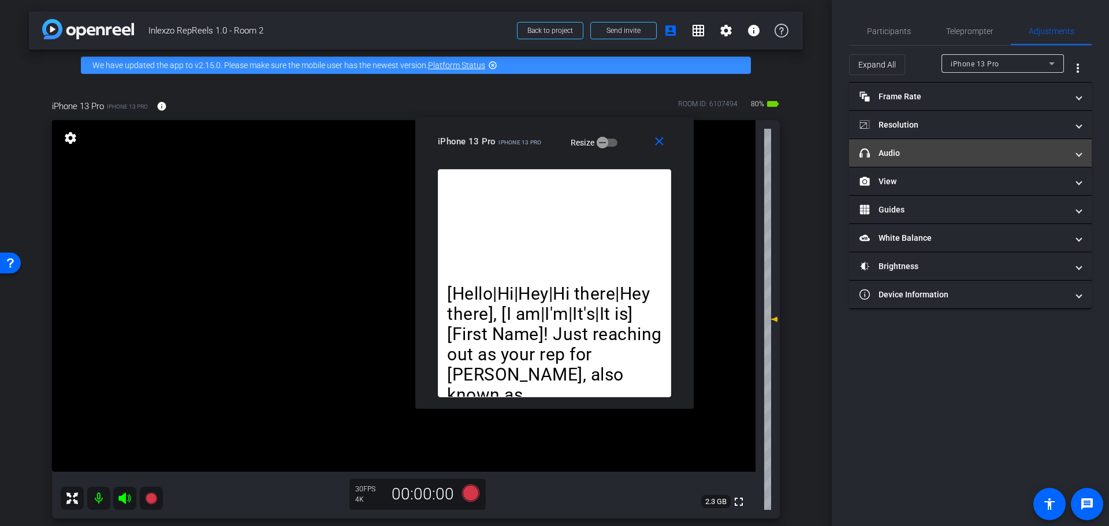
click at [933, 149] on mat-panel-title "headphone icon Audio" at bounding box center [964, 153] width 208 height 12
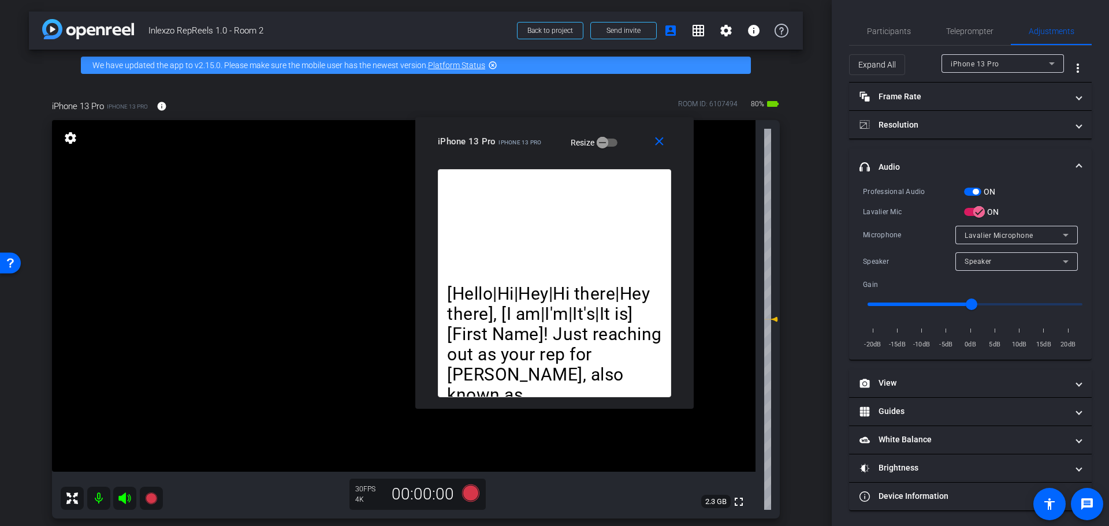
click at [970, 194] on span "button" at bounding box center [972, 192] width 17 height 8
click at [897, 28] on span "Participants" at bounding box center [889, 31] width 44 height 8
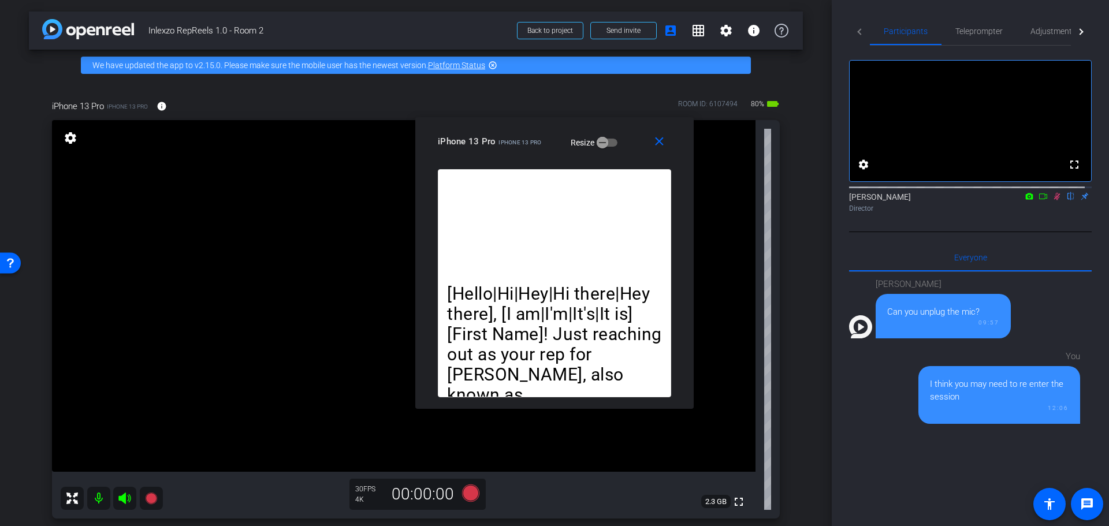
click at [1054, 200] on icon at bounding box center [1057, 197] width 6 height 8
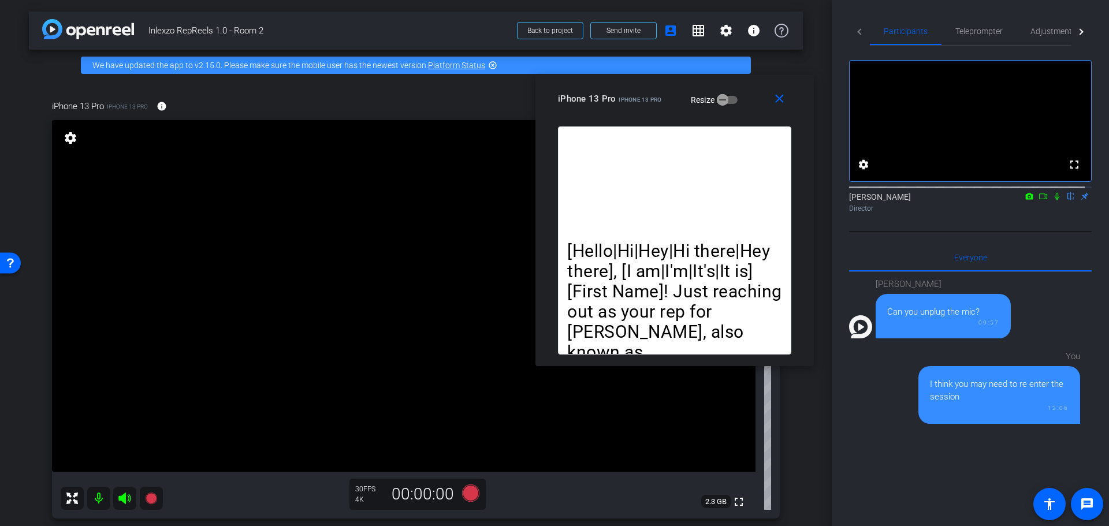
drag, startPoint x: 528, startPoint y: 142, endPoint x: 648, endPoint y: 99, distance: 127.6
click at [648, 99] on span "iPhone 13 Pro" at bounding box center [640, 99] width 43 height 6
click at [974, 42] on span "Teleprompter" at bounding box center [979, 31] width 47 height 28
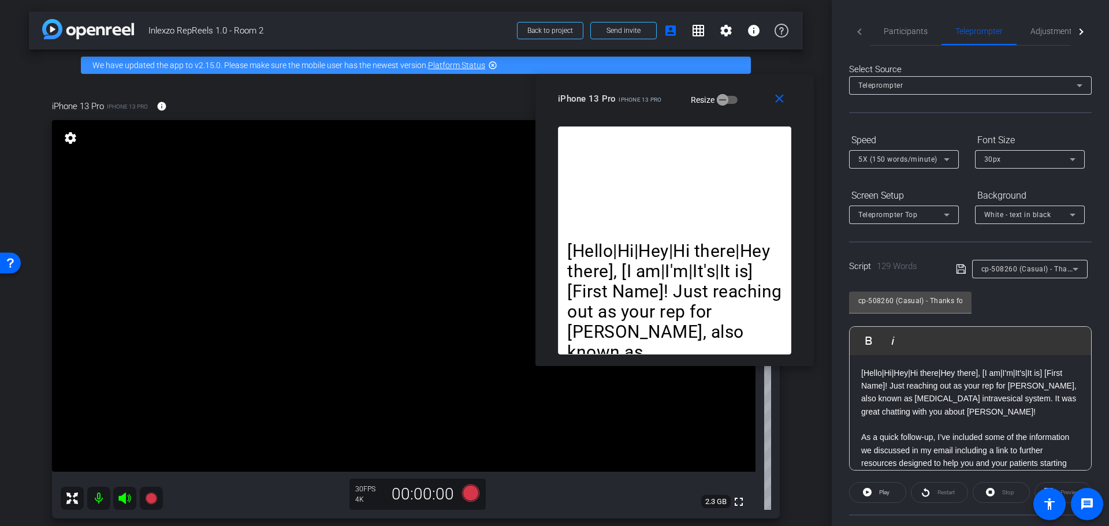
click at [912, 166] on div "5X (150 words/minute)" at bounding box center [904, 159] width 91 height 18
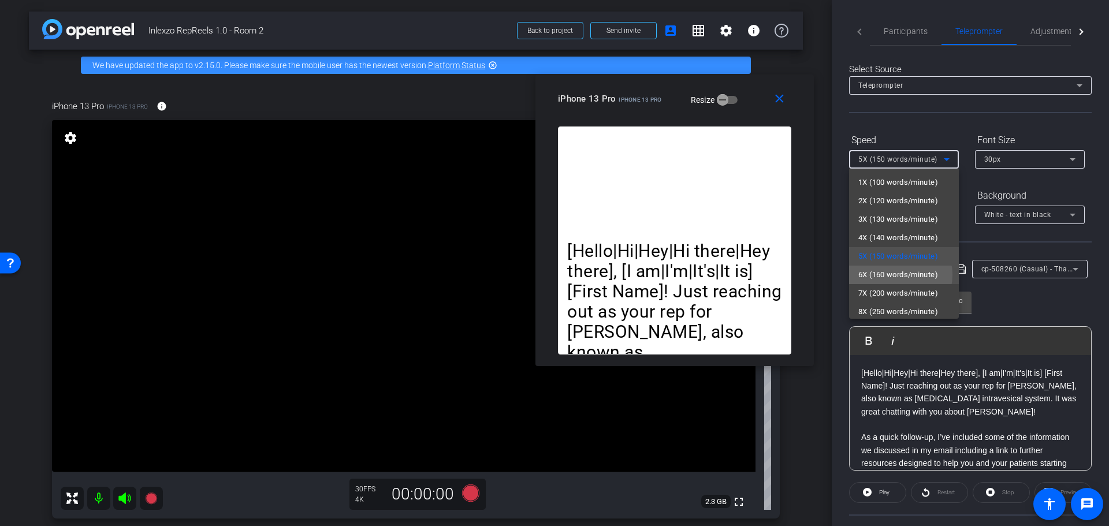
click at [894, 275] on span "6X (160 words/minute)" at bounding box center [899, 275] width 80 height 14
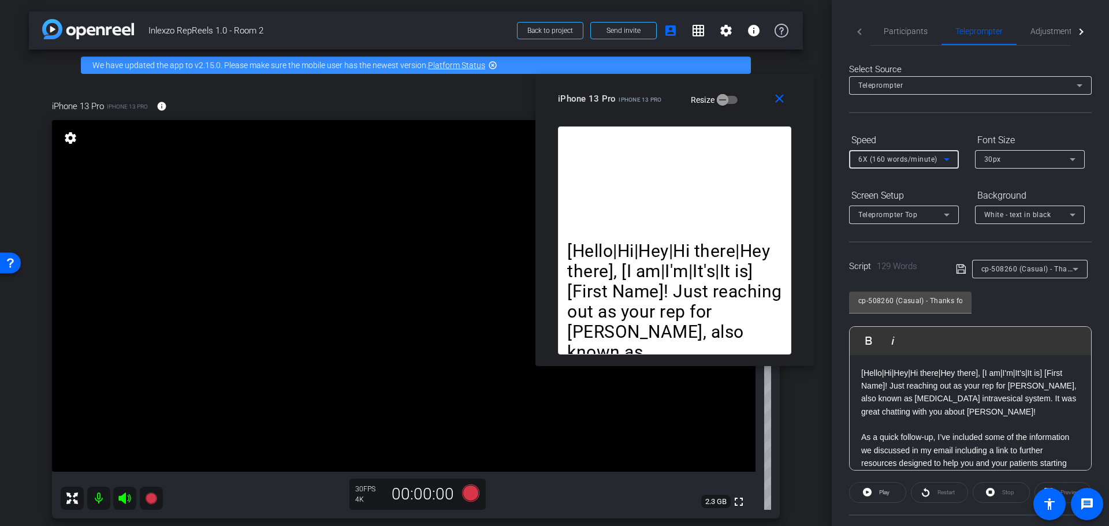
click at [1046, 277] on div "cp-508260 (Casual) - Thanks for Seeing Me" at bounding box center [1030, 269] width 97 height 18
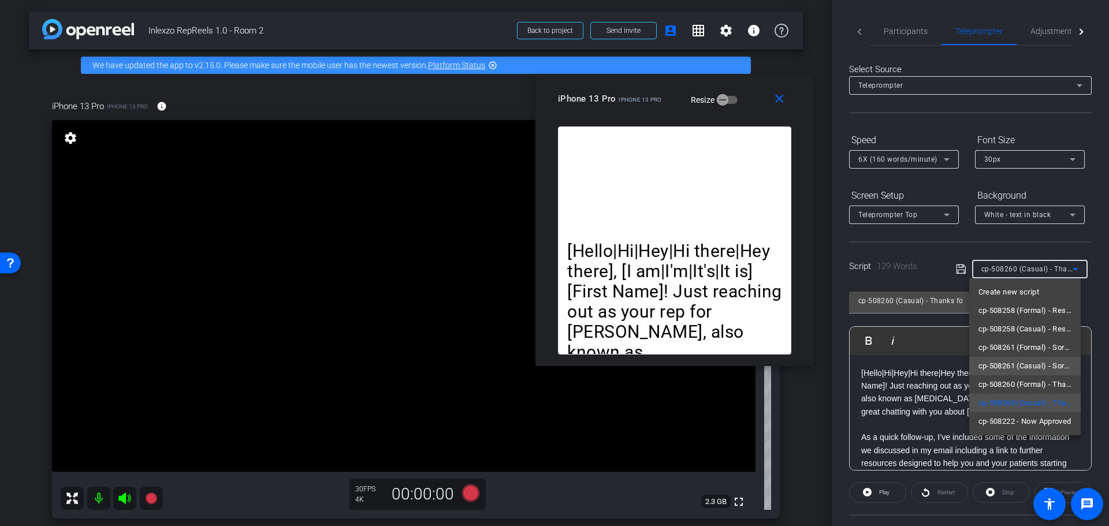
click at [1041, 367] on span "cp-508261 (Casual) - Sorry I Missed You" at bounding box center [1026, 366] width 94 height 14
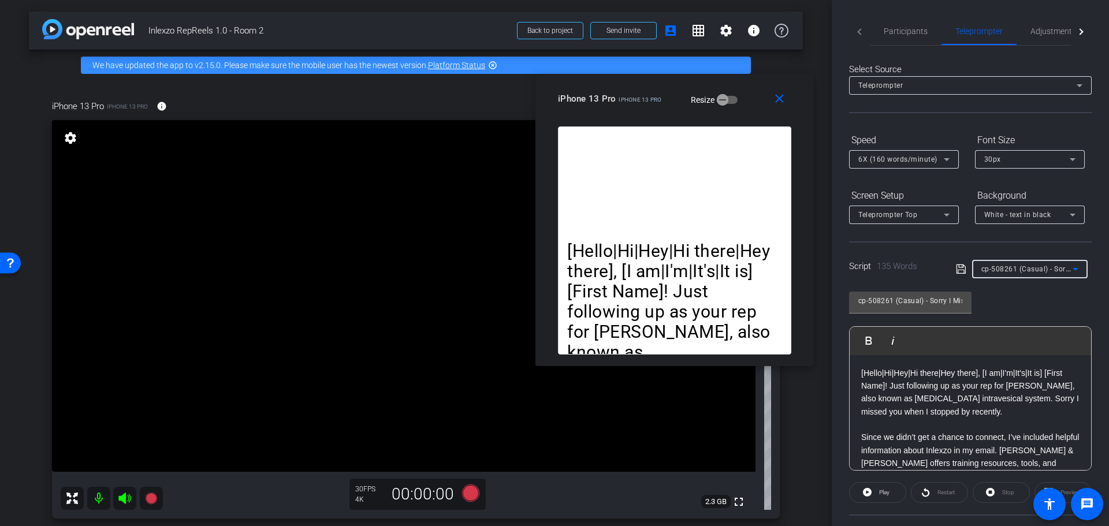
scroll to position [240, 0]
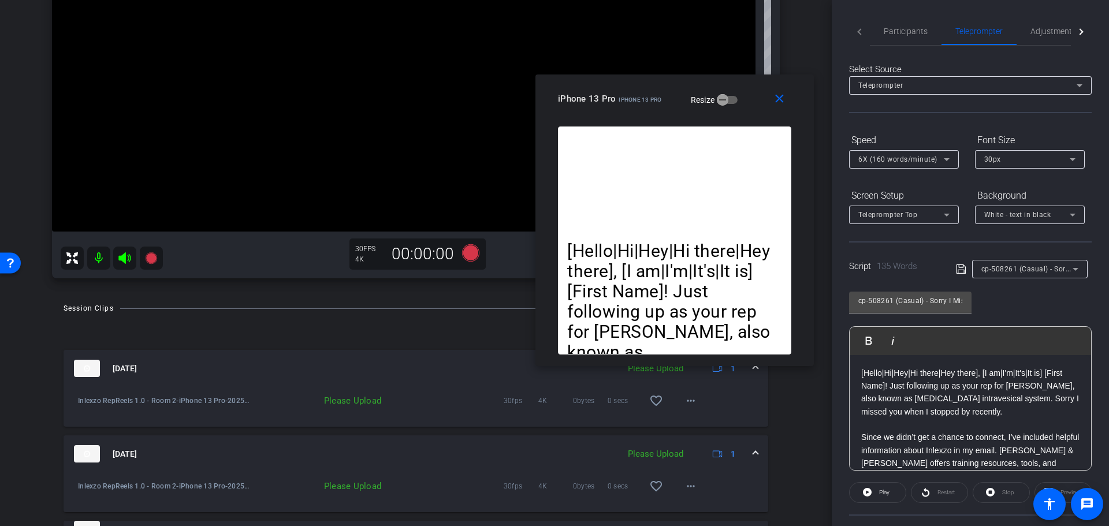
drag, startPoint x: 618, startPoint y: 95, endPoint x: 726, endPoint y: 58, distance: 114.9
click at [662, 91] on div "iPhone 13 Pro iPhone 13 Pro" at bounding box center [610, 98] width 104 height 14
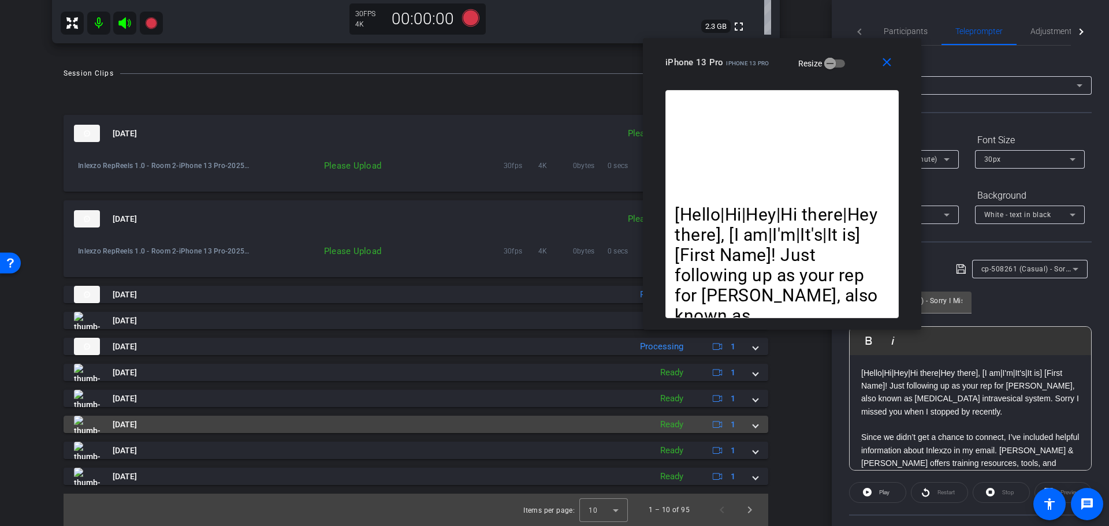
scroll to position [235, 0]
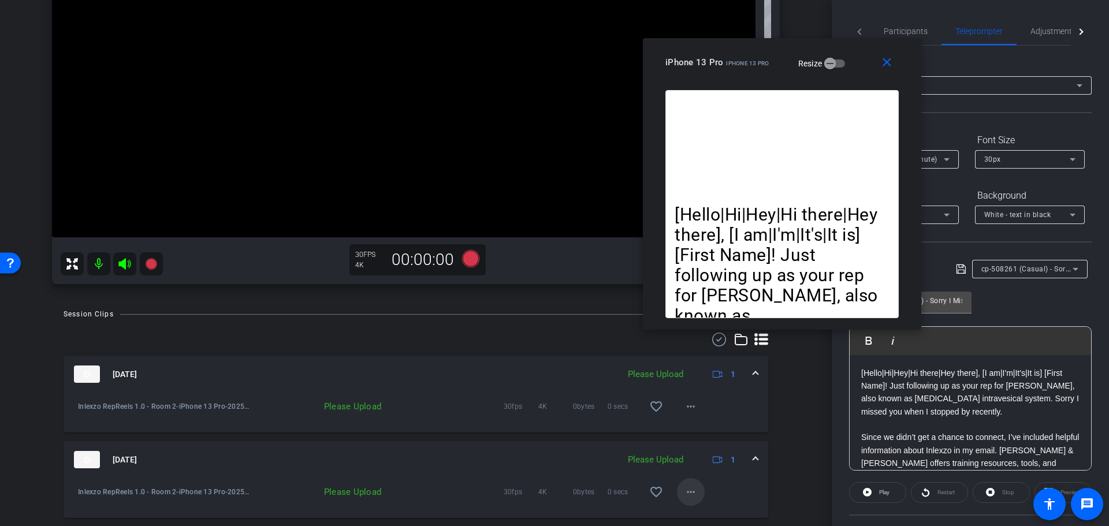
click at [692, 481] on span at bounding box center [691, 492] width 28 height 28
click at [697, 437] on span "Upload" at bounding box center [702, 440] width 46 height 14
click at [687, 408] on mat-icon "more_horiz" at bounding box center [691, 407] width 14 height 14
click at [690, 426] on span "Upload" at bounding box center [702, 431] width 46 height 14
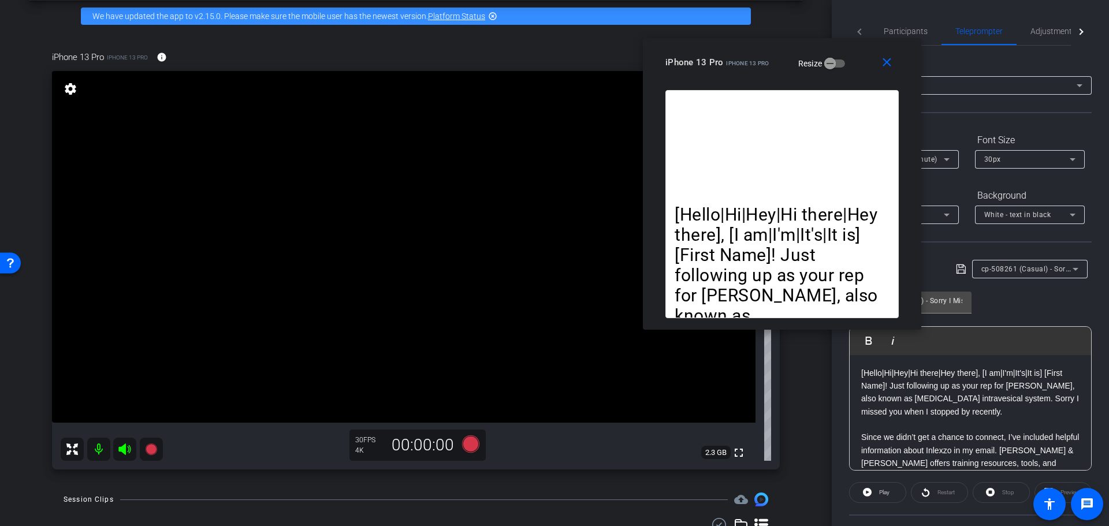
scroll to position [0, 0]
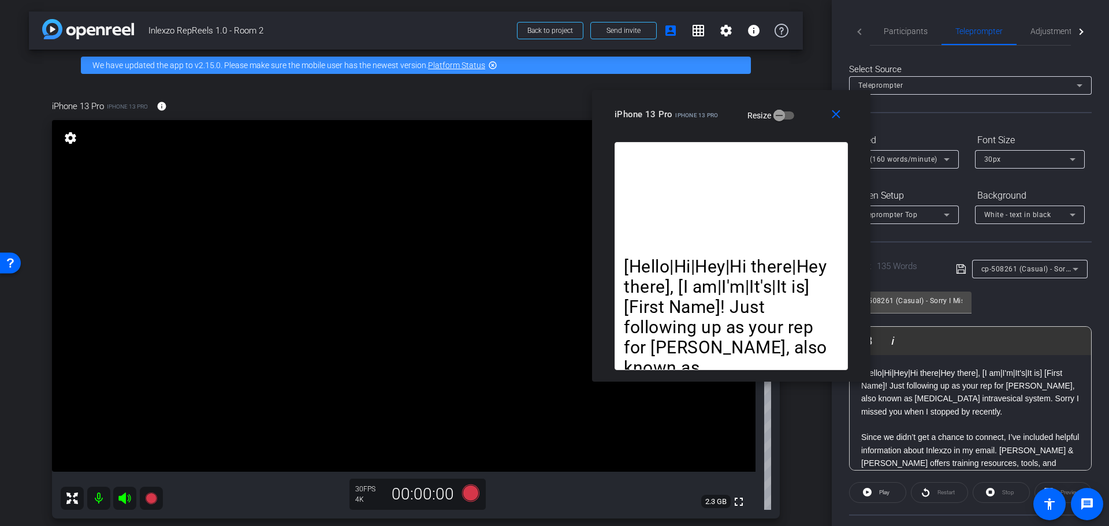
drag, startPoint x: 718, startPoint y: 68, endPoint x: 651, endPoint y: 146, distance: 102.4
click at [651, 125] on div "iPhone 13 Pro iPhone 13 Pro Resize" at bounding box center [736, 114] width 242 height 21
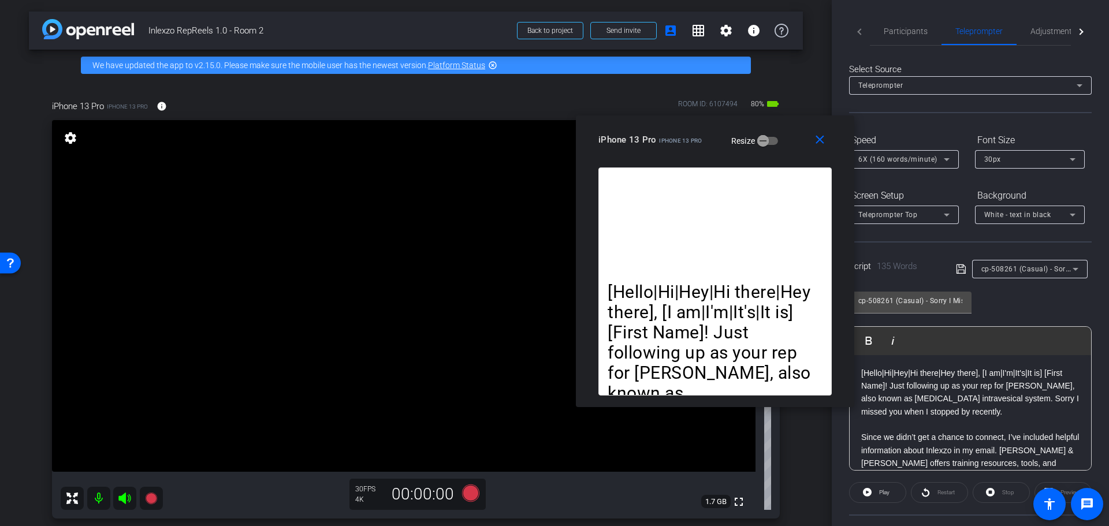
drag, startPoint x: 730, startPoint y: 135, endPoint x: 690, endPoint y: 123, distance: 41.7
click at [731, 135] on label "Resize" at bounding box center [744, 141] width 27 height 12
click at [757, 137] on button "Resize" at bounding box center [767, 141] width 21 height 8
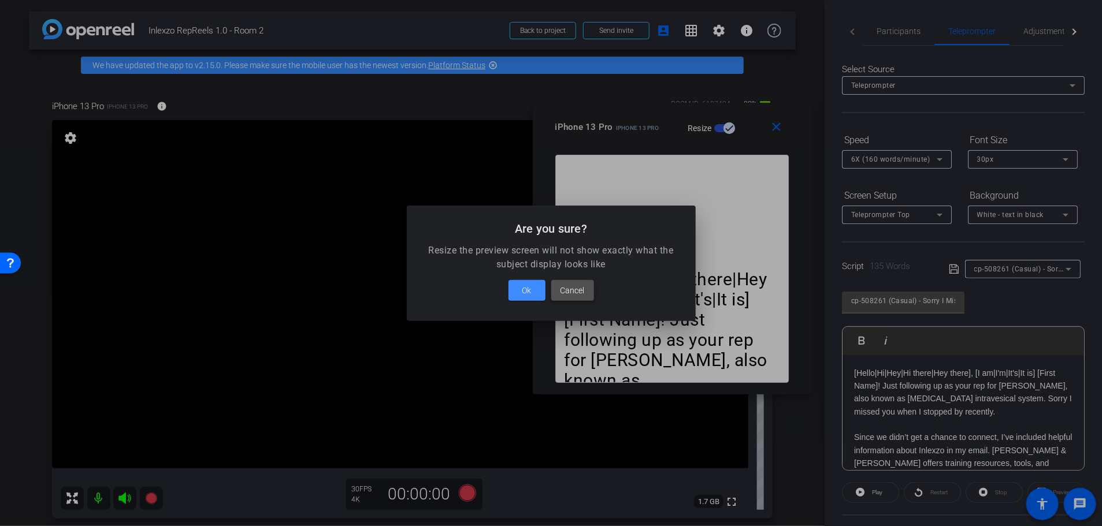
click at [571, 285] on span "Cancel" at bounding box center [572, 291] width 24 height 14
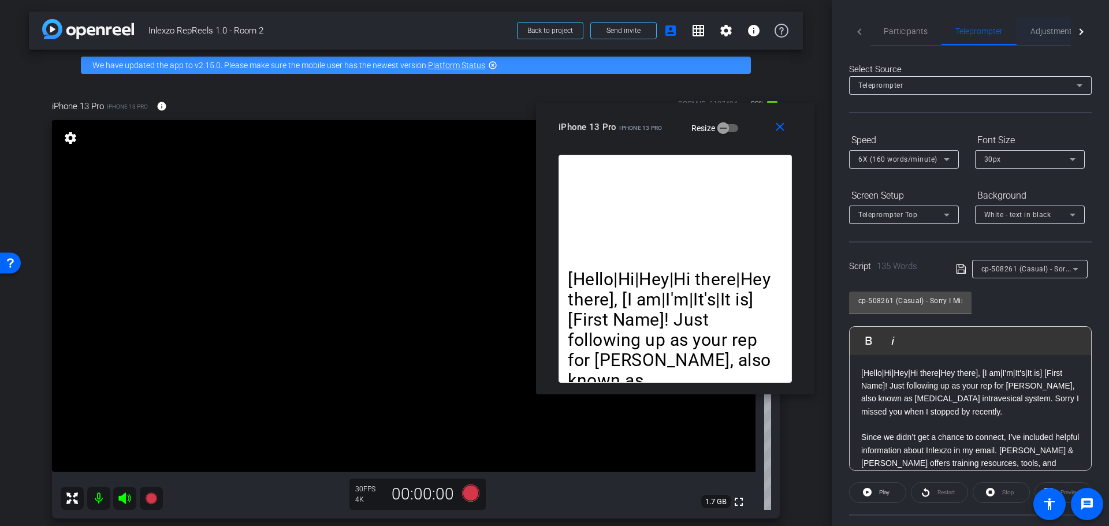
click at [1048, 36] on span "Adjustments" at bounding box center [1054, 31] width 46 height 28
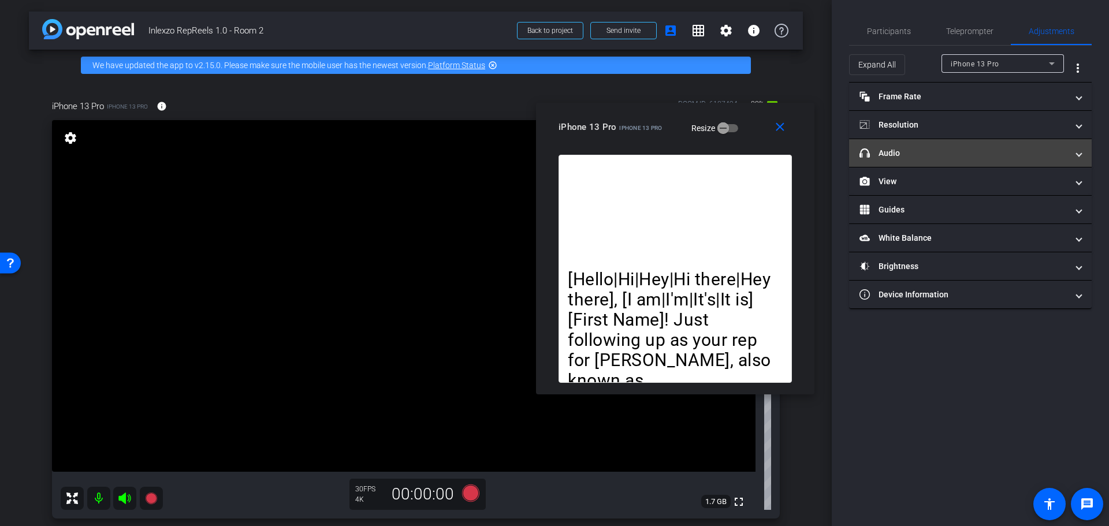
click at [951, 161] on mat-expansion-panel-header "headphone icon Audio" at bounding box center [970, 153] width 243 height 28
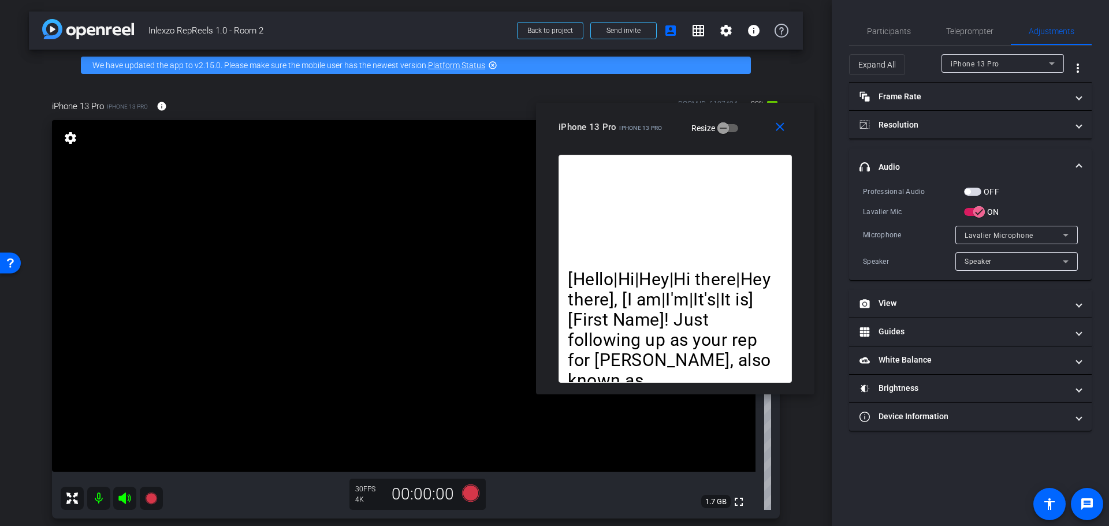
click at [981, 181] on mat-expansion-panel-header "headphone icon Audio" at bounding box center [970, 166] width 243 height 37
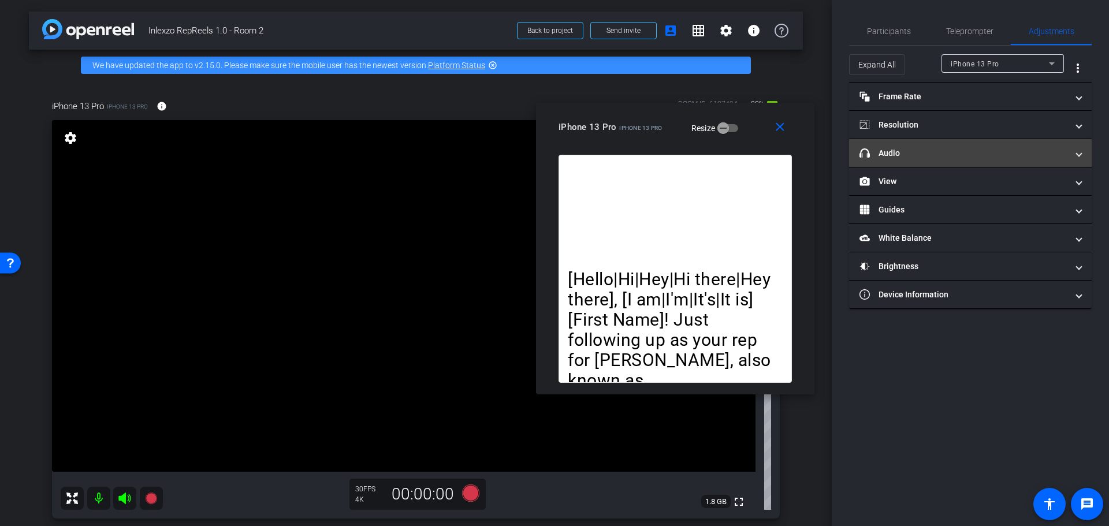
click at [980, 165] on mat-expansion-panel-header "headphone icon Audio" at bounding box center [970, 153] width 243 height 28
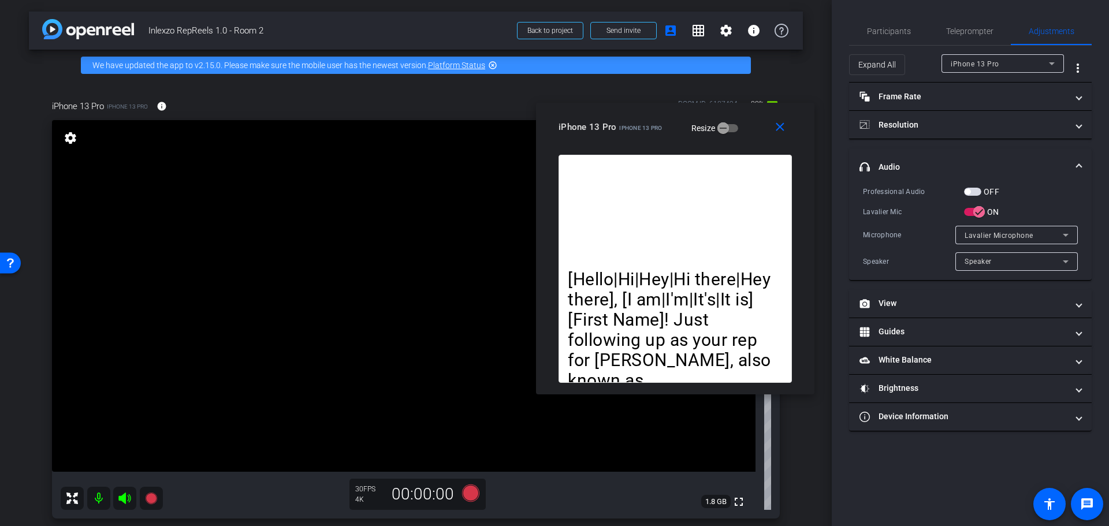
click at [975, 187] on div "OFF" at bounding box center [981, 192] width 35 height 12
click at [965, 195] on span "button" at bounding box center [972, 192] width 17 height 8
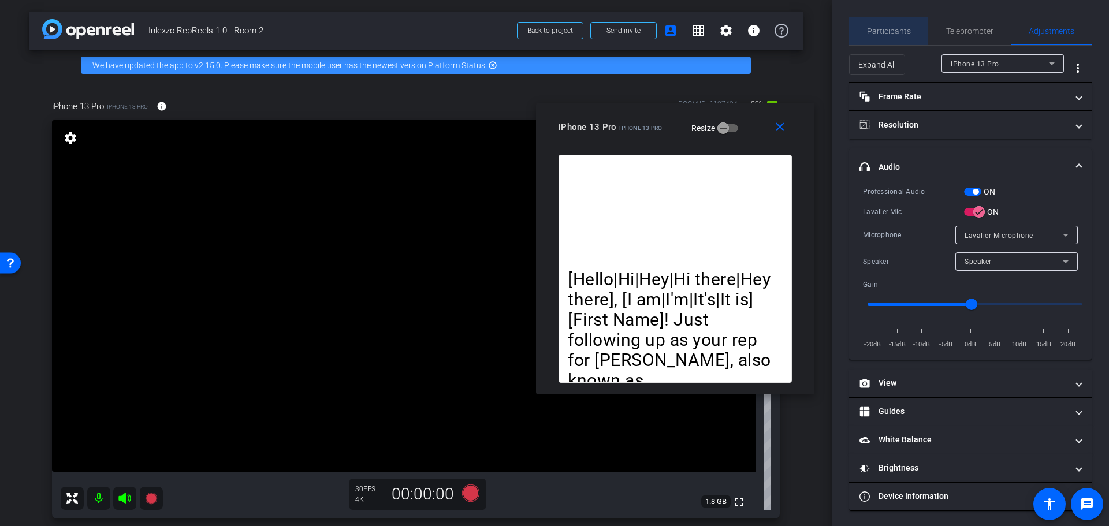
click at [898, 43] on span "Participants" at bounding box center [889, 31] width 44 height 28
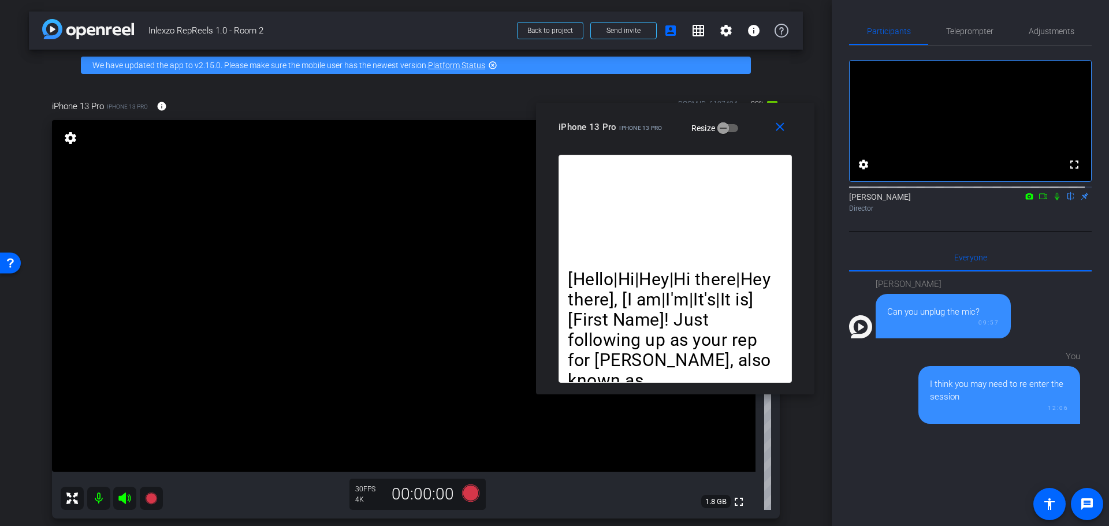
click at [1055, 200] on icon at bounding box center [1057, 197] width 5 height 8
click at [467, 497] on icon at bounding box center [470, 493] width 17 height 17
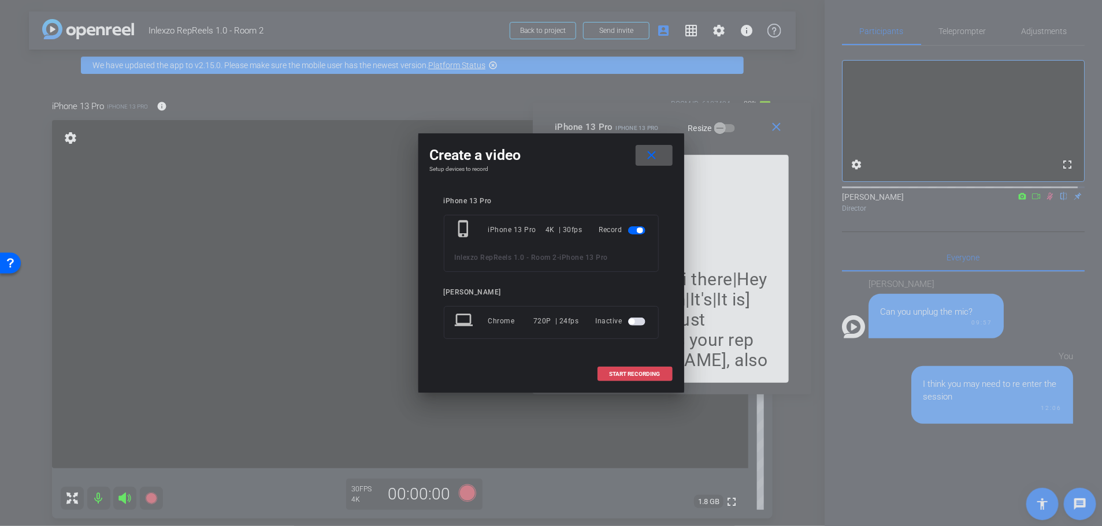
click at [631, 375] on span "START RECORDING" at bounding box center [635, 375] width 51 height 6
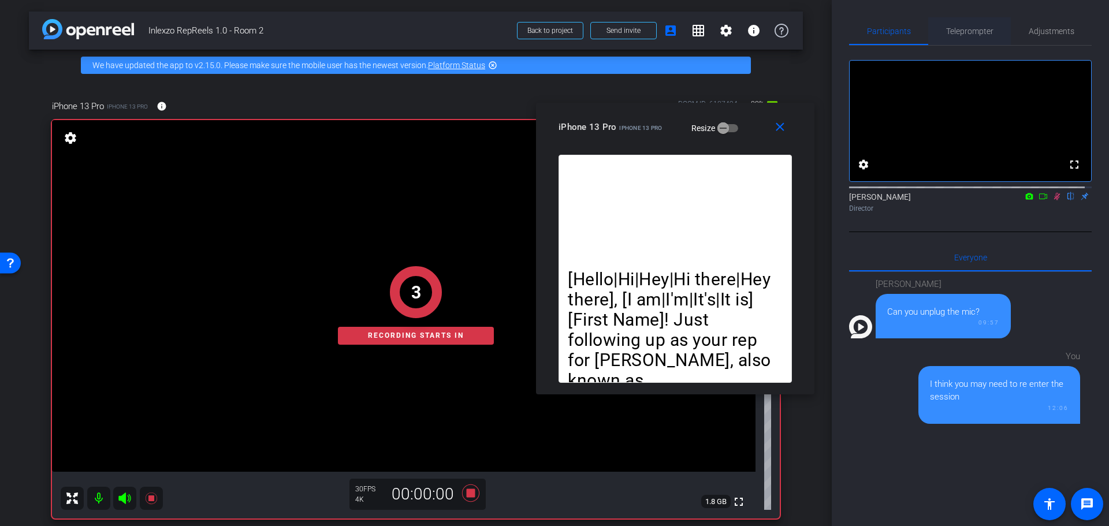
click at [969, 31] on span "Teleprompter" at bounding box center [969, 31] width 47 height 8
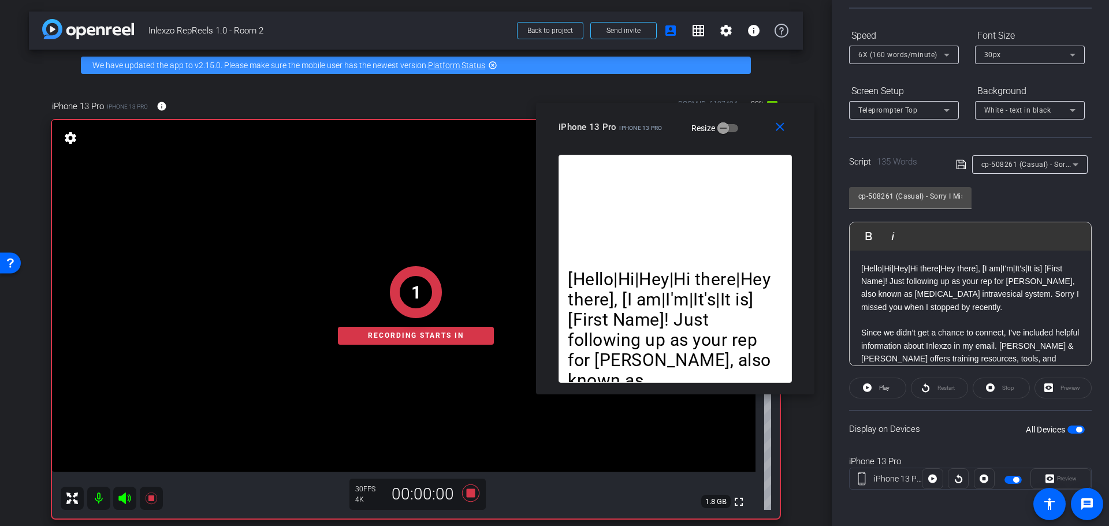
scroll to position [120, 0]
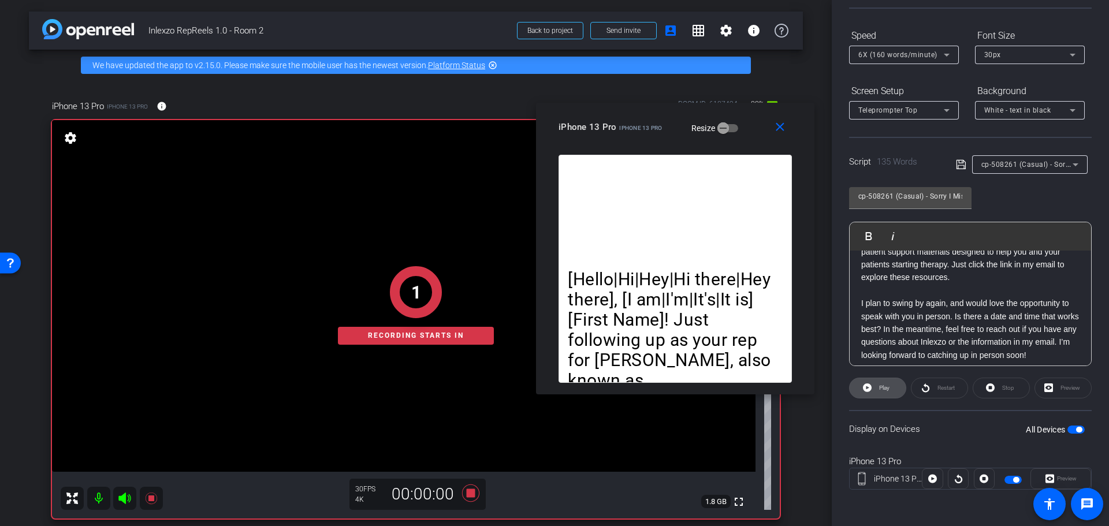
click at [877, 389] on span "Play" at bounding box center [883, 388] width 13 height 16
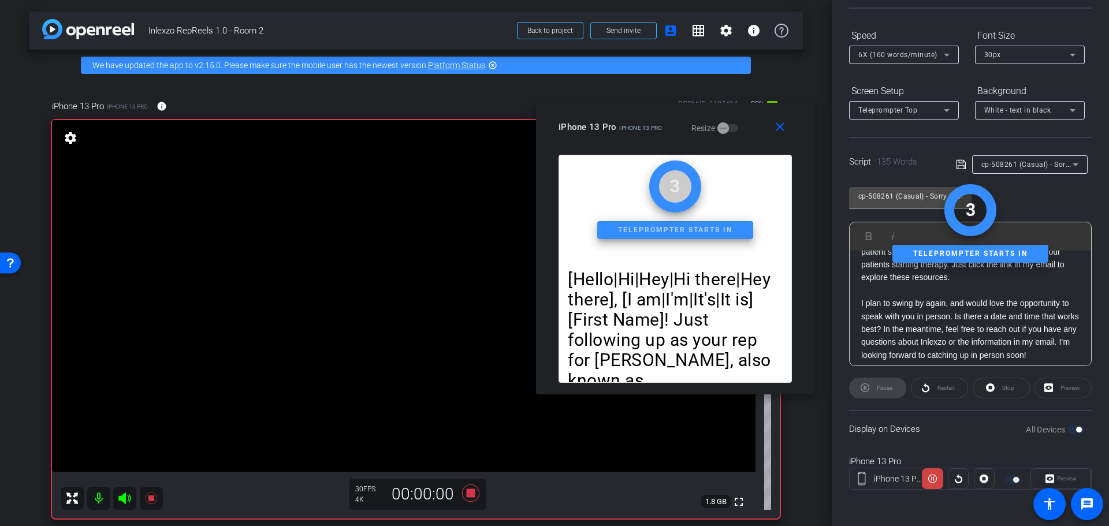
click at [1053, 474] on div "Preview" at bounding box center [1061, 479] width 61 height 21
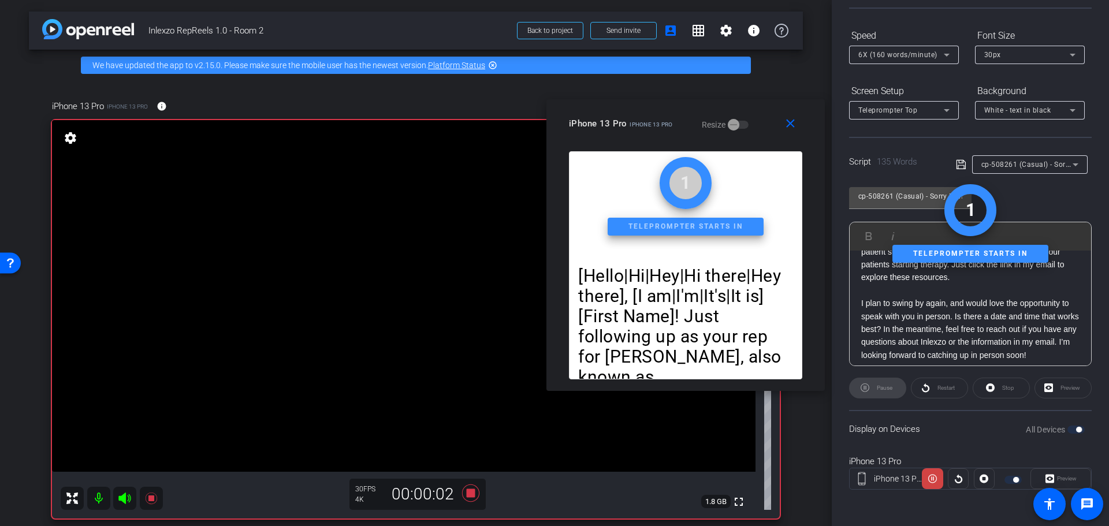
drag, startPoint x: 622, startPoint y: 124, endPoint x: 633, endPoint y: 119, distance: 12.7
click at [633, 121] on span "iPhone 13 Pro" at bounding box center [651, 124] width 43 height 6
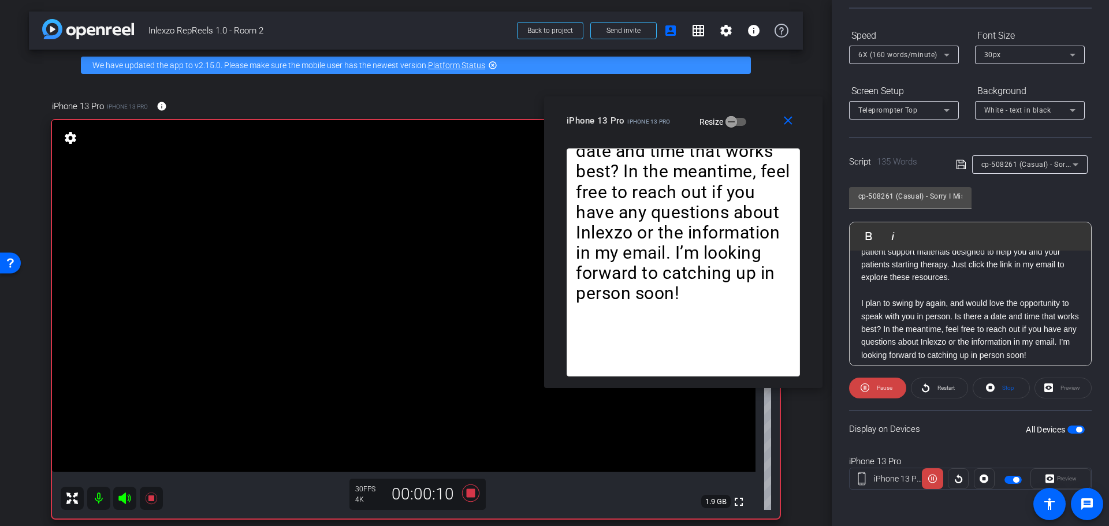
click at [647, 126] on div "iPhone 13 Pro iPhone 13 Pro" at bounding box center [619, 120] width 104 height 14
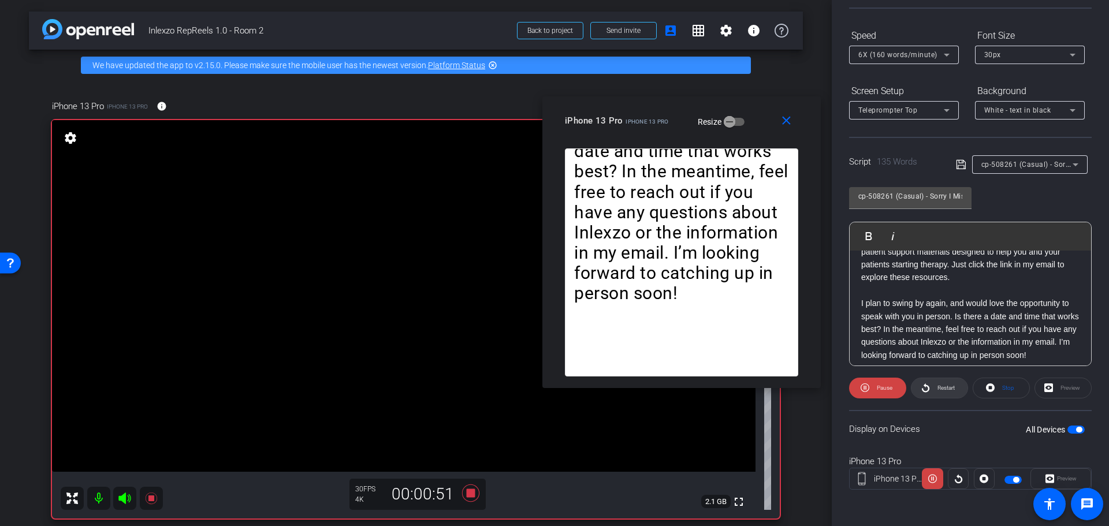
click at [938, 390] on span "Restart" at bounding box center [946, 388] width 17 height 6
click at [940, 394] on span "Restart" at bounding box center [945, 388] width 20 height 16
click at [792, 128] on span at bounding box center [788, 121] width 37 height 28
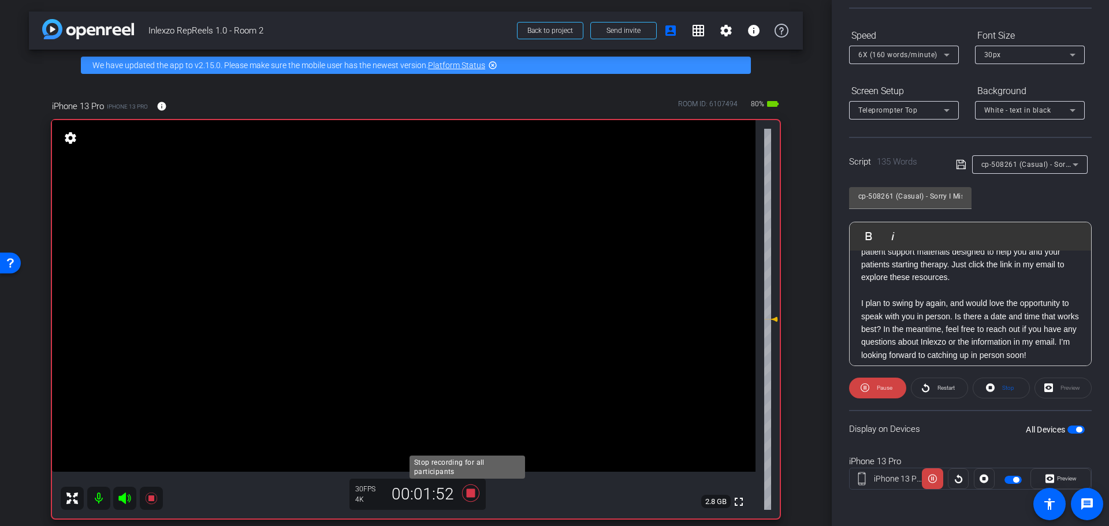
click at [462, 499] on icon at bounding box center [471, 493] width 28 height 21
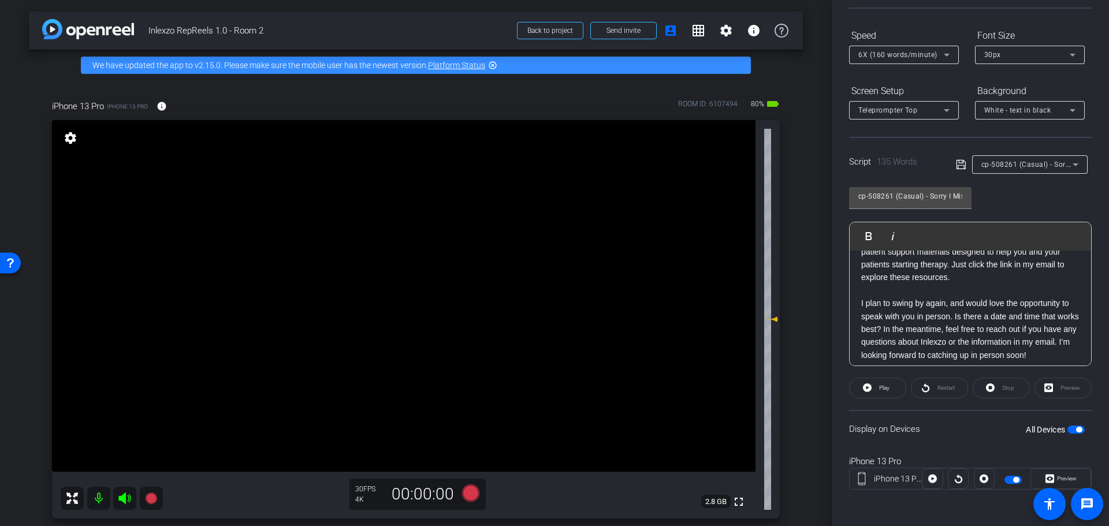
scroll to position [0, 0]
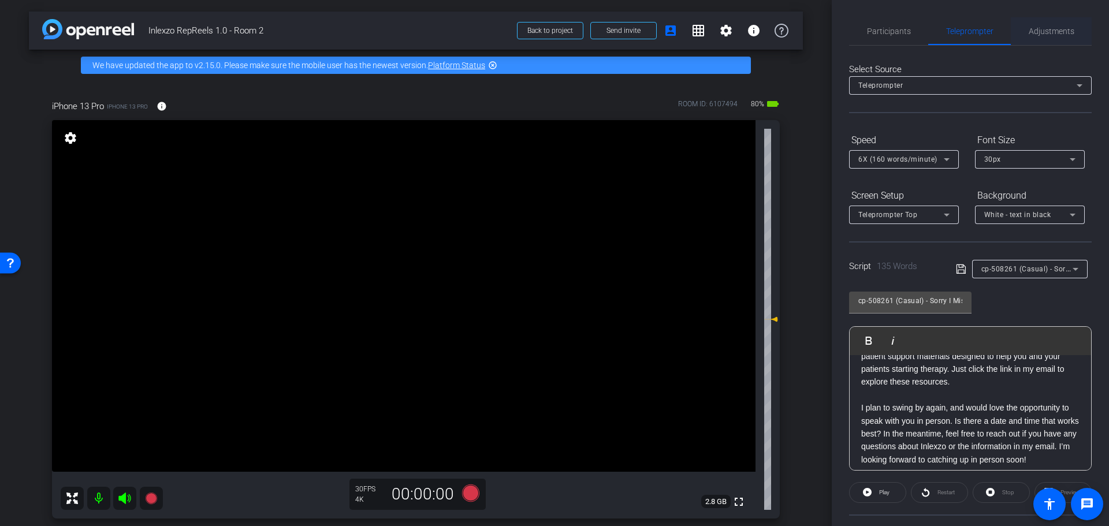
click at [1041, 39] on span "Adjustments" at bounding box center [1052, 31] width 46 height 28
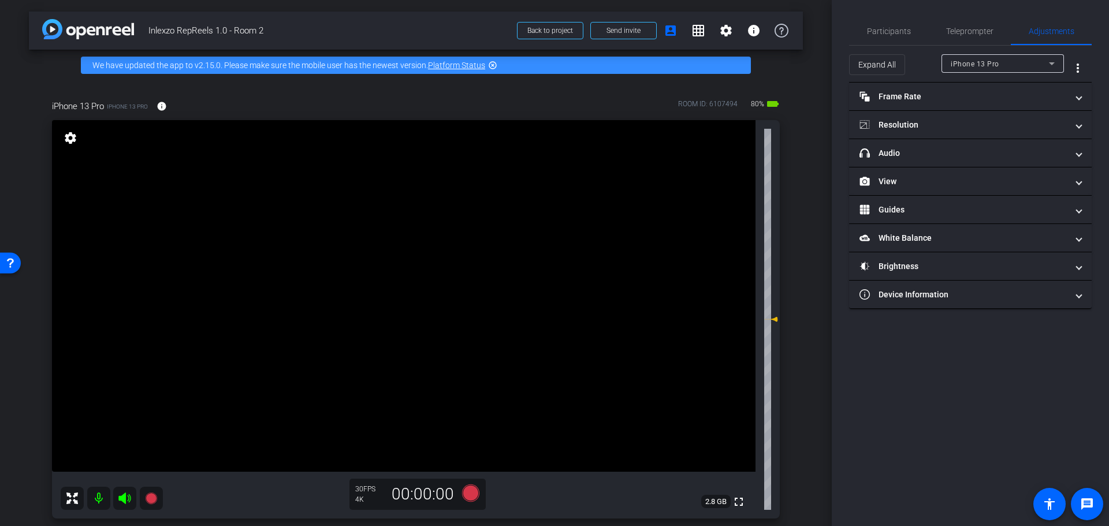
drag, startPoint x: 905, startPoint y: 161, endPoint x: 959, endPoint y: 189, distance: 60.5
click at [907, 161] on mat-expansion-panel-header "headphone icon Audio" at bounding box center [970, 153] width 243 height 28
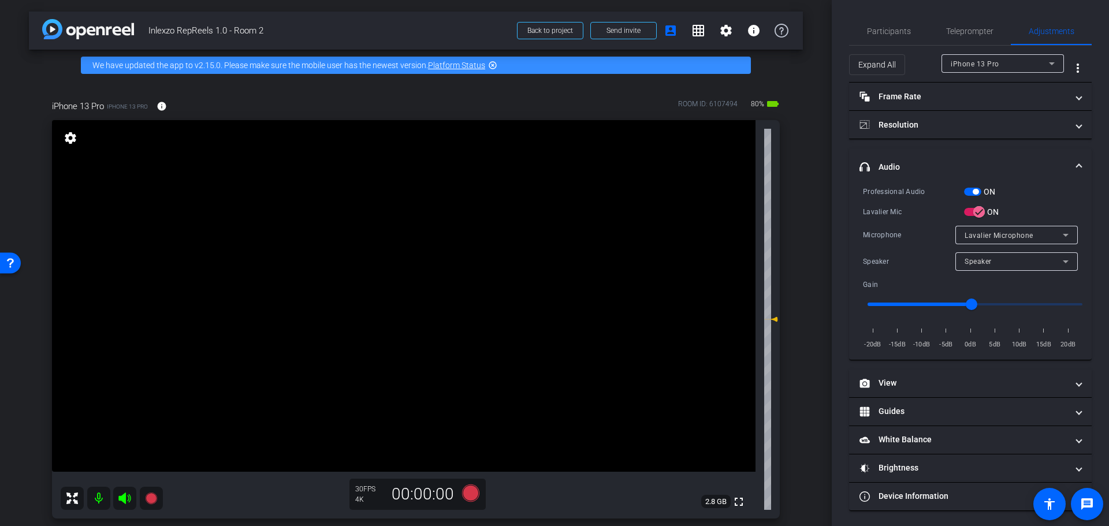
click at [970, 195] on span "button" at bounding box center [972, 192] width 17 height 8
click at [905, 23] on span "Participants" at bounding box center [889, 31] width 44 height 28
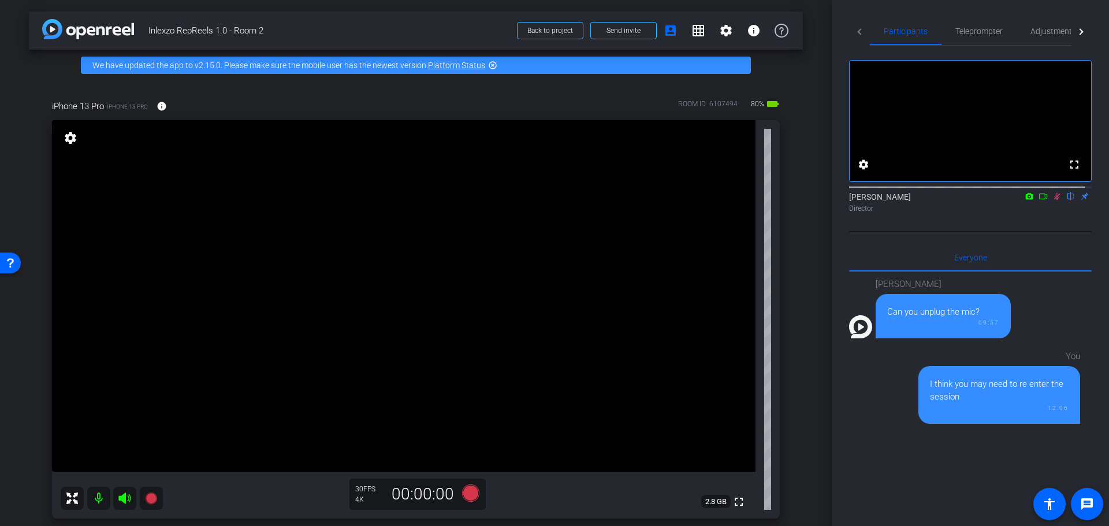
click at [1054, 200] on icon at bounding box center [1057, 197] width 6 height 8
click at [991, 31] on span "Teleprompter" at bounding box center [979, 31] width 47 height 8
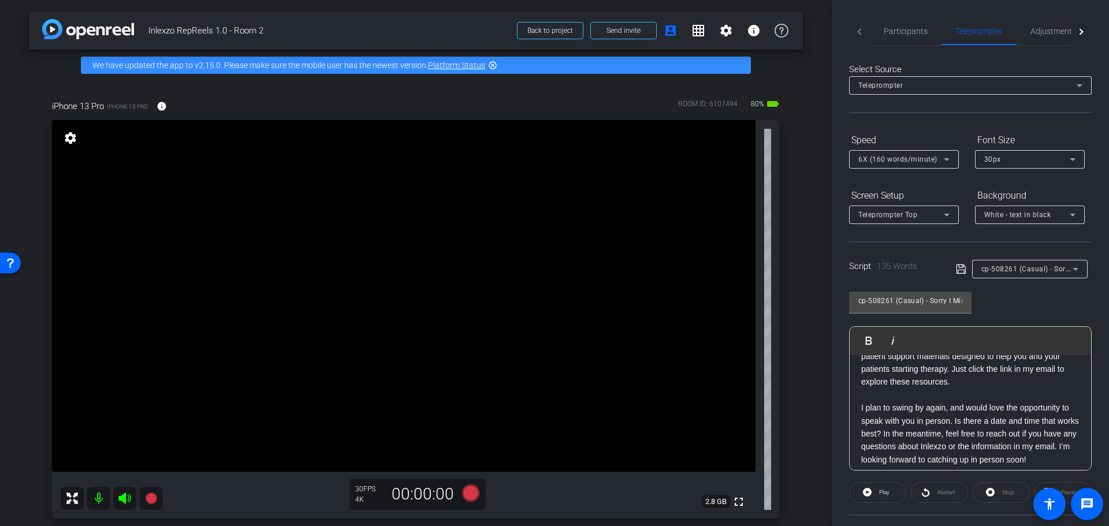
click at [909, 169] on div at bounding box center [904, 175] width 110 height 13
click at [911, 164] on div "6X (160 words/minute)" at bounding box center [902, 159] width 86 height 14
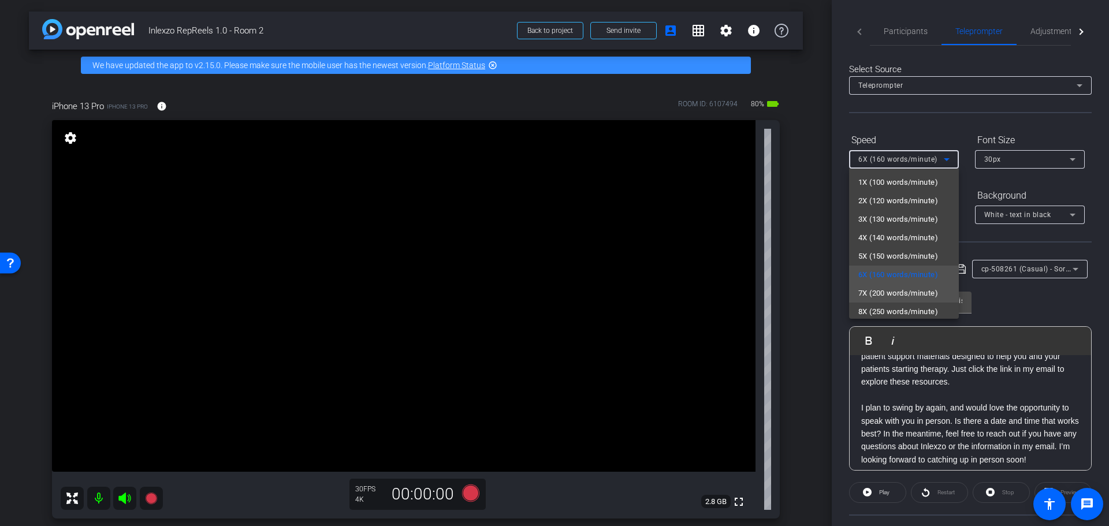
scroll to position [25, 0]
click at [895, 270] on span "7X (200 words/minute)" at bounding box center [899, 268] width 80 height 14
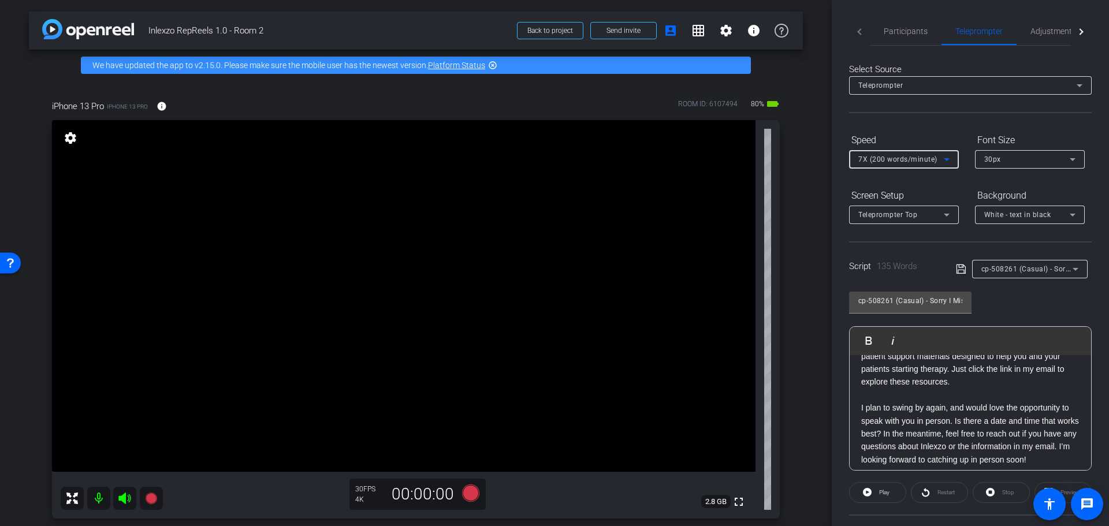
click at [941, 109] on div "Select Source Teleprompter" at bounding box center [970, 88] width 243 height 50
click at [1042, 28] on span "Adjustments" at bounding box center [1054, 31] width 46 height 8
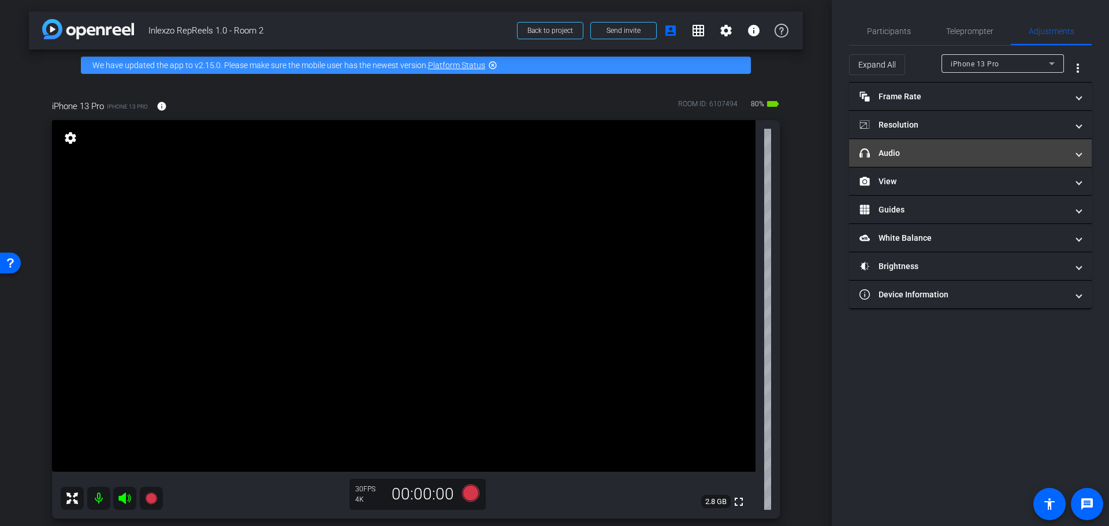
click at [933, 155] on mat-panel-title "headphone icon Audio" at bounding box center [964, 153] width 208 height 12
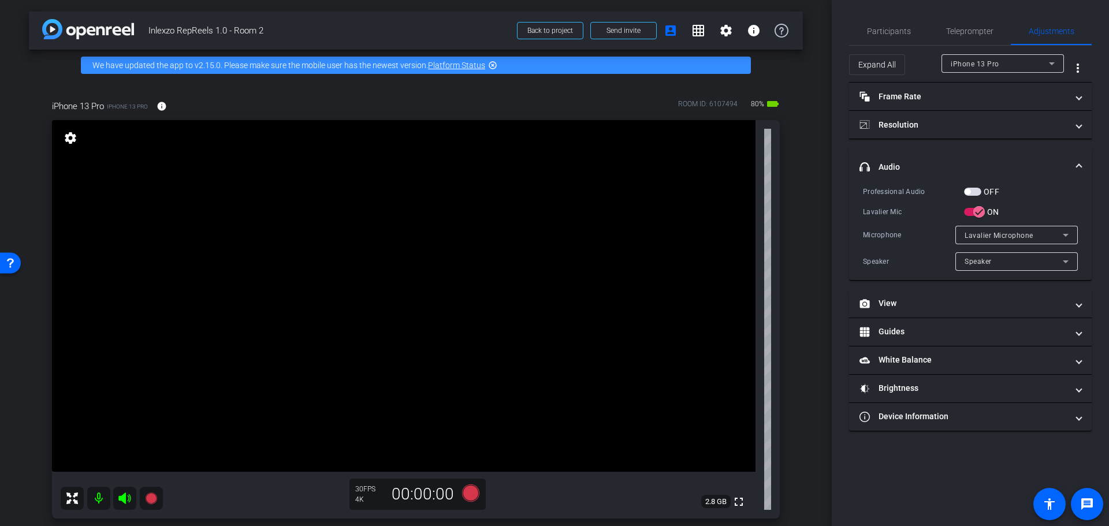
click at [978, 194] on span "button" at bounding box center [972, 192] width 17 height 8
click at [898, 31] on span "Participants" at bounding box center [889, 31] width 44 height 8
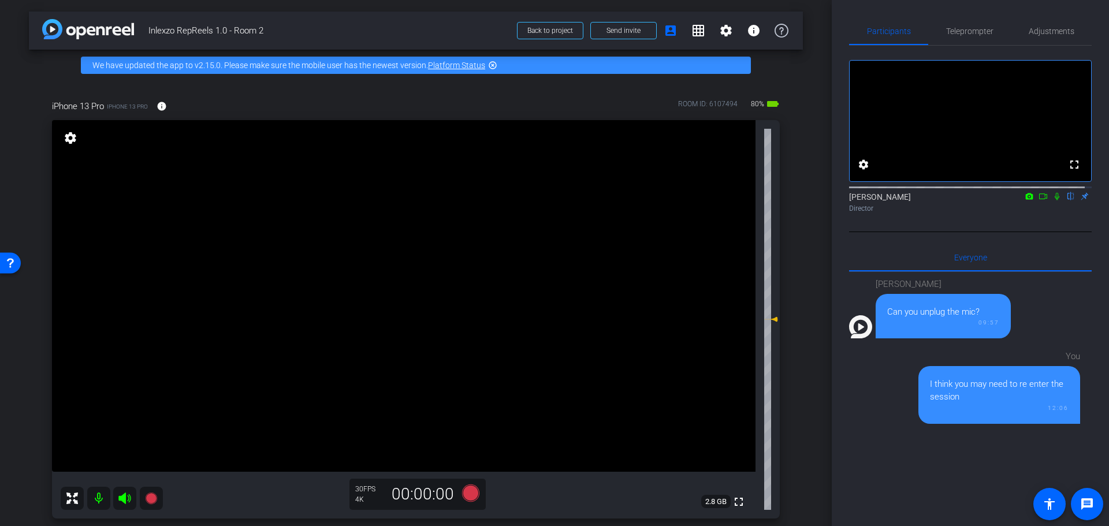
click at [1047, 213] on div "[PERSON_NAME] flip Director" at bounding box center [970, 202] width 243 height 23
drag, startPoint x: 1049, startPoint y: 205, endPoint x: 1053, endPoint y: 213, distance: 9.3
click at [1053, 200] on icon at bounding box center [1057, 196] width 9 height 8
click at [467, 496] on icon at bounding box center [470, 493] width 17 height 17
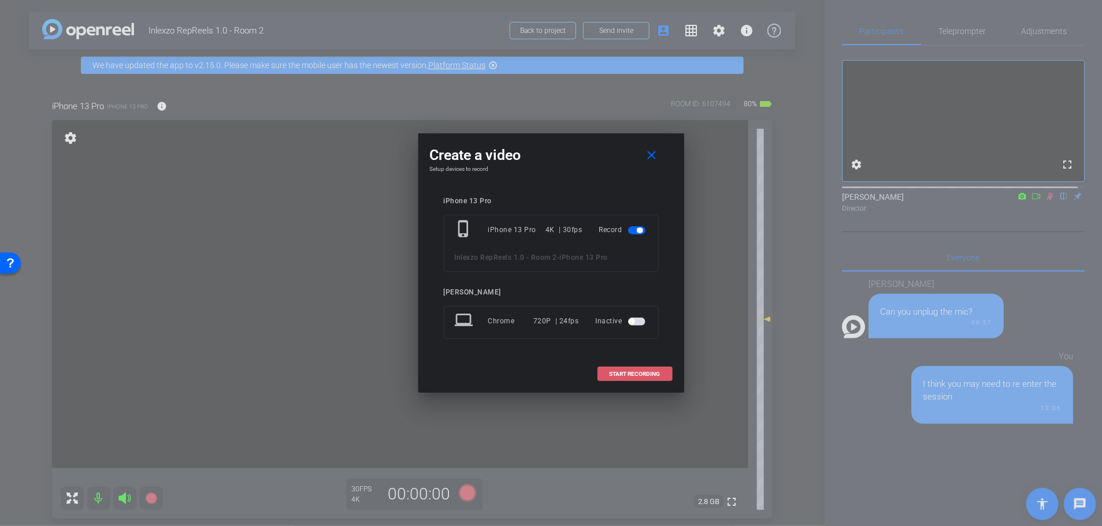
click at [622, 372] on span "START RECORDING" at bounding box center [635, 375] width 51 height 6
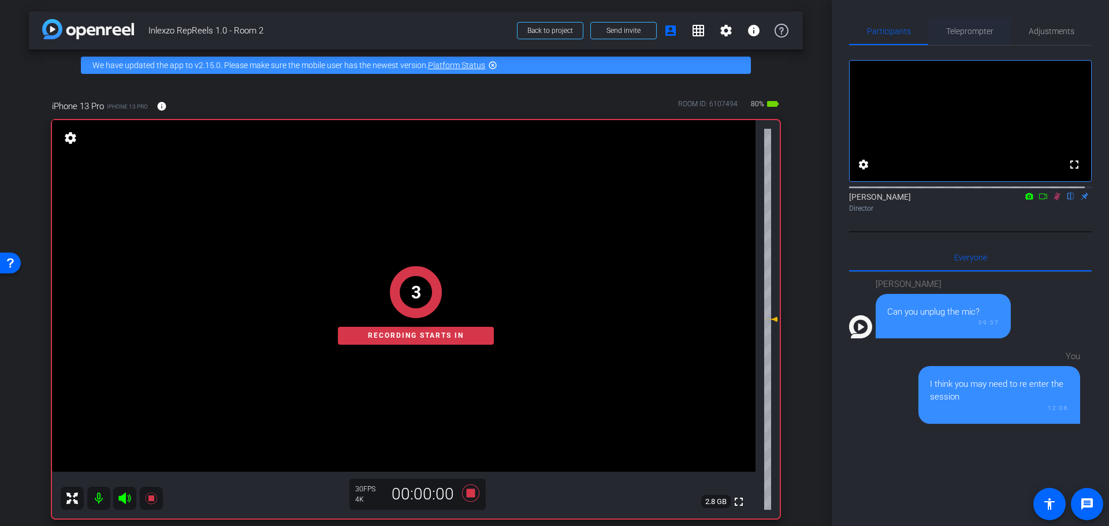
click at [982, 30] on span "Teleprompter" at bounding box center [969, 31] width 47 height 8
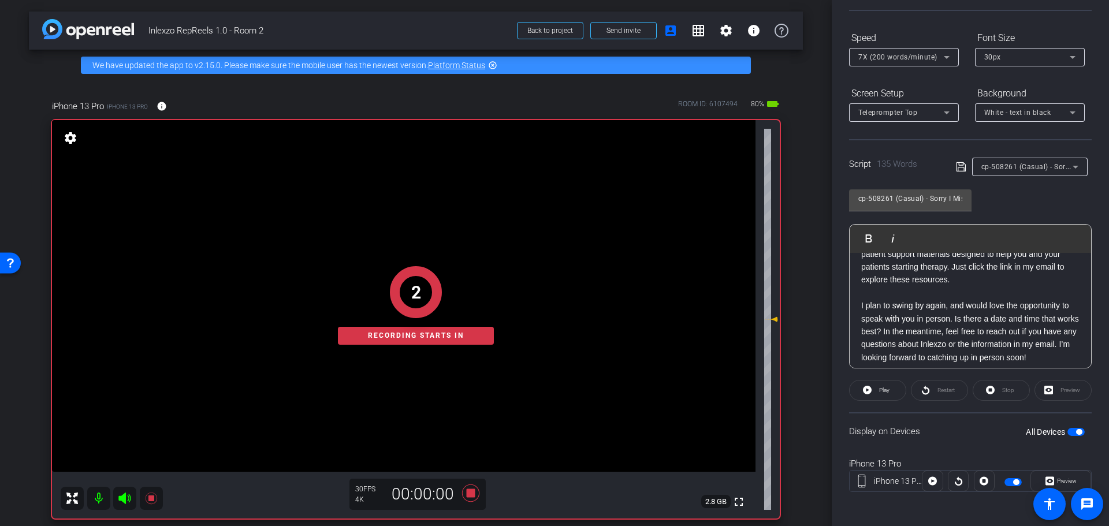
scroll to position [105, 0]
click at [882, 385] on span "Play" at bounding box center [884, 388] width 10 height 6
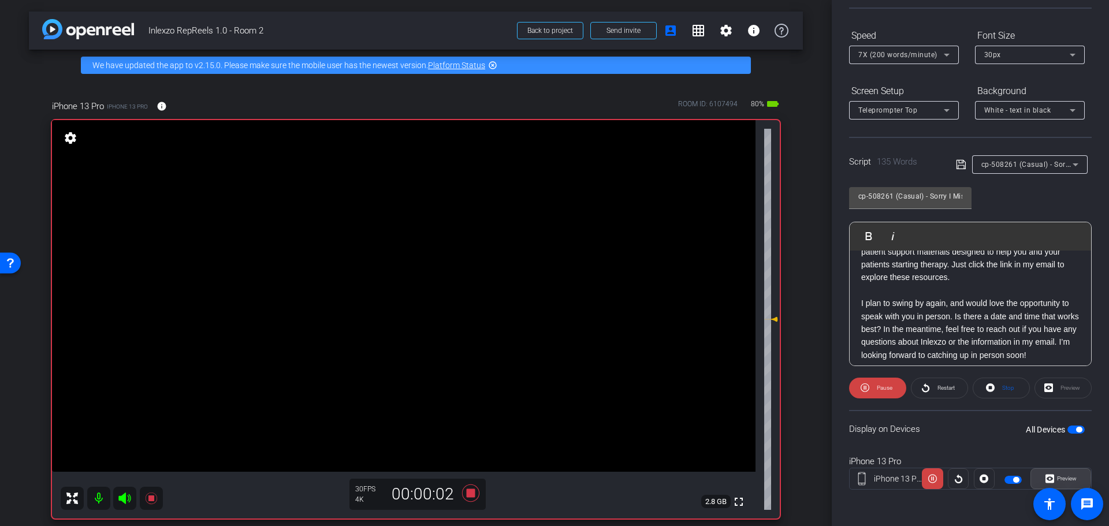
click at [1046, 477] on icon at bounding box center [1050, 478] width 9 height 17
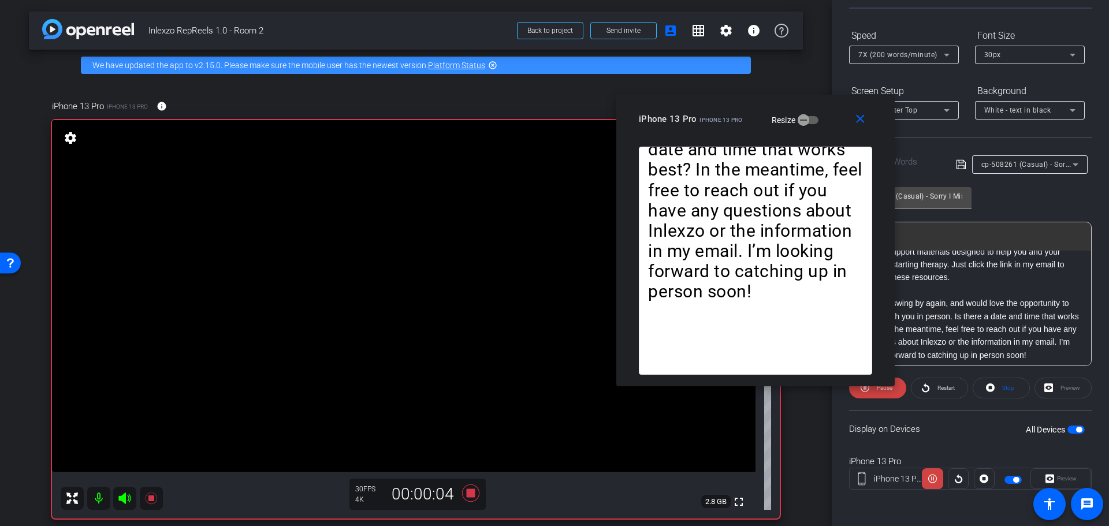
drag, startPoint x: 497, startPoint y: 141, endPoint x: 689, endPoint y: 110, distance: 193.7
click at [700, 117] on span "iPhone 13 Pro" at bounding box center [721, 120] width 43 height 6
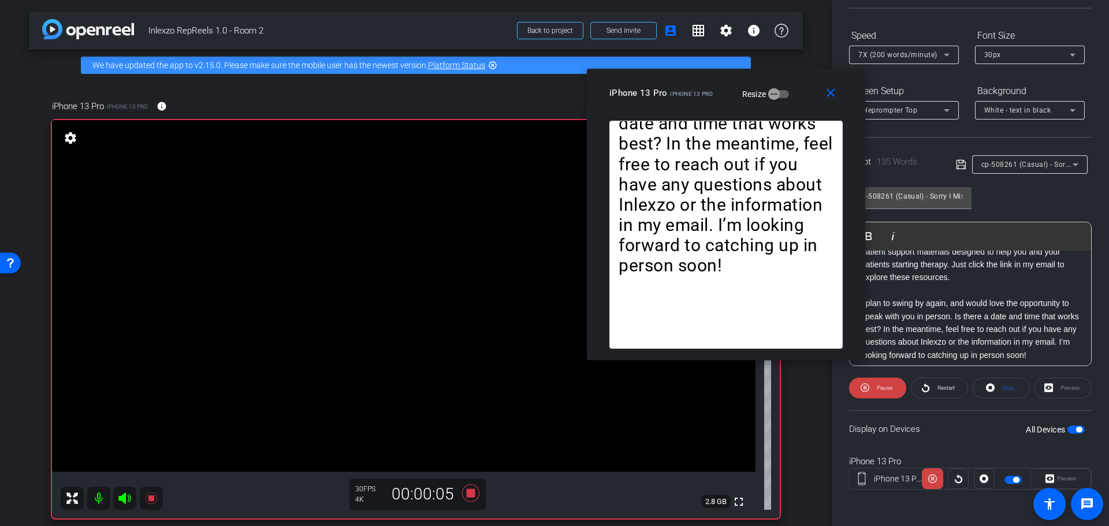
drag, startPoint x: 708, startPoint y: 114, endPoint x: 689, endPoint y: 99, distance: 24.6
click at [689, 99] on div "iPhone 13 Pro iPhone 13 Pro Resize" at bounding box center [731, 93] width 242 height 21
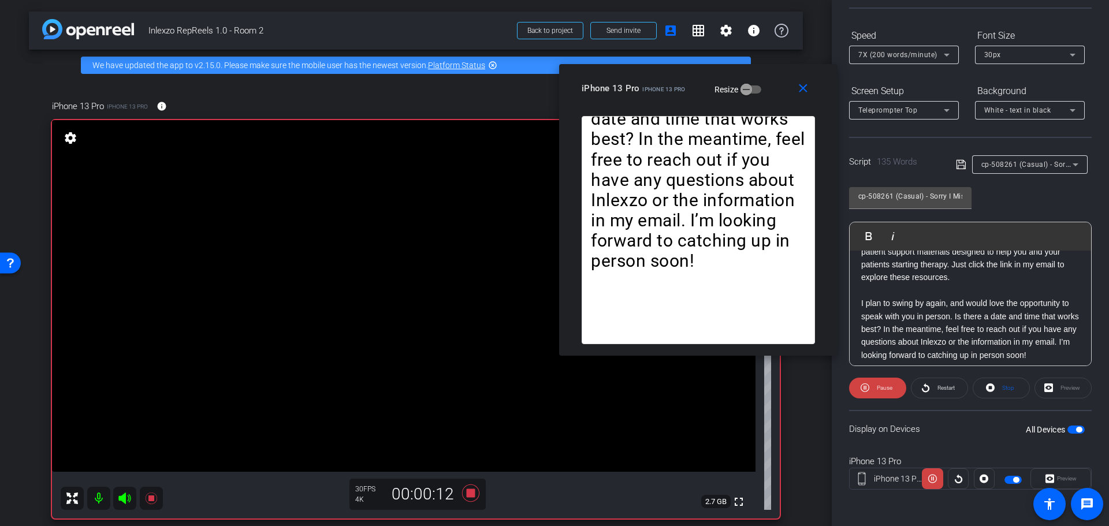
drag, startPoint x: 694, startPoint y: 104, endPoint x: 665, endPoint y: 99, distance: 29.4
click at [665, 99] on div "close iPhone 13 Pro iPhone 13 Pro Resize" at bounding box center [698, 90] width 278 height 52
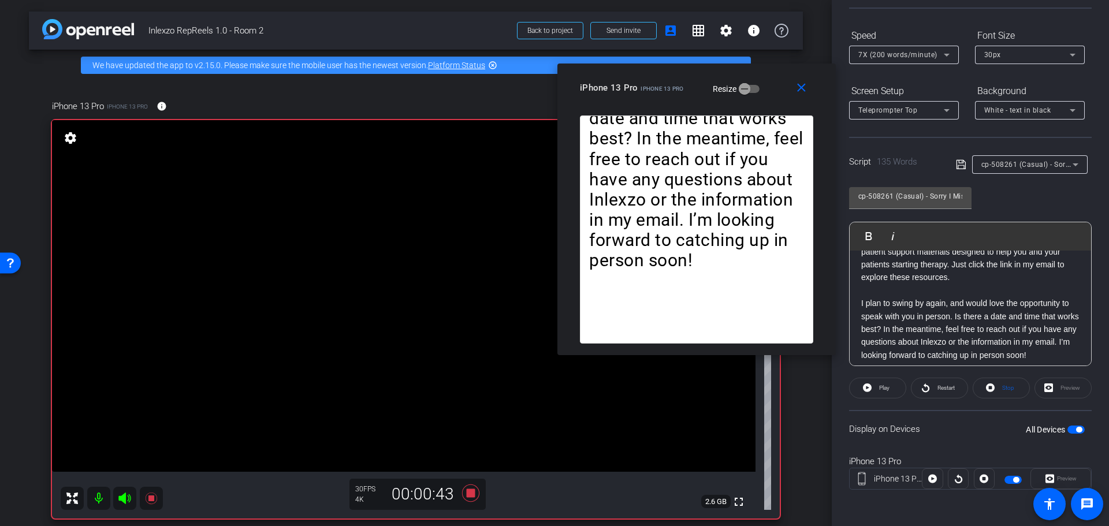
click at [933, 56] on span "7X (200 words/minute)" at bounding box center [898, 55] width 79 height 8
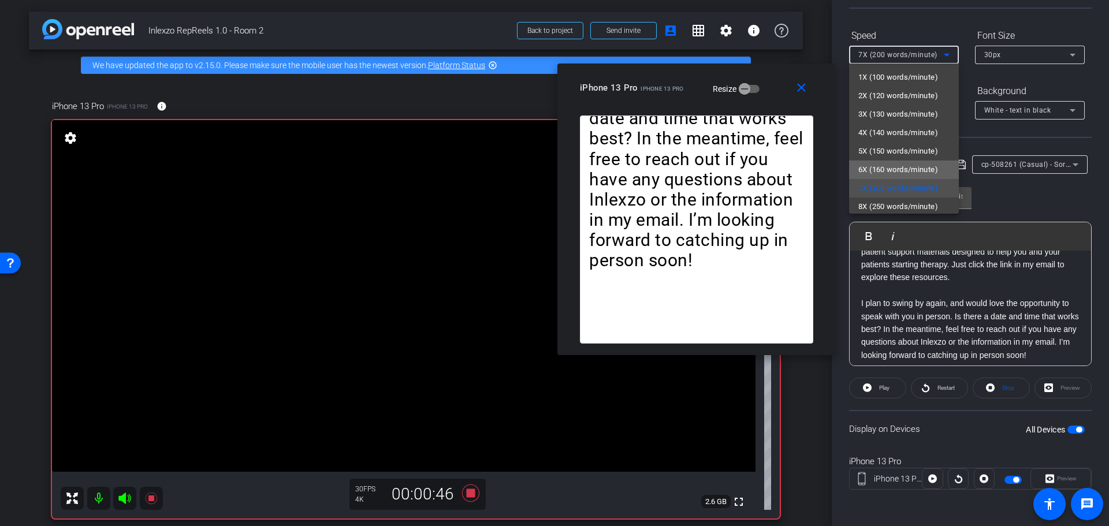
click at [905, 165] on span "6X (160 words/minute)" at bounding box center [899, 170] width 80 height 14
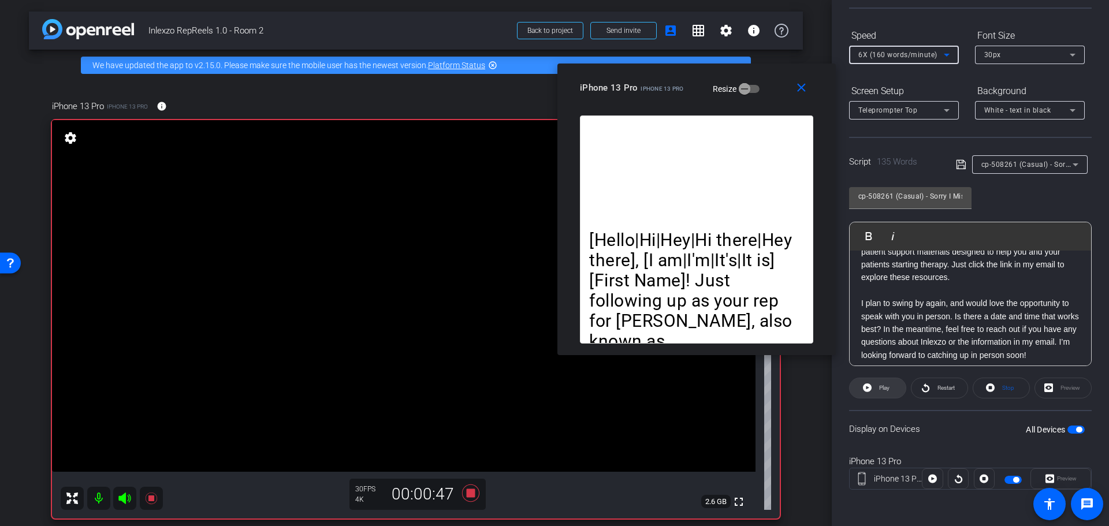
click at [878, 385] on span "Play" at bounding box center [883, 388] width 13 height 16
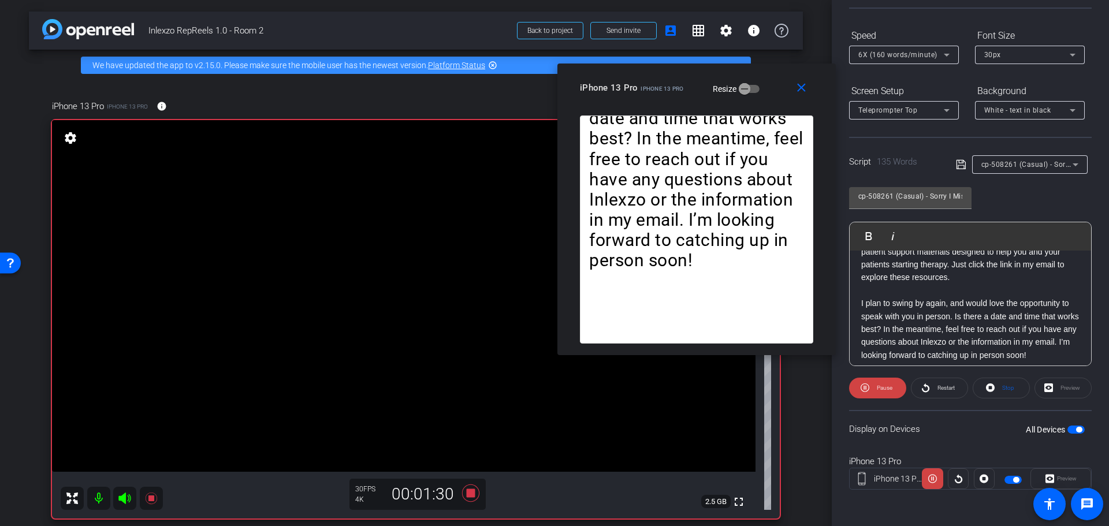
click at [926, 56] on span "6X (160 words/minute)" at bounding box center [898, 55] width 79 height 8
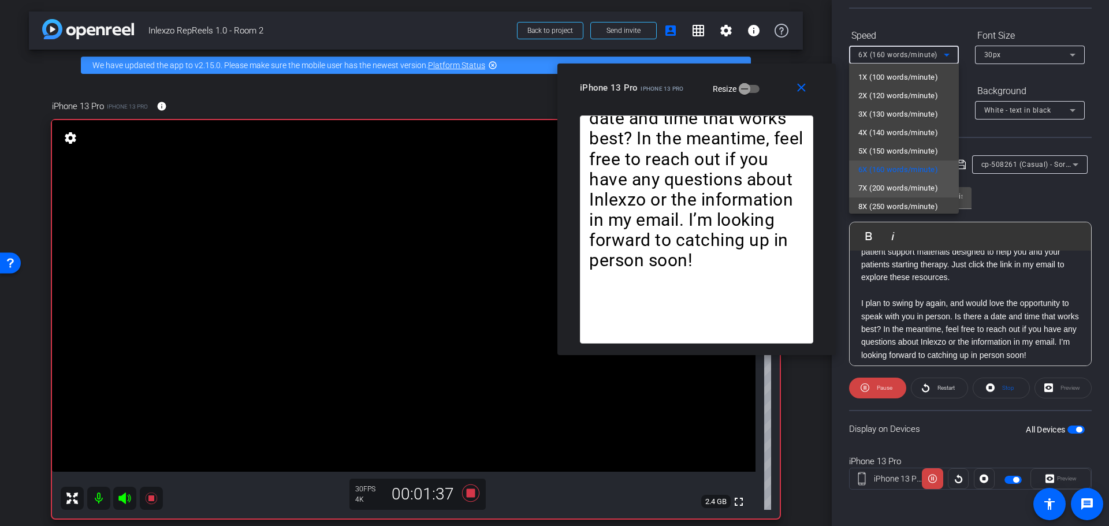
click at [901, 188] on span "7X (200 words/minute)" at bounding box center [899, 188] width 80 height 14
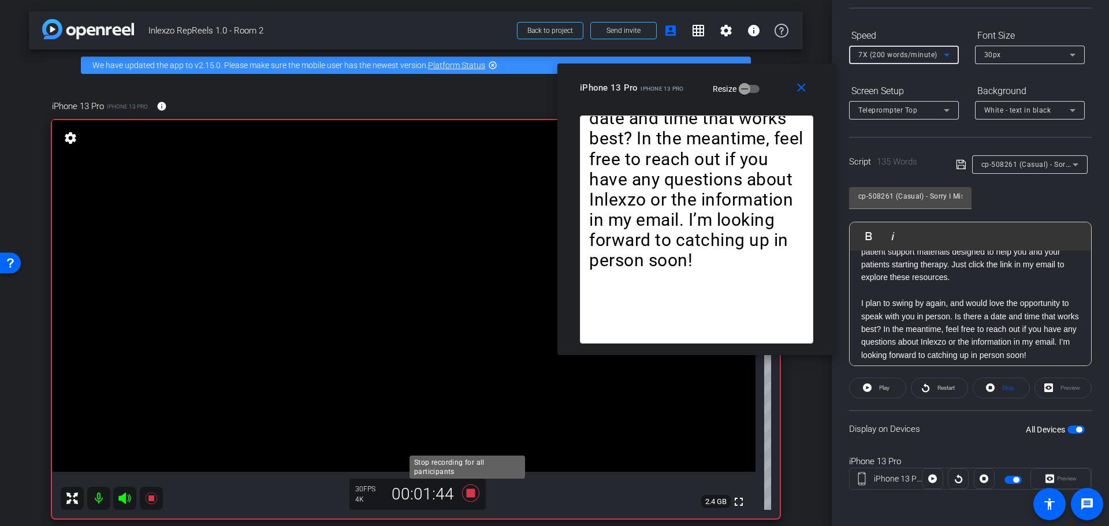
click at [473, 503] on icon at bounding box center [471, 493] width 28 height 21
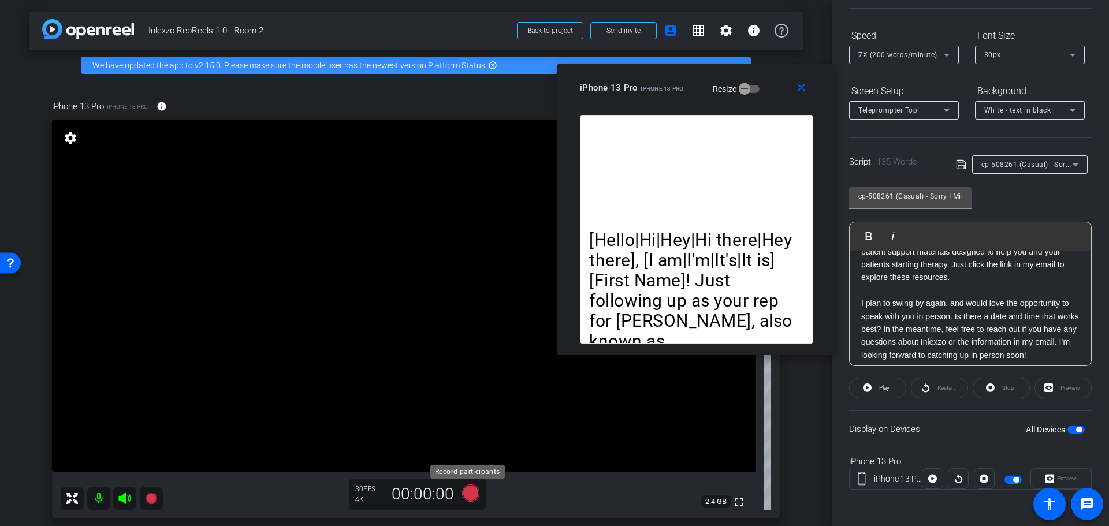
click at [465, 493] on icon at bounding box center [470, 493] width 17 height 17
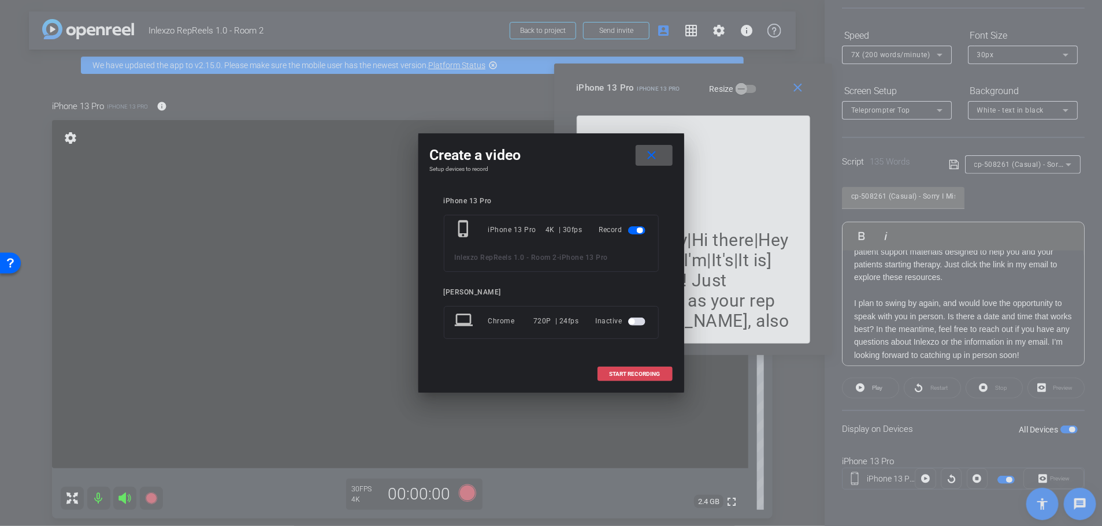
click at [630, 377] on span "START RECORDING" at bounding box center [635, 375] width 51 height 6
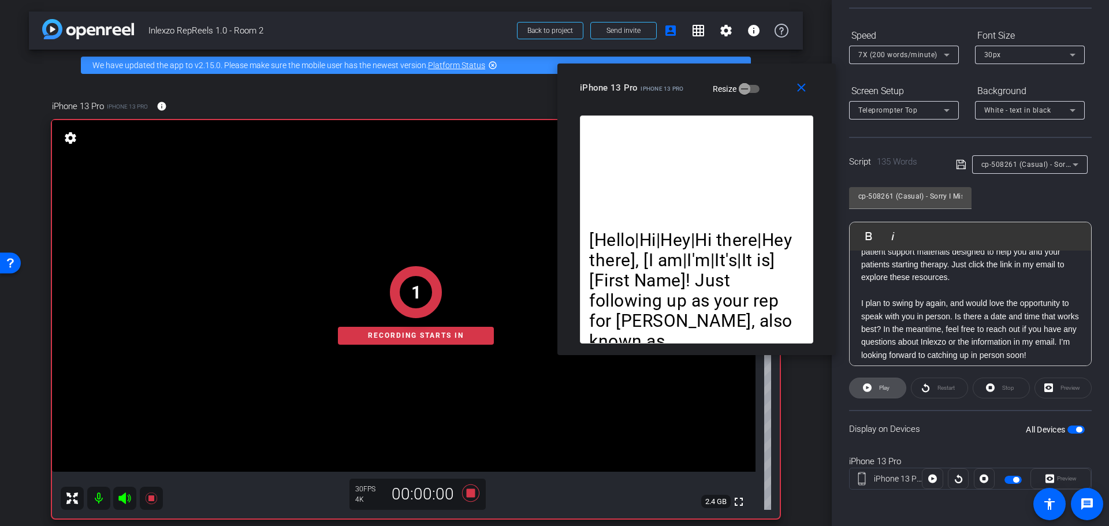
click at [879, 378] on span at bounding box center [878, 388] width 56 height 28
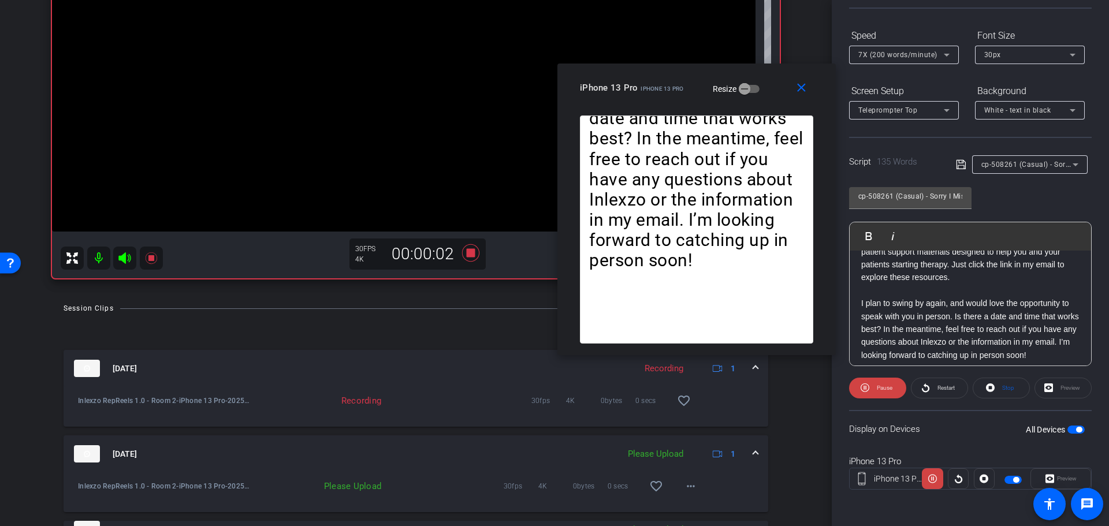
scroll to position [361, 0]
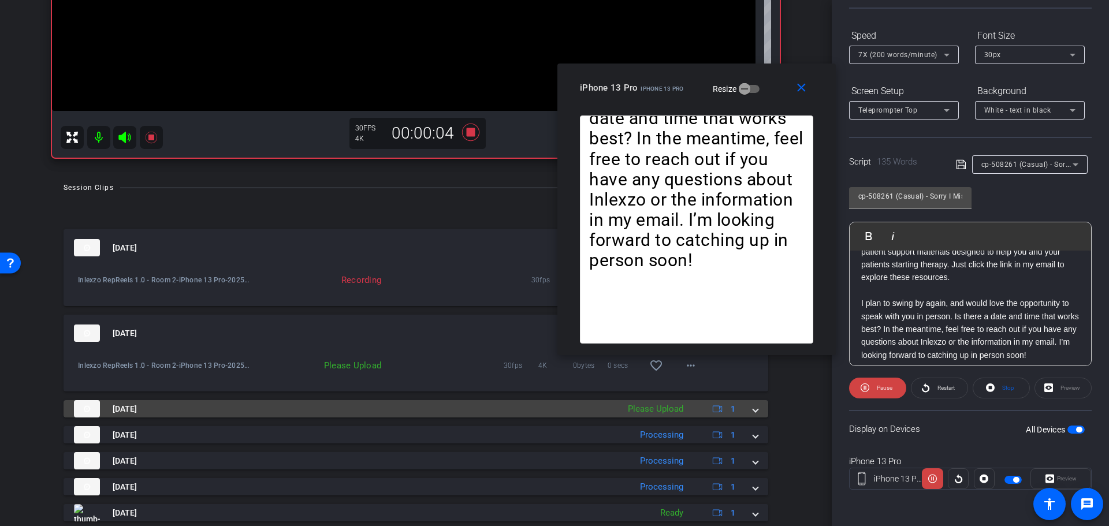
click at [753, 406] on span at bounding box center [755, 409] width 5 height 12
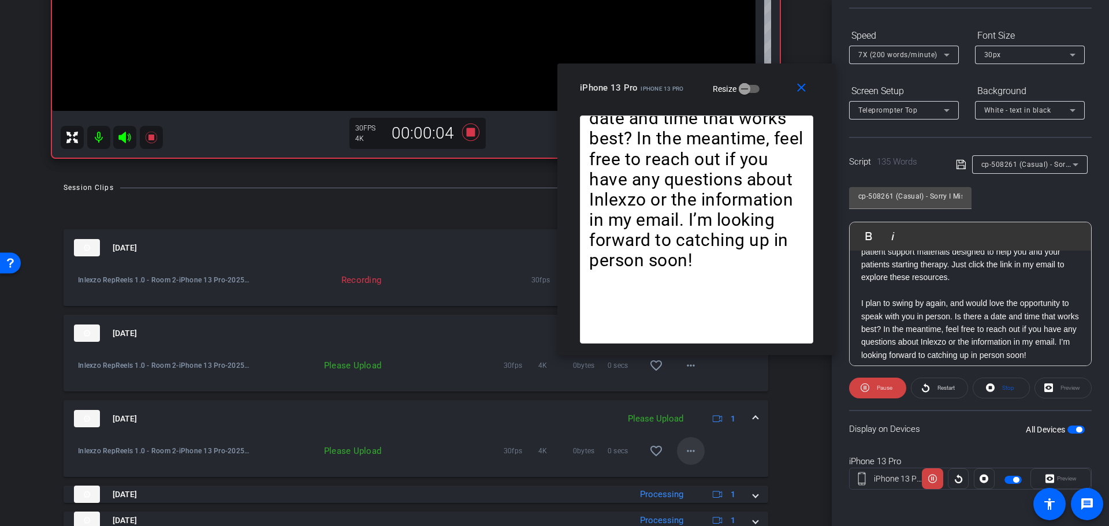
click at [686, 454] on mat-icon "more_horiz" at bounding box center [691, 451] width 14 height 14
click at [688, 469] on span "Upload" at bounding box center [702, 476] width 46 height 14
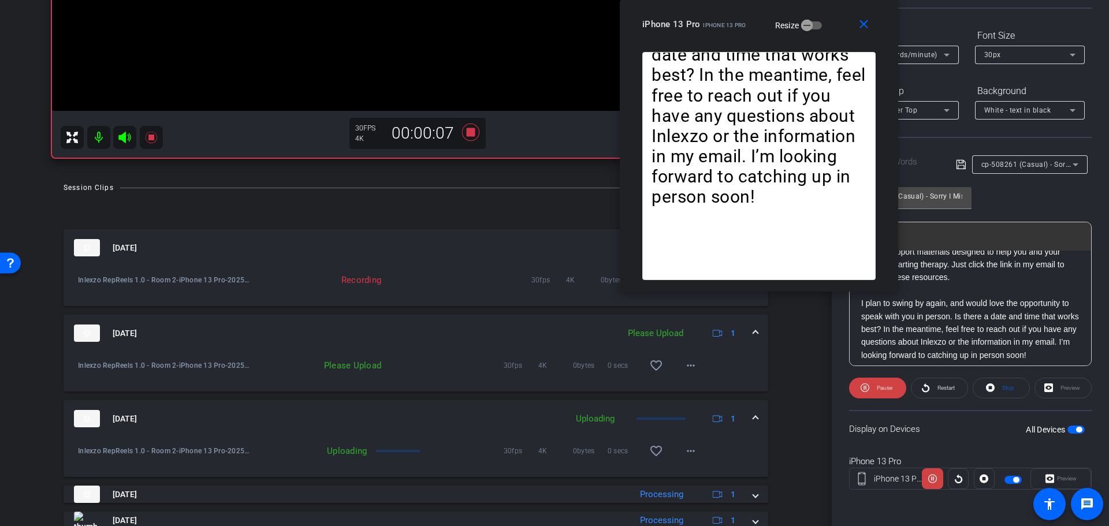
drag, startPoint x: 672, startPoint y: 94, endPoint x: 734, endPoint y: 12, distance: 102.3
click at [734, 12] on div "close iPhone 13 Pro iPhone 13 Pro Resize" at bounding box center [759, 26] width 278 height 52
click at [684, 365] on mat-icon "more_horiz" at bounding box center [691, 366] width 14 height 14
click at [690, 388] on span "Upload" at bounding box center [702, 390] width 46 height 14
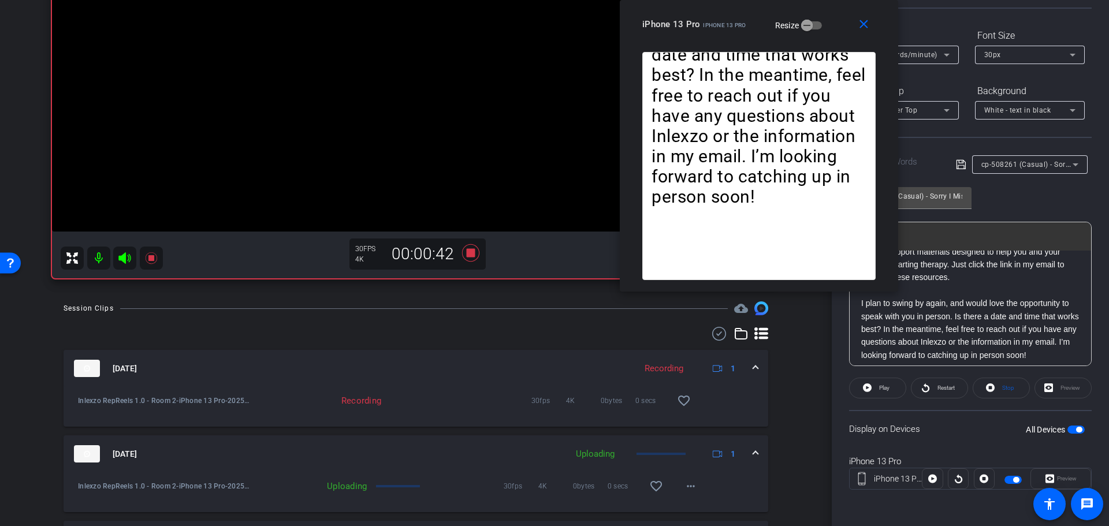
scroll to position [140, 0]
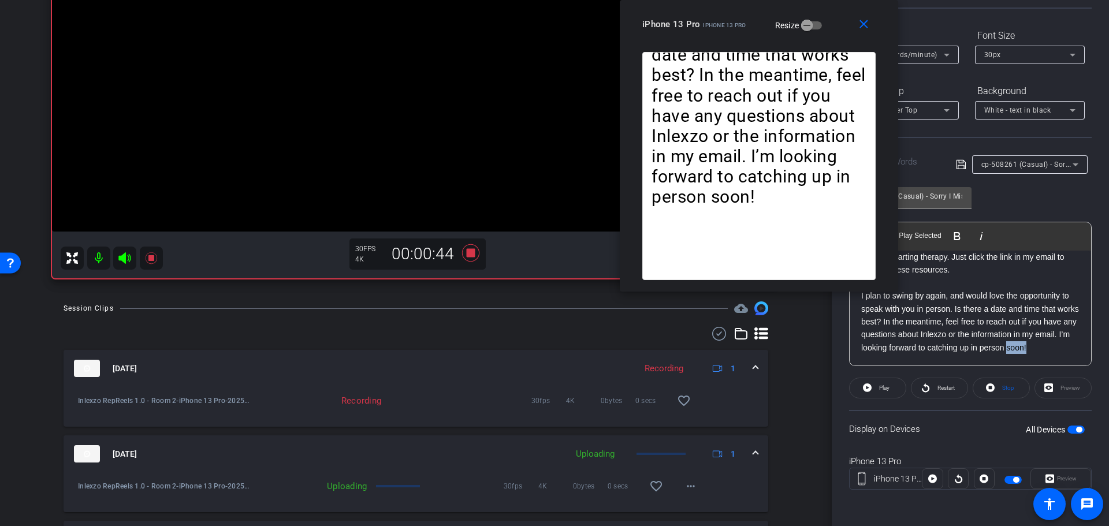
drag, startPoint x: 1016, startPoint y: 350, endPoint x: 881, endPoint y: 285, distance: 149.9
click at [881, 285] on body "Accessibility Screen-Reader Guide, Feedback, and Issue Reporting | New window m…" at bounding box center [554, 263] width 1109 height 526
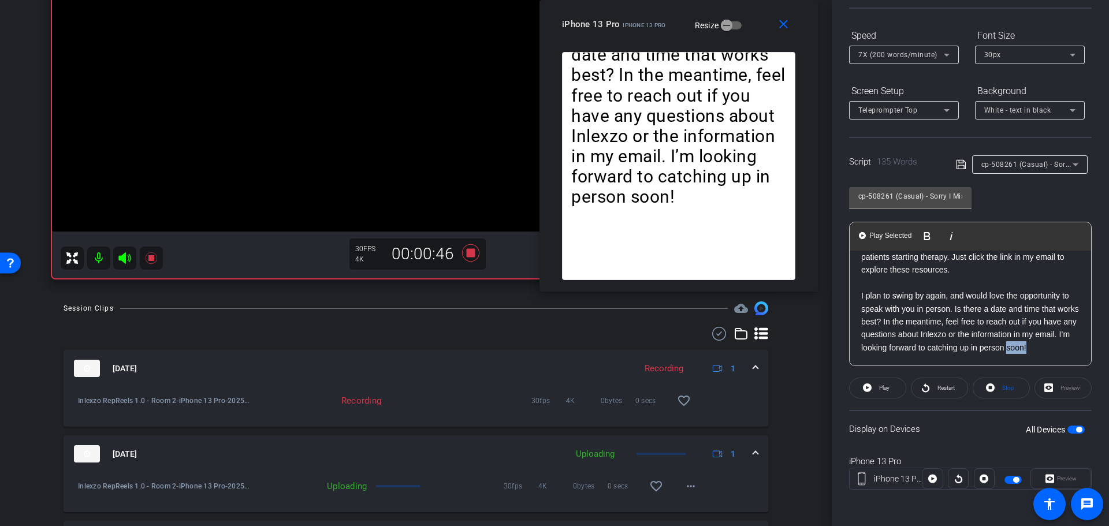
drag, startPoint x: 726, startPoint y: 24, endPoint x: 646, endPoint y: 5, distance: 82.5
click at [646, 5] on div "close iPhone 13 Pro iPhone 13 Pro Resize" at bounding box center [679, 26] width 278 height 52
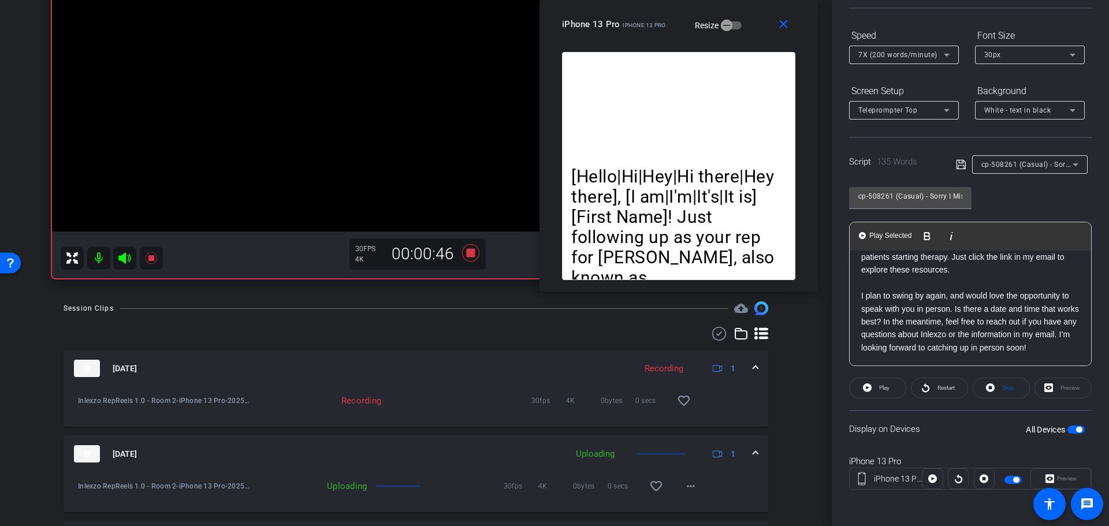
click at [880, 351] on p "I plan to swing by again, and would love the opportunity to speak with you in p…" at bounding box center [970, 321] width 218 height 65
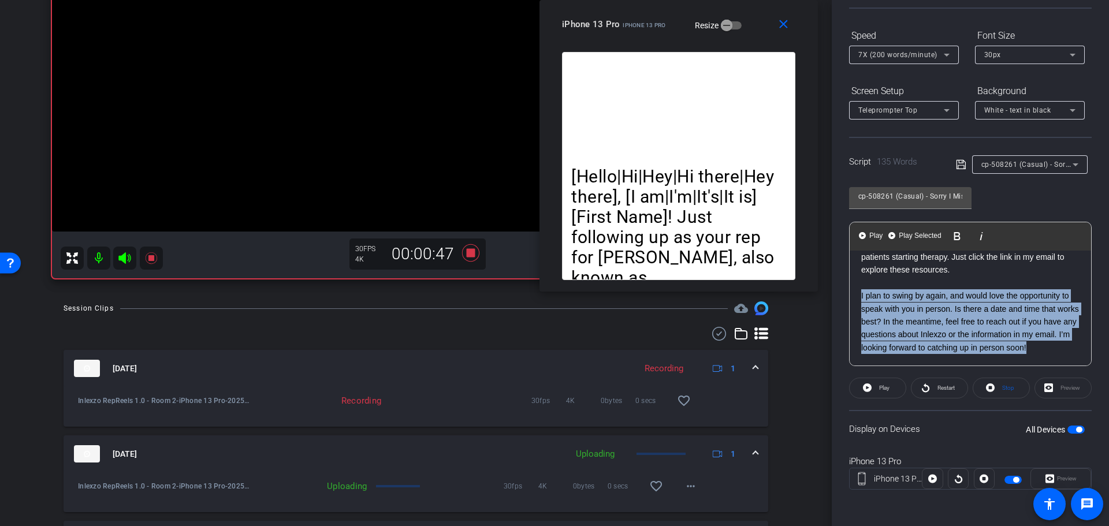
drag, startPoint x: 890, startPoint y: 348, endPoint x: 835, endPoint y: 278, distance: 89.7
click at [835, 278] on div "Participants Teleprompter Adjustments settings [PERSON_NAME] flip Director Ever…" at bounding box center [970, 263] width 277 height 526
click at [904, 242] on Selected-1 "Play Selected Play and display the selected text only" at bounding box center [915, 236] width 56 height 23
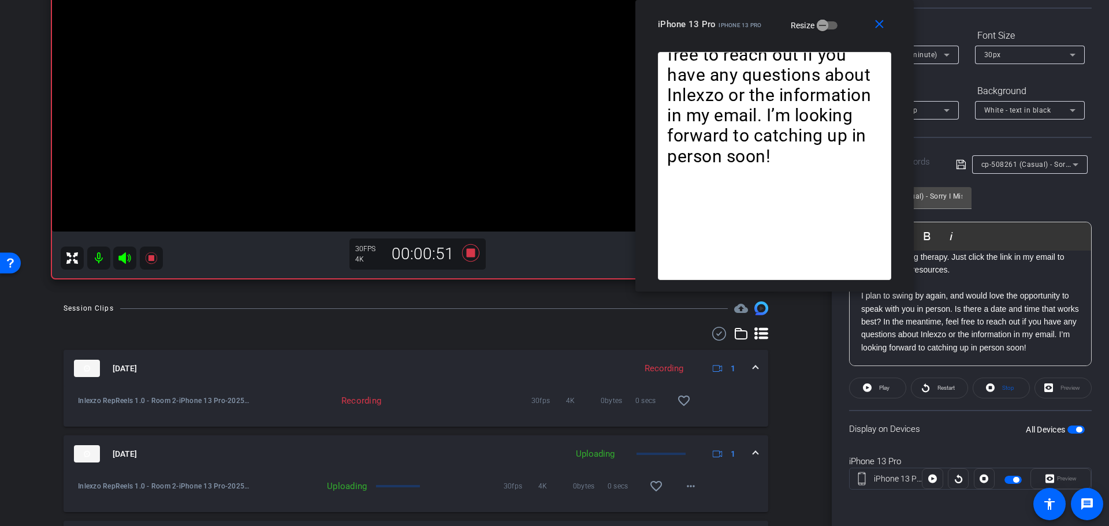
drag, startPoint x: 645, startPoint y: 30, endPoint x: 724, endPoint y: 9, distance: 81.3
click at [723, 10] on div "close iPhone 13 Pro iPhone 13 Pro Resize" at bounding box center [775, 26] width 278 height 52
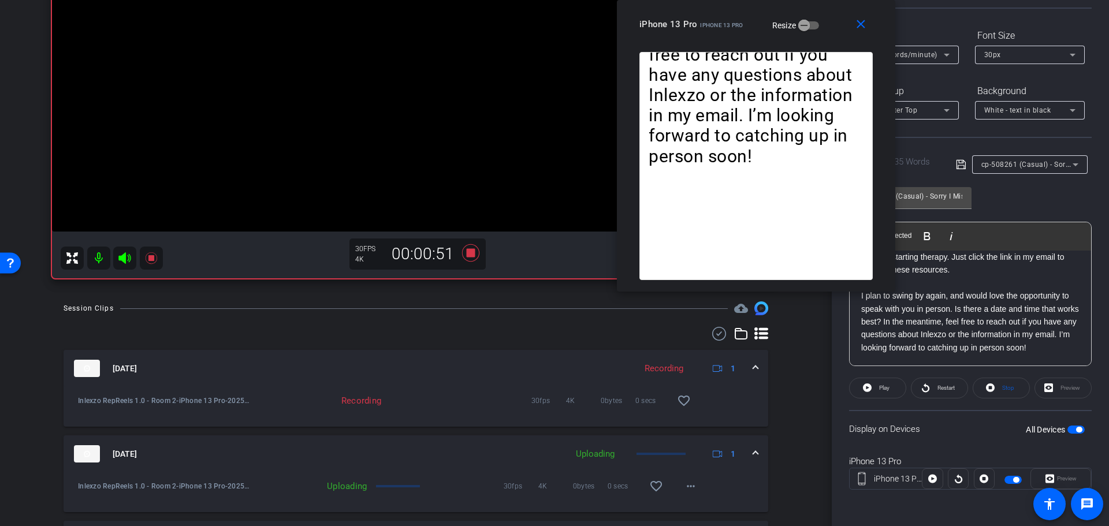
scroll to position [120, 0]
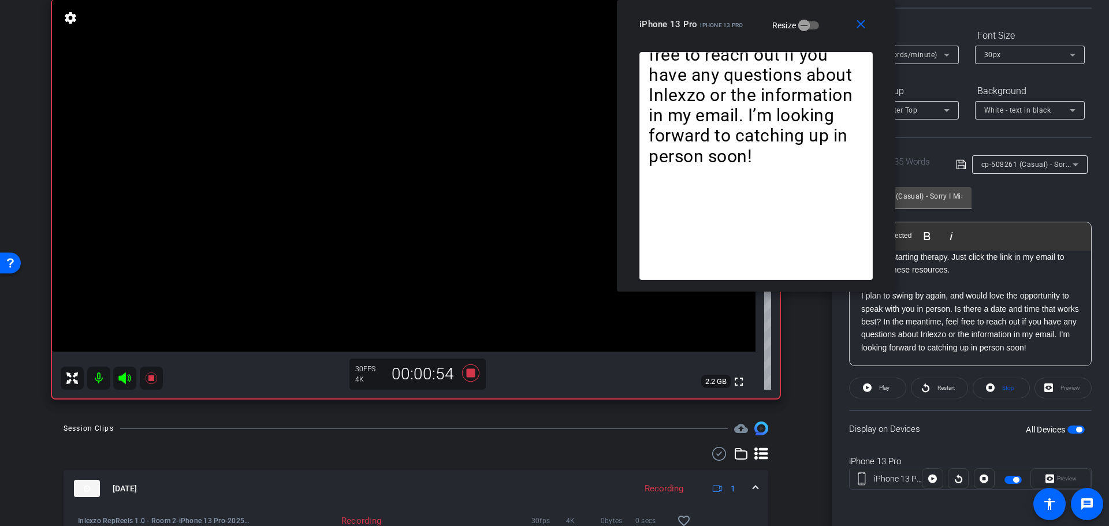
click at [907, 335] on p "I plan to swing by again, and would love the opportunity to speak with you in p…" at bounding box center [970, 321] width 218 height 65
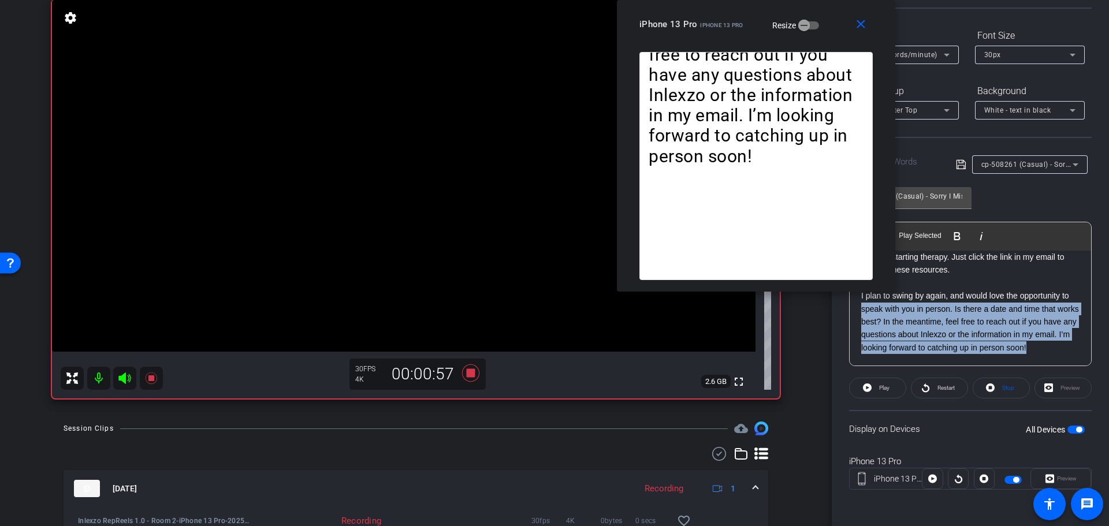
drag, startPoint x: 898, startPoint y: 350, endPoint x: 866, endPoint y: 299, distance: 59.5
click at [866, 299] on p "I plan to swing by again, and would love the opportunity to speak with you in p…" at bounding box center [970, 321] width 218 height 65
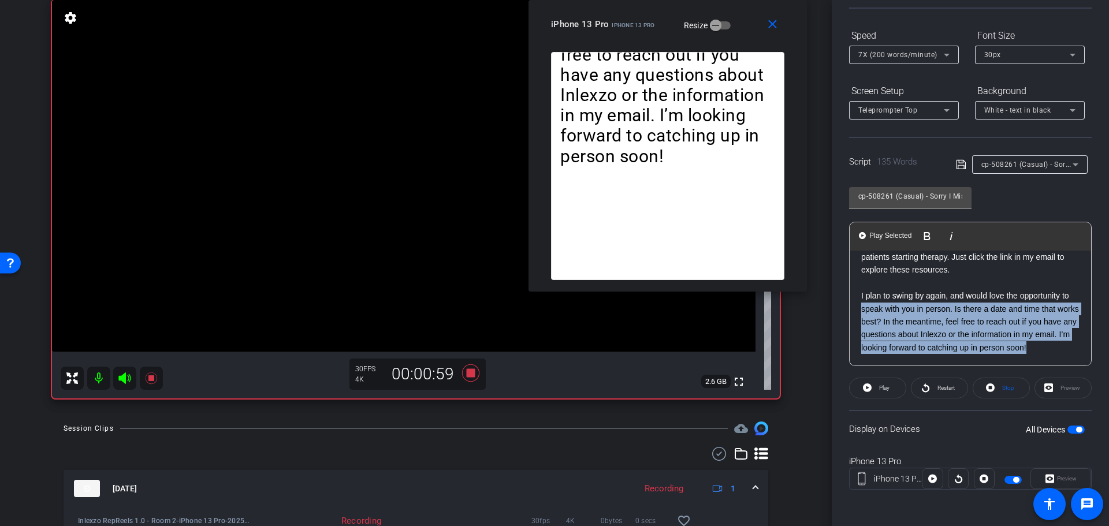
drag, startPoint x: 736, startPoint y: 26, endPoint x: 643, endPoint y: 8, distance: 94.2
click at [643, 8] on div "close iPhone 13 Pro iPhone 13 Pro Resize" at bounding box center [668, 26] width 278 height 52
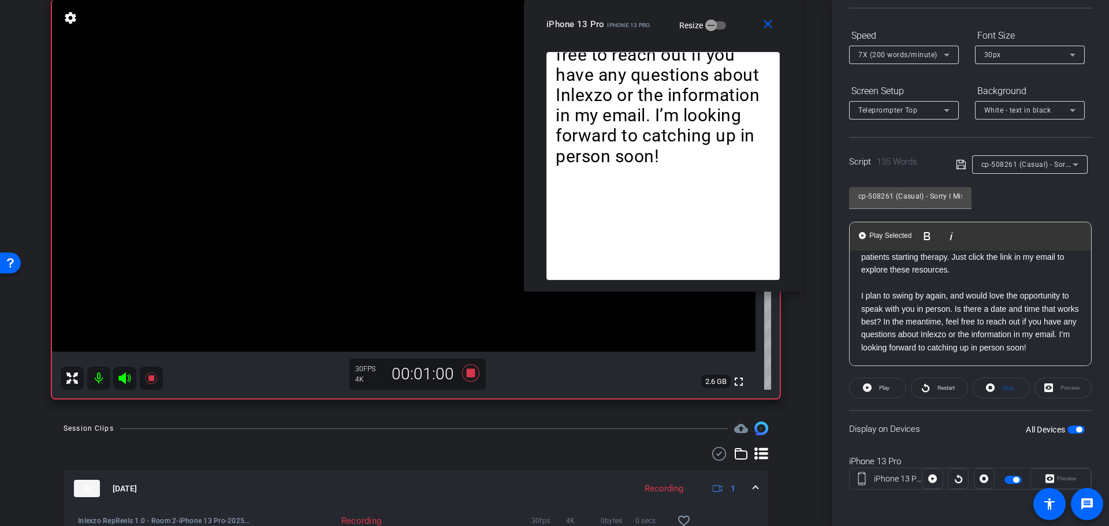
click at [893, 341] on p "I plan to swing by again, and would love the opportunity to speak with you in p…" at bounding box center [970, 321] width 218 height 65
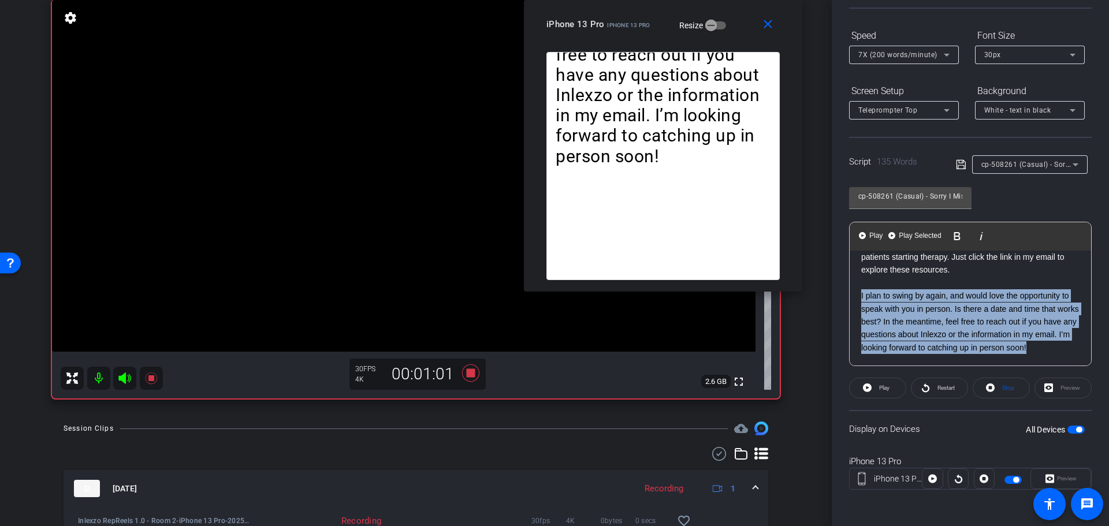
drag, startPoint x: 900, startPoint y: 347, endPoint x: 839, endPoint y: 278, distance: 92.1
click at [839, 278] on div "Participants Teleprompter Adjustments settings [PERSON_NAME] flip Director Ever…" at bounding box center [970, 263] width 277 height 526
click at [919, 237] on span "Play Selected" at bounding box center [920, 236] width 47 height 10
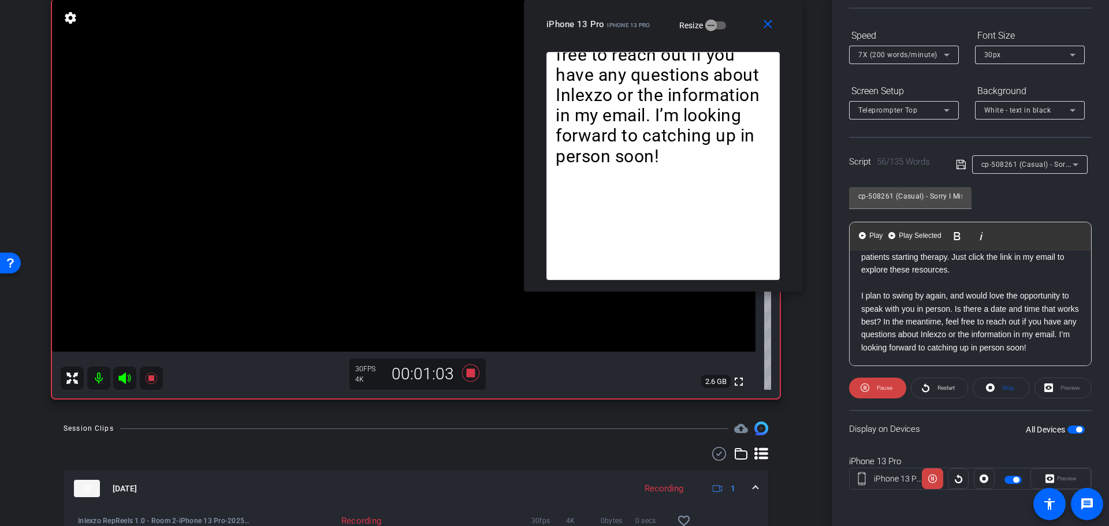
click at [897, 316] on p "I plan to swing by again, and would love the opportunity to speak with you in p…" at bounding box center [970, 321] width 218 height 65
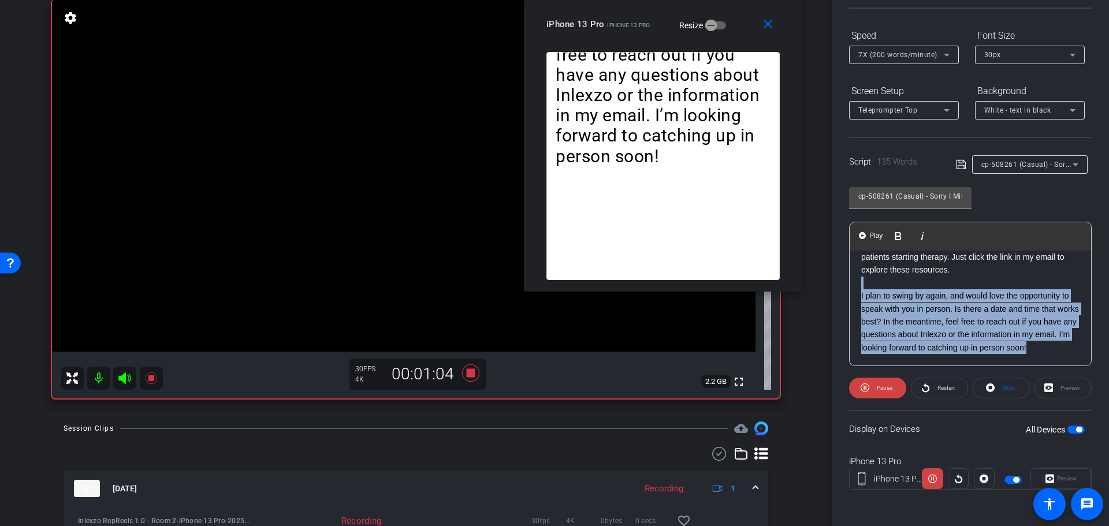
drag, startPoint x: 891, startPoint y: 350, endPoint x: 852, endPoint y: 276, distance: 83.7
click at [852, 276] on div "[Hello|Hi|Hey|Hi there|Hey there], [I am|I'm|It's|It is] [First Name]! Just fol…" at bounding box center [971, 244] width 242 height 243
click at [912, 236] on span "Play Selected" at bounding box center [920, 236] width 47 height 10
click at [885, 385] on span "Pause" at bounding box center [885, 388] width 16 height 6
click at [469, 372] on icon at bounding box center [470, 373] width 17 height 17
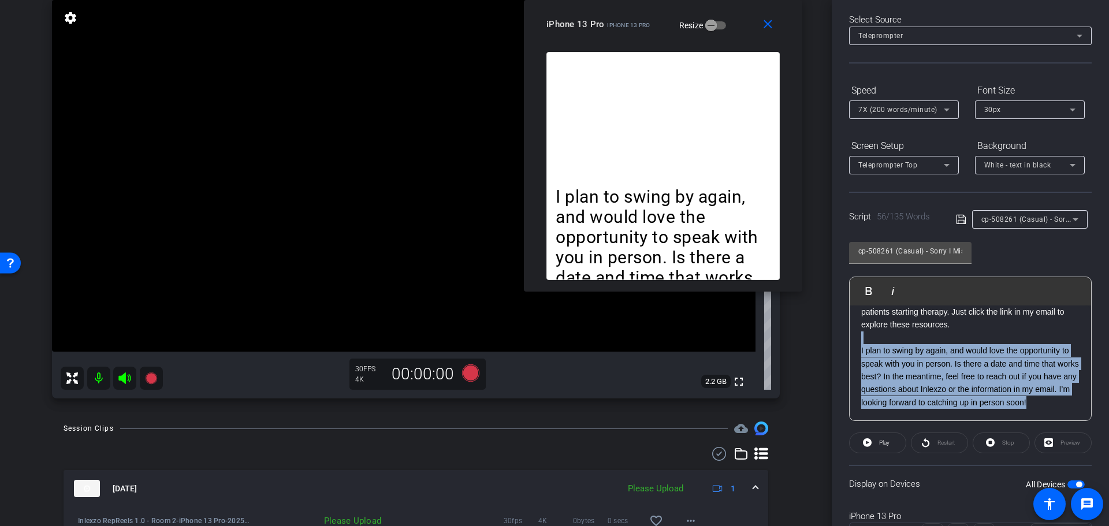
scroll to position [0, 0]
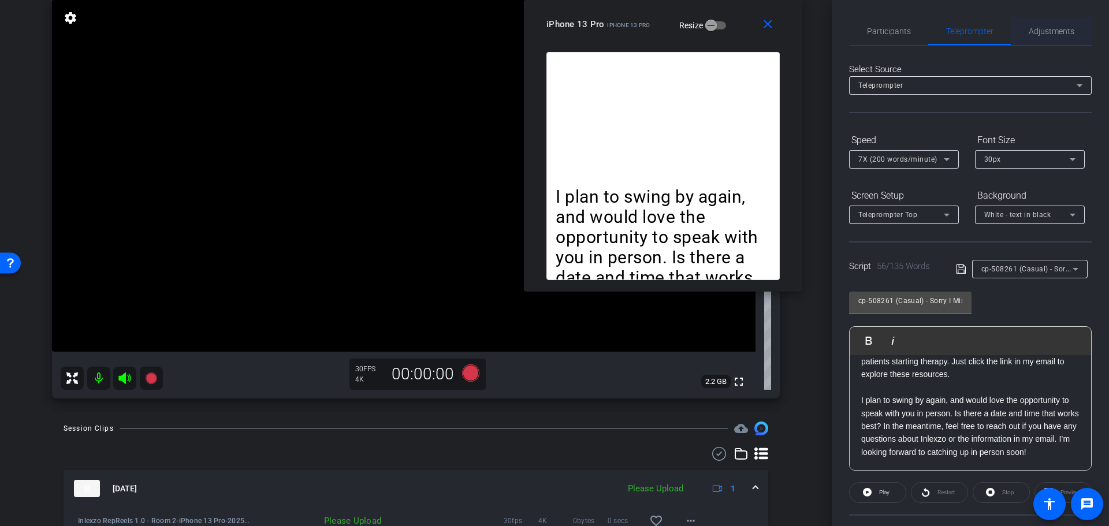
click at [1040, 25] on span "Adjustments" at bounding box center [1052, 31] width 46 height 28
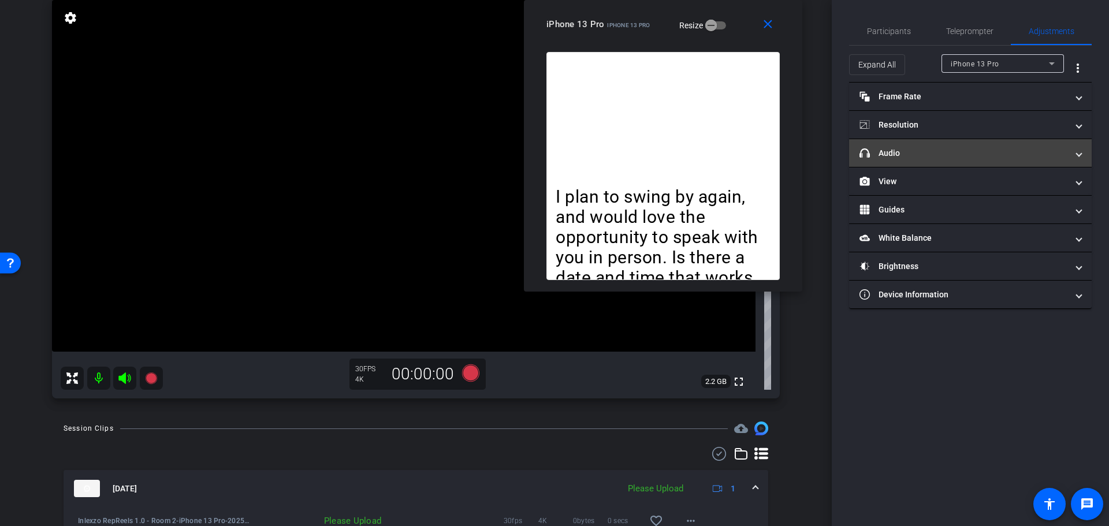
click at [927, 146] on mat-expansion-panel-header "headphone icon Audio" at bounding box center [970, 153] width 243 height 28
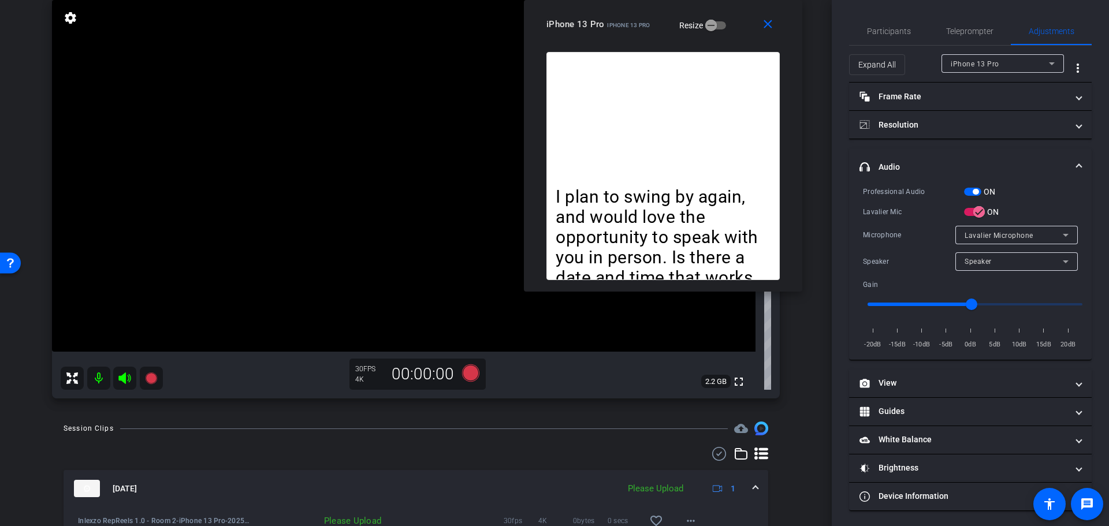
click at [972, 188] on div "ON" at bounding box center [980, 192] width 32 height 12
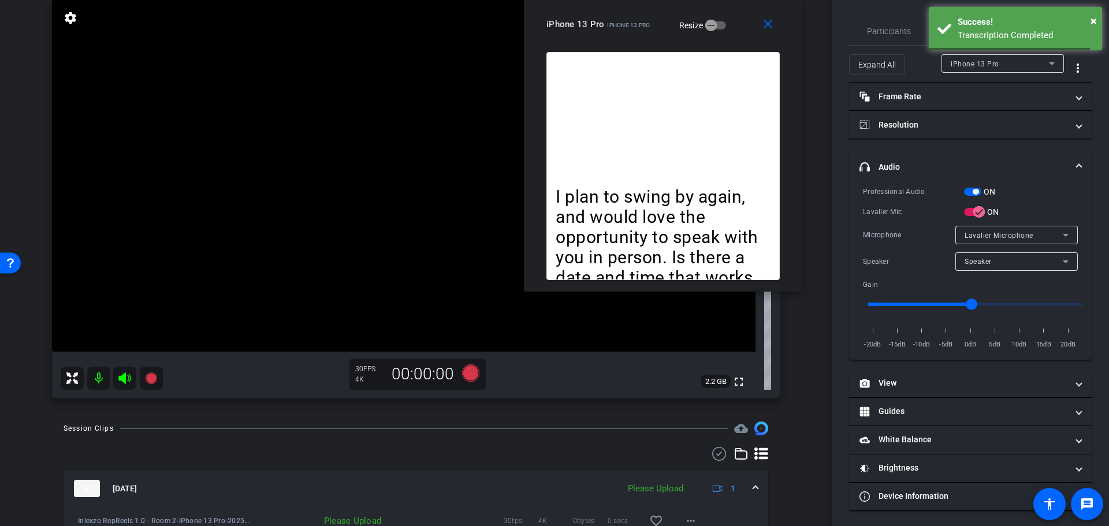
click at [972, 191] on span "button" at bounding box center [972, 192] width 17 height 8
click at [901, 25] on span "Participants" at bounding box center [889, 31] width 44 height 28
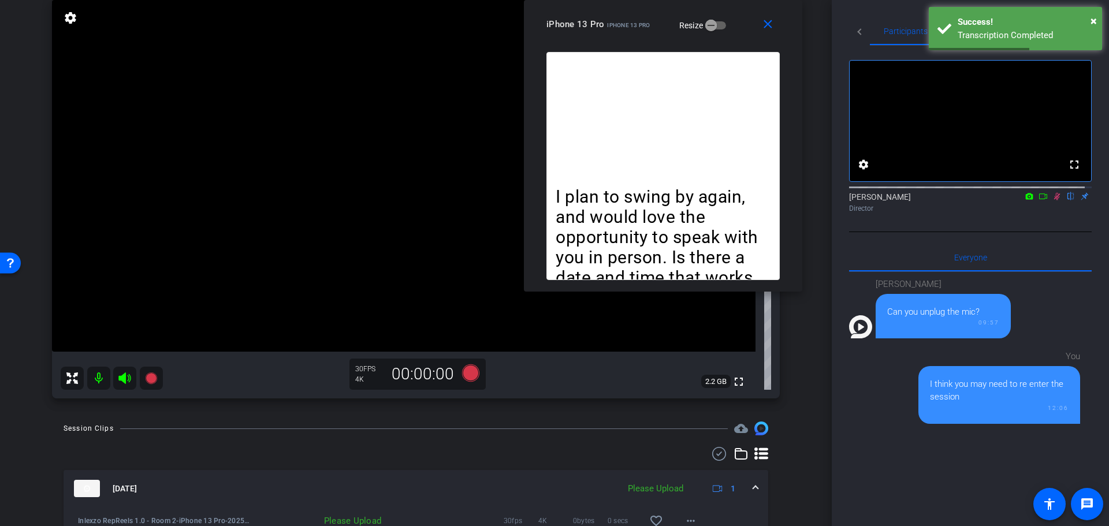
click at [1054, 200] on icon at bounding box center [1057, 197] width 6 height 8
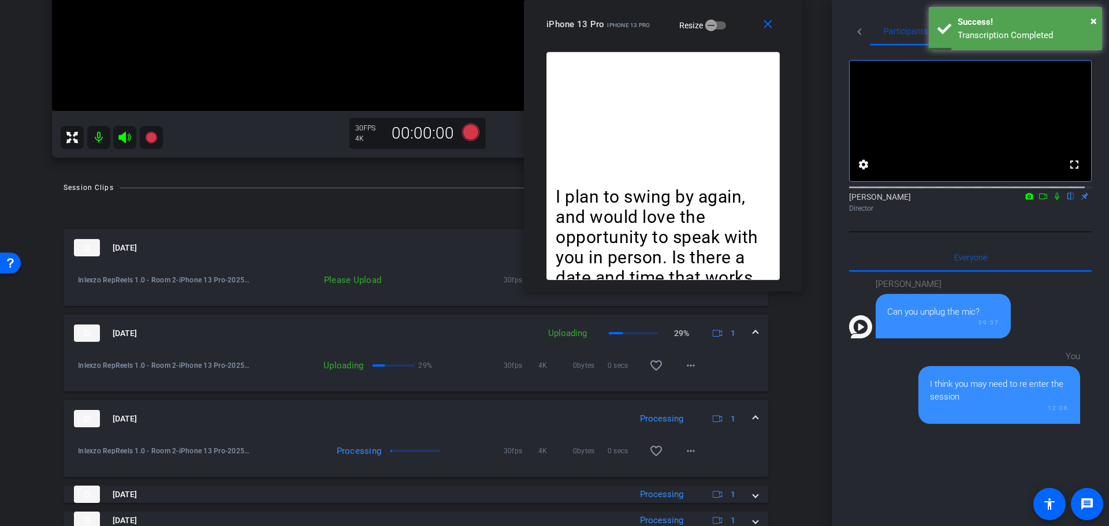
scroll to position [240, 0]
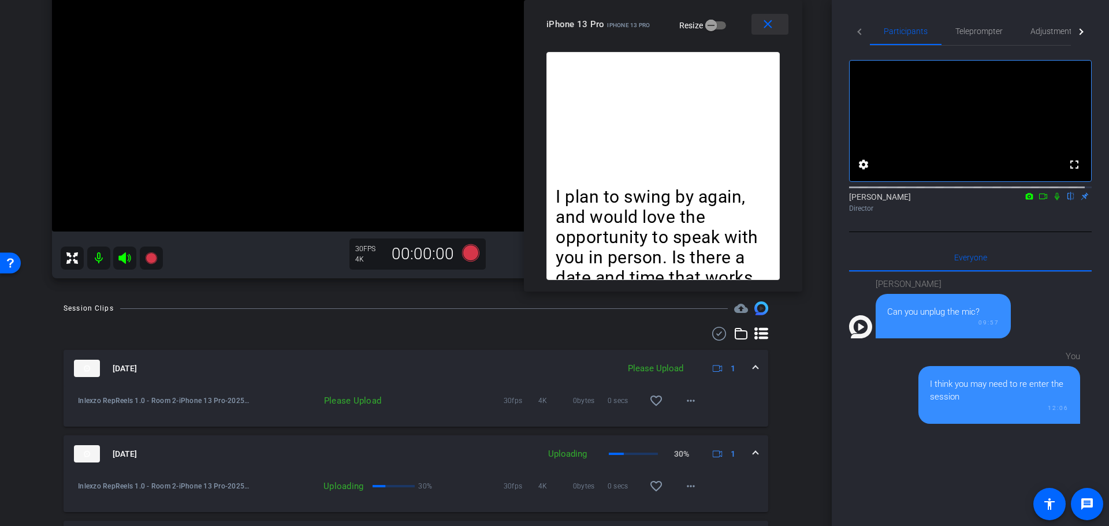
click at [774, 24] on mat-icon "close" at bounding box center [768, 24] width 14 height 14
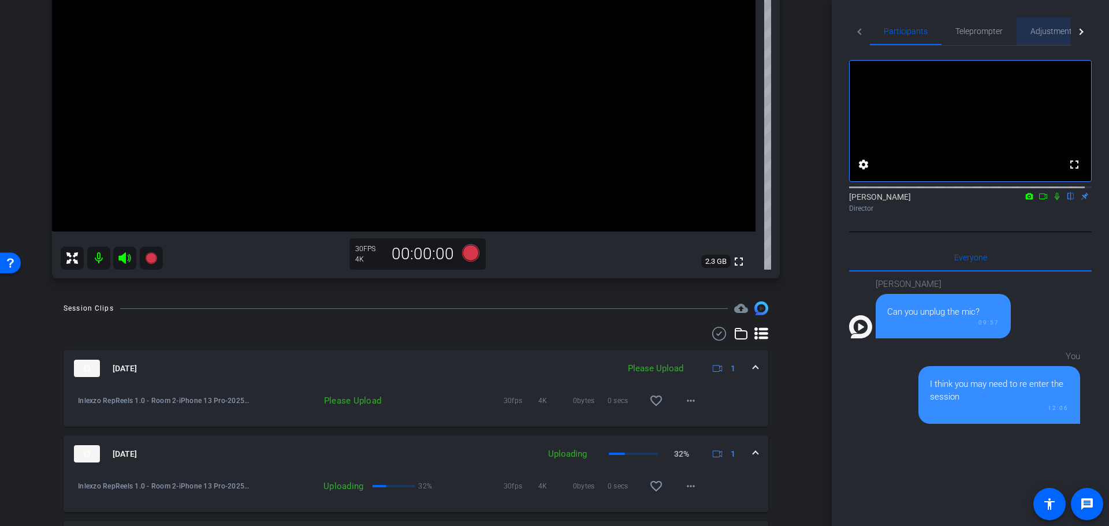
click at [1042, 30] on span "Adjustments" at bounding box center [1054, 31] width 46 height 8
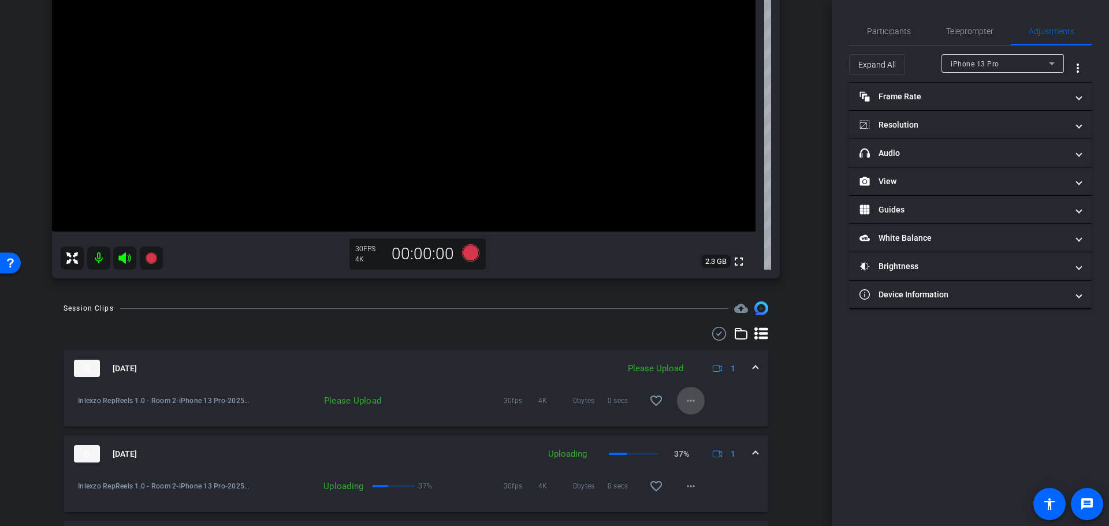
click at [684, 407] on mat-icon "more_horiz" at bounding box center [691, 401] width 14 height 14
click at [693, 425] on span "Upload" at bounding box center [702, 425] width 46 height 14
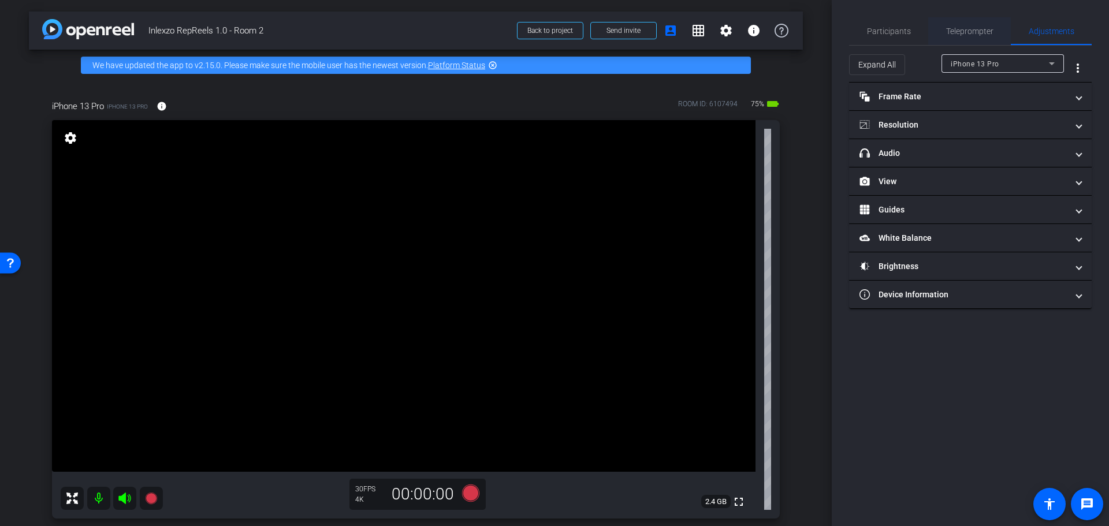
click at [968, 25] on span "Teleprompter" at bounding box center [969, 31] width 47 height 28
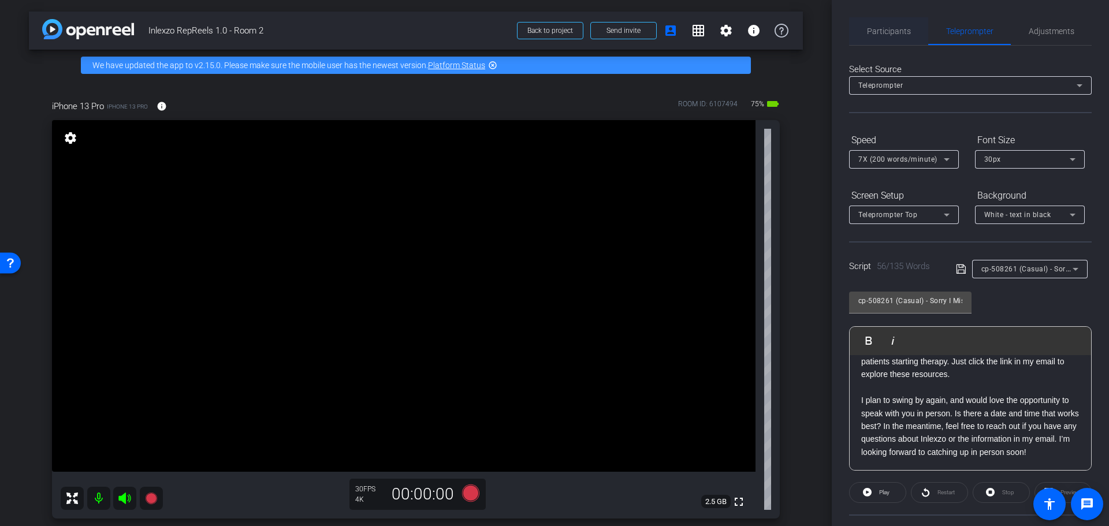
click at [883, 38] on span "Participants" at bounding box center [889, 31] width 44 height 28
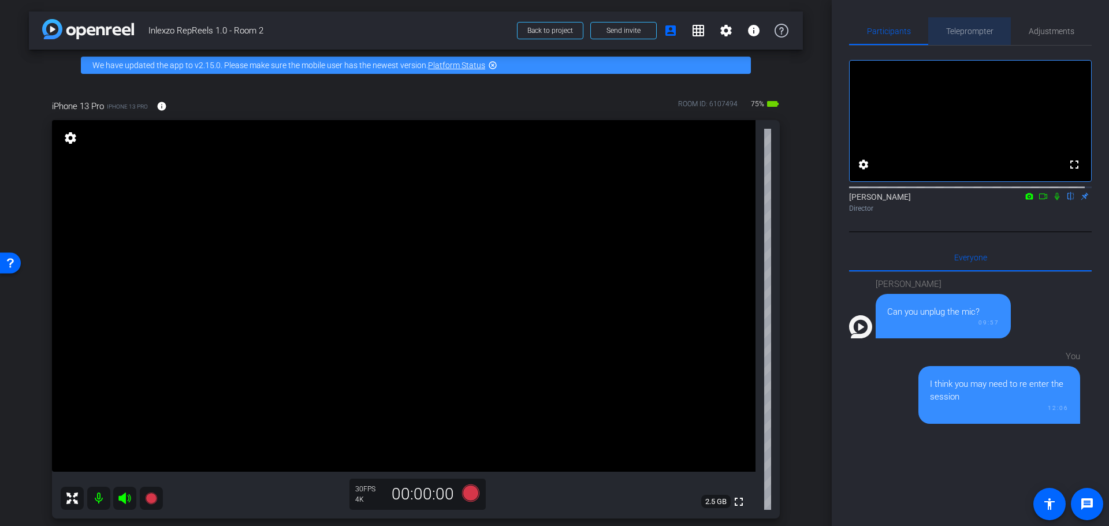
click at [973, 30] on span "Teleprompter" at bounding box center [969, 31] width 47 height 8
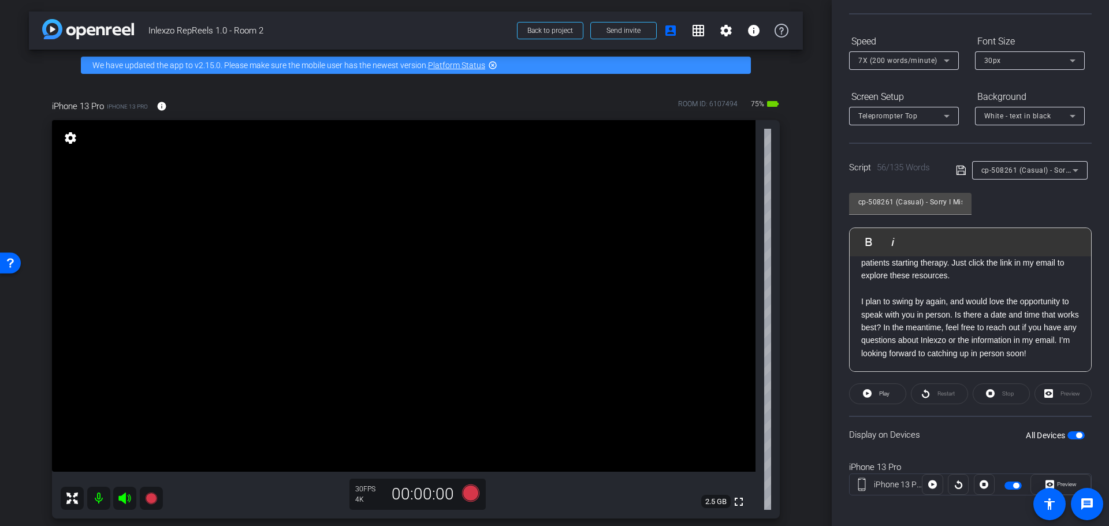
scroll to position [105, 0]
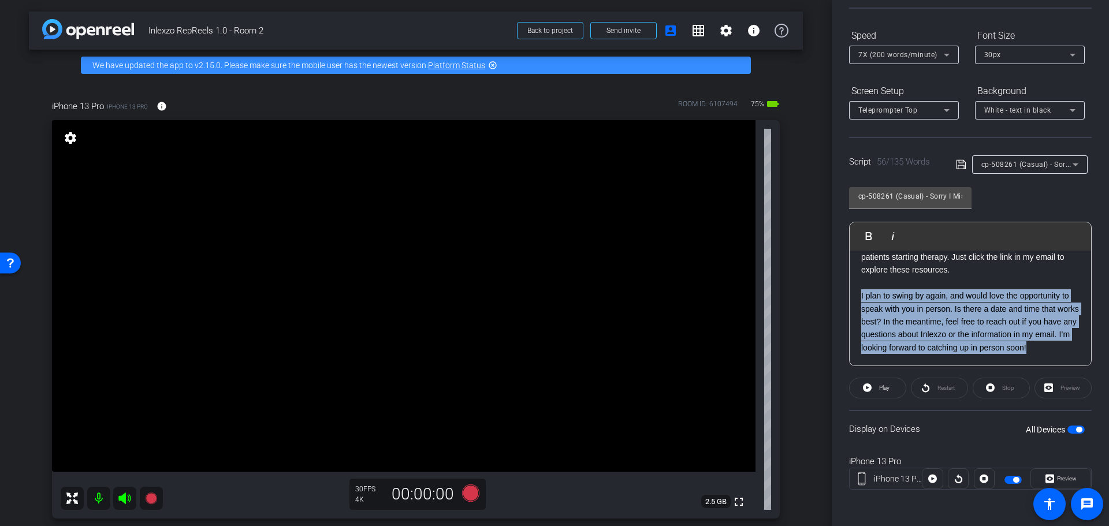
drag, startPoint x: 913, startPoint y: 350, endPoint x: 851, endPoint y: 281, distance: 92.5
click at [851, 281] on div "[Hello|Hi|Hey|Hi there|Hey there], [I am|I'm|It's|It is] [First Name]! Just fol…" at bounding box center [971, 244] width 242 height 243
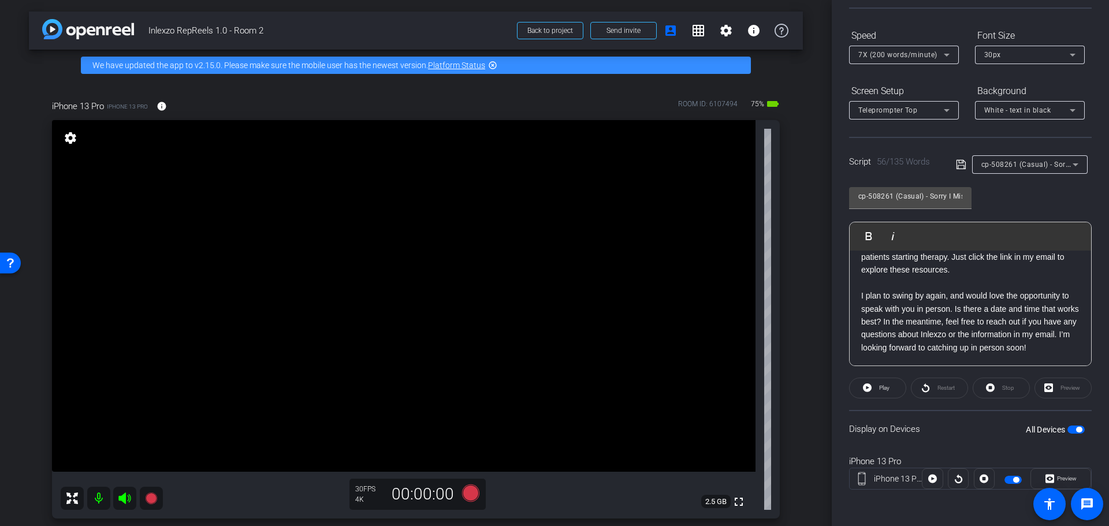
click at [929, 344] on p "I plan to swing by again, and would love the opportunity to speak with you in p…" at bounding box center [970, 321] width 218 height 65
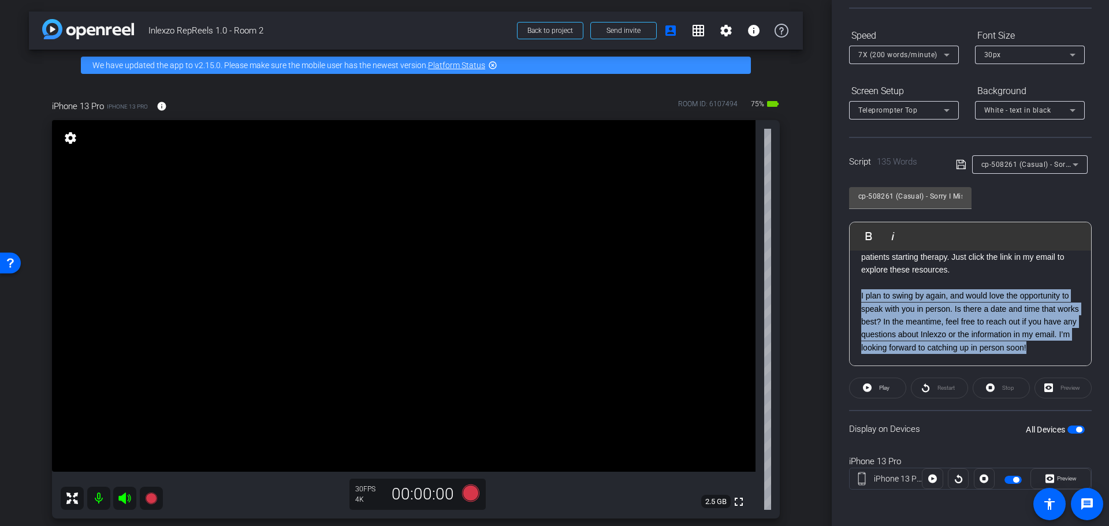
drag, startPoint x: 925, startPoint y: 347, endPoint x: 837, endPoint y: 283, distance: 108.9
click at [837, 283] on div "Participants Teleprompter Adjustments settings [PERSON_NAME] flip Director Ever…" at bounding box center [970, 263] width 277 height 526
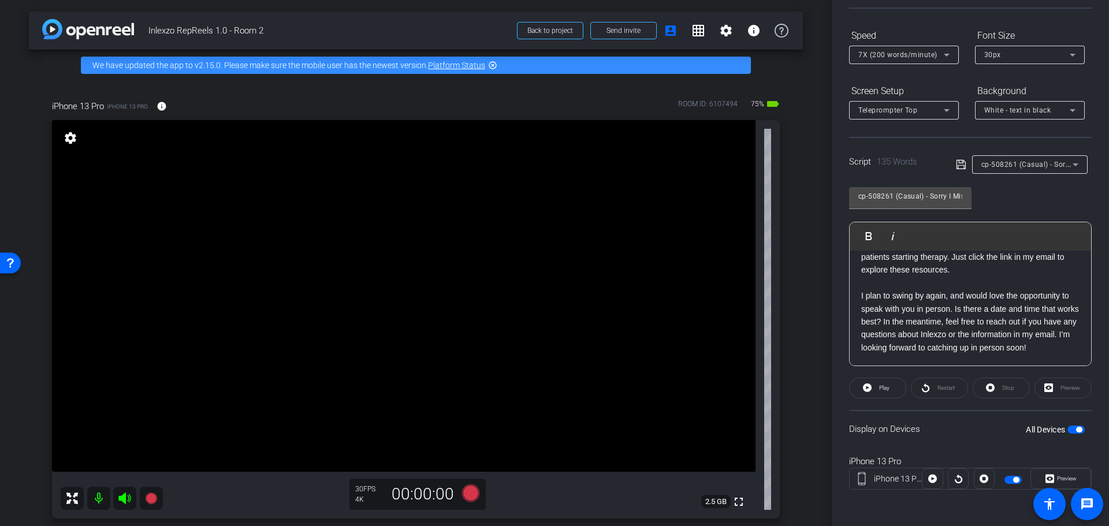
click at [921, 354] on p "I plan to swing by again, and would love the opportunity to speak with you in p…" at bounding box center [970, 321] width 218 height 65
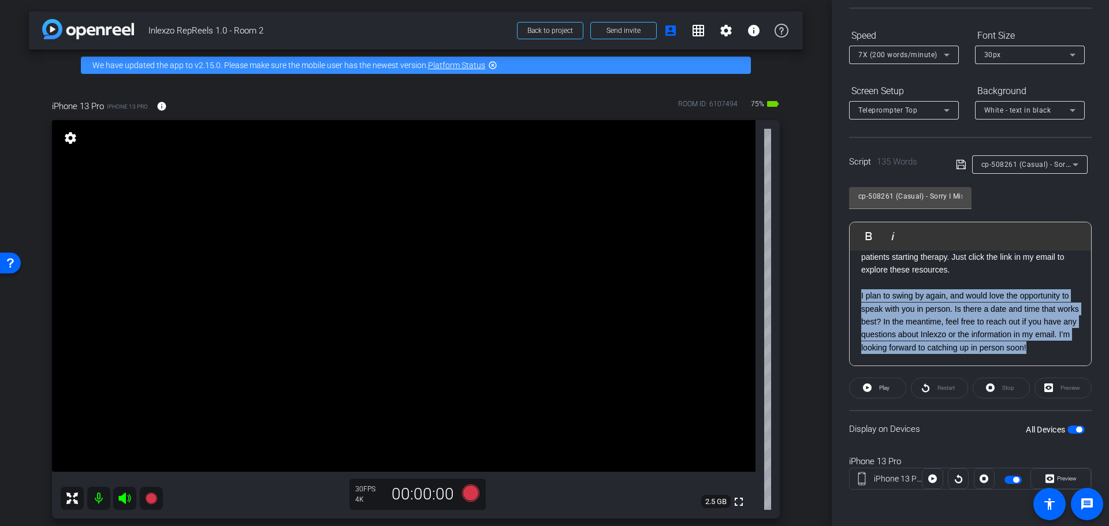
drag, startPoint x: 921, startPoint y: 354, endPoint x: 840, endPoint y: 280, distance: 109.6
click at [840, 280] on div "Participants Teleprompter Adjustments settings [PERSON_NAME] flip Director Ever…" at bounding box center [970, 263] width 277 height 526
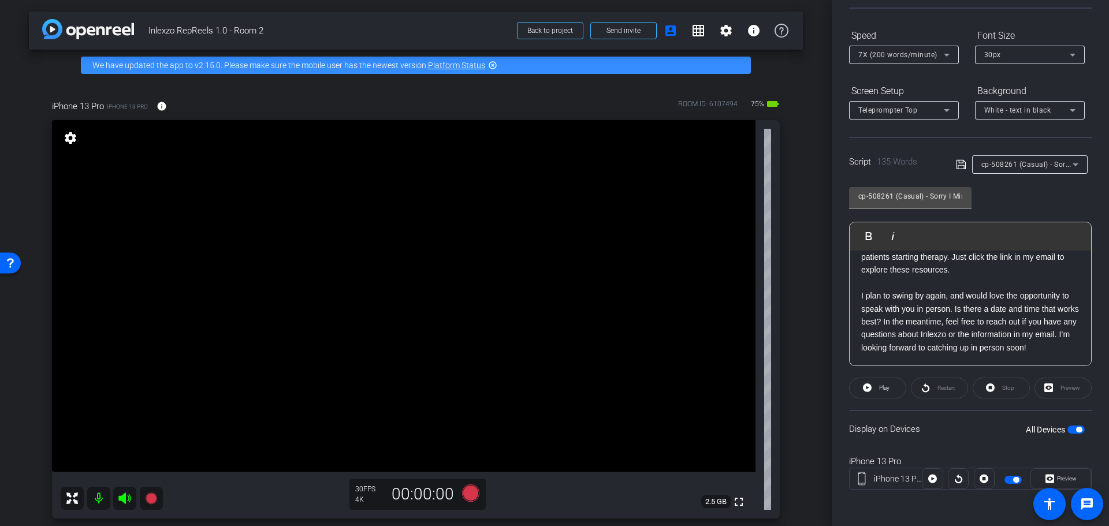
click at [936, 352] on p "I plan to swing by again, and would love the opportunity to speak with you in p…" at bounding box center [970, 321] width 218 height 65
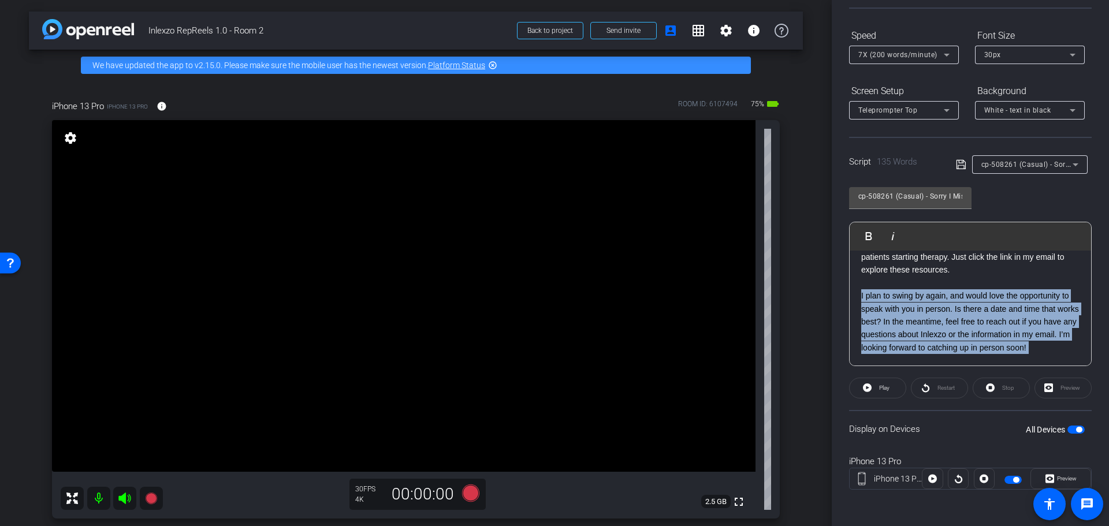
drag, startPoint x: 937, startPoint y: 352, endPoint x: 860, endPoint y: 283, distance: 103.9
click at [860, 283] on div "[Hello|Hi|Hey|Hi there|Hey there], [I am|I'm|It's|It is] [First Name]! Just fol…" at bounding box center [971, 244] width 242 height 243
drag, startPoint x: 923, startPoint y: 355, endPoint x: 846, endPoint y: 280, distance: 107.9
click at [846, 280] on div "Participants Teleprompter Adjustments settings [PERSON_NAME] flip Director Ever…" at bounding box center [970, 263] width 277 height 526
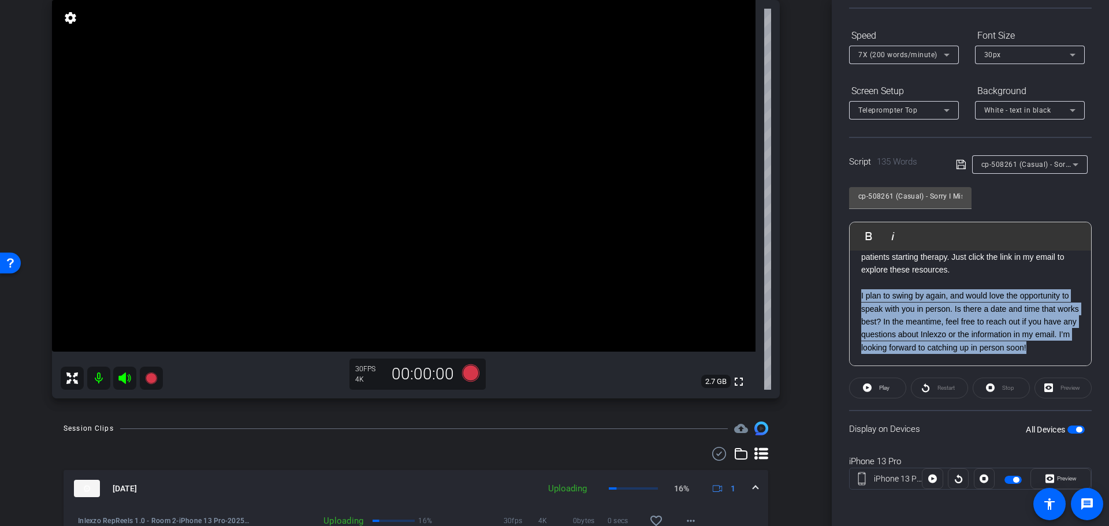
scroll to position [0, 0]
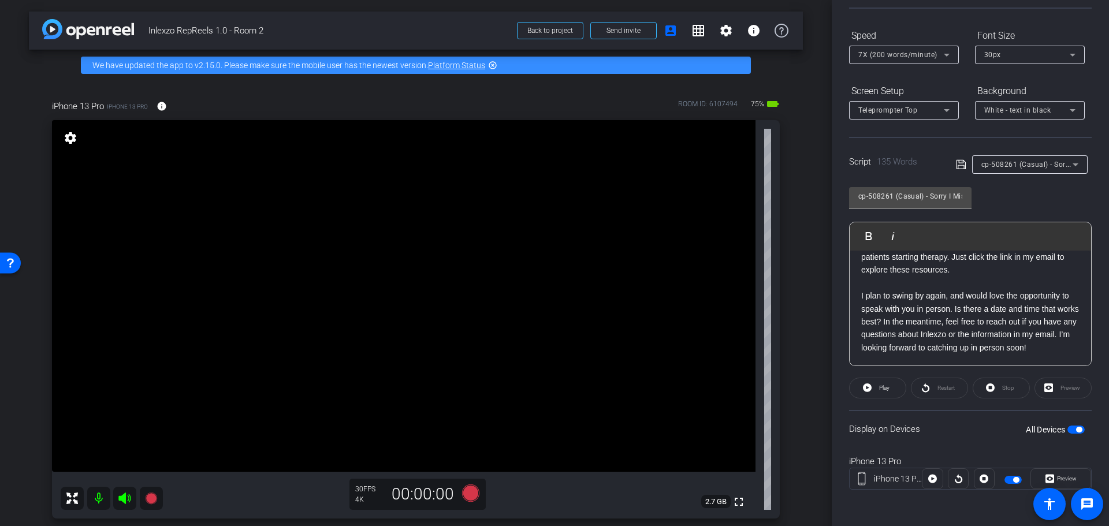
click at [898, 347] on p "I plan to swing by again, and would love the opportunity to speak with you in p…" at bounding box center [970, 321] width 218 height 65
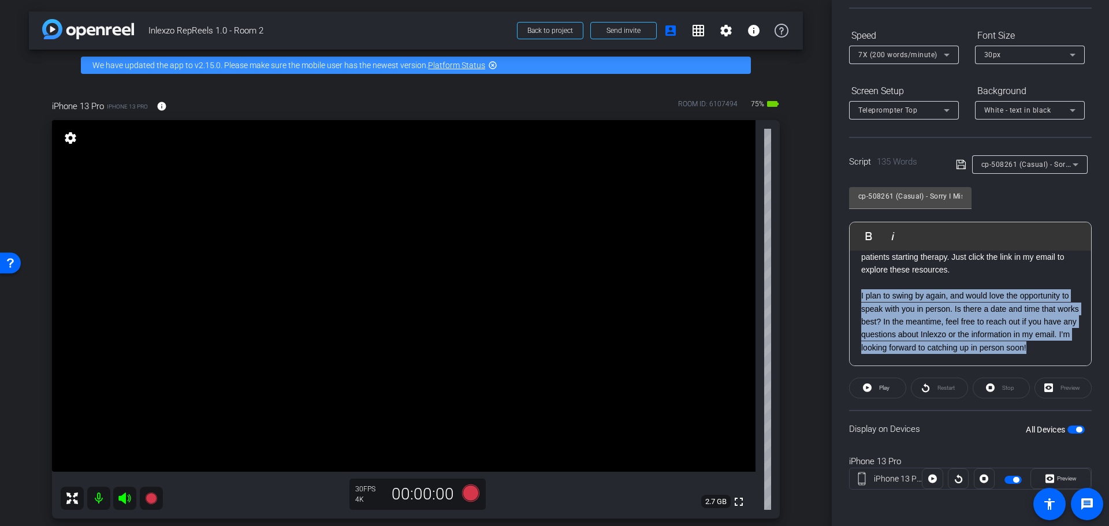
drag, startPoint x: 898, startPoint y: 350, endPoint x: 839, endPoint y: 285, distance: 87.9
click at [839, 285] on div "Participants Teleprompter Adjustments settings [PERSON_NAME] flip Director Ever…" at bounding box center [970, 263] width 277 height 526
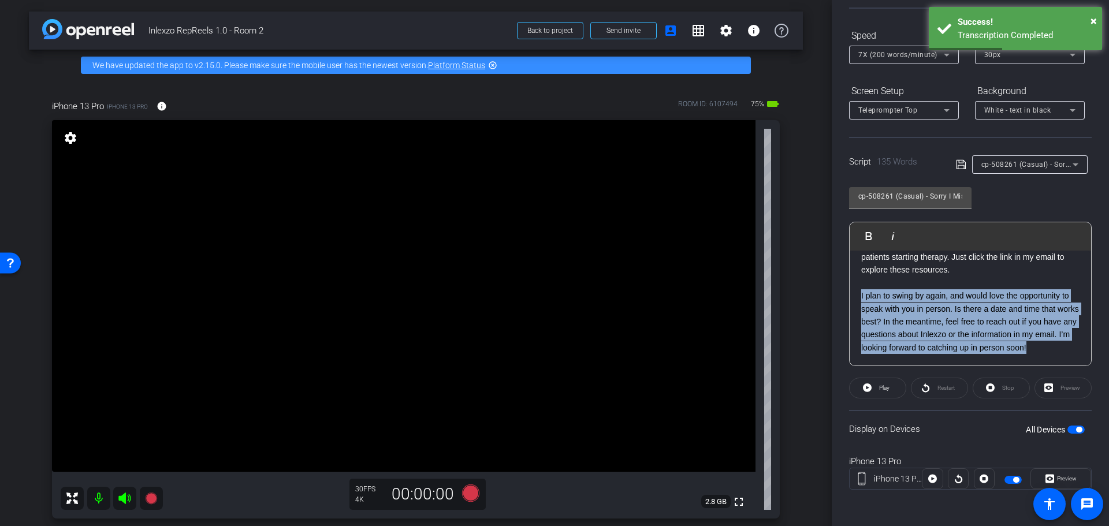
scroll to position [120, 0]
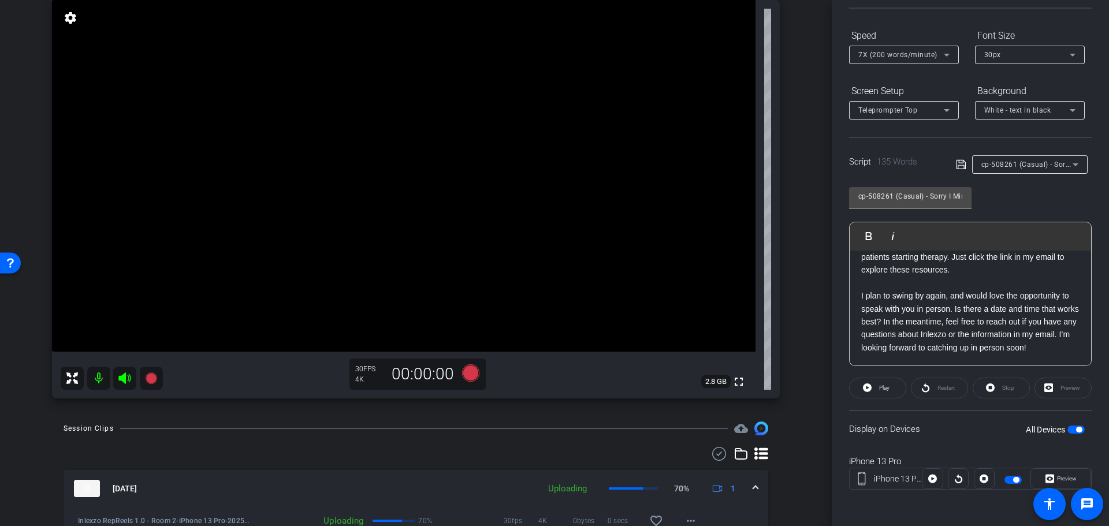
click at [809, 289] on div "arrow_back Inlexzo RepReels 1.0 - Room 2 Back to project Send invite account_bo…" at bounding box center [416, 143] width 832 height 526
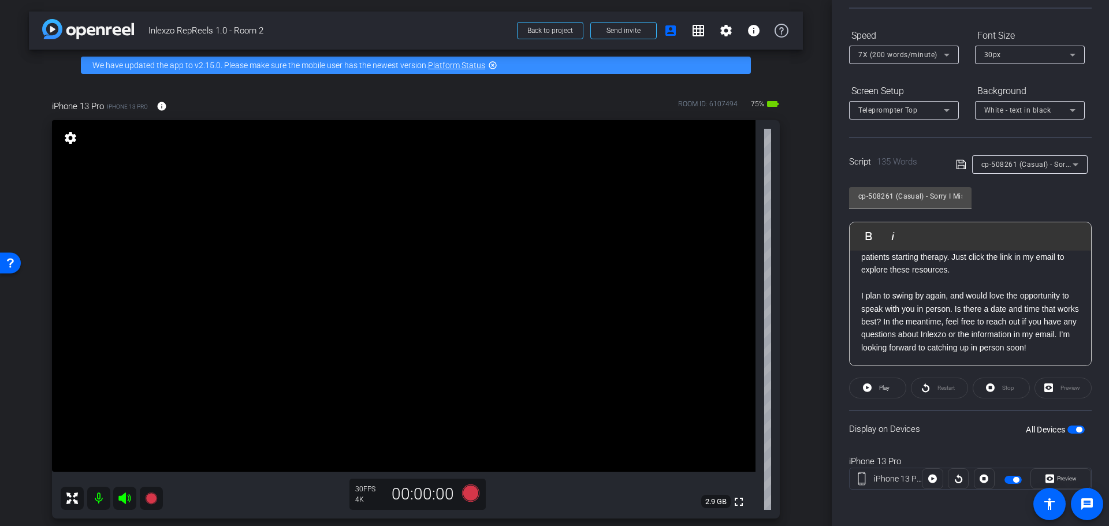
click at [910, 344] on p "I plan to swing by again, and would love the opportunity to speak with you in p…" at bounding box center [970, 321] width 218 height 65
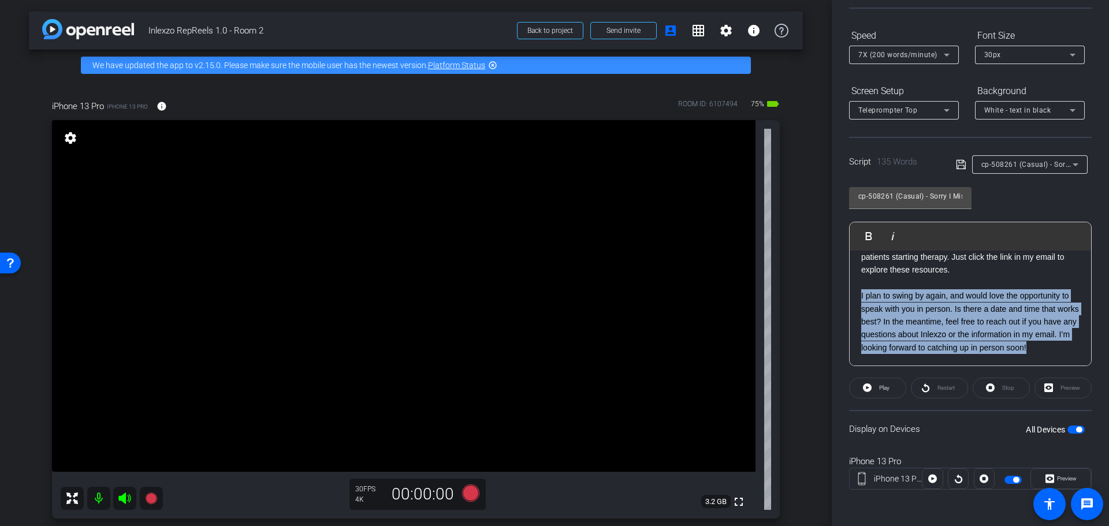
drag, startPoint x: 909, startPoint y: 350, endPoint x: 838, endPoint y: 283, distance: 97.7
click at [838, 283] on div "Participants Teleprompter Adjustments settings [PERSON_NAME] flip Director Ever…" at bounding box center [970, 263] width 277 height 526
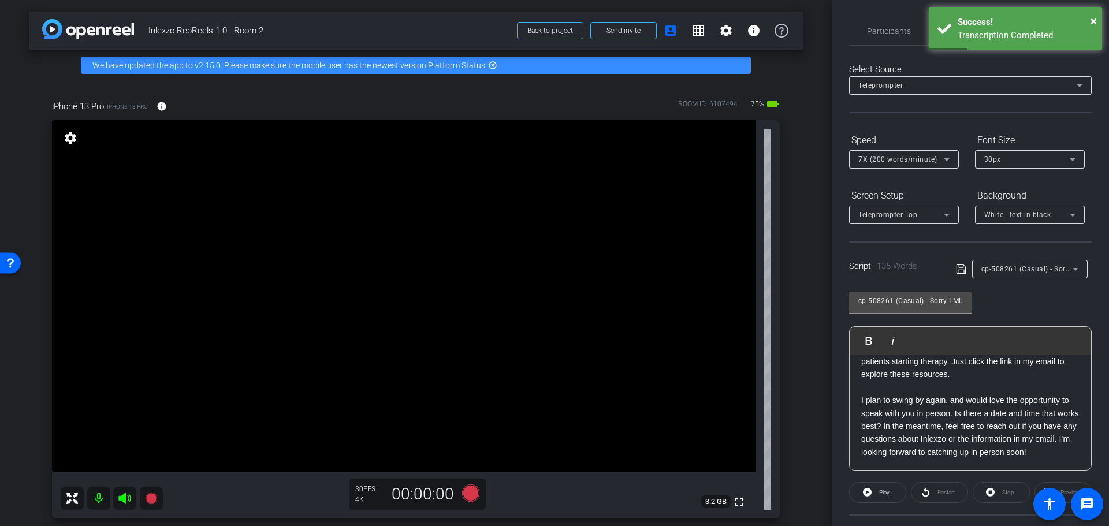
click at [1015, 61] on div "Select Source Teleprompter Speed 7X (200 words/minute) Font Size 30px Screen Se…" at bounding box center [970, 330] width 243 height 569
click at [1091, 17] on span "×" at bounding box center [1094, 21] width 6 height 14
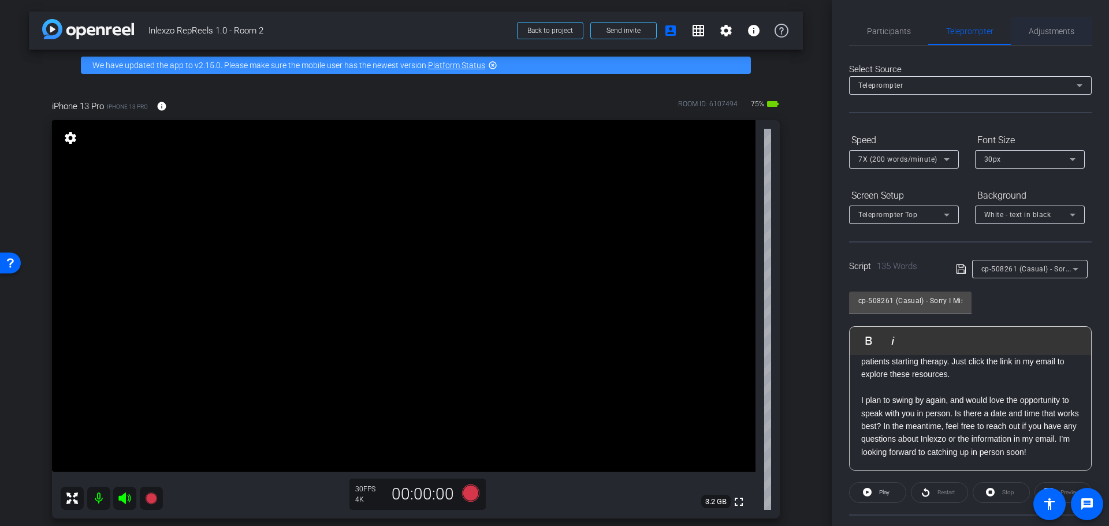
click at [1038, 33] on span "Adjustments" at bounding box center [1052, 31] width 46 height 8
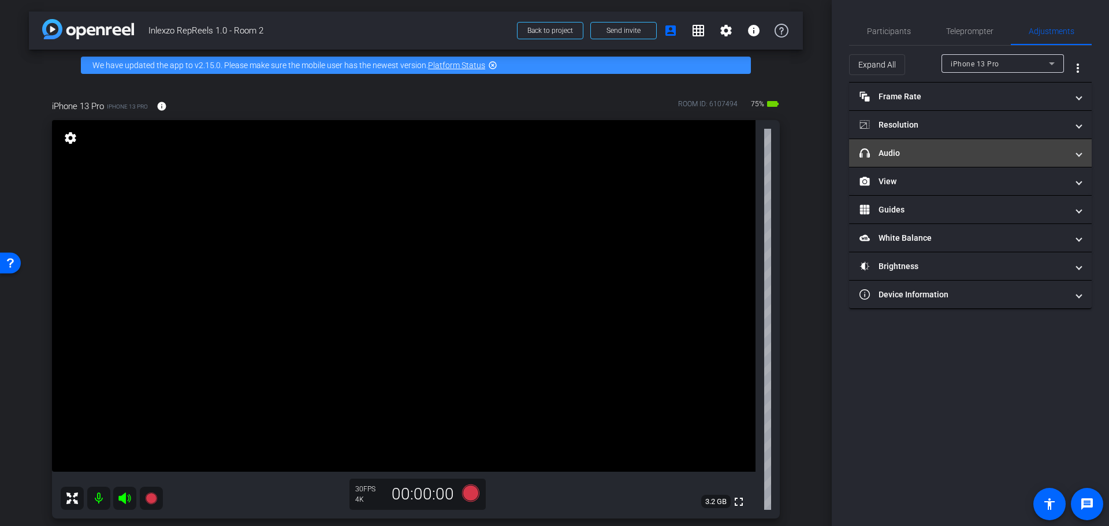
click at [933, 155] on mat-panel-title "headphone icon Audio" at bounding box center [964, 153] width 208 height 12
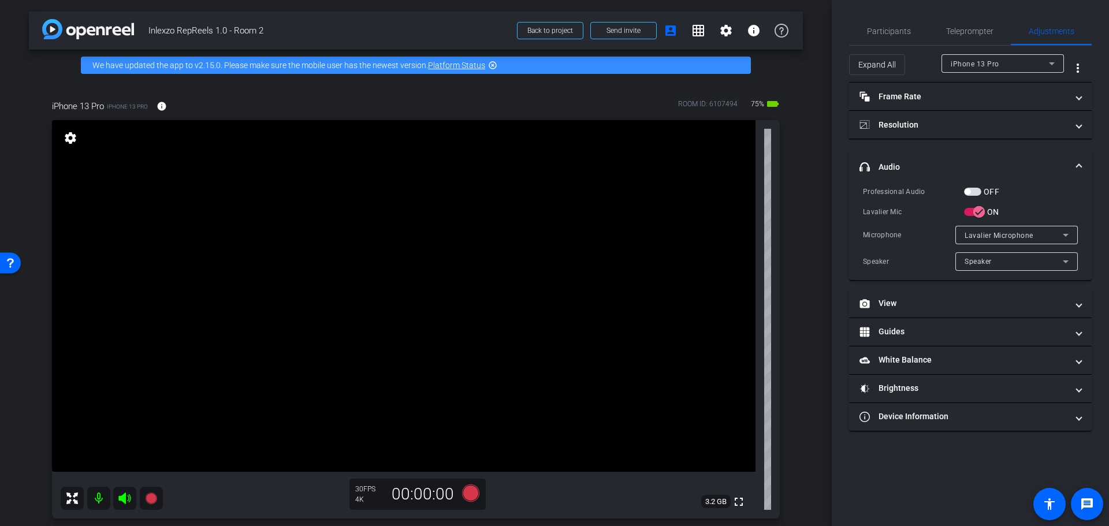
click at [974, 192] on span "button" at bounding box center [972, 192] width 17 height 8
click at [888, 27] on span "Participants" at bounding box center [889, 31] width 44 height 8
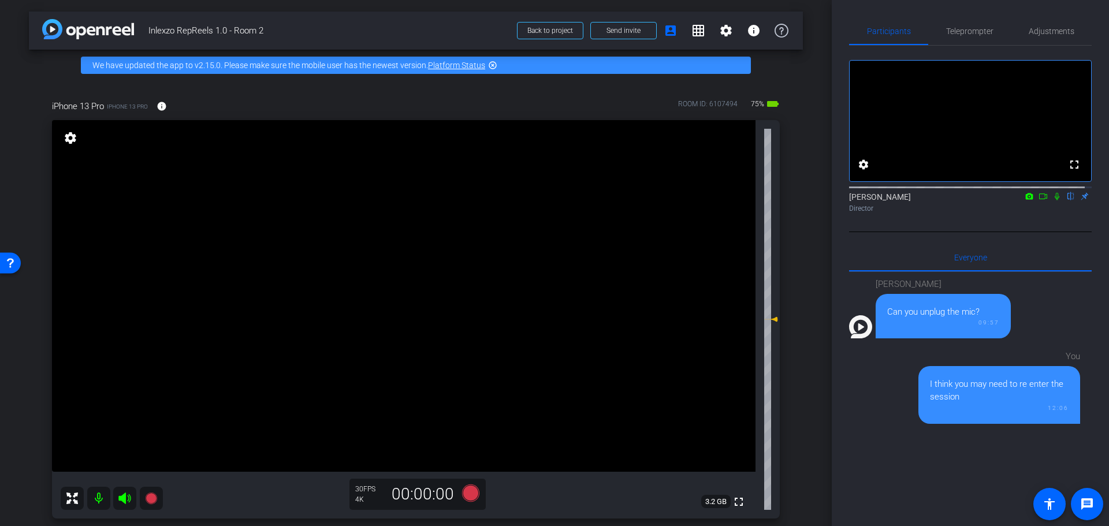
click at [1053, 200] on icon at bounding box center [1057, 196] width 9 height 8
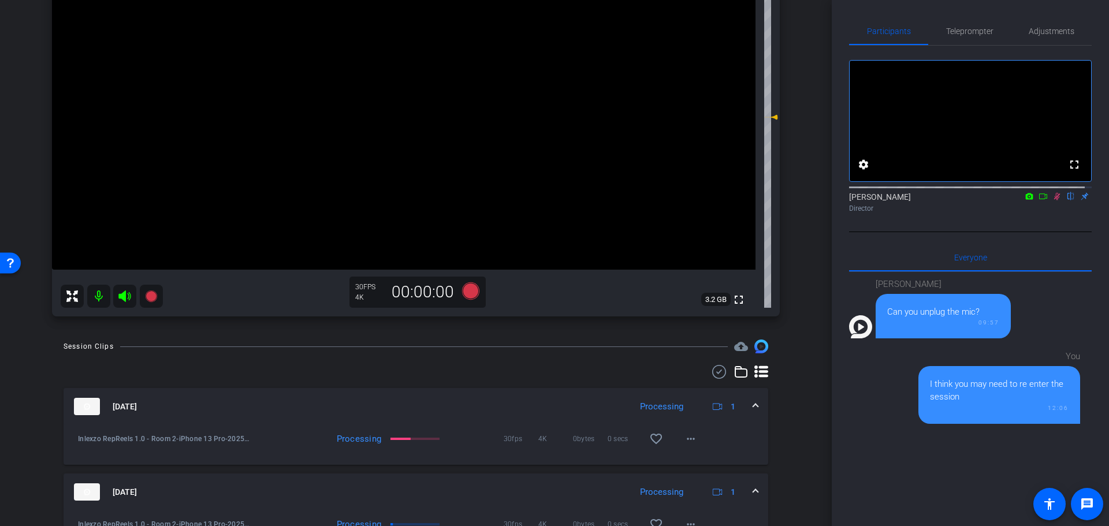
scroll to position [240, 0]
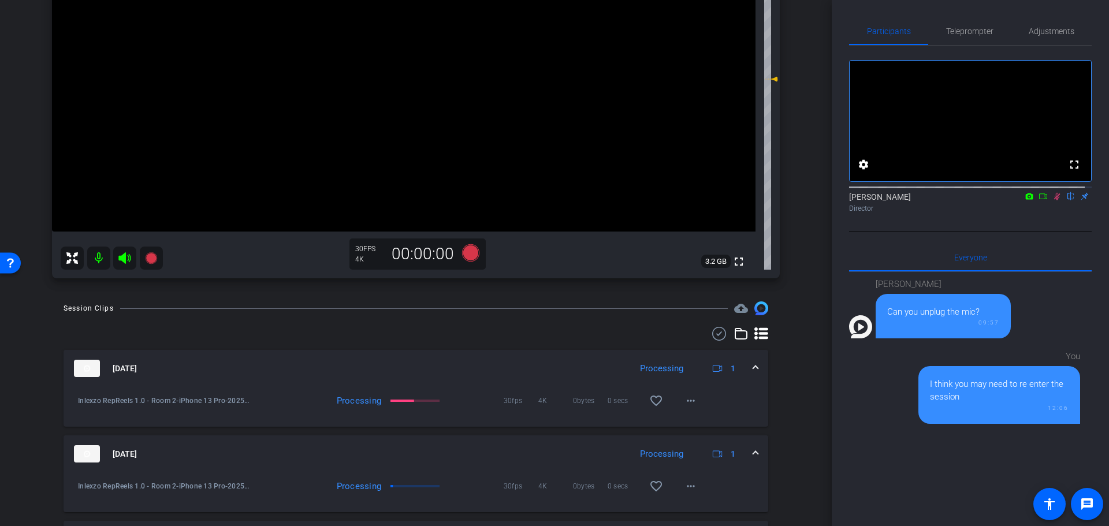
click at [460, 261] on icon at bounding box center [471, 253] width 28 height 21
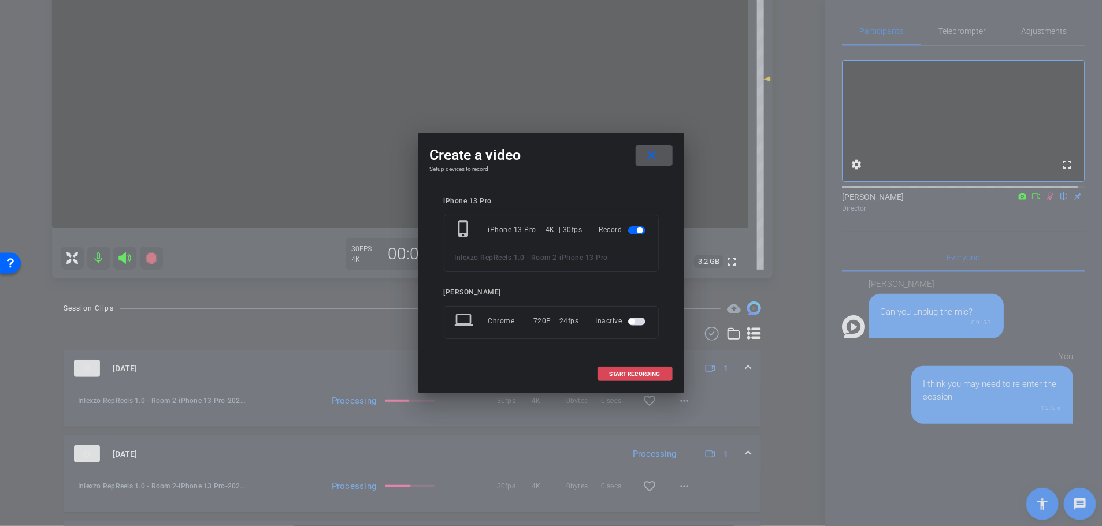
click at [637, 376] on span "START RECORDING" at bounding box center [635, 375] width 51 height 6
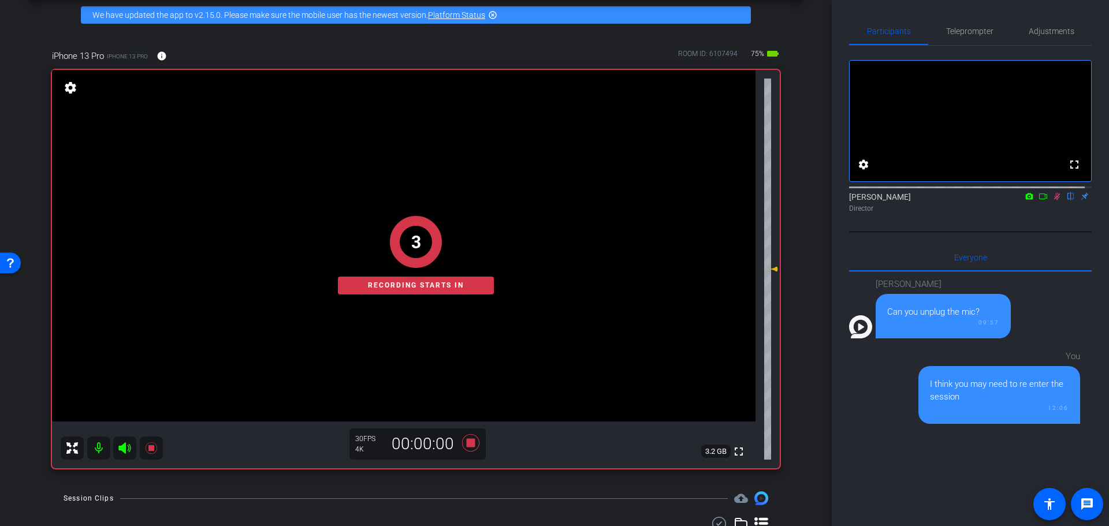
scroll to position [0, 0]
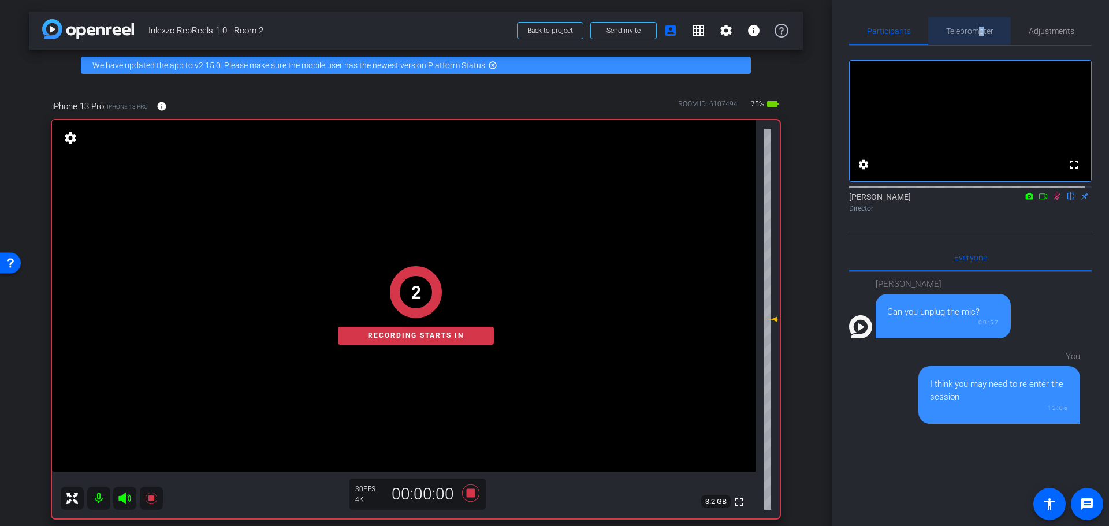
click at [976, 25] on span "Teleprompter" at bounding box center [969, 31] width 47 height 28
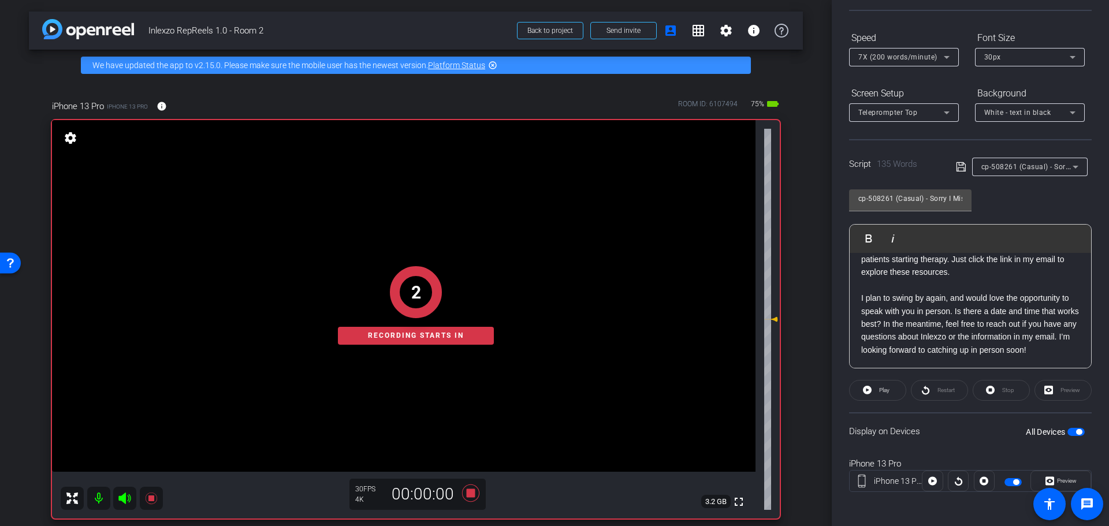
scroll to position [105, 0]
click at [922, 328] on p "I plan to swing by again, and would love the opportunity to speak with you in p…" at bounding box center [970, 321] width 218 height 65
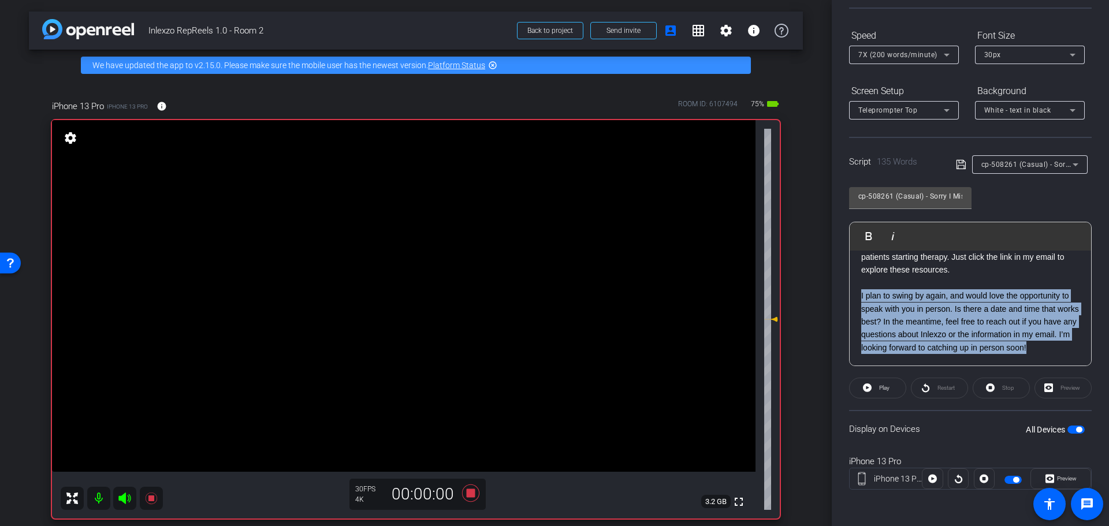
drag, startPoint x: 900, startPoint y: 352, endPoint x: 843, endPoint y: 284, distance: 88.6
click at [843, 284] on div "Participants Teleprompter Adjustments settings [PERSON_NAME] flip Director Ever…" at bounding box center [970, 263] width 277 height 526
click at [887, 384] on span "Play" at bounding box center [883, 388] width 13 height 16
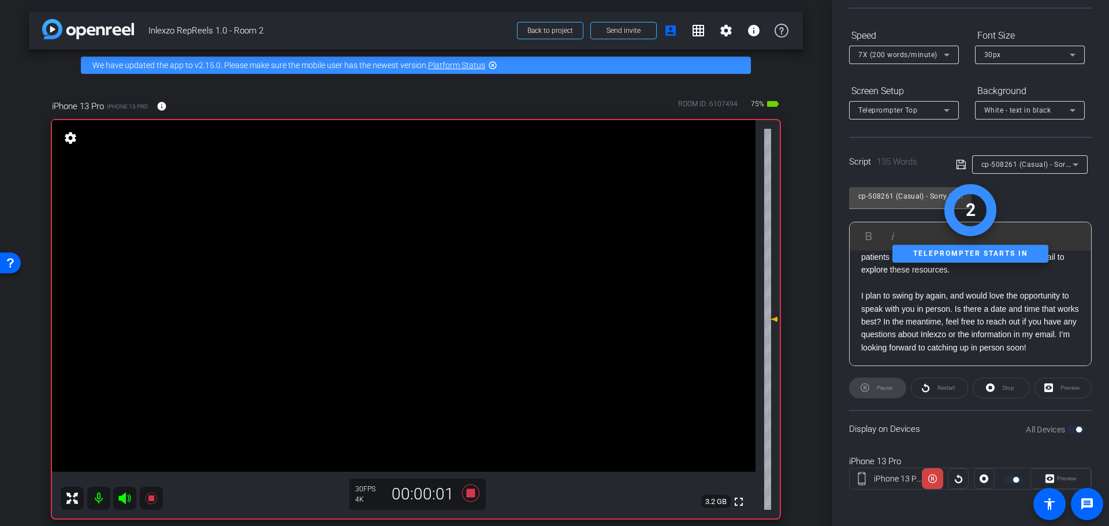
click at [931, 347] on p "I plan to swing by again, and would love the opportunity to speak with you in p…" at bounding box center [970, 321] width 218 height 65
click at [905, 346] on p "I plan to swing by again, and would love the opportunity to speak with you in p…" at bounding box center [970, 321] width 218 height 65
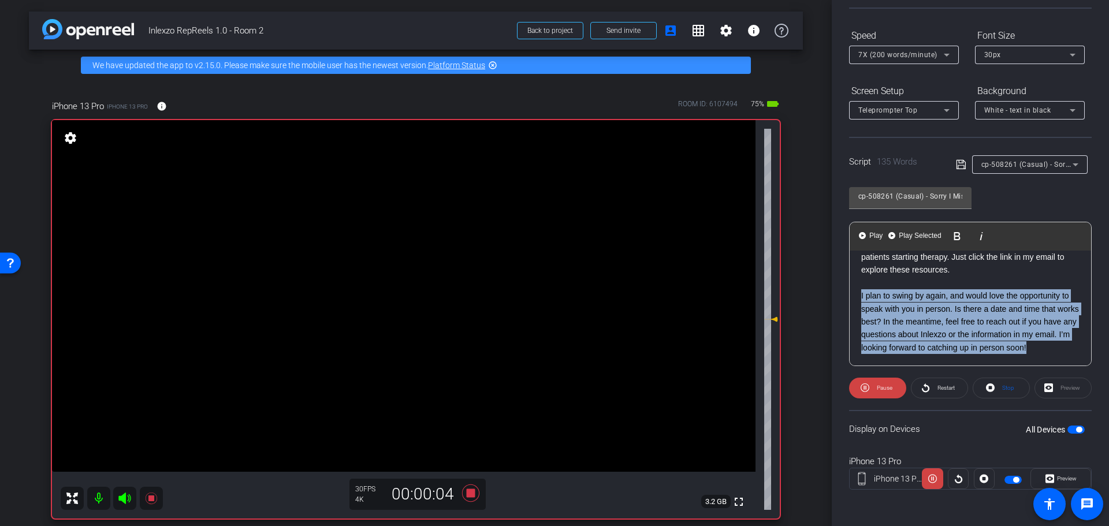
drag, startPoint x: 890, startPoint y: 347, endPoint x: 845, endPoint y: 282, distance: 79.3
click at [845, 282] on div "Participants Teleprompter Adjustments settings [PERSON_NAME] flip Director Ever…" at bounding box center [970, 263] width 277 height 526
click at [904, 234] on span "Play Selected" at bounding box center [920, 236] width 47 height 10
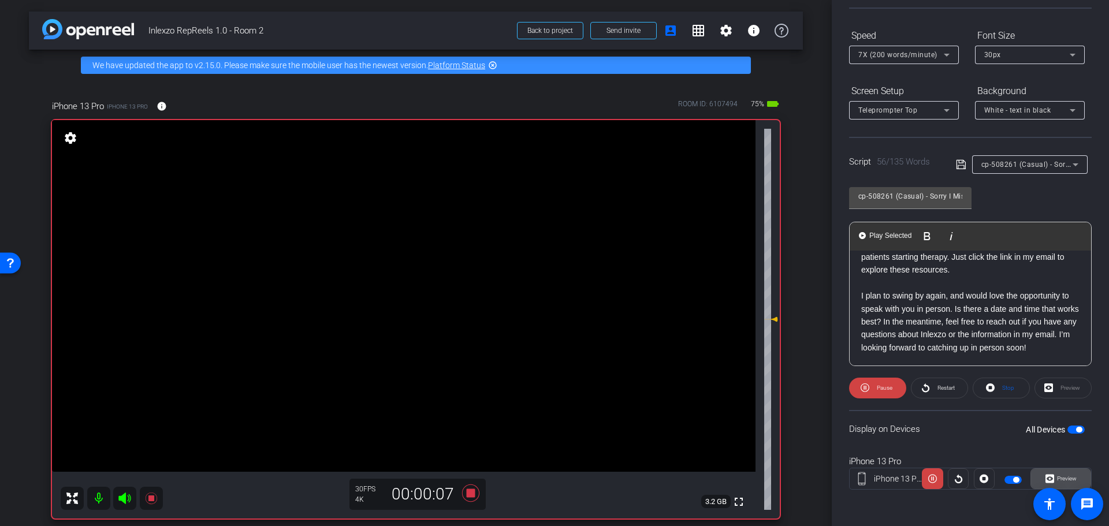
click at [1060, 478] on span "Preview" at bounding box center [1067, 479] width 20 height 6
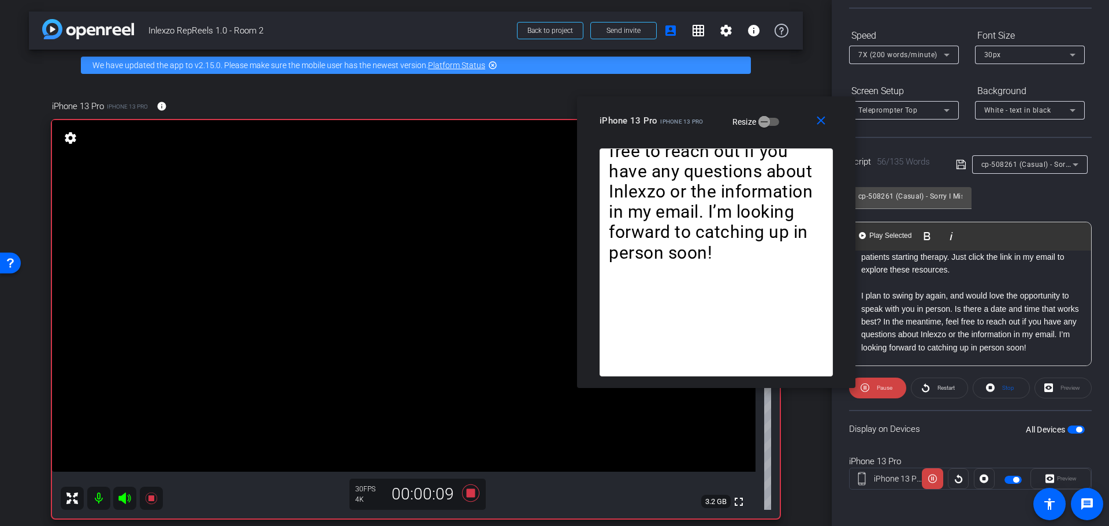
drag, startPoint x: 532, startPoint y: 148, endPoint x: 699, endPoint y: 125, distance: 168.6
click at [699, 125] on div "iPhone 13 Pro iPhone 13 Pro Resize" at bounding box center [721, 120] width 242 height 21
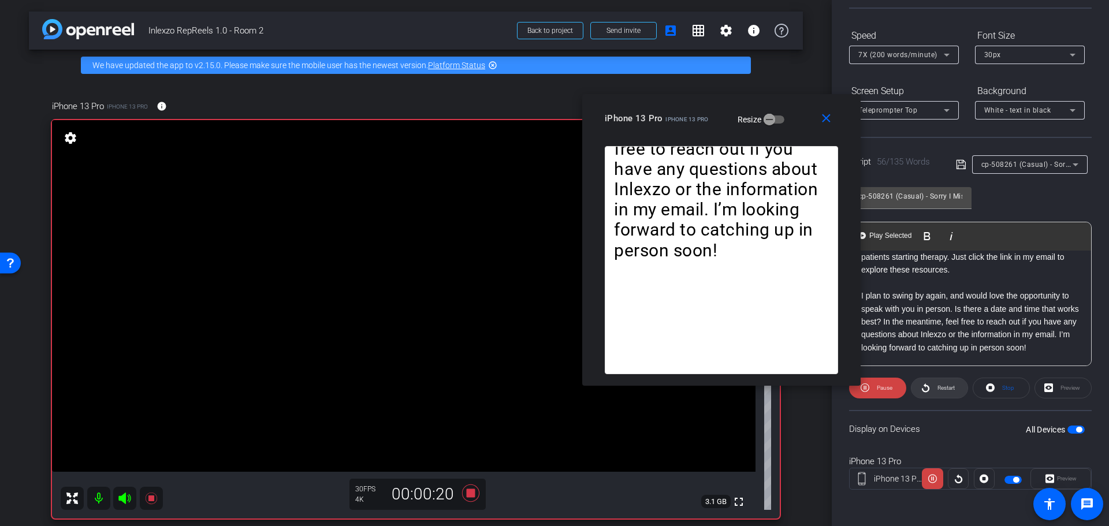
click at [940, 391] on span "Restart" at bounding box center [946, 388] width 17 height 6
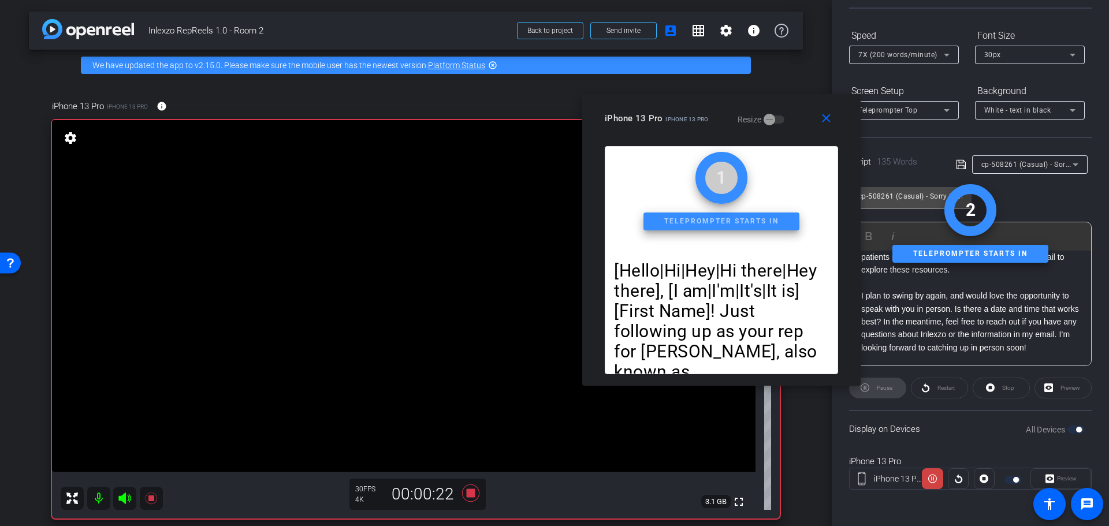
click at [903, 292] on p "I plan to swing by again, and would love the opportunity to speak with you in p…" at bounding box center [970, 321] width 218 height 65
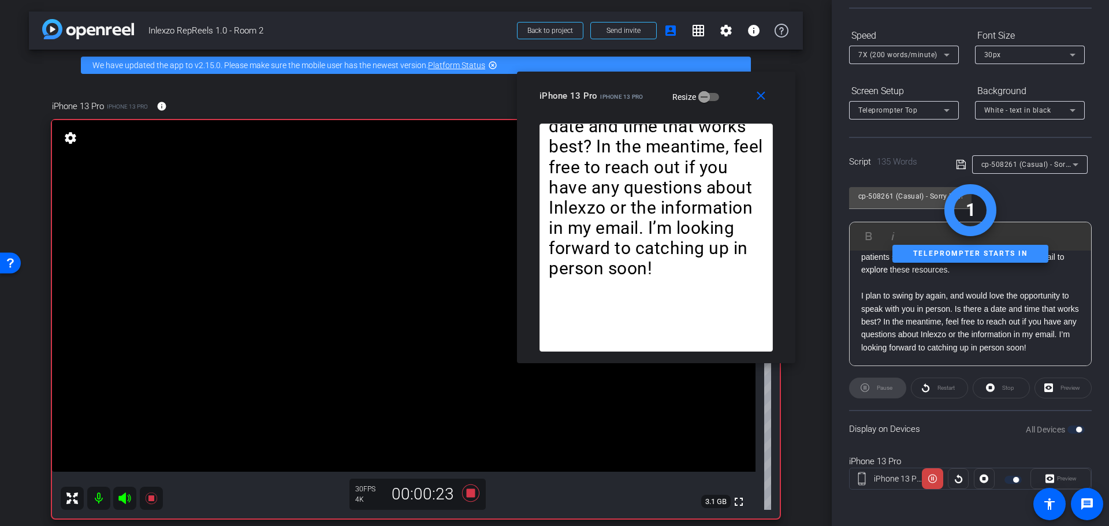
drag, startPoint x: 682, startPoint y: 112, endPoint x: 650, endPoint y: 91, distance: 38.5
click at [655, 91] on mat-slide-toggle "Resize" at bounding box center [687, 96] width 65 height 18
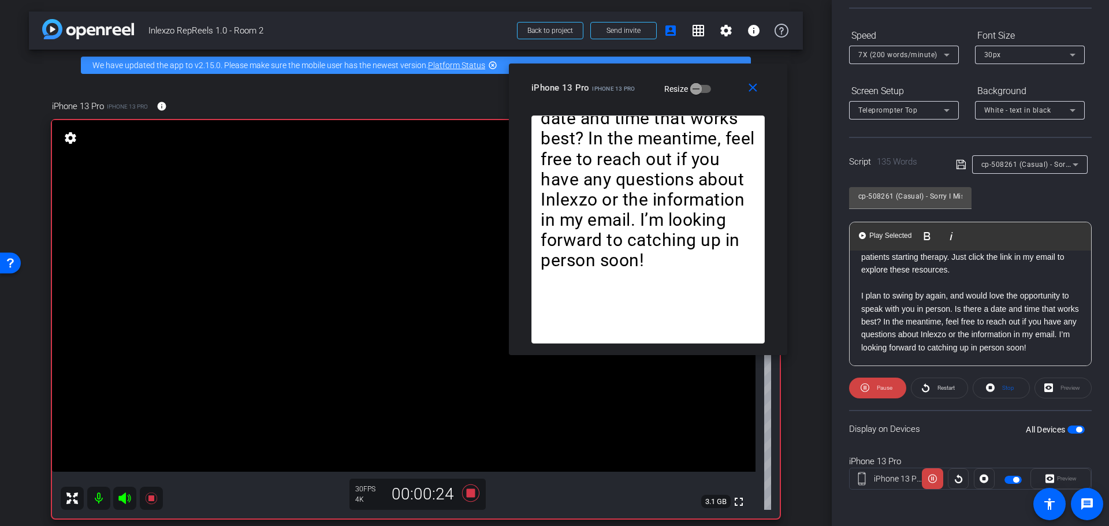
click at [923, 329] on p "I plan to swing by again, and would love the opportunity to speak with you in p…" at bounding box center [970, 321] width 218 height 65
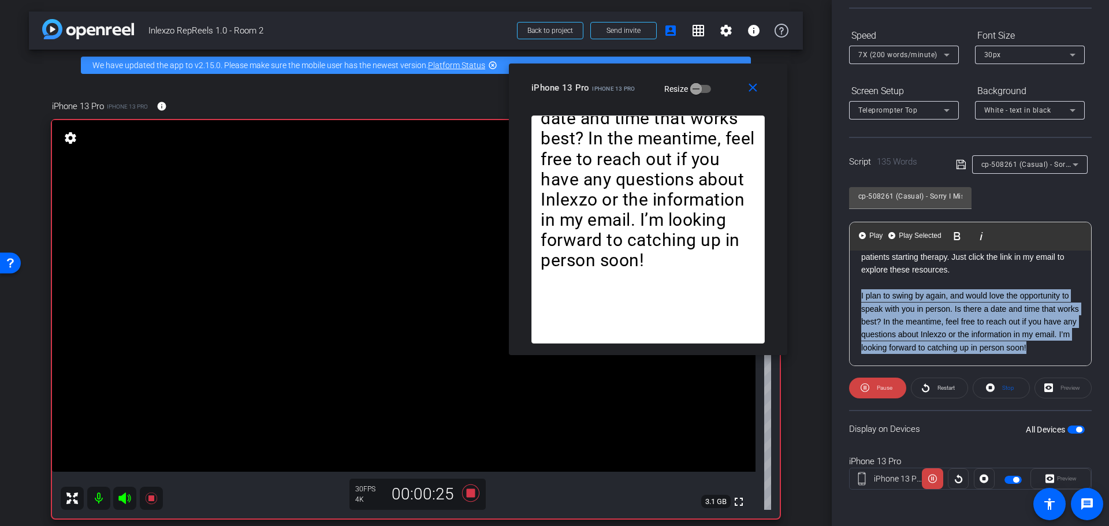
drag, startPoint x: 891, startPoint y: 348, endPoint x: 841, endPoint y: 284, distance: 81.5
click at [841, 284] on div "Participants Teleprompter Adjustments settings [PERSON_NAME] flip Director Ever…" at bounding box center [970, 263] width 277 height 526
click at [756, 87] on mat-icon "close" at bounding box center [753, 88] width 14 height 14
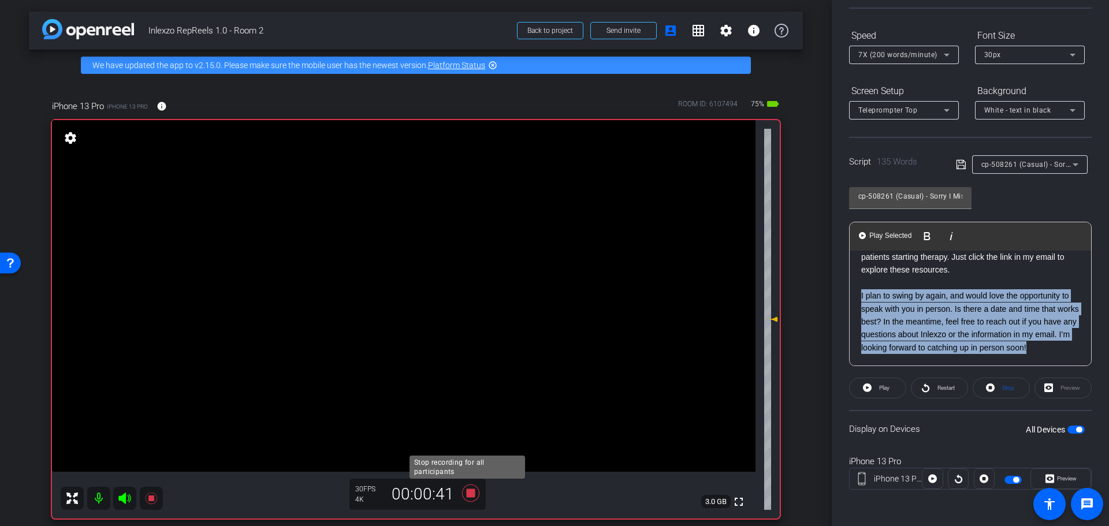
click at [466, 498] on icon at bounding box center [471, 493] width 28 height 21
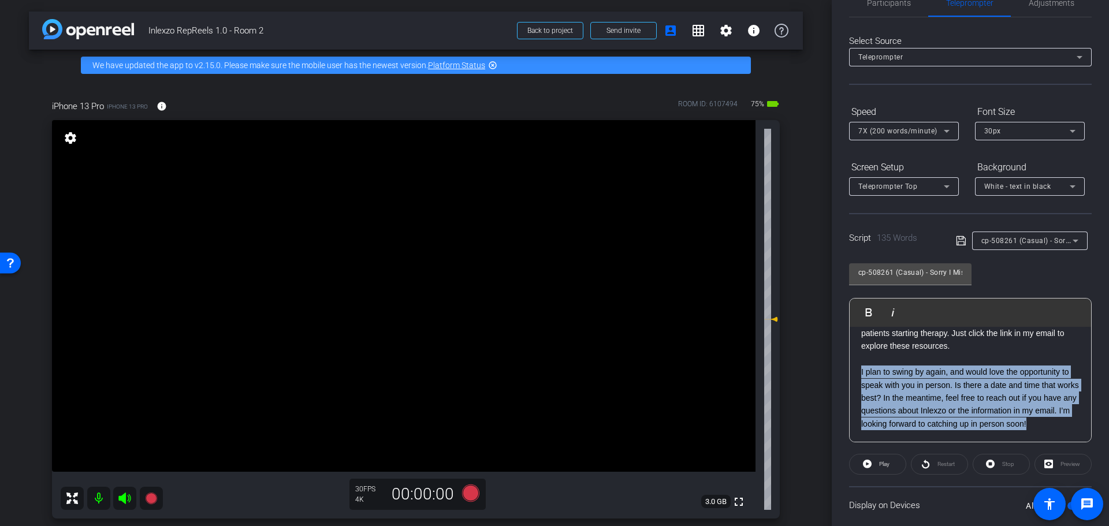
scroll to position [0, 0]
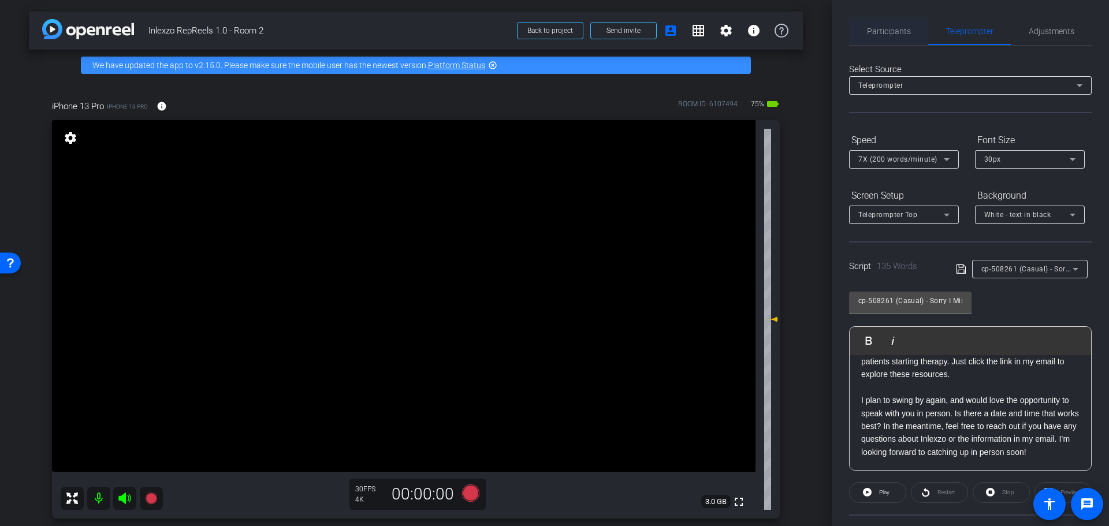
click at [881, 31] on span "Participants" at bounding box center [889, 31] width 44 height 8
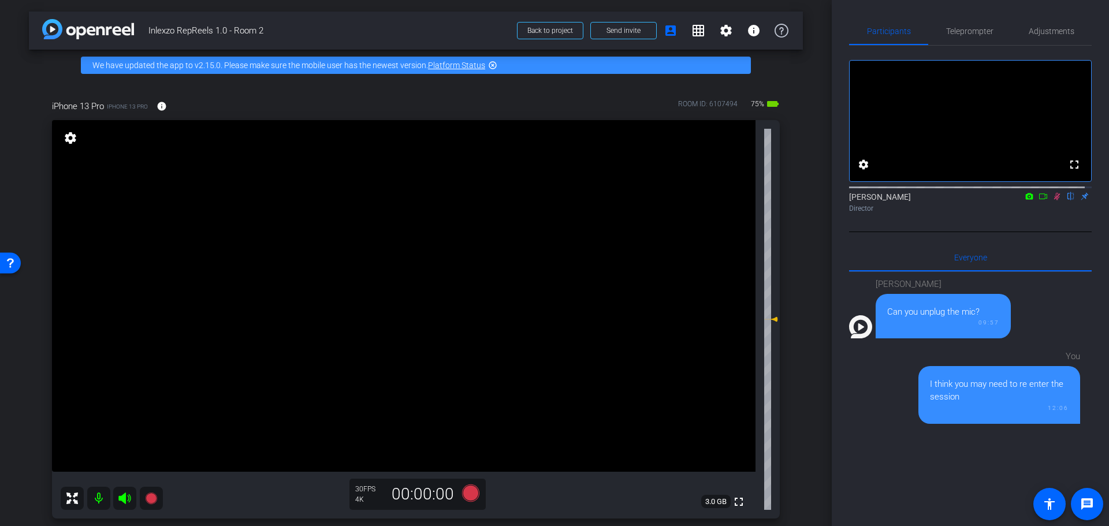
click at [1049, 191] on div at bounding box center [970, 186] width 243 height 9
click at [1054, 200] on icon at bounding box center [1057, 197] width 6 height 8
click at [1050, 35] on span "Adjustments" at bounding box center [1052, 31] width 46 height 8
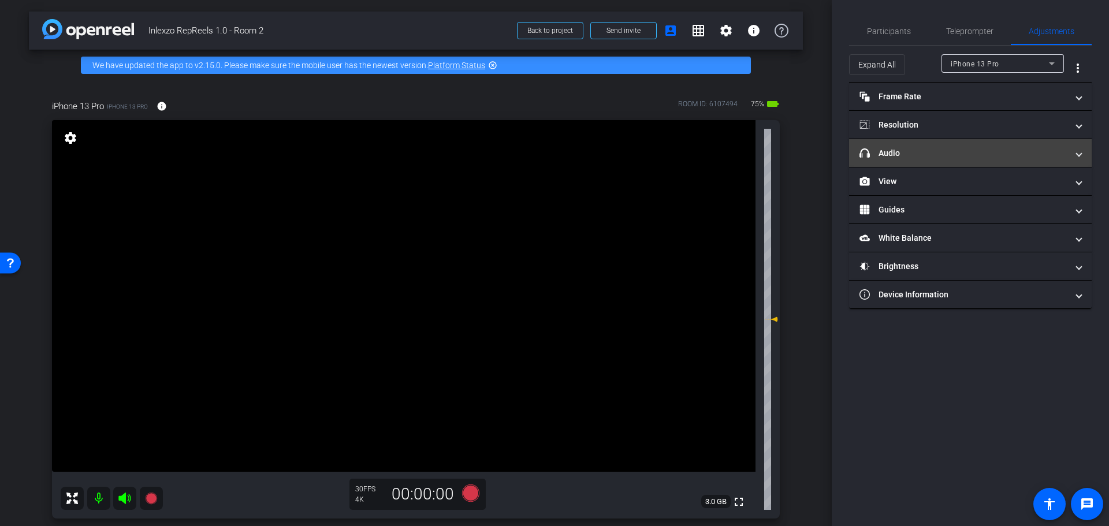
click at [948, 159] on mat-expansion-panel-header "headphone icon Audio" at bounding box center [970, 153] width 243 height 28
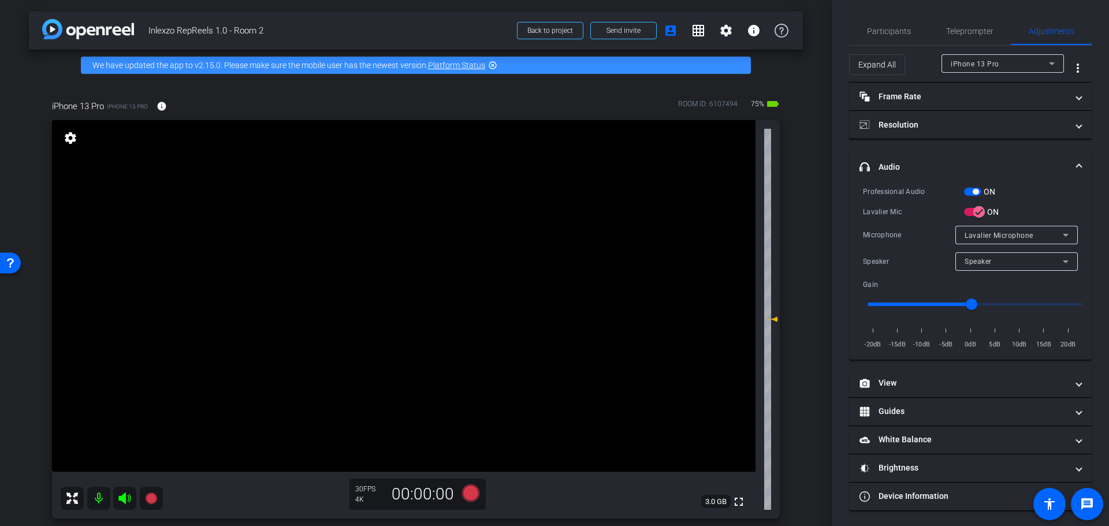
click at [967, 190] on span "button" at bounding box center [972, 192] width 17 height 8
click at [786, 199] on div "iPhone 13 Pro iPhone 13 Pro info ROOM ID: 6107494 75% battery_std fullscreen se…" at bounding box center [416, 306] width 774 height 450
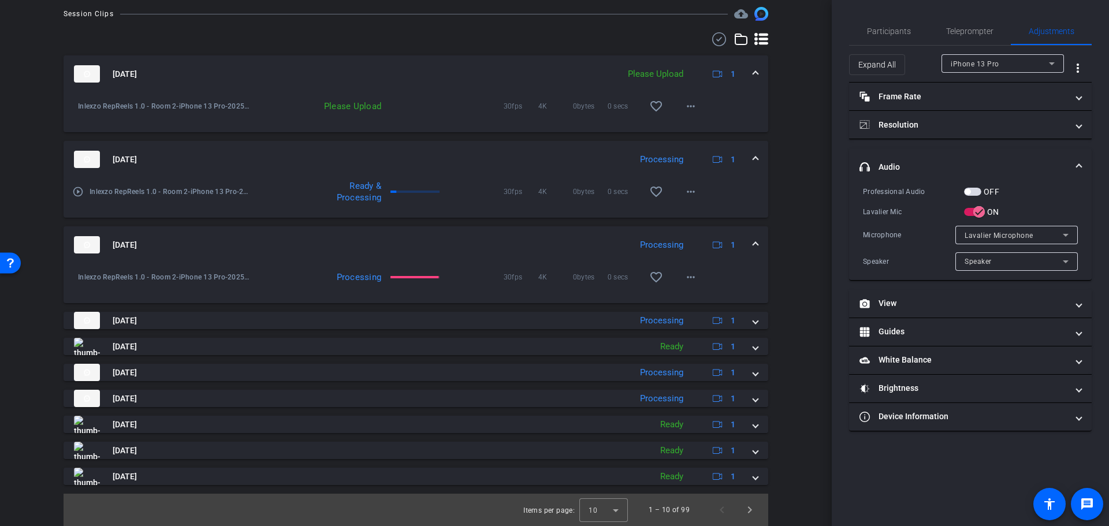
scroll to position [414, 0]
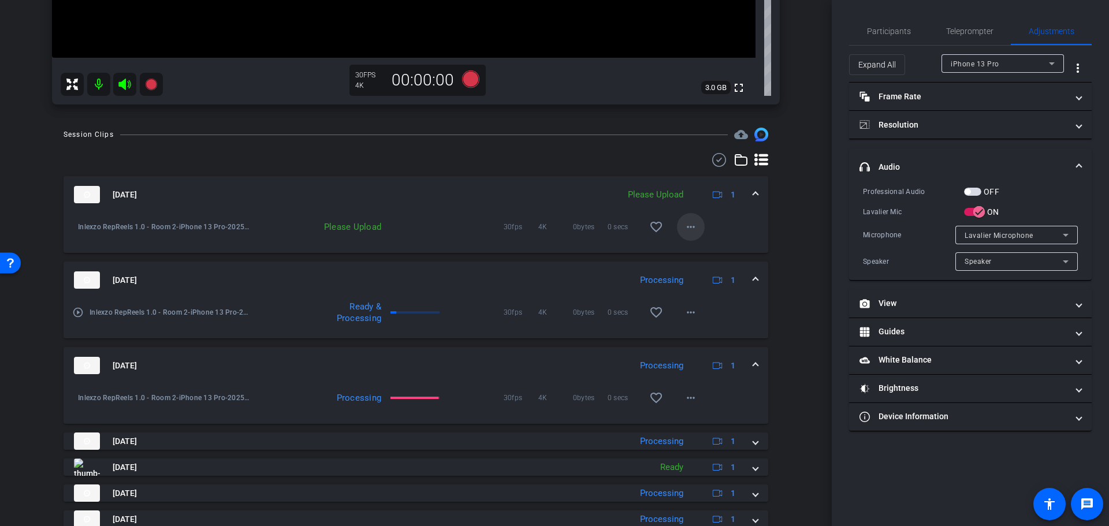
click at [684, 220] on mat-icon "more_horiz" at bounding box center [691, 227] width 14 height 14
click at [697, 248] on span "Upload" at bounding box center [702, 251] width 46 height 14
click at [780, 242] on div "Session Clips cloud_upload [DATE] Uploading 1 Inlexzo RepReels 1.0 - Room 2-iPh…" at bounding box center [416, 387] width 774 height 519
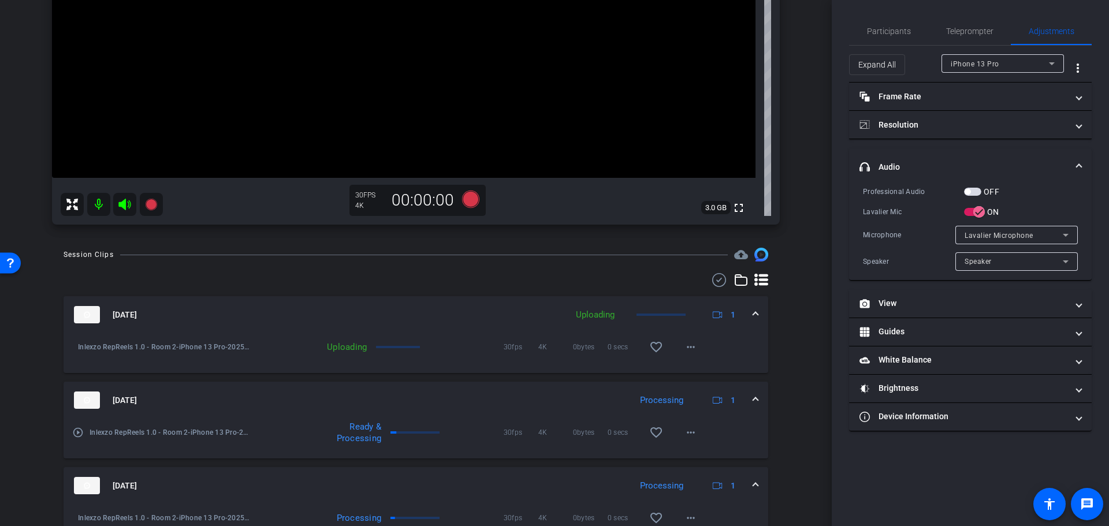
scroll to position [53, 0]
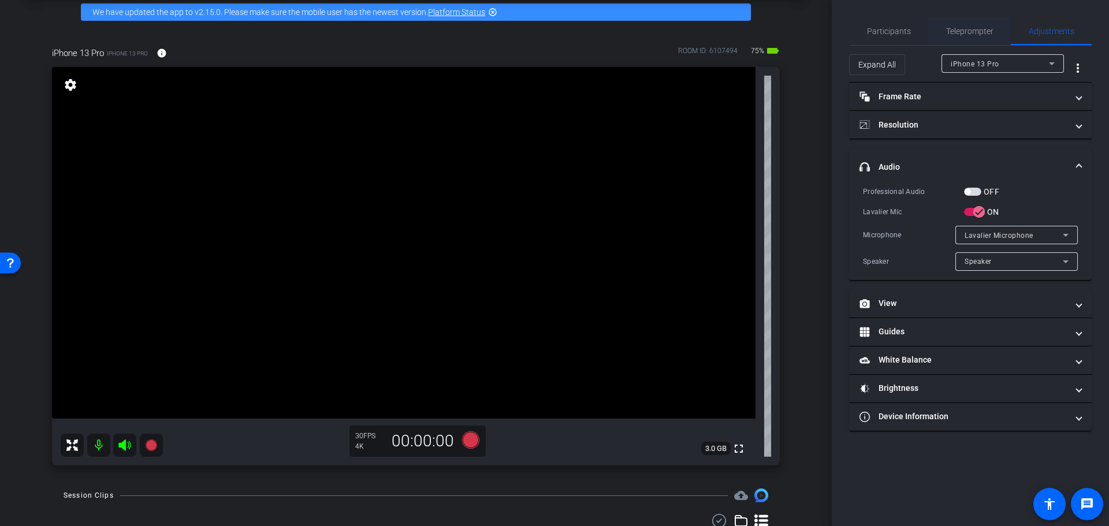
click at [959, 32] on span "Teleprompter" at bounding box center [969, 31] width 47 height 8
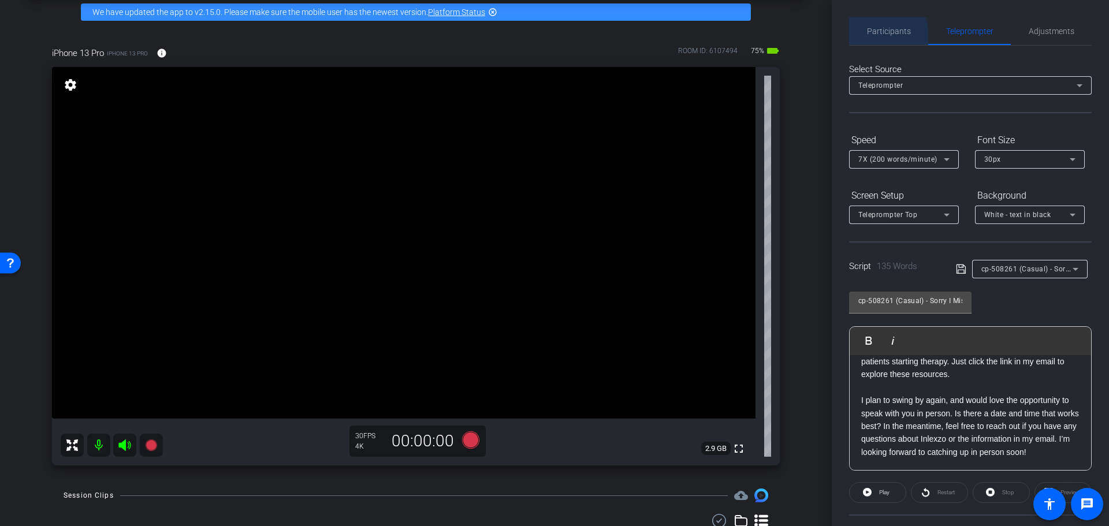
click at [883, 35] on span "Participants" at bounding box center [889, 31] width 44 height 8
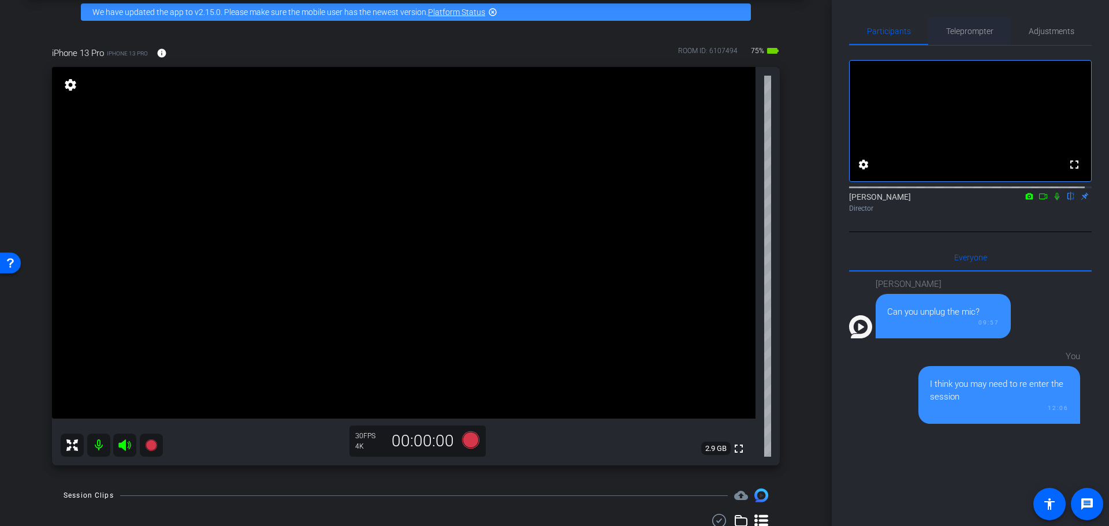
click at [982, 34] on span "Teleprompter" at bounding box center [969, 31] width 47 height 8
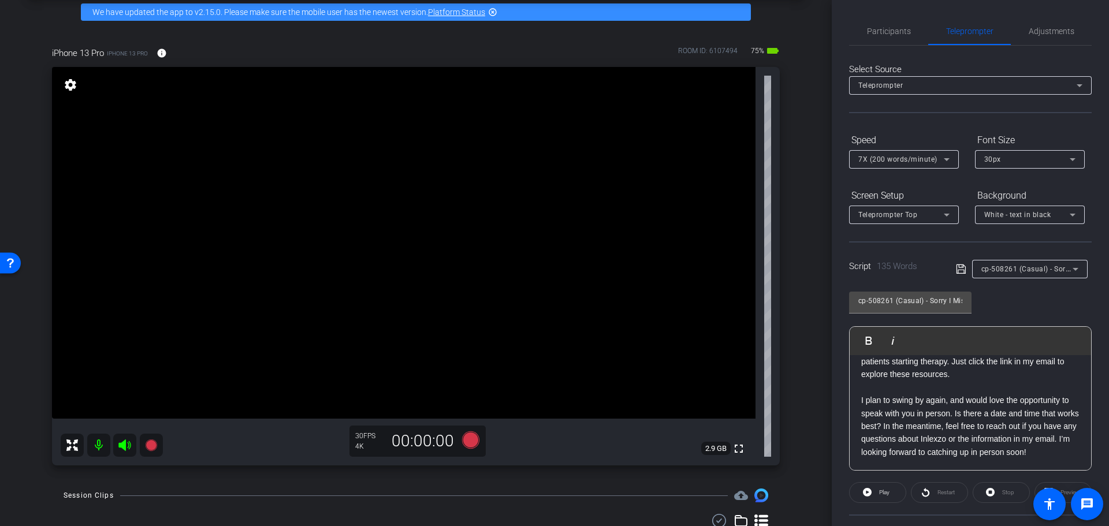
click at [1048, 258] on div "Script 135 Words cp-508261 (Casual) - Sorry I Missed You" at bounding box center [970, 260] width 243 height 37
click at [1048, 268] on span "cp-508261 (Casual) - Sorry I Missed You" at bounding box center [1050, 268] width 136 height 9
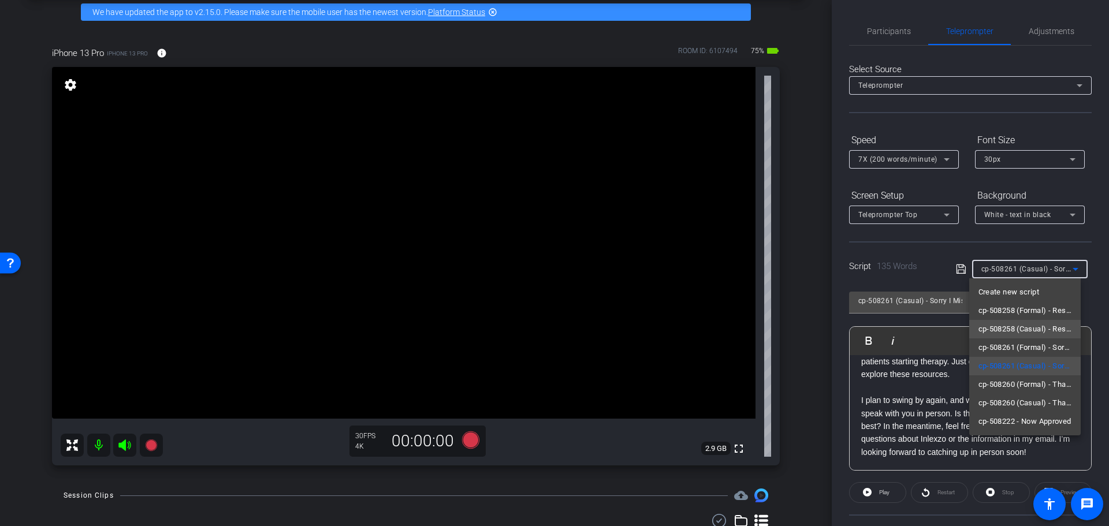
click at [1049, 327] on span "cp-508258 (Casual) - Resources to Share" at bounding box center [1026, 329] width 94 height 14
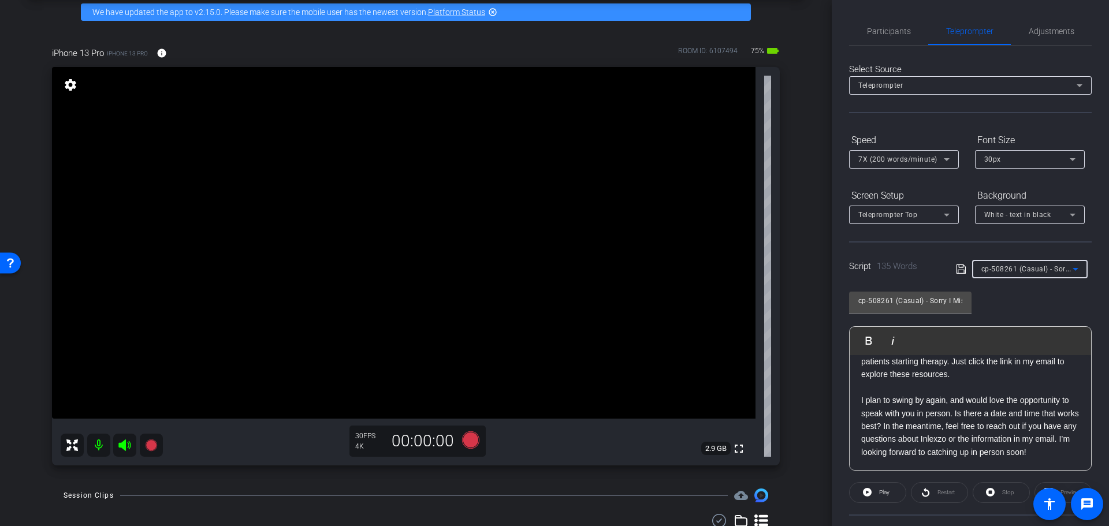
type input "cp-508258 (Casual) - Resources to Share"
click at [1052, 269] on span "cp-508258 (Casual) - Resources to Share" at bounding box center [1051, 268] width 138 height 9
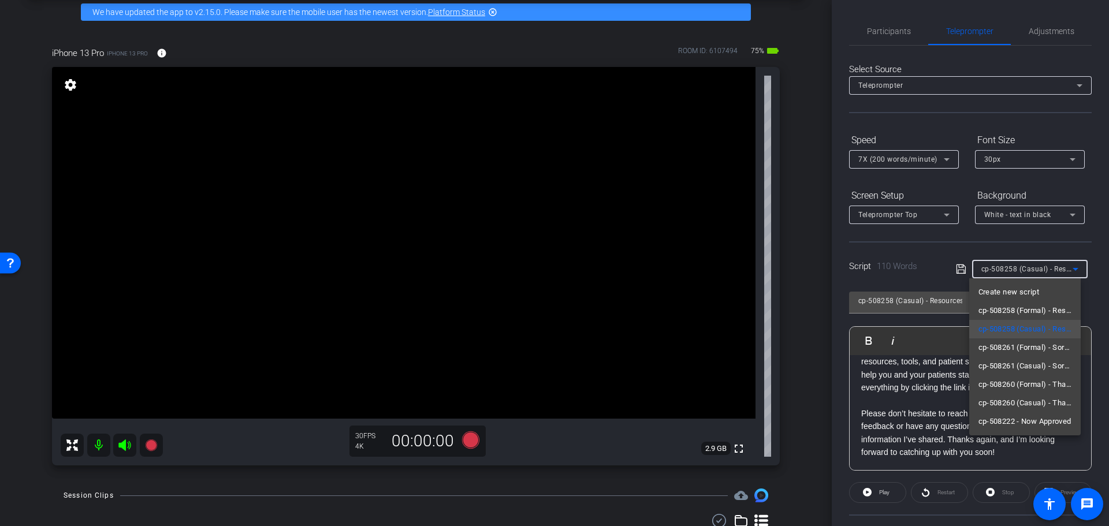
click at [930, 296] on div at bounding box center [554, 263] width 1109 height 526
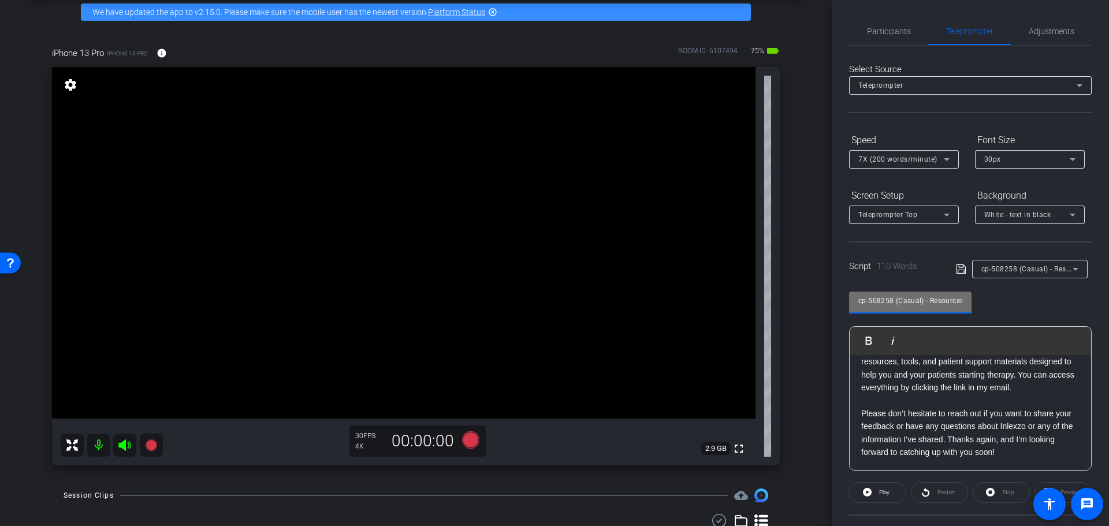
scroll to position [0, 30]
drag, startPoint x: 926, startPoint y: 297, endPoint x: 983, endPoint y: 307, distance: 58.1
click at [983, 307] on div "cp-508258 (Casual) - Resources to Share Play Play from this location Play Selec…" at bounding box center [970, 377] width 243 height 188
click at [993, 299] on div "cp-508258 (Casual) - Resources to Share Play Play from this location Play Selec…" at bounding box center [970, 377] width 243 height 188
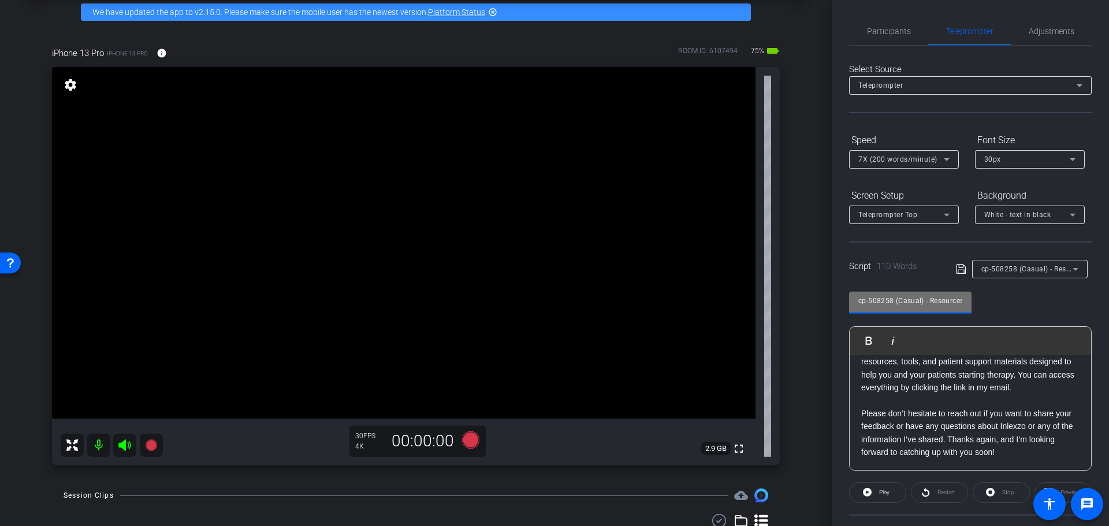
scroll to position [0, 30]
drag, startPoint x: 931, startPoint y: 304, endPoint x: 974, endPoint y: 305, distance: 42.8
click at [974, 305] on div "cp-508258 (Casual) - Resources to Share Play Play from this location Play Selec…" at bounding box center [970, 377] width 243 height 188
click at [932, 300] on input "cp-508258 (Casual) - Resources to Share" at bounding box center [911, 301] width 104 height 14
drag, startPoint x: 901, startPoint y: 296, endPoint x: 978, endPoint y: 302, distance: 77.1
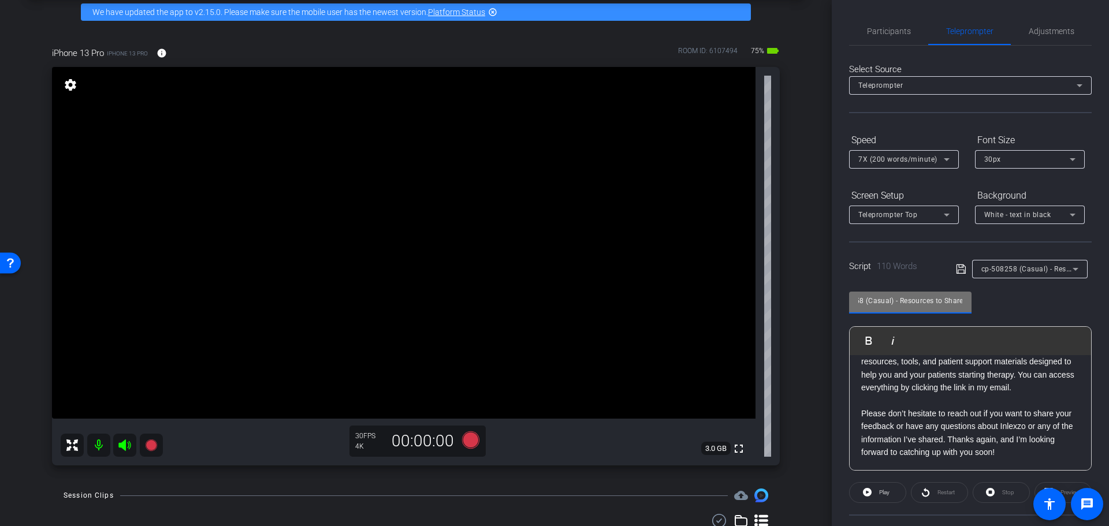
click at [976, 303] on div "cp-508258 (Casual) - Resources to Share Play Play from this location Play Selec…" at bounding box center [970, 377] width 243 height 188
click at [985, 301] on div "cp-508258 (Casual) - Resources to Share Play Play from this location Play Selec…" at bounding box center [970, 377] width 243 height 188
click at [1025, 268] on span "cp-508258 (Casual) - Resources to Share" at bounding box center [1051, 268] width 138 height 9
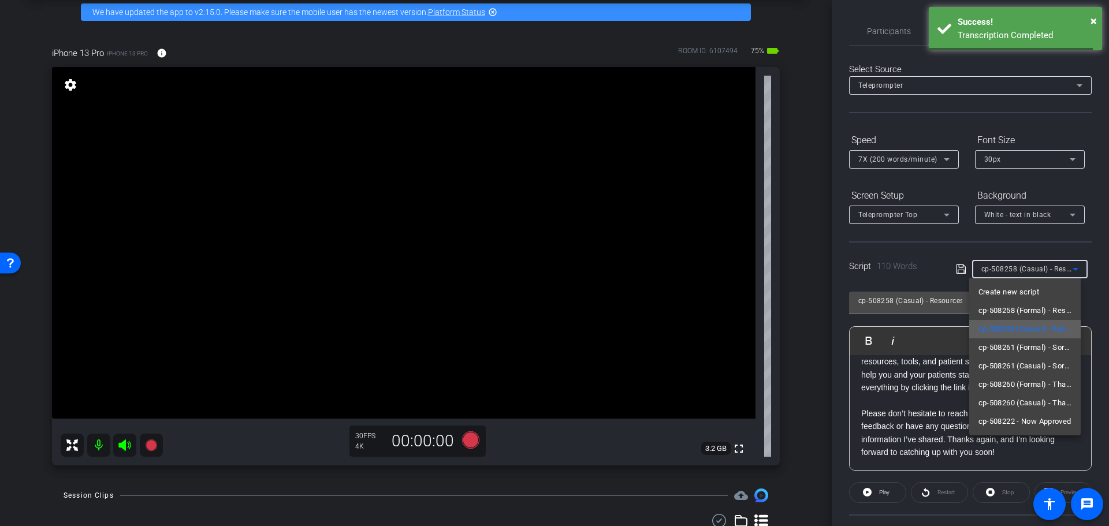
click at [1032, 326] on span "cp-508258 (Casual) - Resources to Share" at bounding box center [1026, 329] width 94 height 14
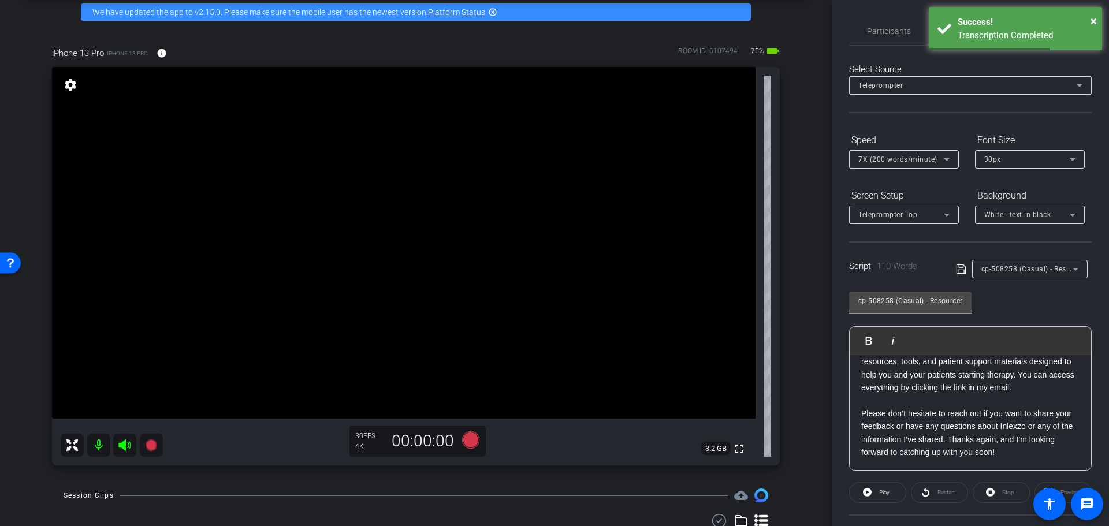
click at [801, 304] on div "arrow_back Inlexzo RepReels 1.0 - Room 2 Back to project Send invite account_bo…" at bounding box center [416, 210] width 832 height 526
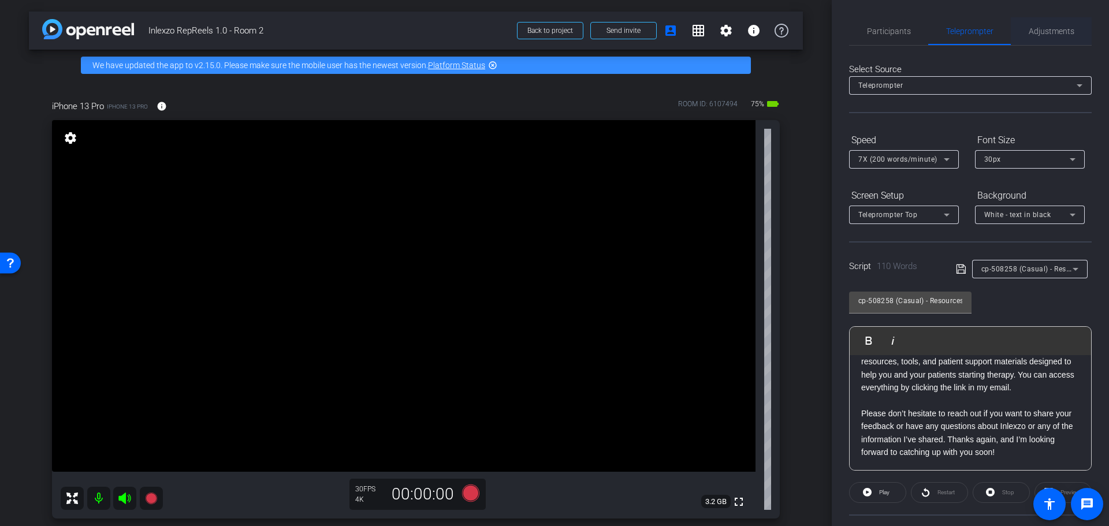
click at [1044, 32] on span "Adjustments" at bounding box center [1052, 31] width 46 height 8
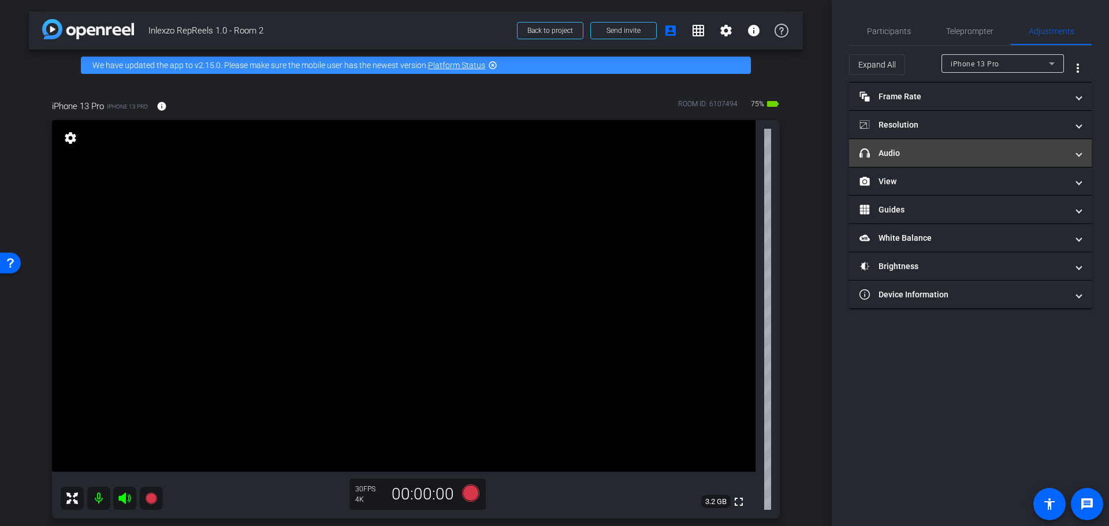
click at [930, 147] on mat-panel-title "headphone icon Audio" at bounding box center [964, 153] width 208 height 12
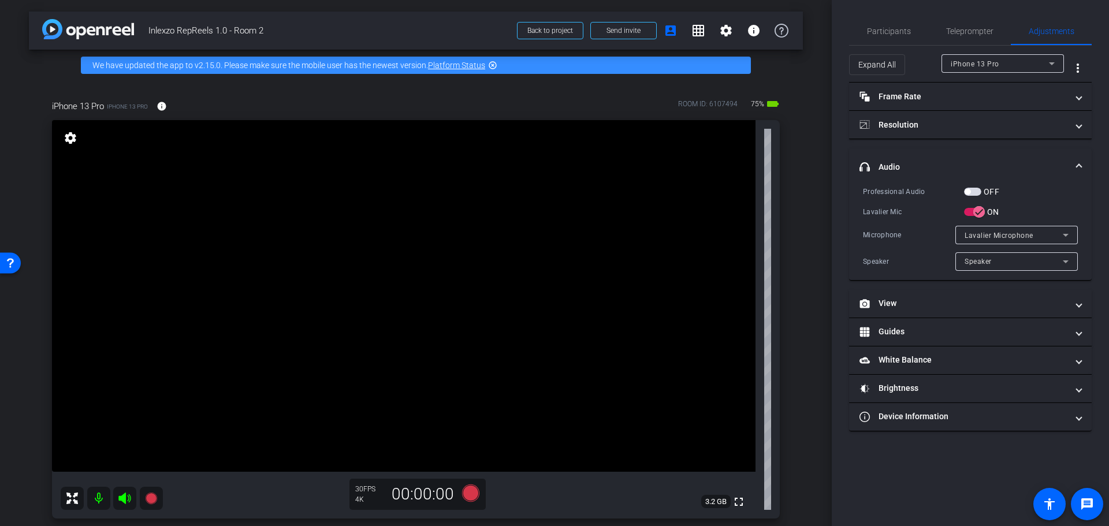
click at [973, 192] on span "button" at bounding box center [972, 192] width 17 height 8
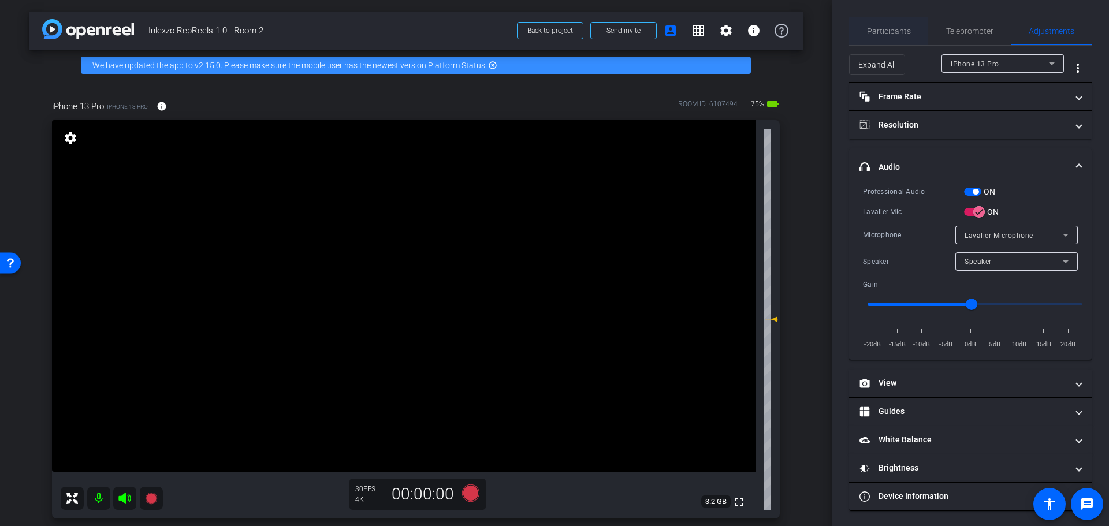
click at [890, 28] on span "Participants" at bounding box center [889, 31] width 44 height 8
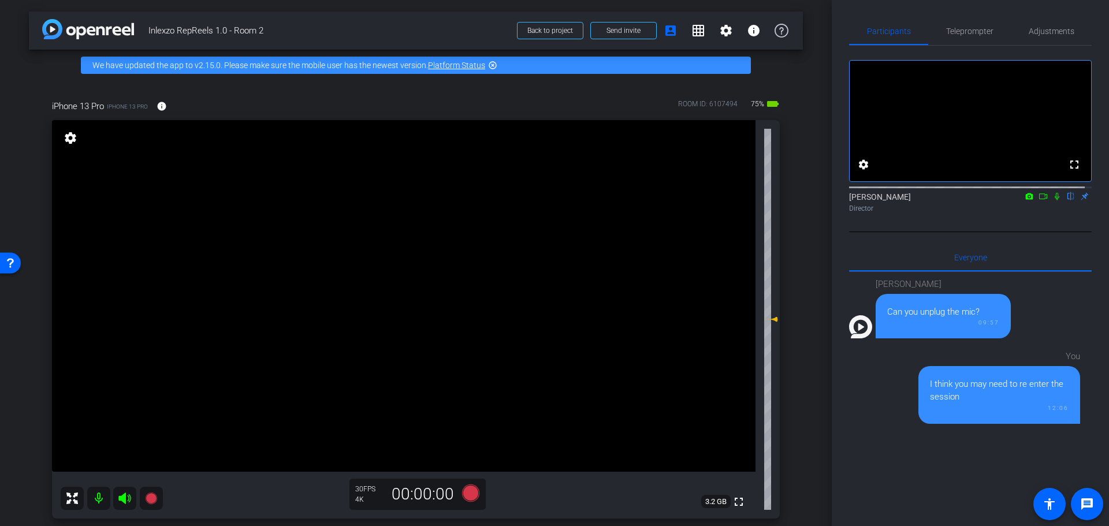
click at [1053, 200] on icon at bounding box center [1057, 196] width 9 height 8
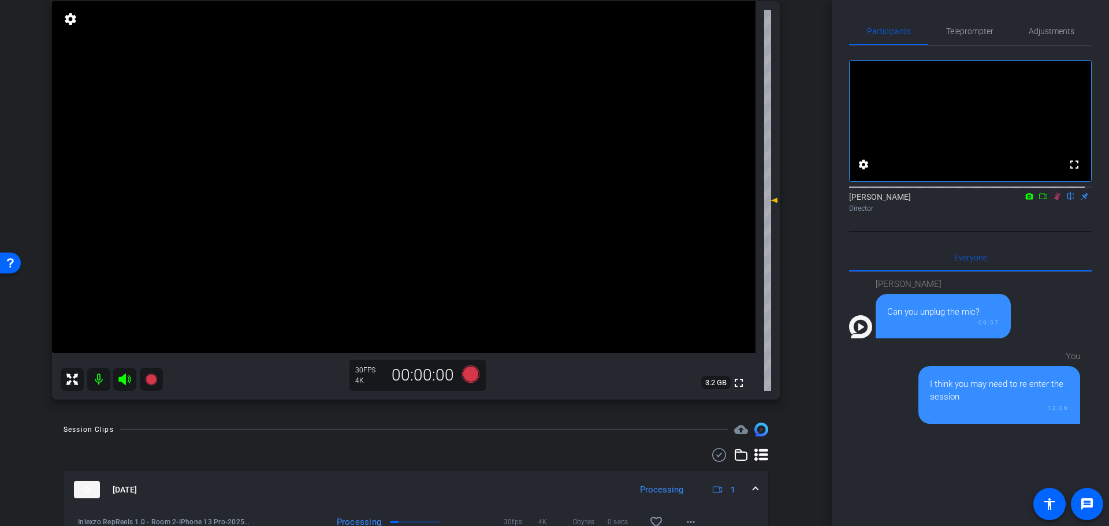
scroll to position [120, 0]
click at [473, 383] on icon at bounding box center [471, 373] width 28 height 21
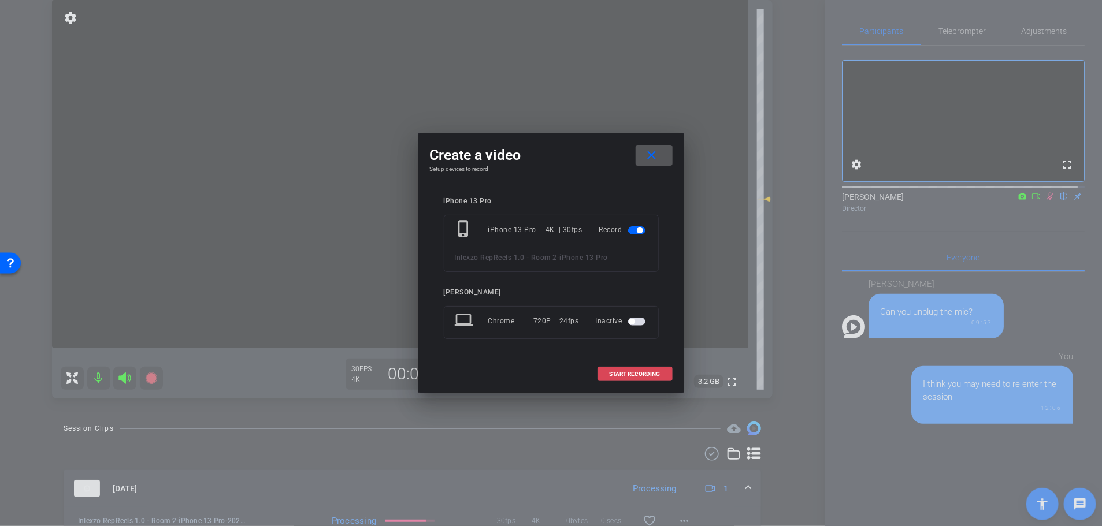
click at [620, 379] on span at bounding box center [635, 375] width 74 height 28
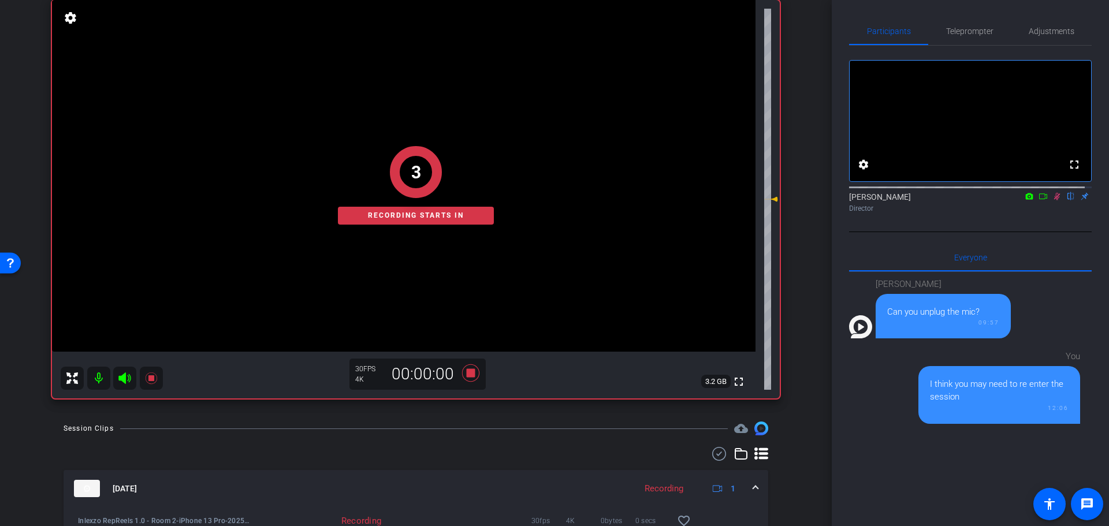
scroll to position [0, 0]
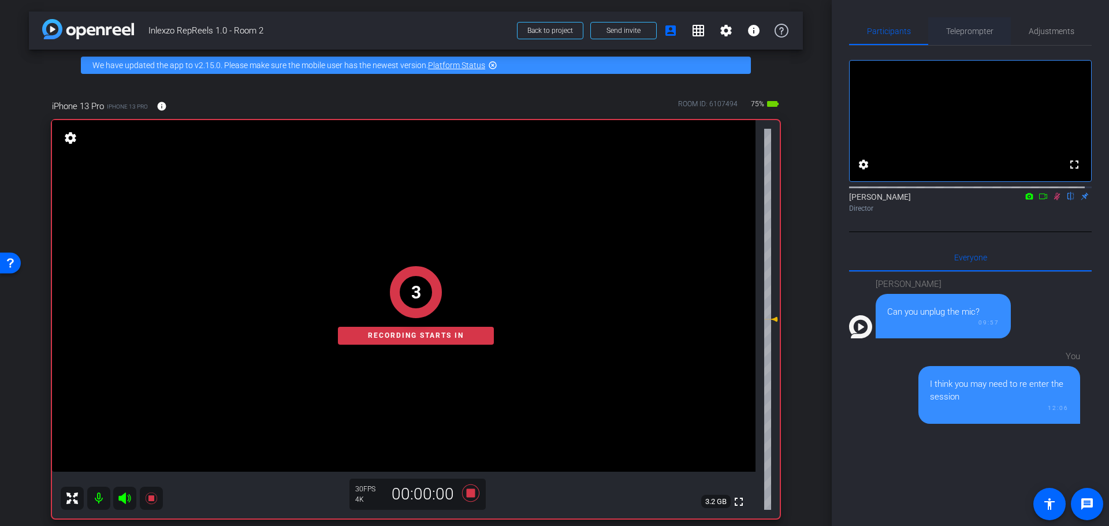
click at [987, 27] on span "Teleprompter" at bounding box center [969, 31] width 47 height 8
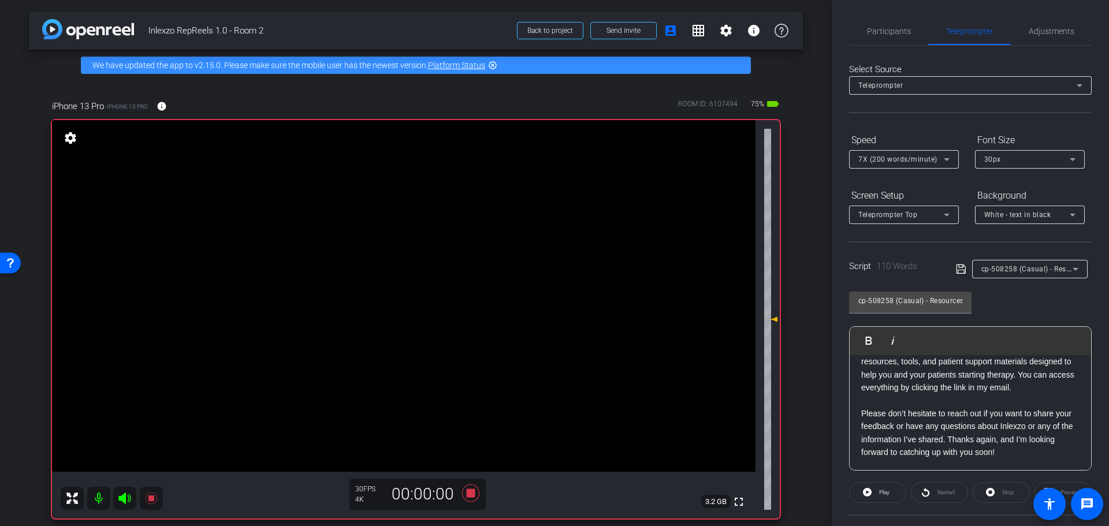
click at [1018, 268] on span "cp-508258 (Casual) - Resources to Share" at bounding box center [1051, 268] width 138 height 9
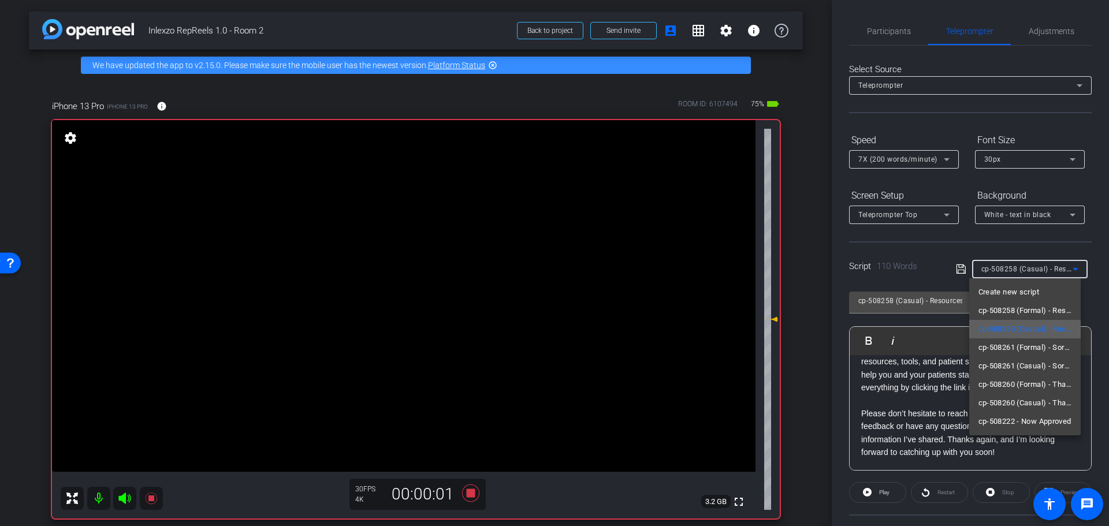
click at [1026, 328] on span "cp-508258 (Casual) - Resources to Share" at bounding box center [1026, 329] width 94 height 14
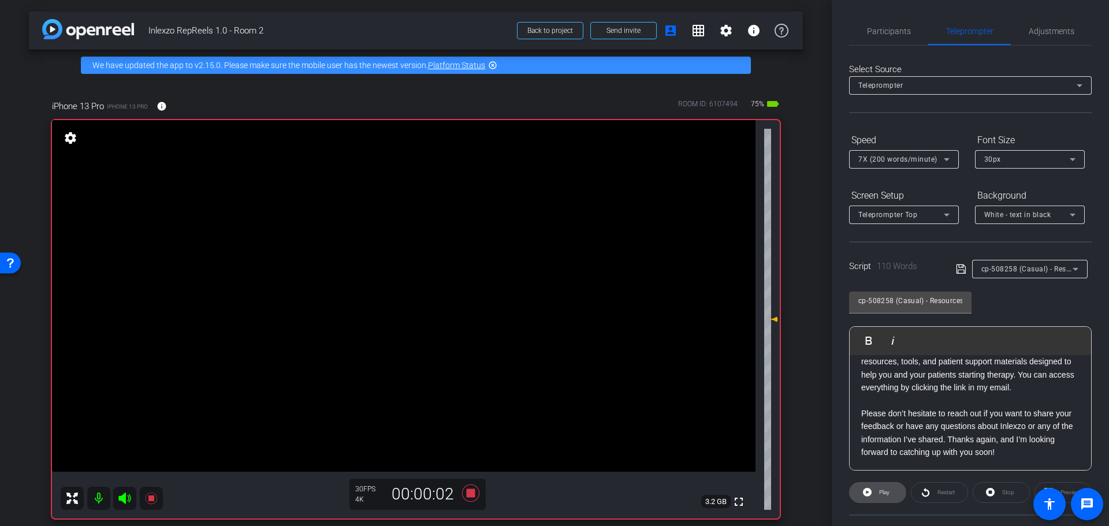
click at [852, 492] on span at bounding box center [878, 493] width 56 height 28
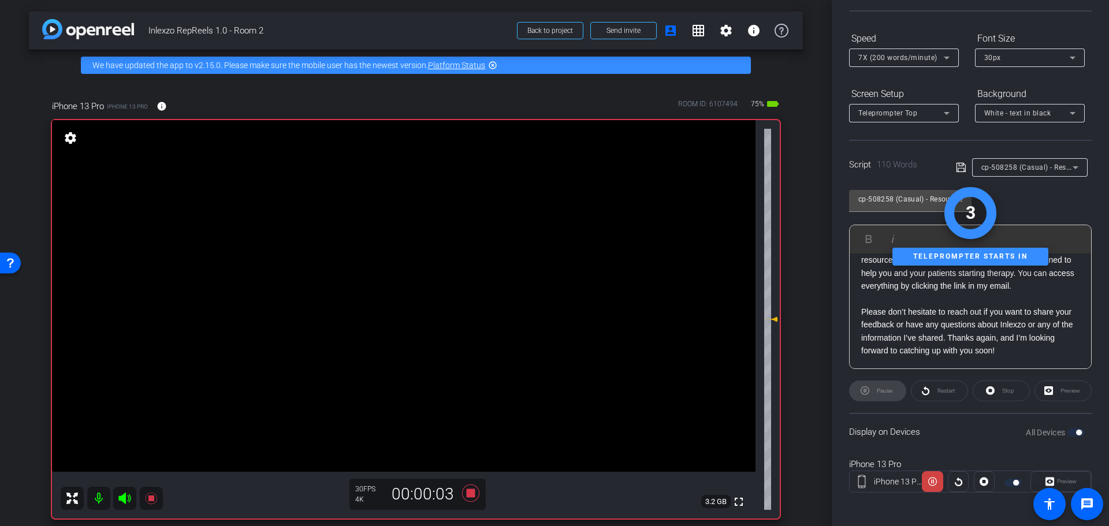
scroll to position [105, 0]
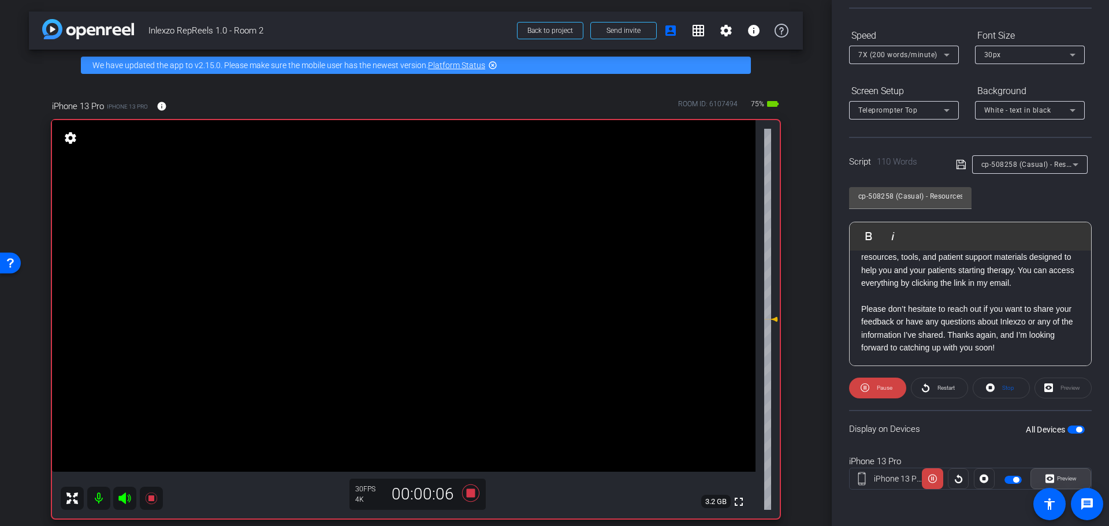
click at [1059, 477] on span "Preview" at bounding box center [1067, 479] width 20 height 6
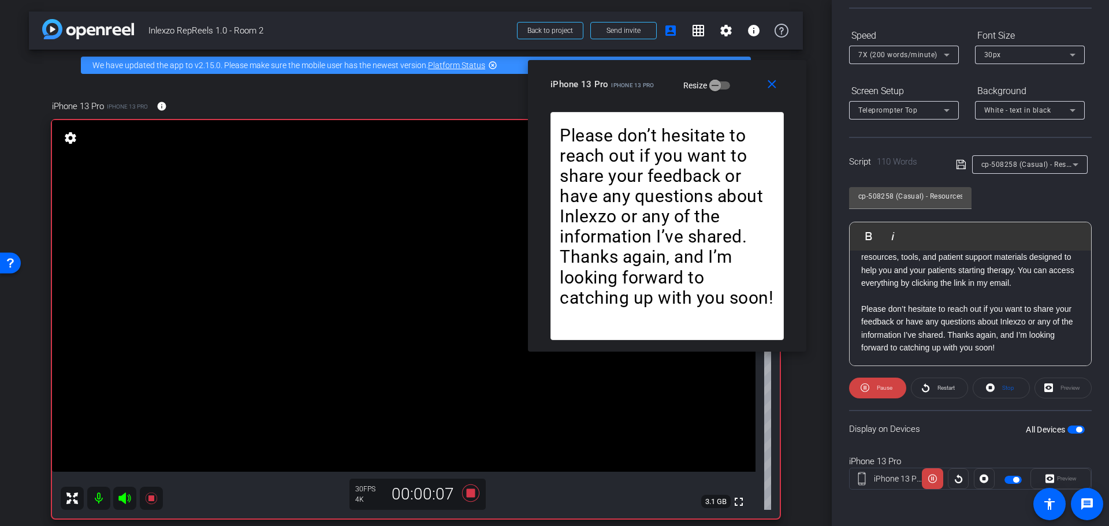
drag, startPoint x: 528, startPoint y: 136, endPoint x: 673, endPoint y: 68, distance: 159.5
click at [655, 76] on div "iPhone 13 Pro iPhone 13 Pro" at bounding box center [603, 83] width 104 height 14
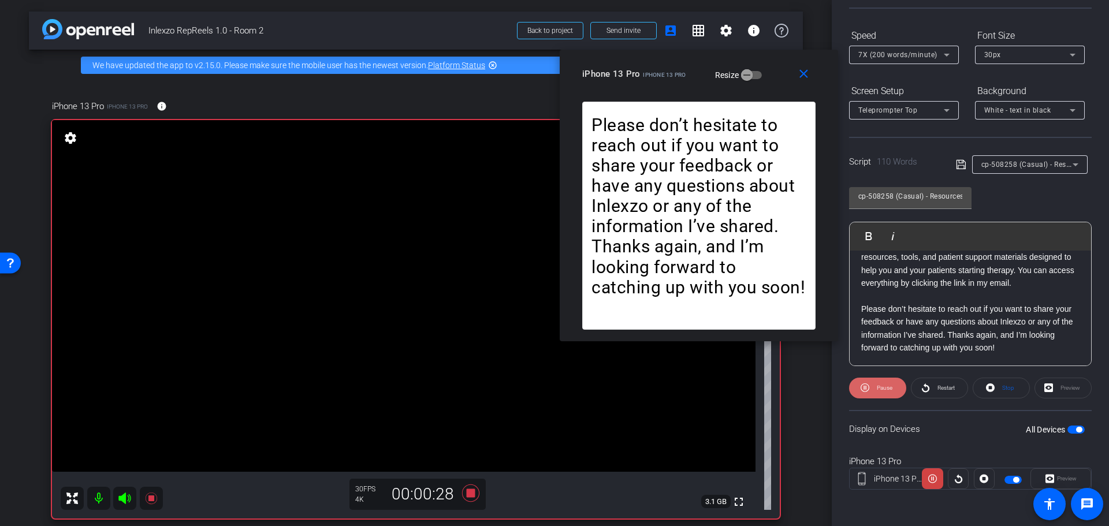
click at [882, 388] on span "Pause" at bounding box center [885, 388] width 16 height 6
click at [881, 385] on span "Play" at bounding box center [884, 388] width 10 height 6
click at [949, 388] on span "Restart" at bounding box center [946, 388] width 17 height 6
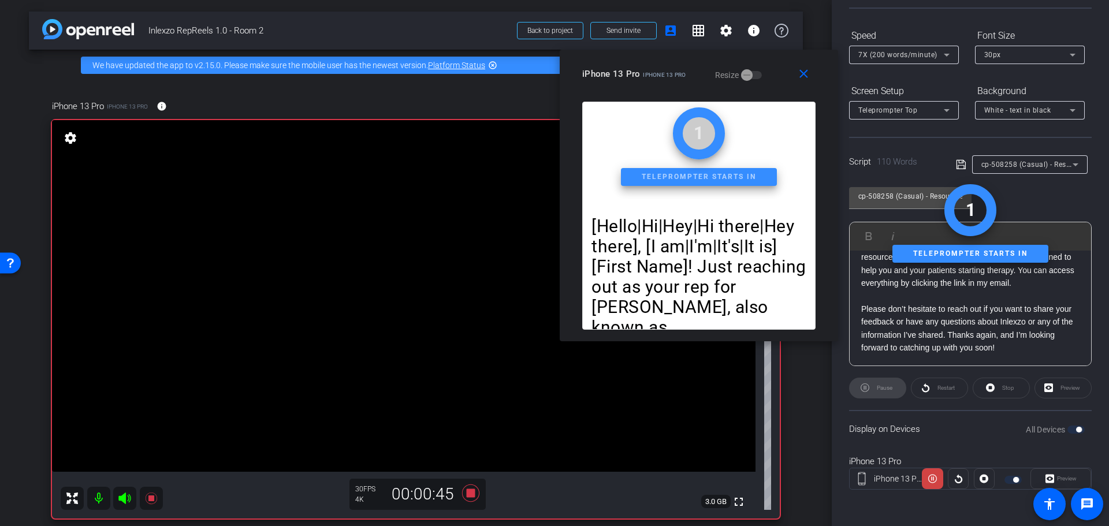
click at [915, 66] on div at bounding box center [904, 70] width 110 height 13
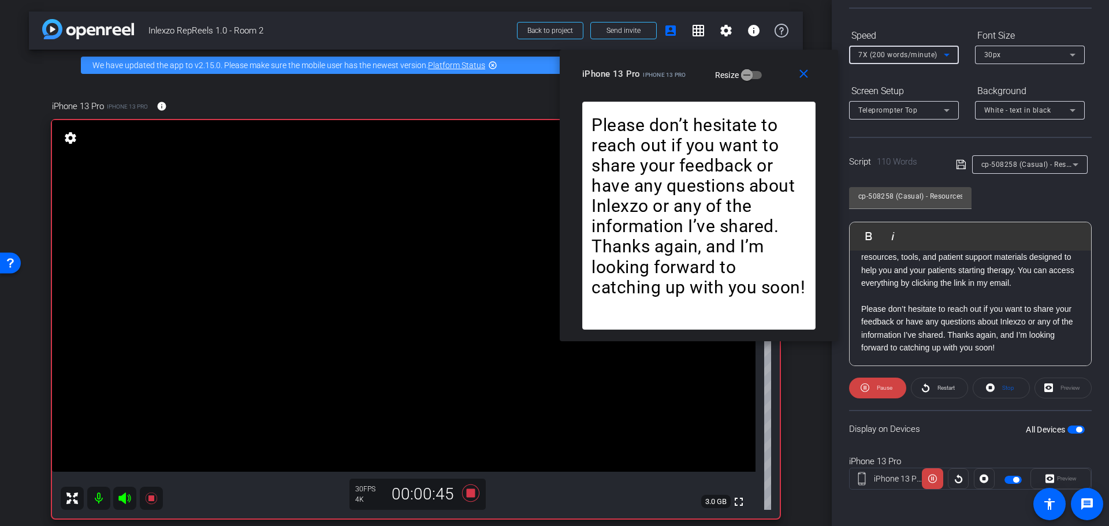
click at [919, 61] on div "7X (200 words/minute)" at bounding box center [902, 54] width 86 height 14
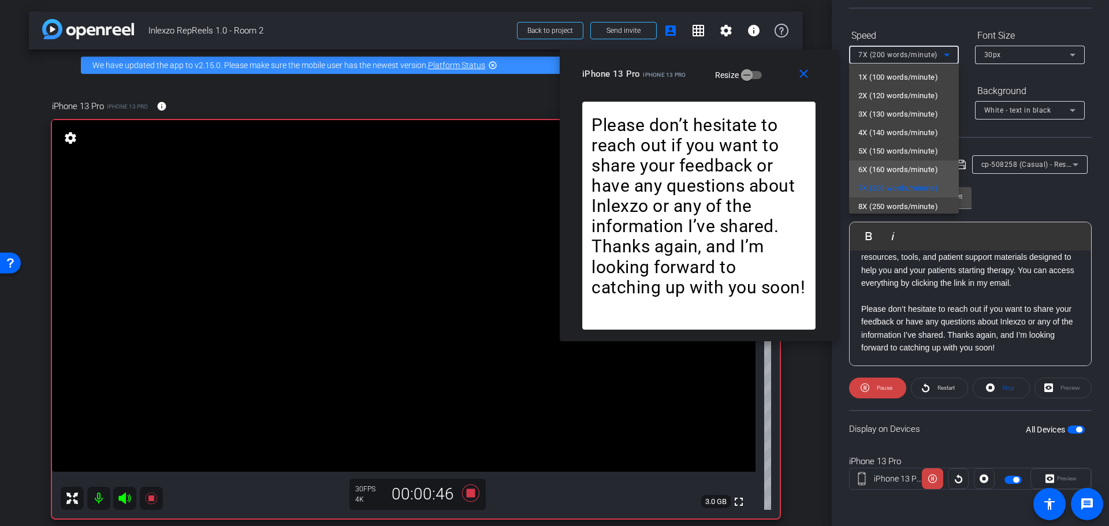
click at [896, 174] on span "6X (160 words/minute)" at bounding box center [899, 170] width 80 height 14
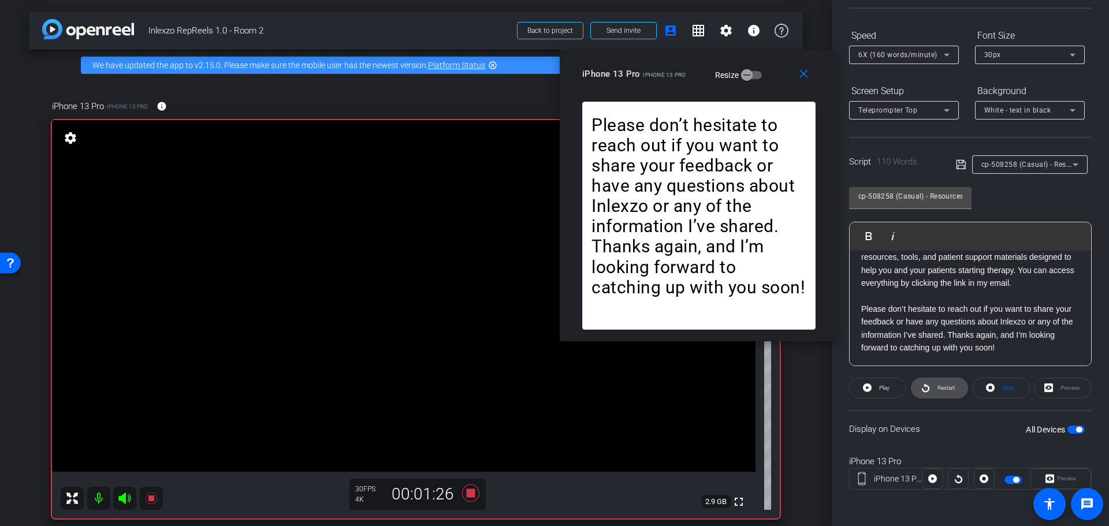
click at [931, 393] on span at bounding box center [940, 388] width 56 height 28
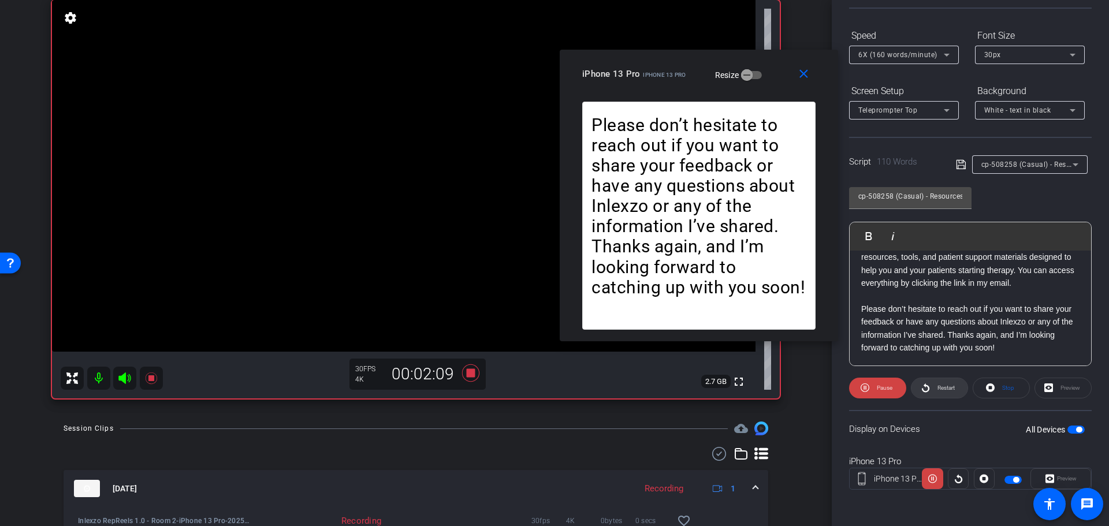
click at [935, 389] on span "Restart" at bounding box center [945, 388] width 20 height 16
click at [922, 54] on span "6X (160 words/minute)" at bounding box center [898, 55] width 79 height 8
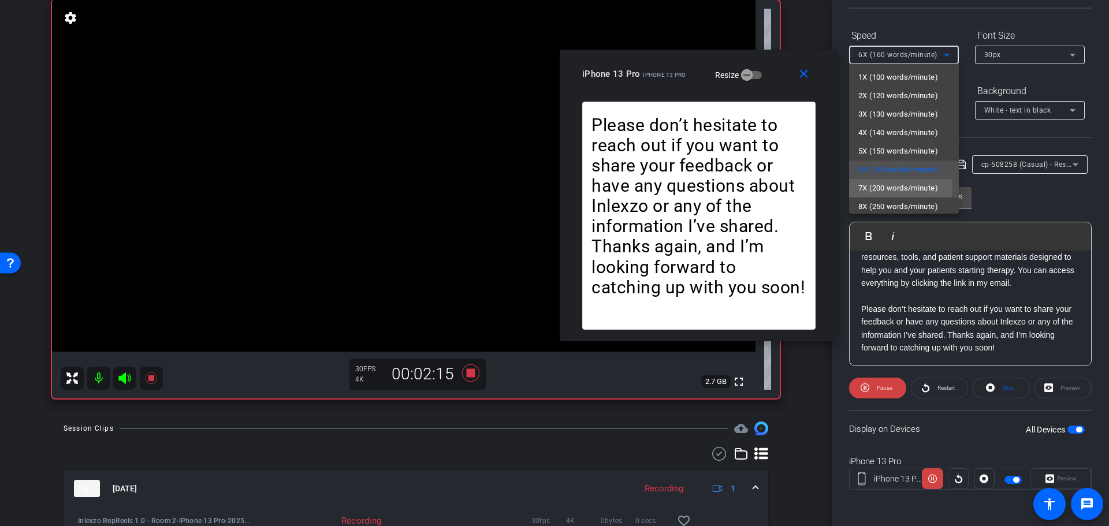
click at [882, 188] on span "7X (200 words/minute)" at bounding box center [899, 188] width 80 height 14
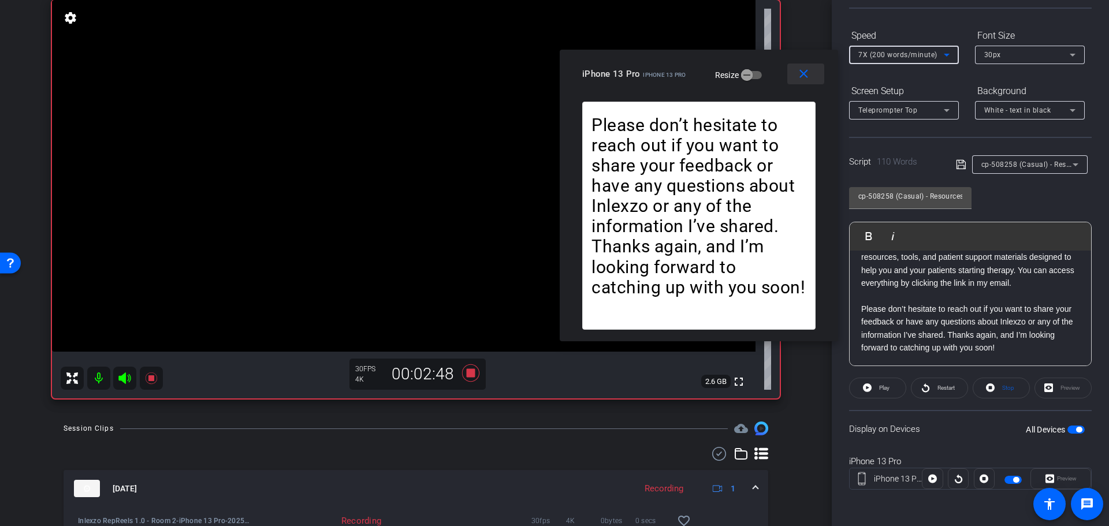
click at [801, 72] on mat-icon "close" at bounding box center [804, 74] width 14 height 14
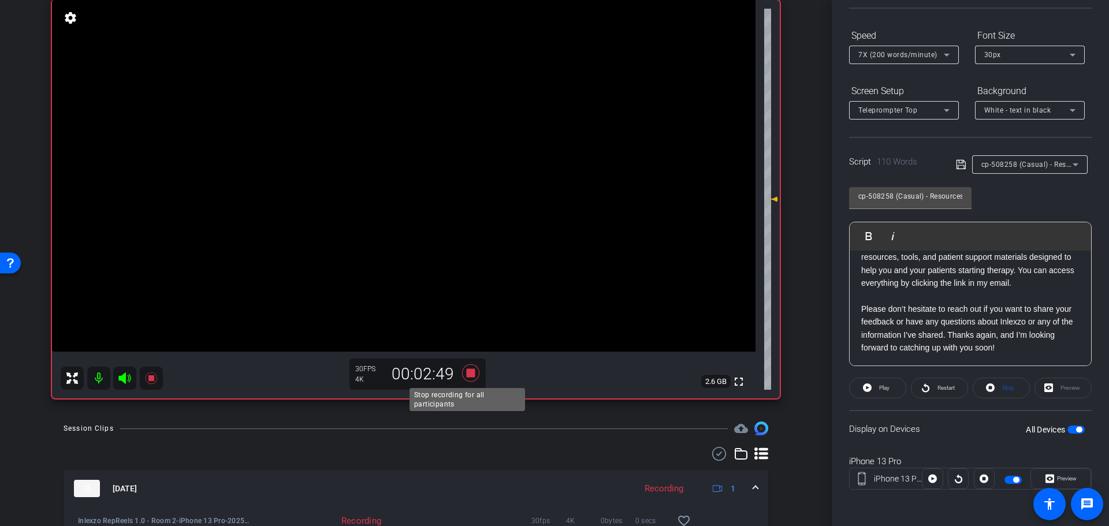
click at [471, 372] on icon at bounding box center [471, 373] width 28 height 21
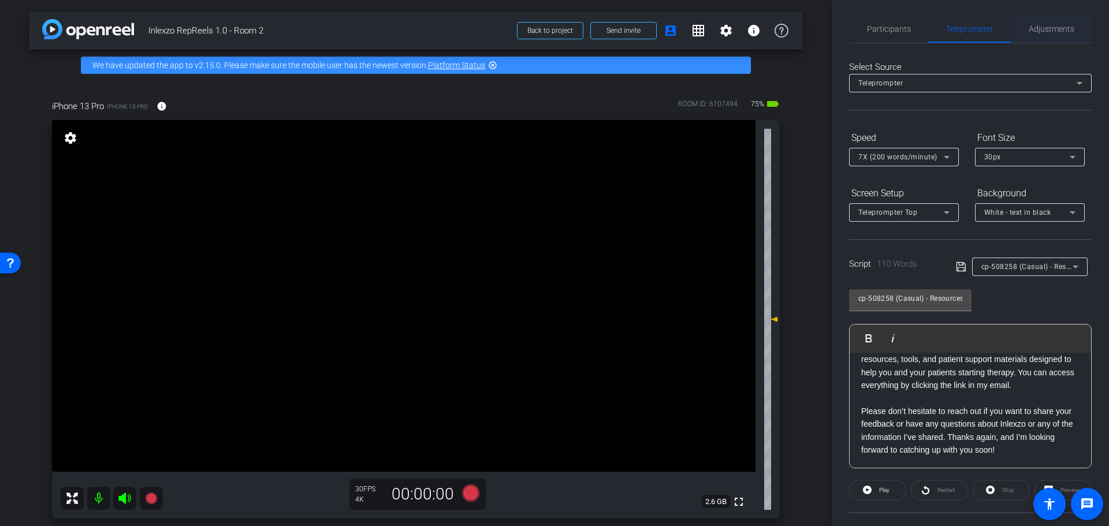
scroll to position [0, 0]
click at [1029, 31] on span "Adjustments" at bounding box center [1052, 31] width 46 height 8
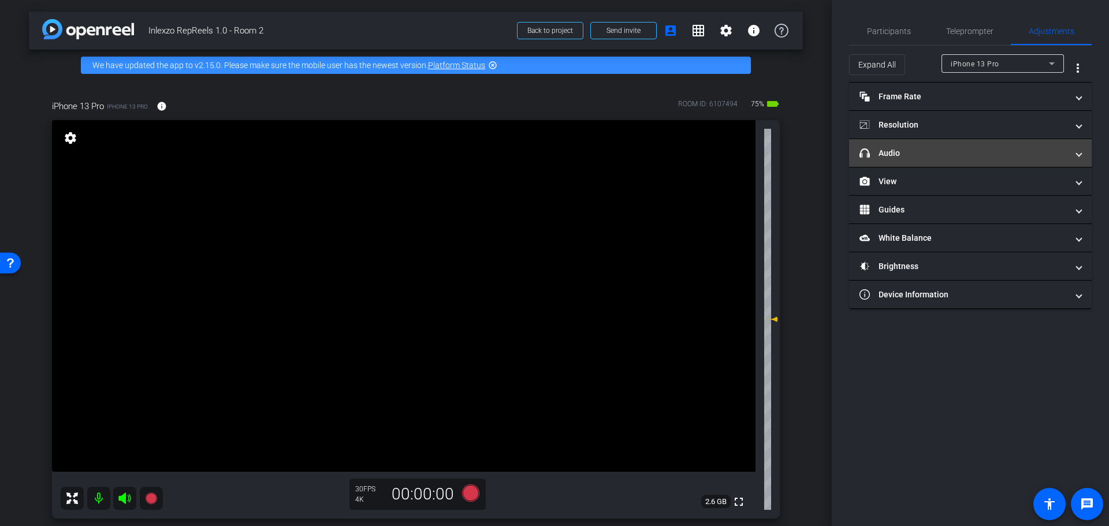
click at [957, 157] on mat-panel-title "headphone icon Audio" at bounding box center [964, 153] width 208 height 12
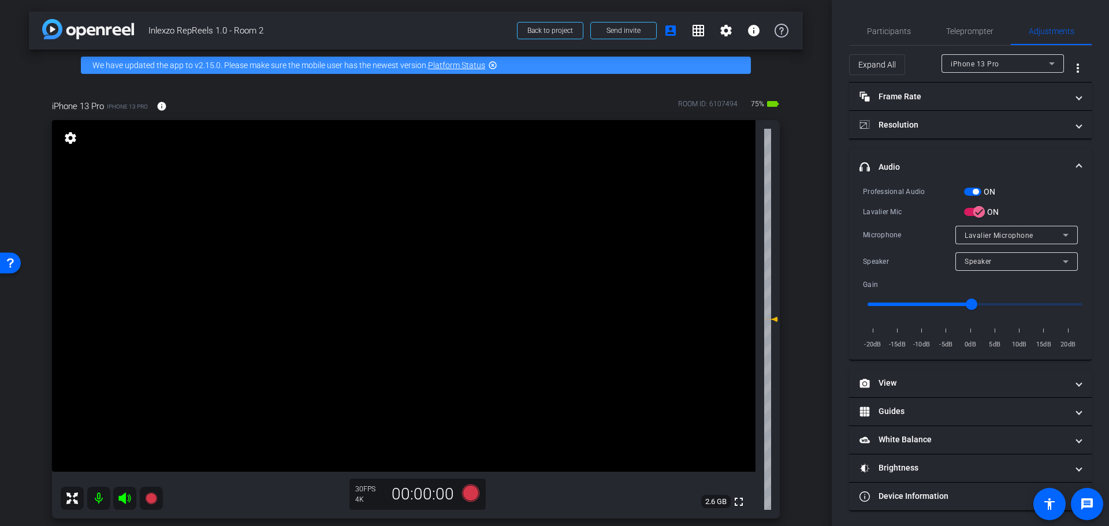
click at [978, 191] on span "button" at bounding box center [976, 192] width 6 height 6
click at [882, 32] on span "Participants" at bounding box center [889, 31] width 44 height 8
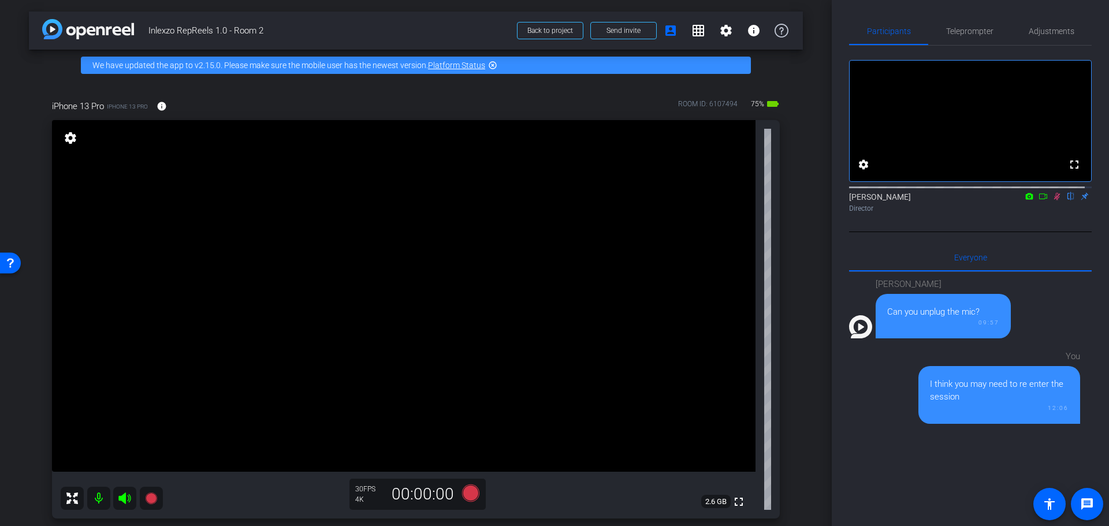
click at [1053, 200] on icon at bounding box center [1057, 196] width 9 height 8
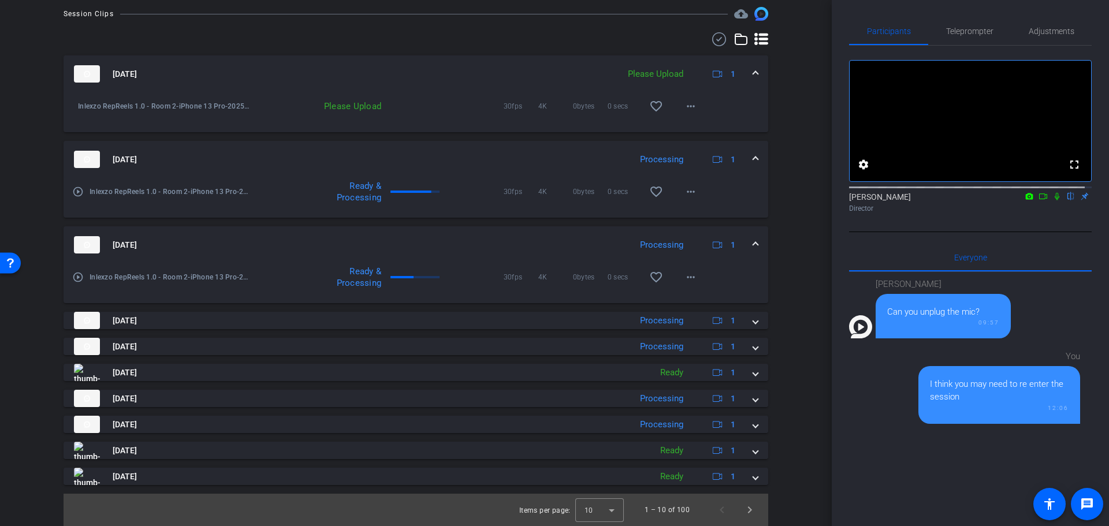
scroll to position [414, 0]
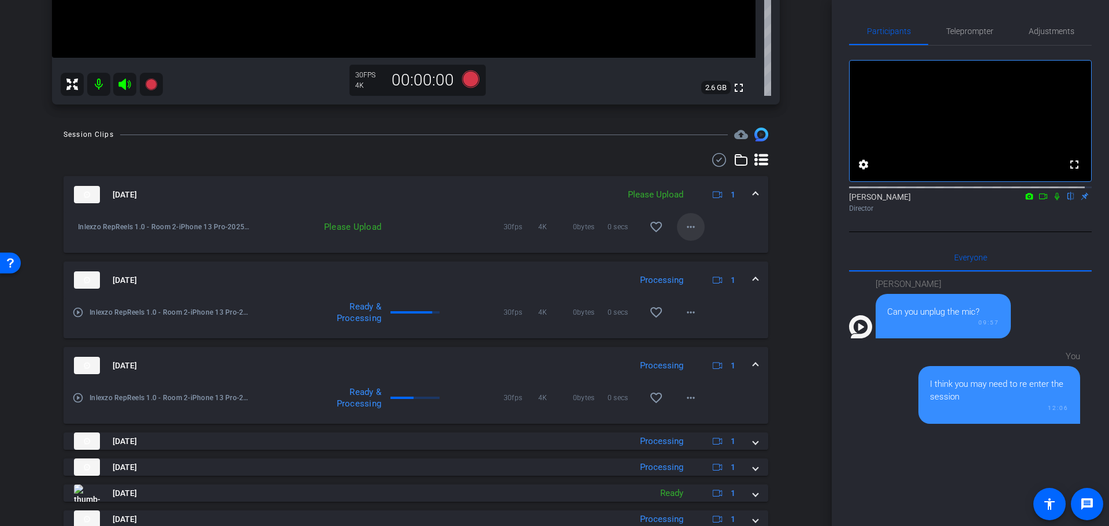
click at [684, 229] on mat-icon "more_horiz" at bounding box center [691, 227] width 14 height 14
click at [690, 250] on span "Upload" at bounding box center [702, 251] width 46 height 14
click at [817, 217] on div "arrow_back Inlexzo RepReels 1.0 - Room 2 Back to project Send invite account_bo…" at bounding box center [416, 263] width 832 height 526
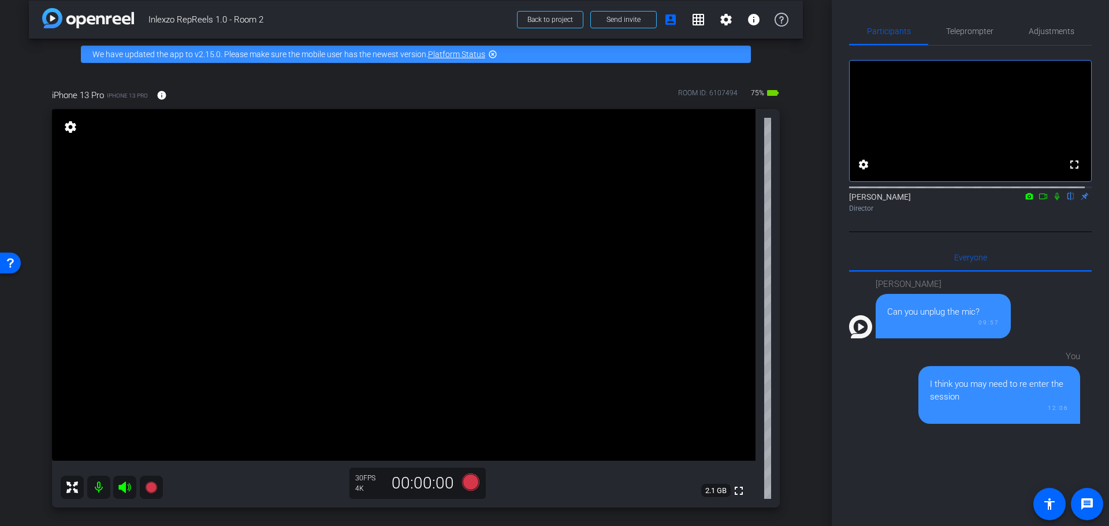
scroll to position [0, 0]
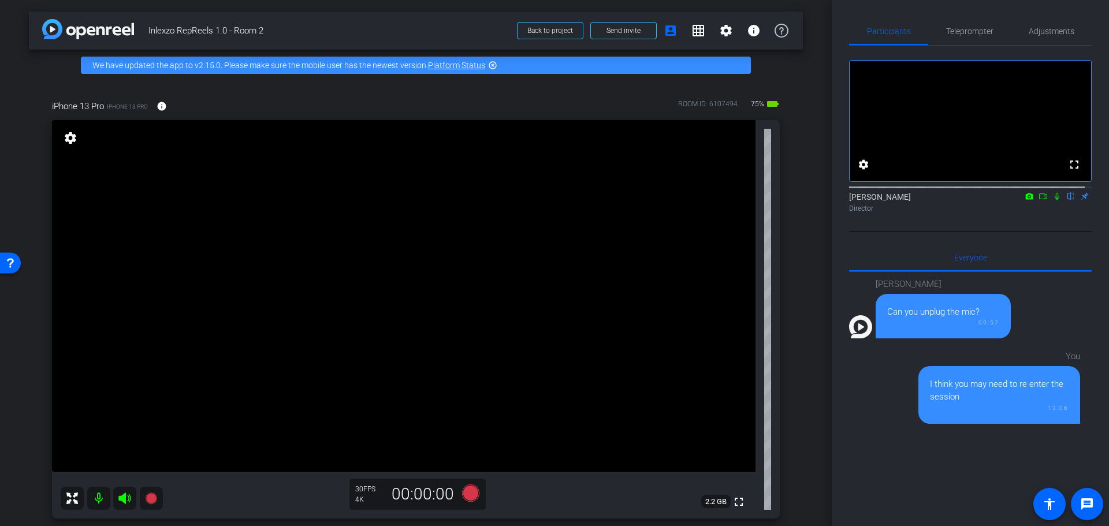
click at [804, 307] on div "arrow_back Inlexzo RepReels 1.0 - Room 2 Back to project Send invite account_bo…" at bounding box center [416, 263] width 832 height 526
click at [1033, 38] on span "Adjustments" at bounding box center [1052, 31] width 46 height 28
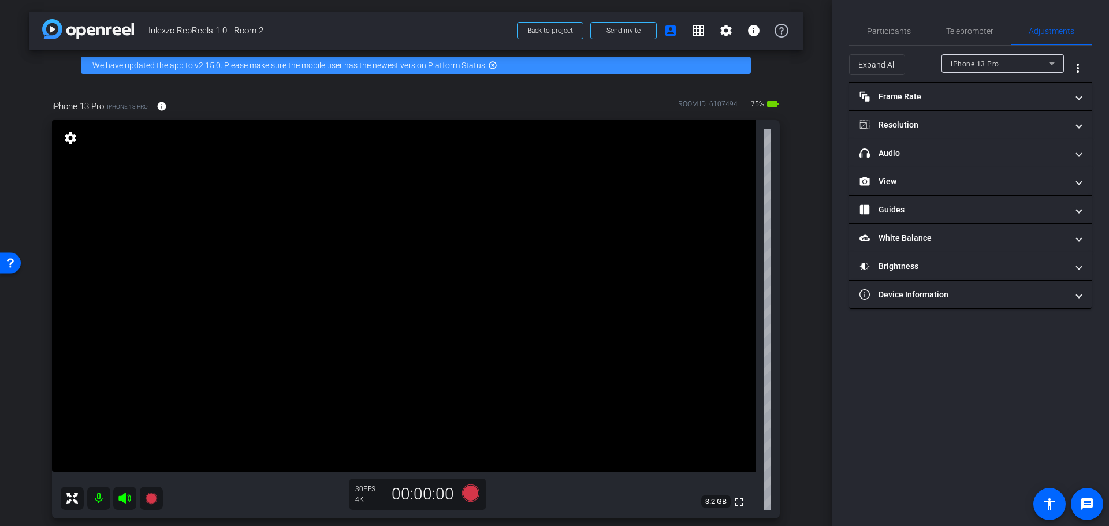
click at [974, 46] on div "Expand All iPhone 13 Pro more_vert" at bounding box center [970, 64] width 243 height 37
click at [980, 31] on span "Teleprompter" at bounding box center [969, 31] width 47 height 8
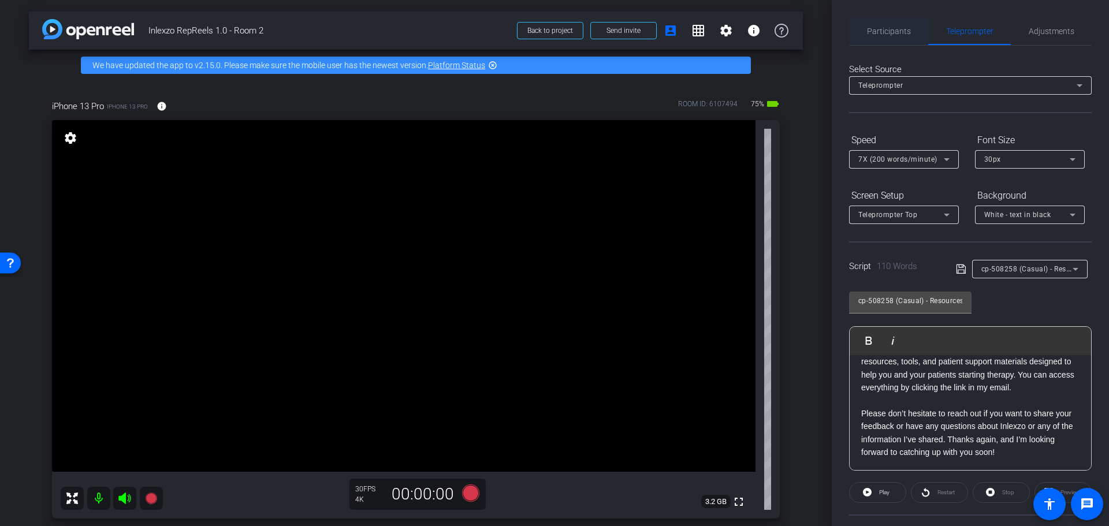
click at [893, 31] on span "Participants" at bounding box center [889, 31] width 44 height 8
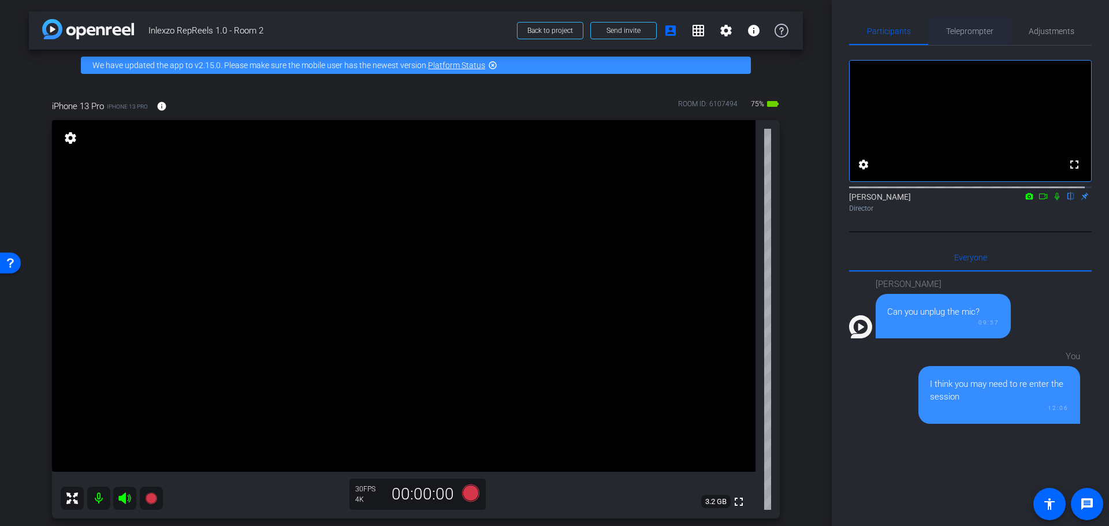
click at [970, 33] on span "Teleprompter" at bounding box center [969, 31] width 47 height 8
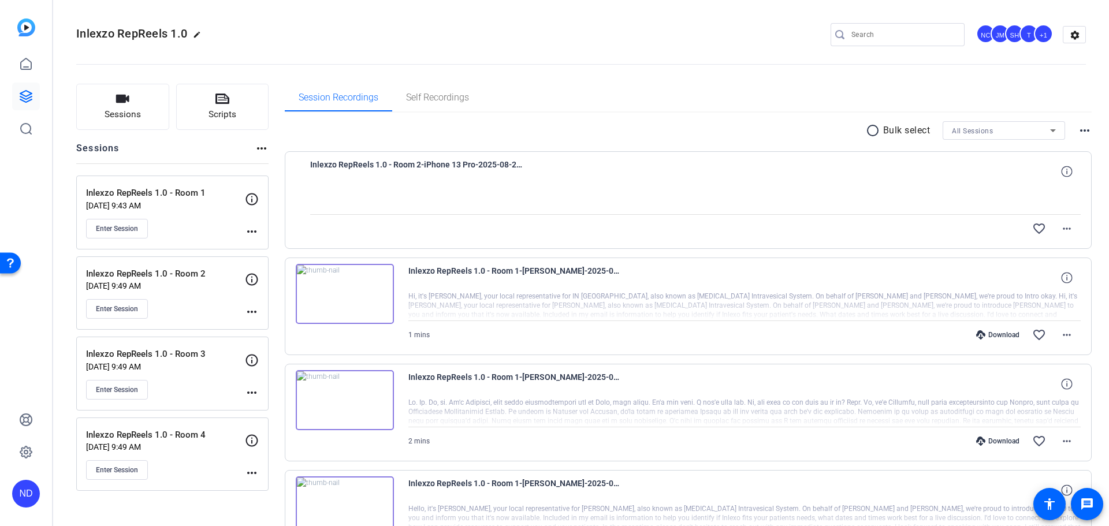
click at [205, 280] on div "Inlexzo RepReels 1.0 - Room 2 Aug 12, 2025 @ 9:49 AM Enter Session" at bounding box center [165, 294] width 159 height 52
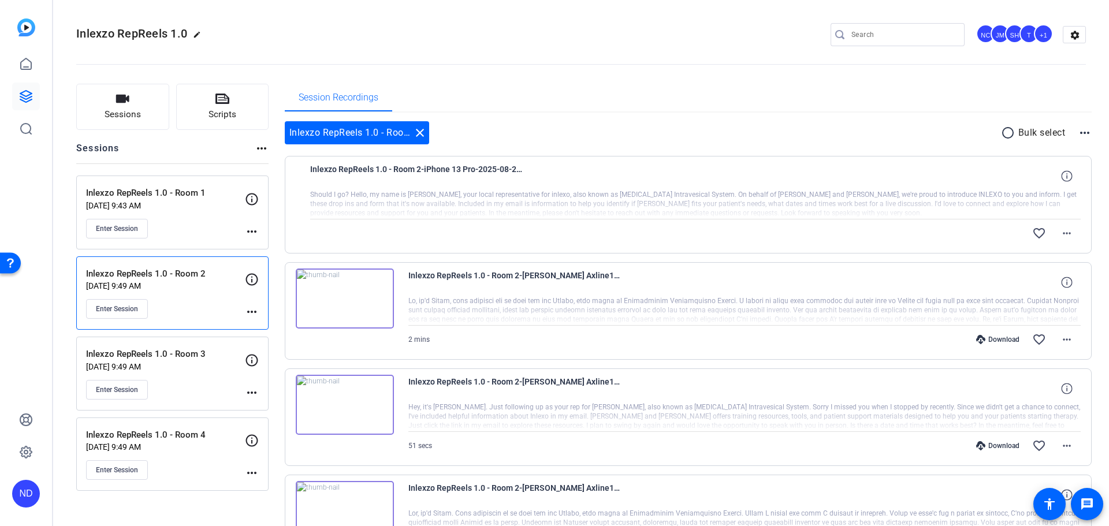
click at [199, 284] on p "[DATE] 9:49 AM" at bounding box center [165, 285] width 159 height 9
click at [1053, 237] on span at bounding box center [1067, 234] width 28 height 28
click at [1031, 258] on span "Download Original" at bounding box center [1029, 258] width 69 height 14
click at [184, 283] on p "Aug 12, 2025 @ 9:49 AM" at bounding box center [165, 285] width 159 height 9
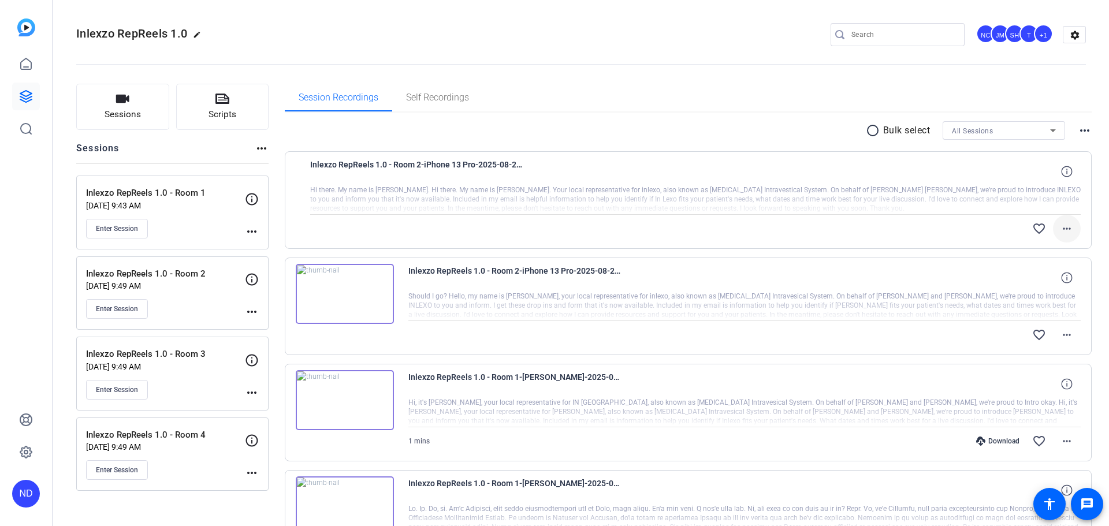
click at [1060, 225] on mat-icon "more_horiz" at bounding box center [1067, 229] width 14 height 14
click at [1033, 248] on span "Download Original" at bounding box center [1029, 253] width 69 height 14
